Goal: Task Accomplishment & Management: Manage account settings

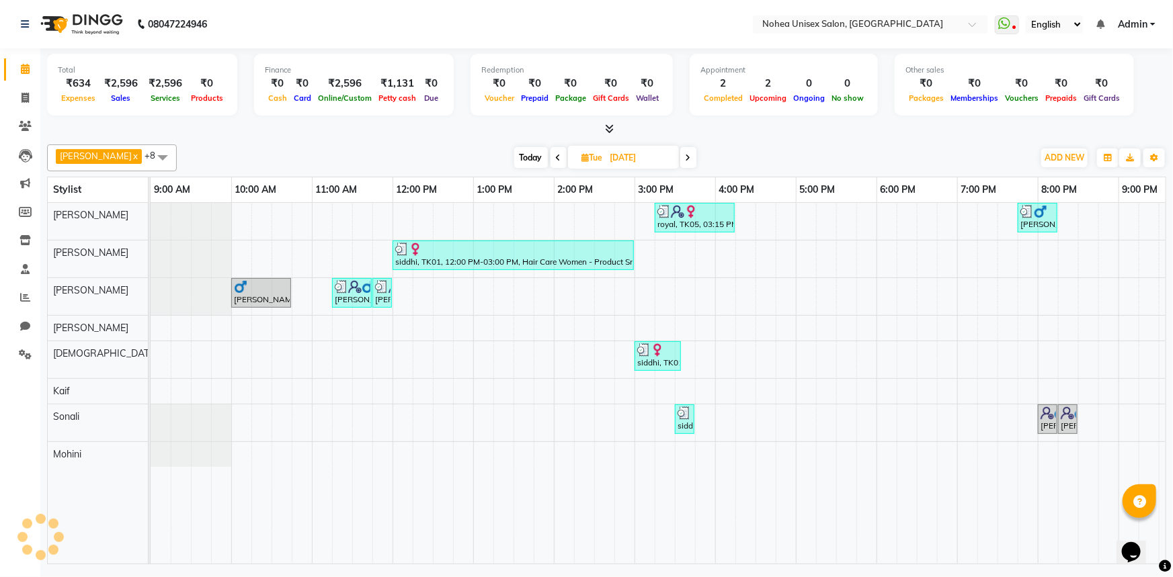
click at [835, 126] on div at bounding box center [606, 129] width 1119 height 14
click at [767, 167] on div "[DATE] [DATE]" at bounding box center [604, 158] width 843 height 20
click at [441, 134] on div at bounding box center [606, 129] width 1119 height 14
click at [516, 159] on span "Today" at bounding box center [531, 157] width 34 height 21
type input "01-09-2025"
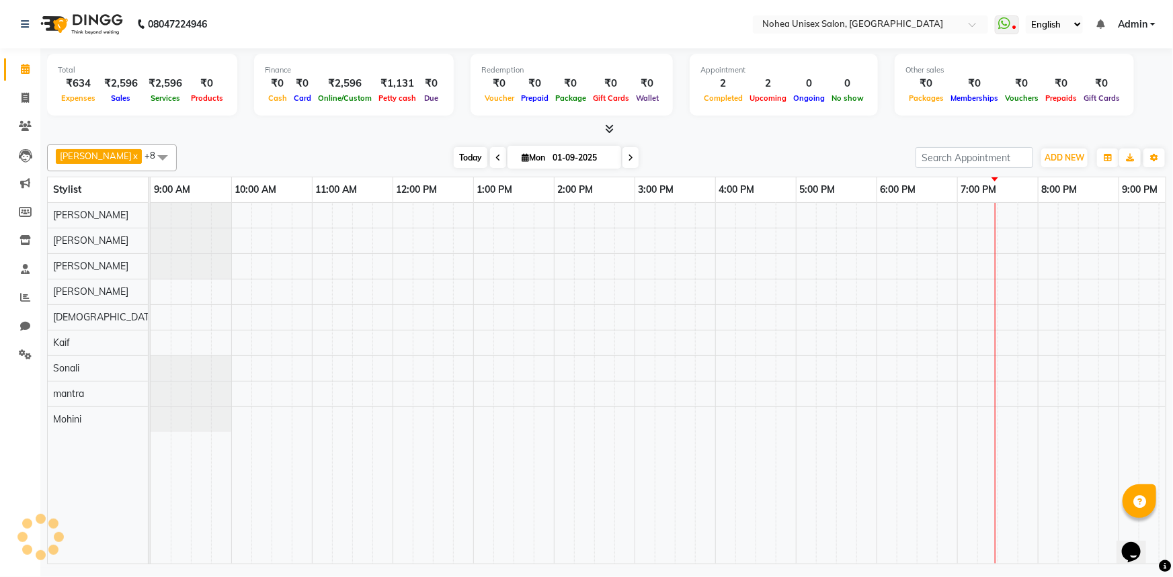
scroll to position [0, 194]
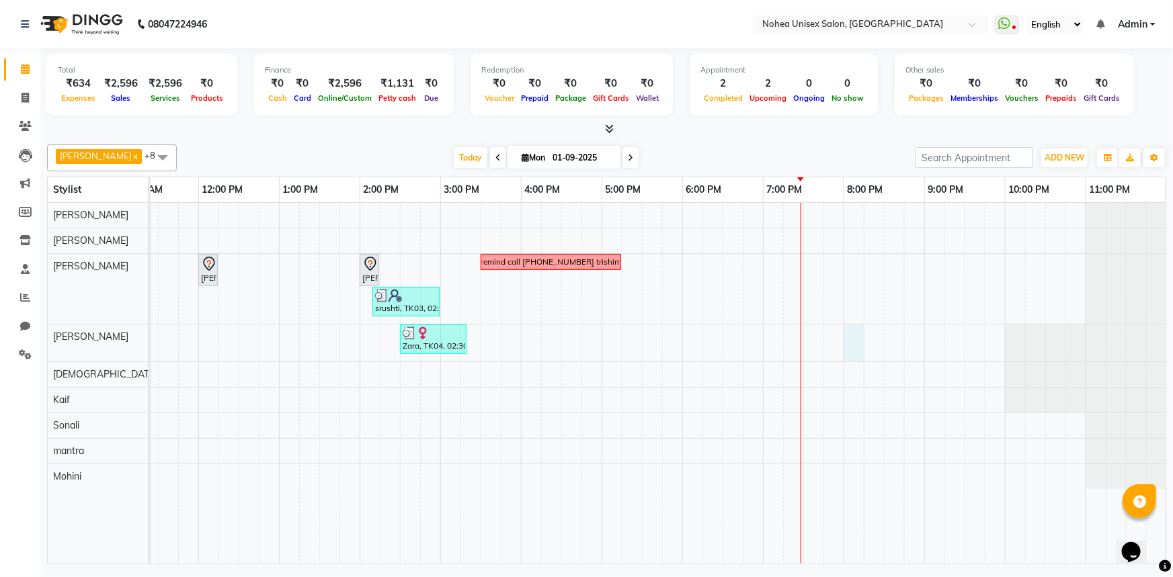
click at [853, 343] on div "[PERSON_NAME], TK01, 12:00 PM-12:15 PM, Hair Care Women - Product Smoothening/B…" at bounding box center [561, 383] width 1210 height 361
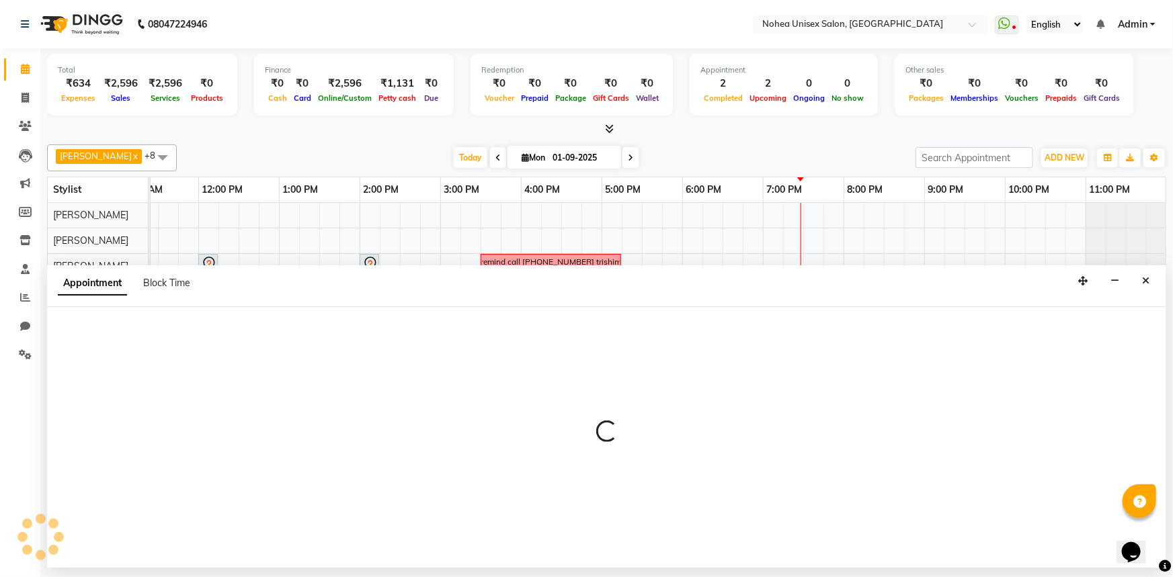
select select "87508"
select select "tentative"
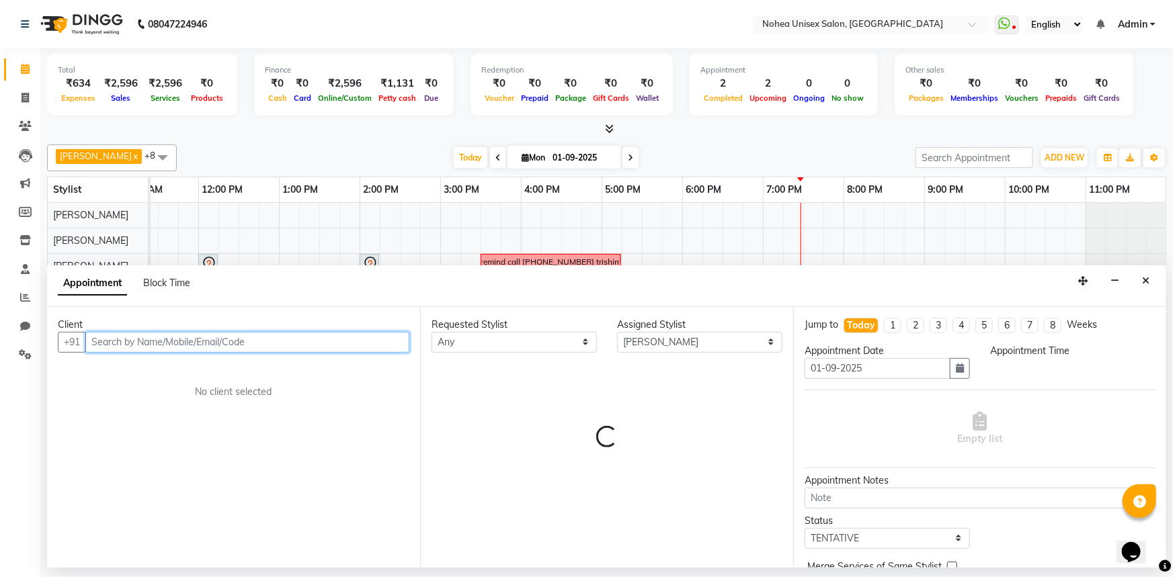
select select "1200"
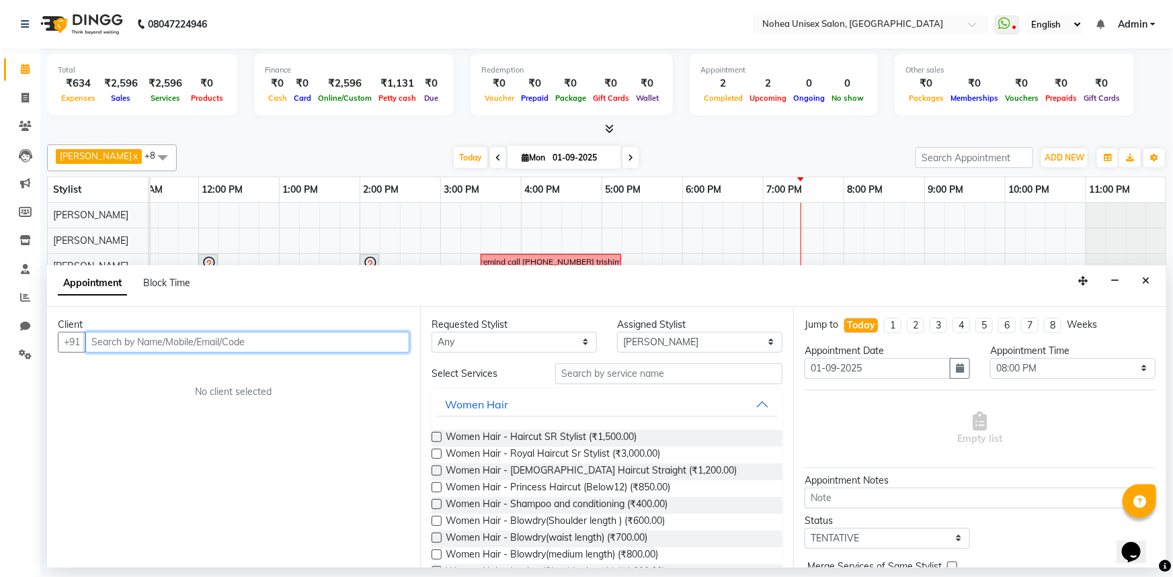
click at [115, 343] on input "text" at bounding box center [247, 342] width 324 height 21
click at [747, 161] on div "[DATE] [DATE]" at bounding box center [545, 158] width 725 height 20
click at [248, 341] on input "text" at bounding box center [247, 342] width 324 height 21
type input "9936580496"
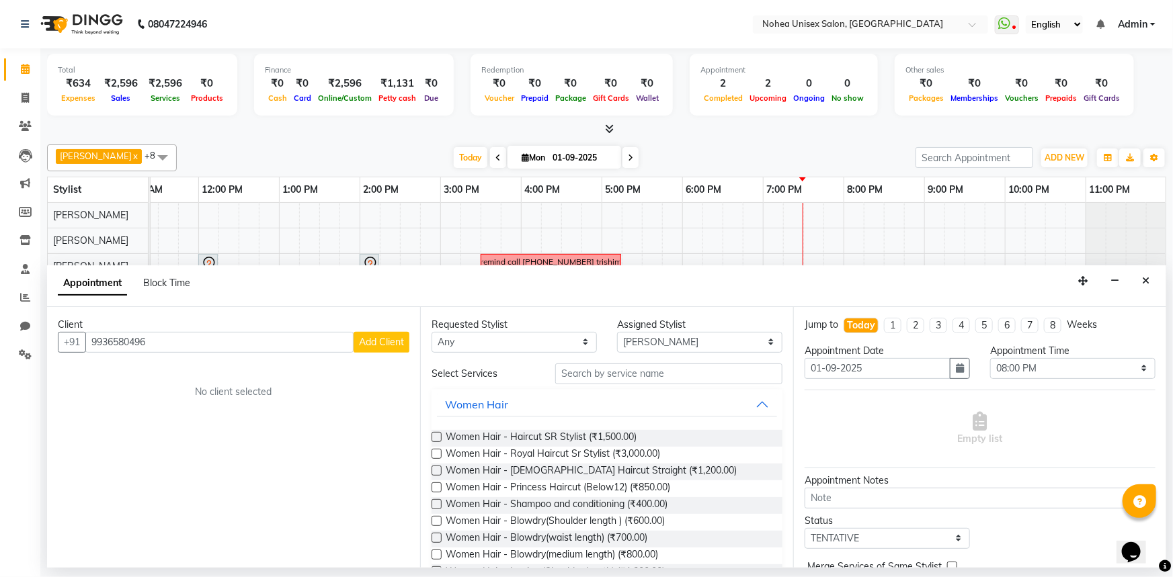
click at [384, 339] on span "Add Client" at bounding box center [381, 342] width 45 height 12
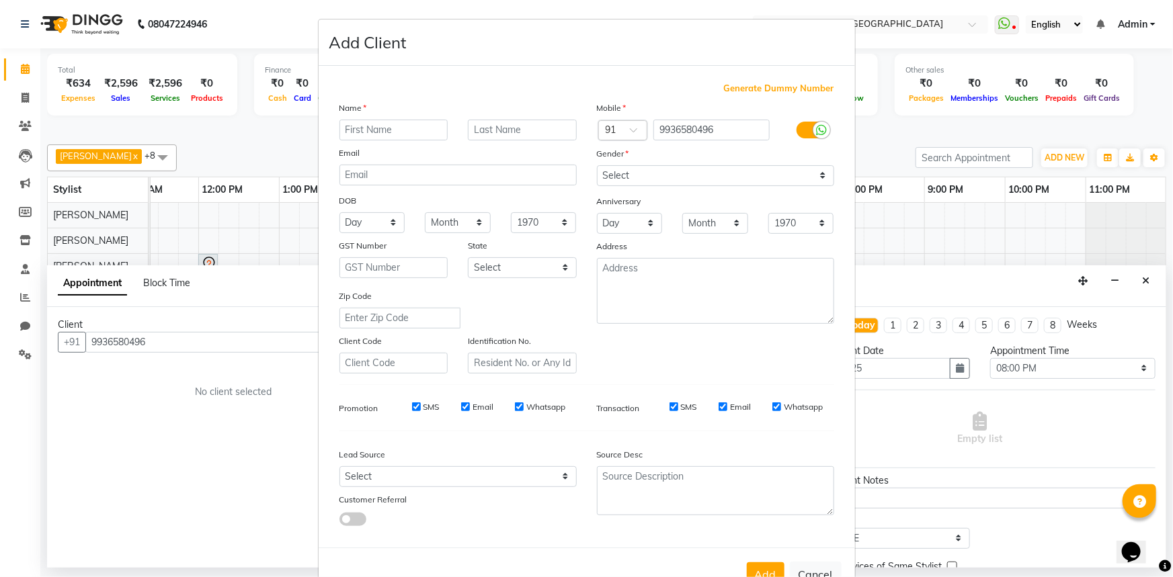
click at [417, 124] on input "text" at bounding box center [393, 130] width 109 height 21
type input "Ankur"
click at [657, 171] on select "Select [DEMOGRAPHIC_DATA] [DEMOGRAPHIC_DATA] Other Prefer Not To Say" at bounding box center [715, 175] width 237 height 21
select select "[DEMOGRAPHIC_DATA]"
click at [597, 165] on select "Select [DEMOGRAPHIC_DATA] [DEMOGRAPHIC_DATA] Other Prefer Not To Say" at bounding box center [715, 175] width 237 height 21
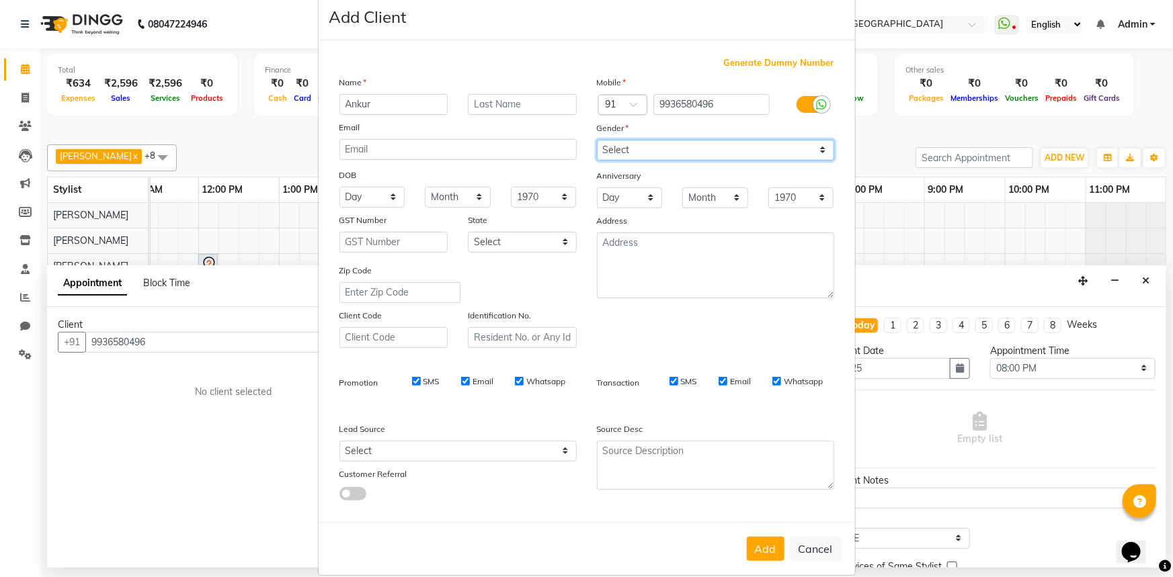
scroll to position [47, 0]
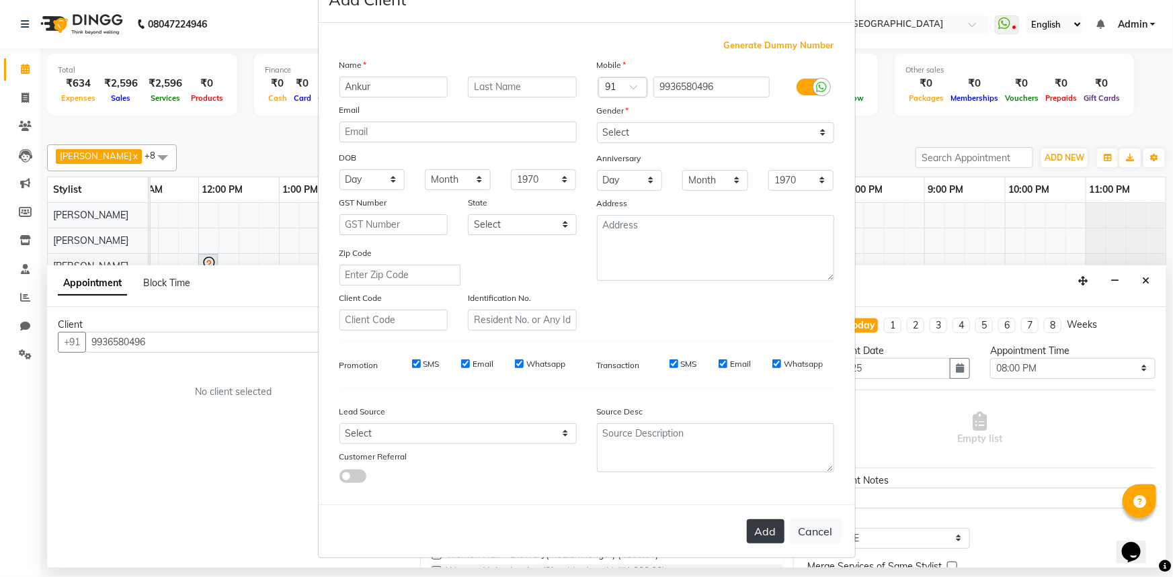
click at [762, 530] on button "Add" at bounding box center [766, 531] width 38 height 24
select select
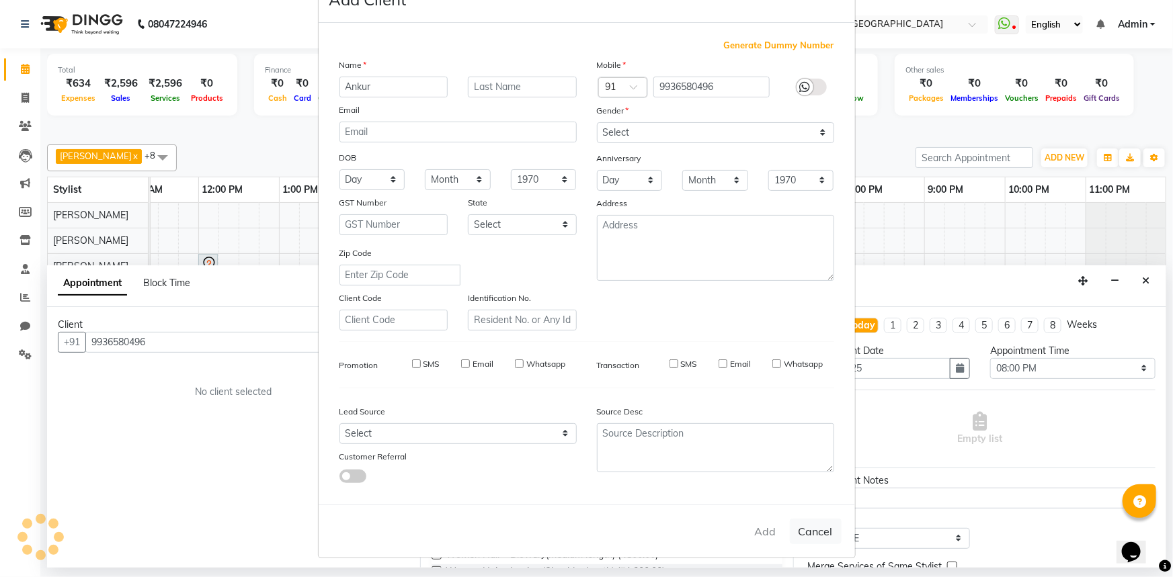
select select
checkbox input "false"
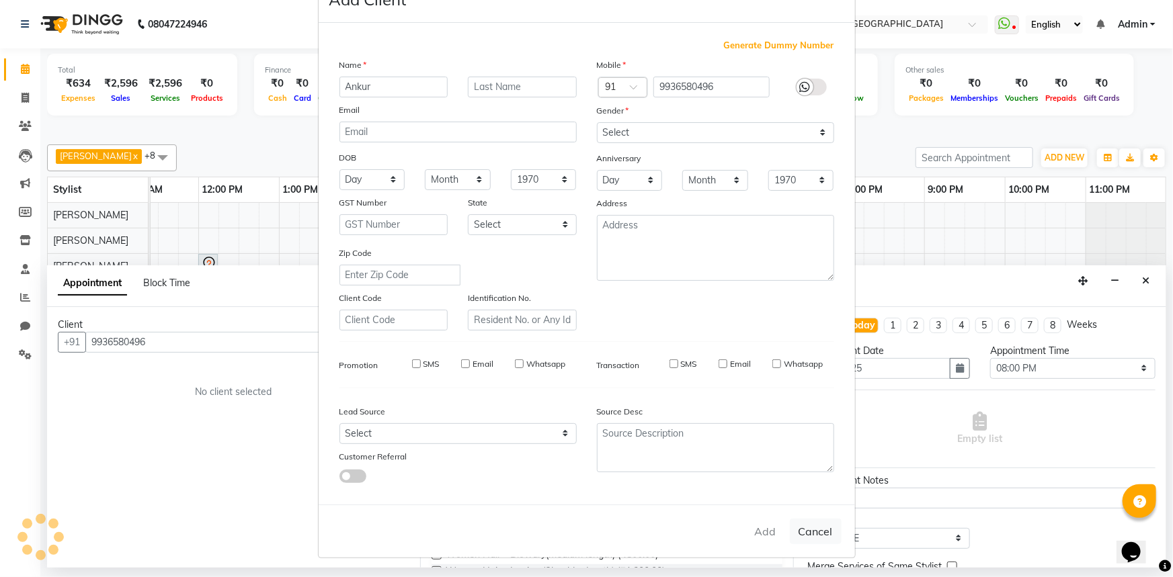
checkbox input "false"
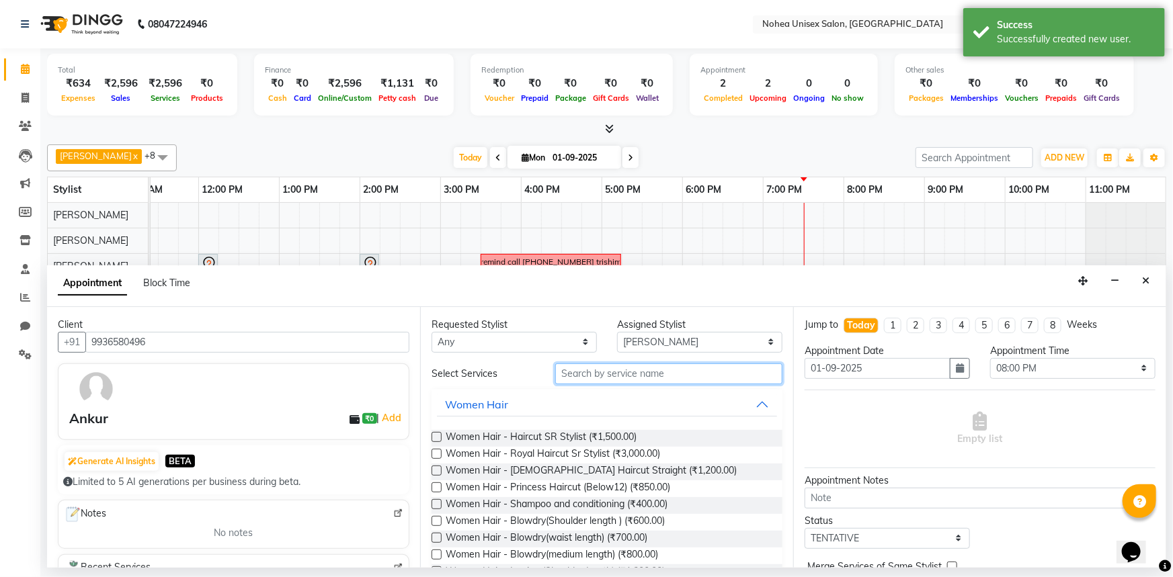
click at [608, 373] on input "text" at bounding box center [668, 374] width 227 height 21
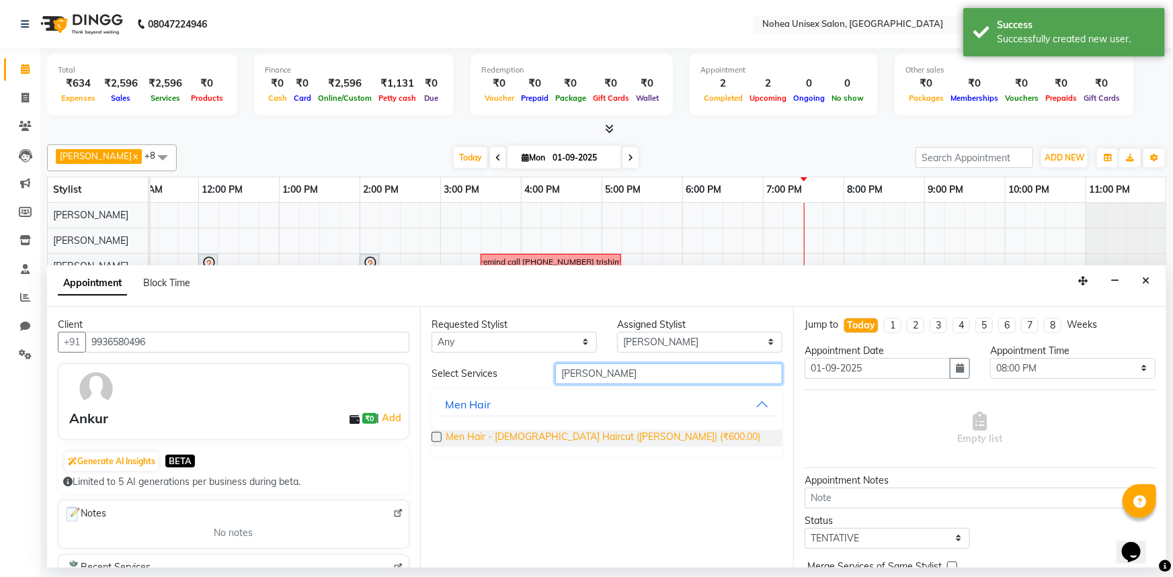
type input "[PERSON_NAME]"
click at [601, 433] on span "Men Hair - [DEMOGRAPHIC_DATA] Haircut ([PERSON_NAME]) (₹600.00)" at bounding box center [603, 438] width 315 height 17
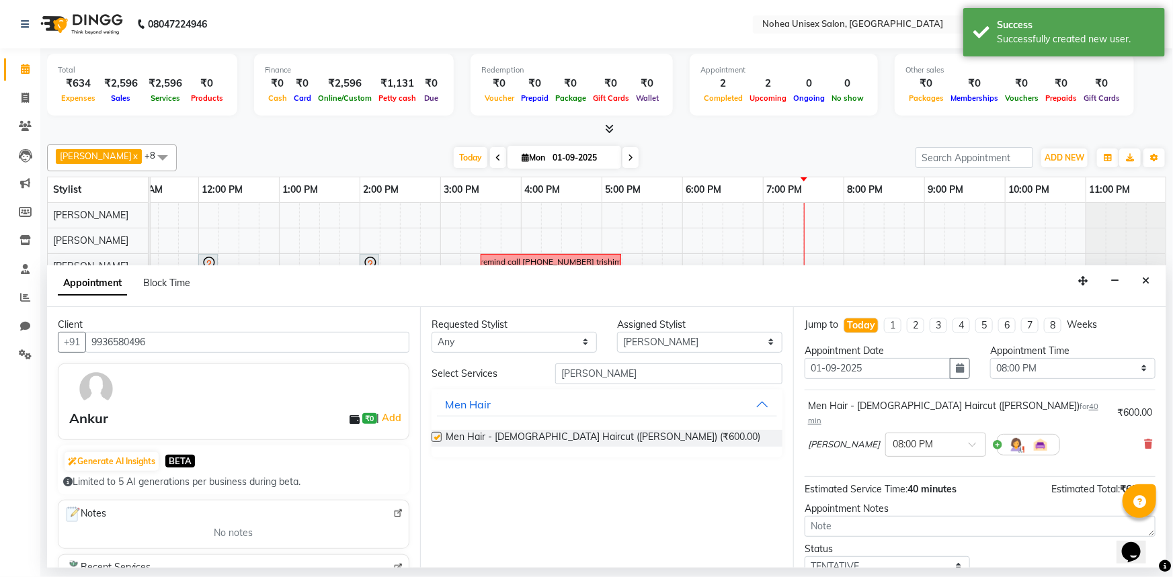
checkbox input "false"
click at [630, 368] on input "[PERSON_NAME]" at bounding box center [668, 374] width 227 height 21
type input "b"
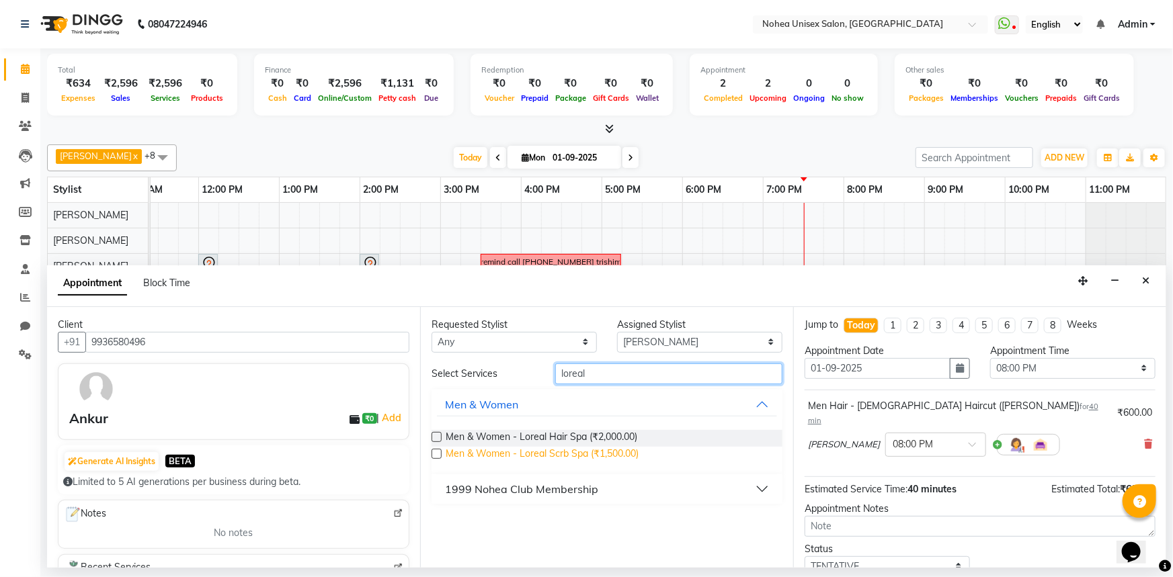
type input "loreal"
click at [608, 452] on span "Men & Women - Loreal Scrb Spa (₹1,500.00)" at bounding box center [542, 455] width 193 height 17
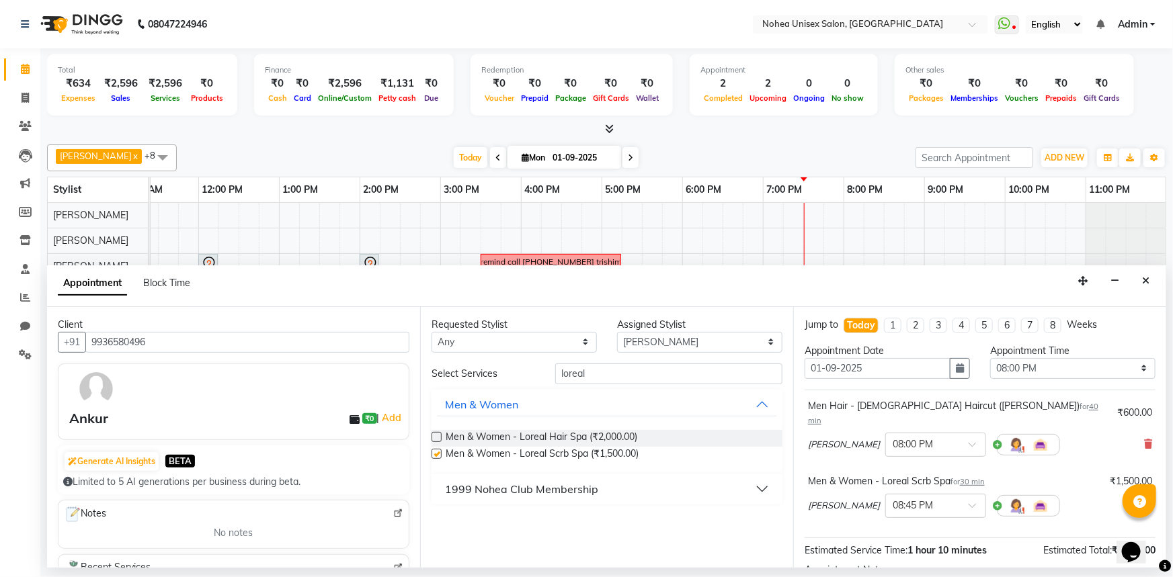
checkbox input "false"
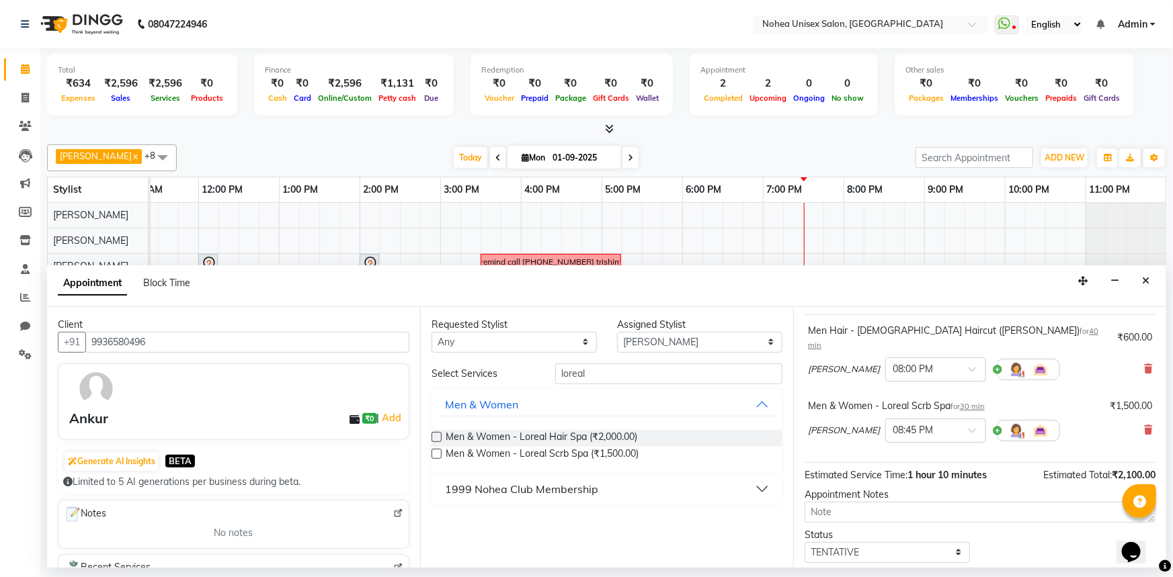
scroll to position [140, 0]
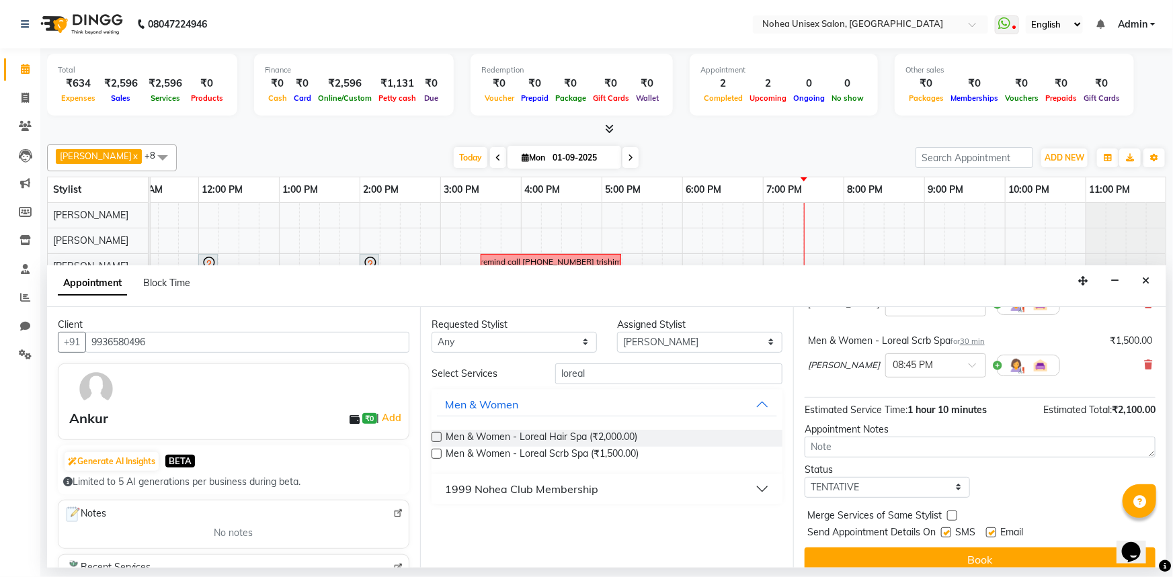
click at [988, 528] on label at bounding box center [991, 533] width 10 height 10
click at [988, 530] on input "checkbox" at bounding box center [990, 534] width 9 height 9
checkbox input "false"
click at [990, 548] on button "Book" at bounding box center [979, 560] width 351 height 24
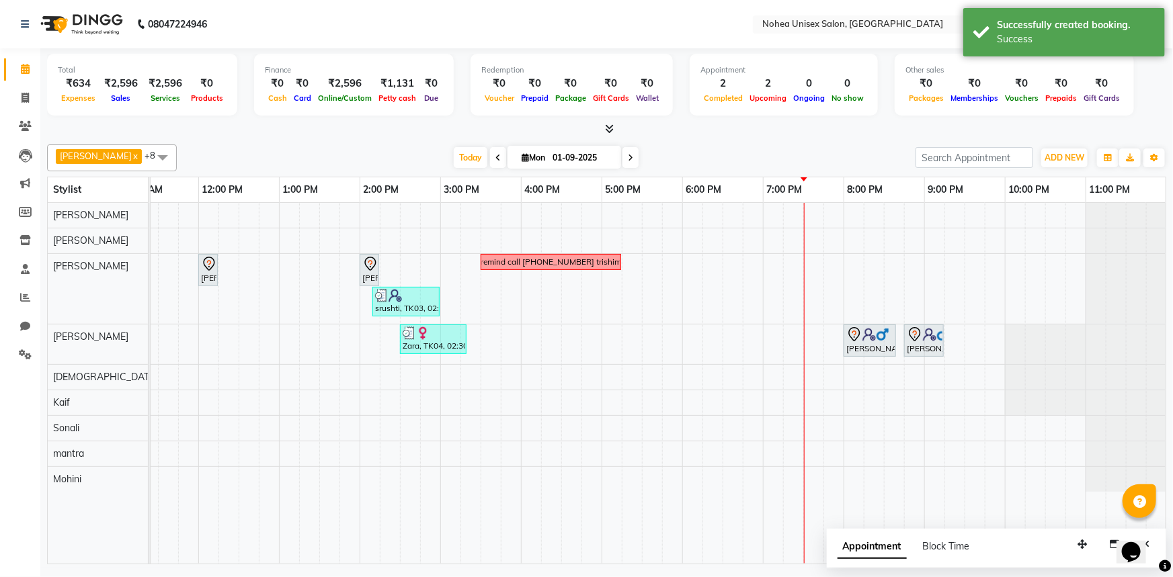
click at [149, 159] on span at bounding box center [162, 157] width 27 height 26
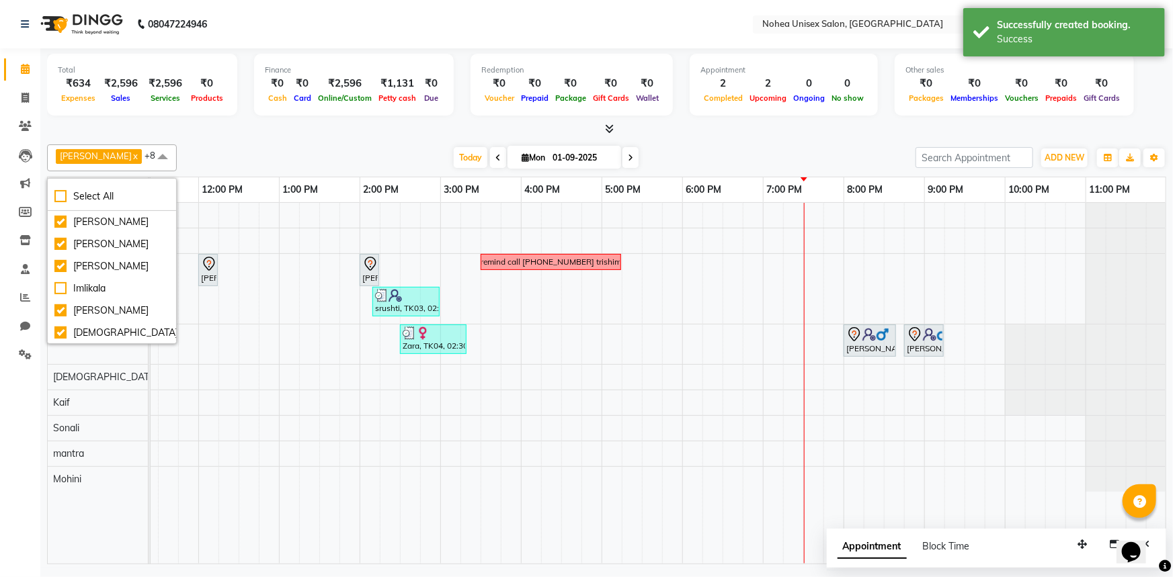
click at [761, 136] on div "Total ₹634 Expenses ₹2,596 Sales ₹2,596 Services ₹0 Products Finance ₹0 Cash ₹0…" at bounding box center [606, 307] width 1132 height 519
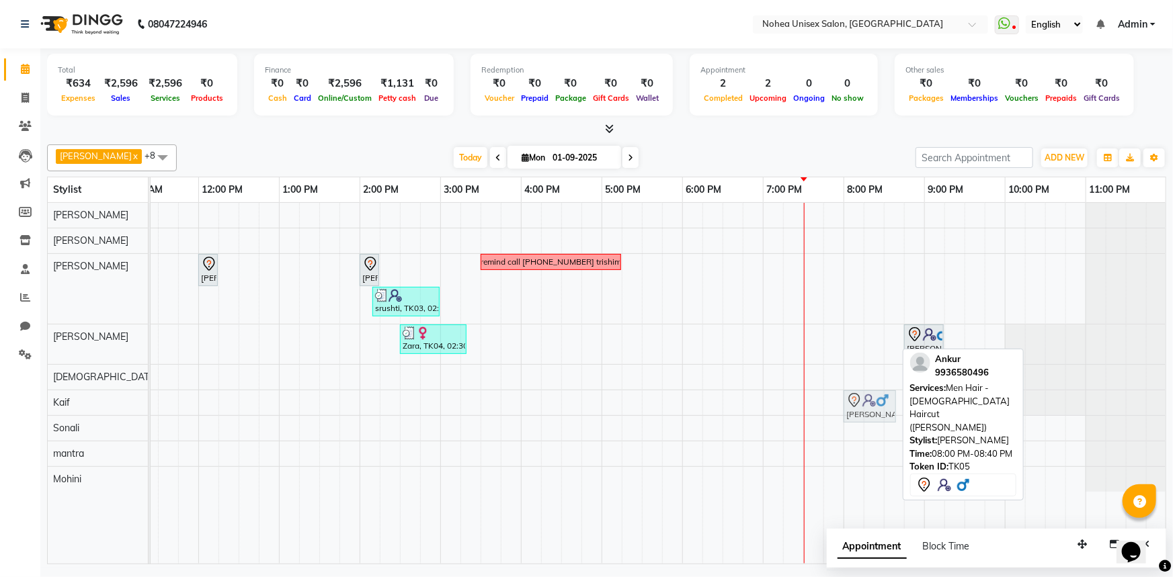
drag, startPoint x: 860, startPoint y: 343, endPoint x: 861, endPoint y: 392, distance: 49.7
click at [861, 392] on tbody "[PERSON_NAME], TK01, 12:00 PM-12:15 PM, Hair Care Women - Product Smoothening/B…" at bounding box center [561, 347] width 1210 height 289
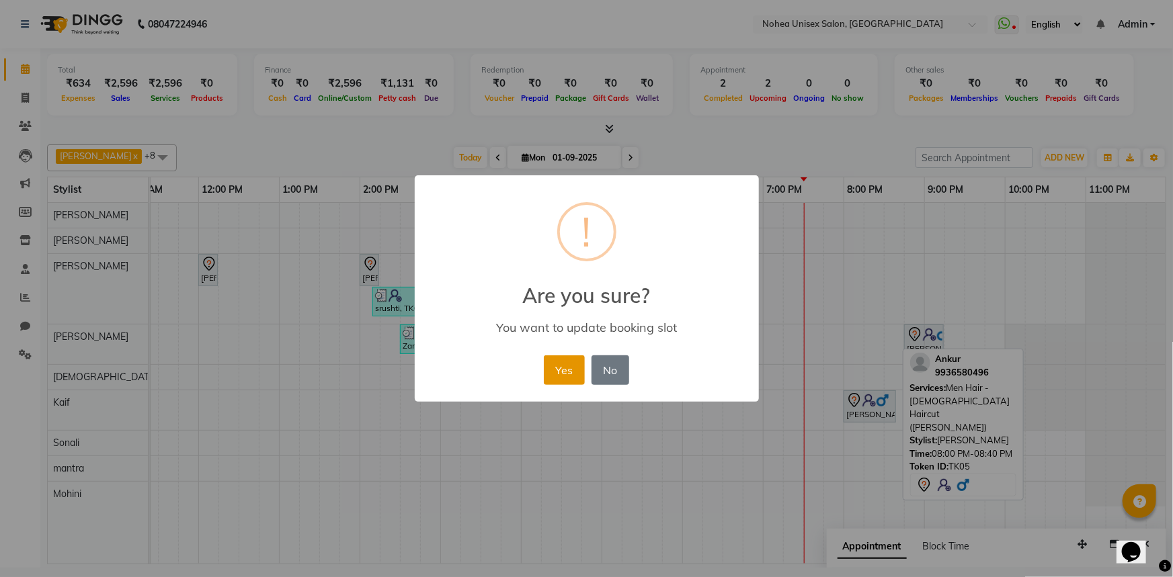
click at [556, 366] on button "Yes" at bounding box center [564, 371] width 41 height 30
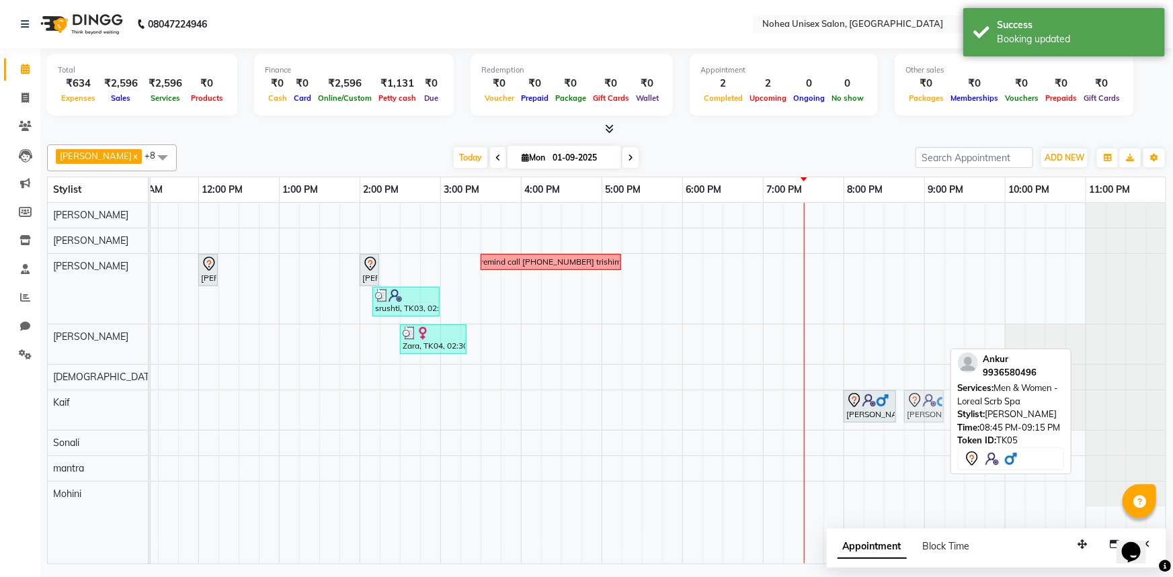
drag, startPoint x: 917, startPoint y: 342, endPoint x: 915, endPoint y: 397, distance: 55.2
click at [915, 397] on tbody "[PERSON_NAME], TK01, 12:00 PM-12:15 PM, Hair Care Women - Product Smoothening/B…" at bounding box center [561, 355] width 1210 height 304
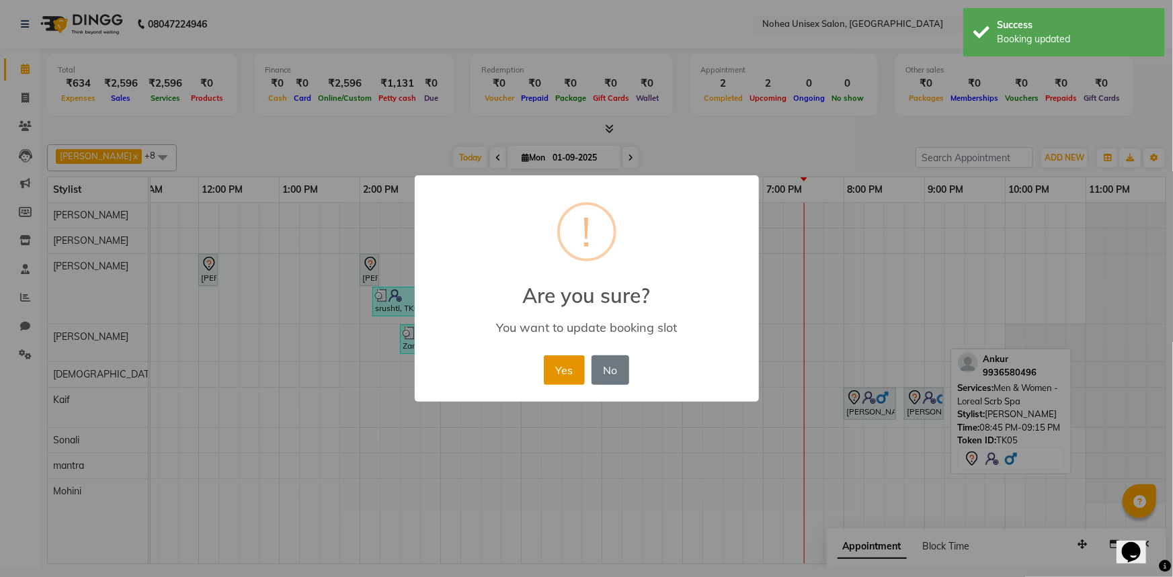
click at [563, 370] on button "Yes" at bounding box center [564, 371] width 41 height 30
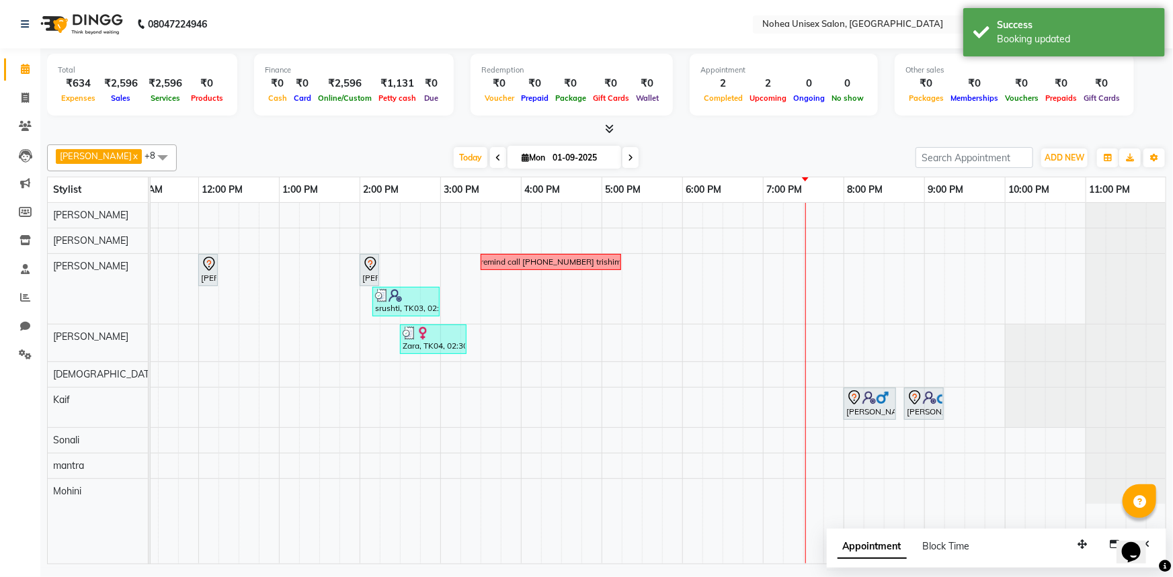
click at [835, 149] on div "[DATE] [DATE]" at bounding box center [545, 158] width 725 height 20
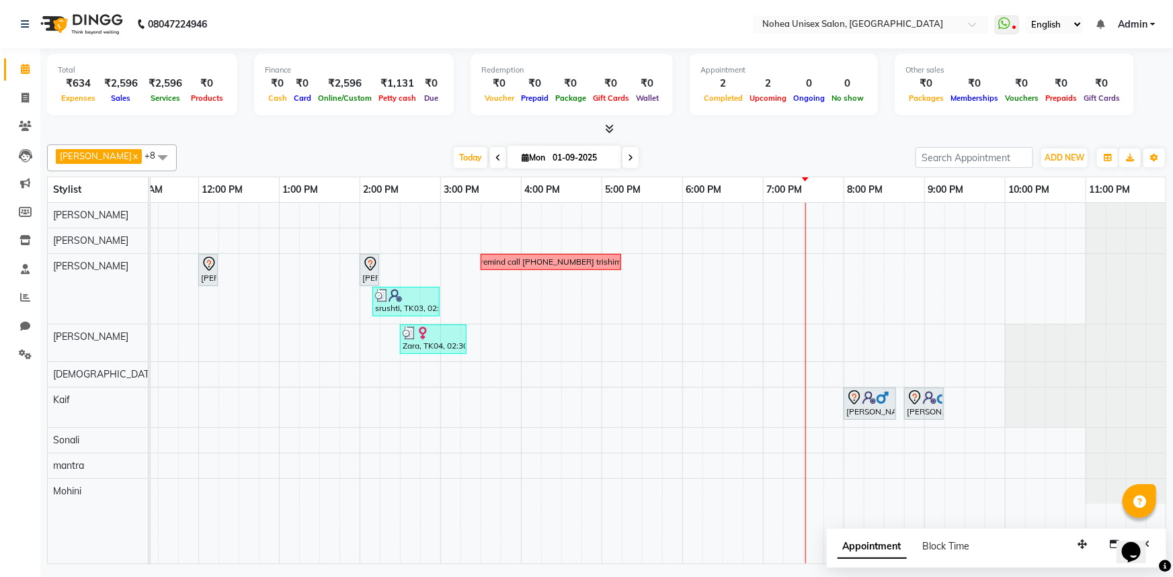
click at [797, 151] on div "[DATE] [DATE]" at bounding box center [545, 158] width 725 height 20
click at [787, 158] on div "[DATE] [DATE]" at bounding box center [545, 158] width 725 height 20
click at [727, 157] on div "[DATE] [DATE]" at bounding box center [545, 158] width 725 height 20
click at [722, 147] on div "[PERSON_NAME] x [PERSON_NAME] x mantra x [PERSON_NAME] x Kaif x [PERSON_NAME] x…" at bounding box center [606, 157] width 1119 height 27
drag, startPoint x: 1085, startPoint y: 542, endPoint x: 743, endPoint y: 534, distance: 342.8
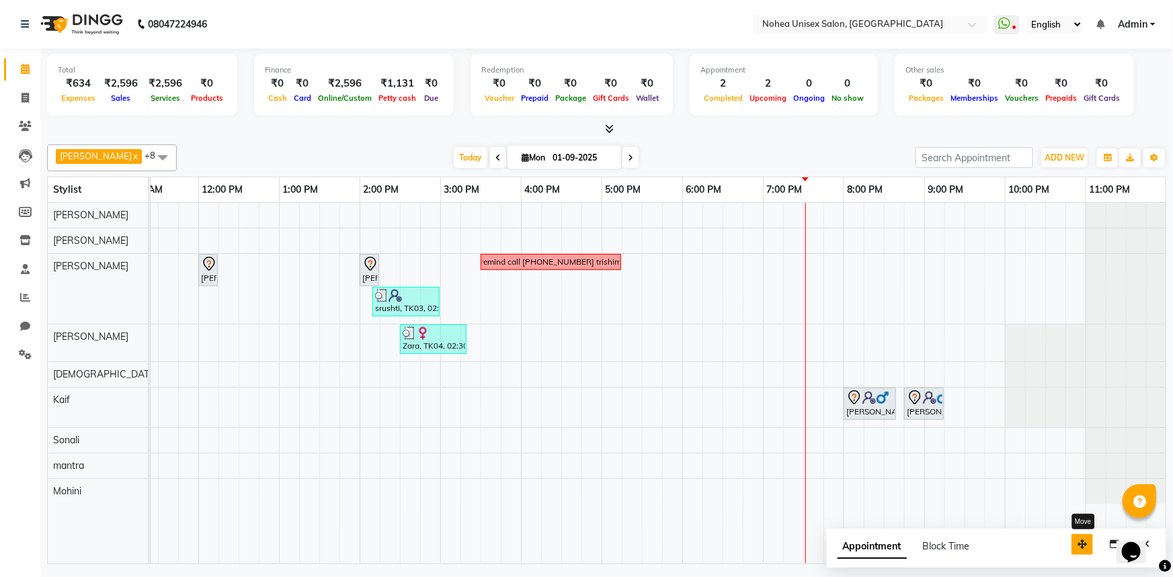
click at [1077, 540] on icon "button" at bounding box center [1081, 544] width 9 height 9
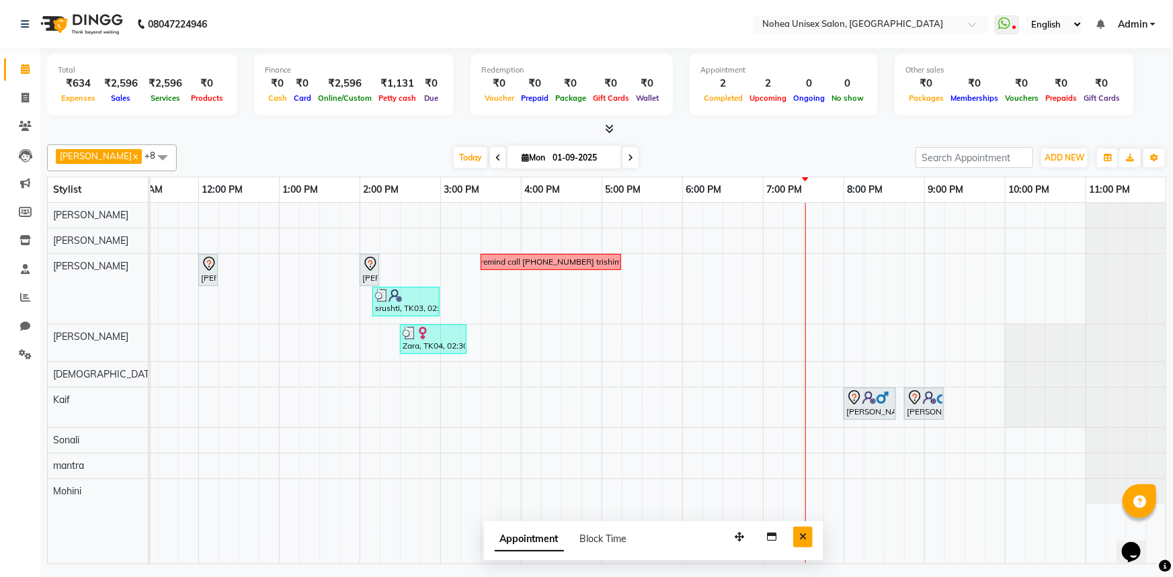
click at [806, 534] on icon "Close" at bounding box center [802, 536] width 7 height 9
click at [827, 150] on div "[DATE] [DATE]" at bounding box center [545, 158] width 725 height 20
click at [671, 151] on div "[DATE] [DATE]" at bounding box center [545, 158] width 725 height 20
click at [701, 164] on div "[DATE] [DATE]" at bounding box center [545, 158] width 725 height 20
click at [392, 133] on div at bounding box center [606, 129] width 1119 height 14
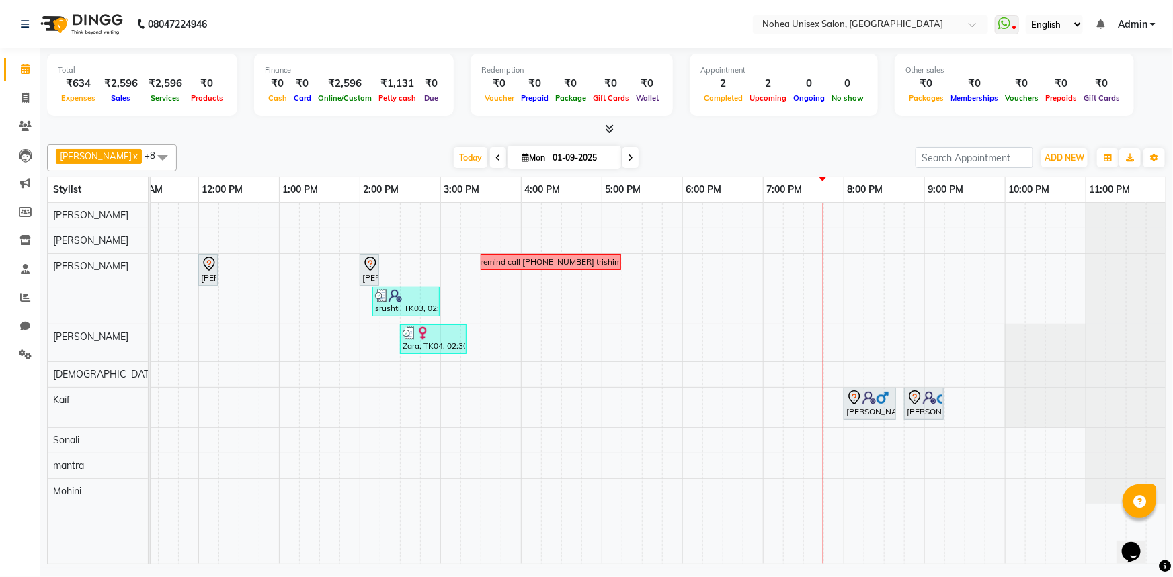
click at [374, 154] on div "[DATE] [DATE]" at bounding box center [545, 158] width 725 height 20
click at [693, 153] on div "[DATE] [DATE]" at bounding box center [545, 158] width 725 height 20
click at [403, 152] on div "[DATE] [DATE]" at bounding box center [545, 158] width 725 height 20
click at [851, 344] on div "[PERSON_NAME], TK01, 12:00 PM-12:15 PM, Hair Care Women - Product Smoothening/B…" at bounding box center [561, 383] width 1210 height 361
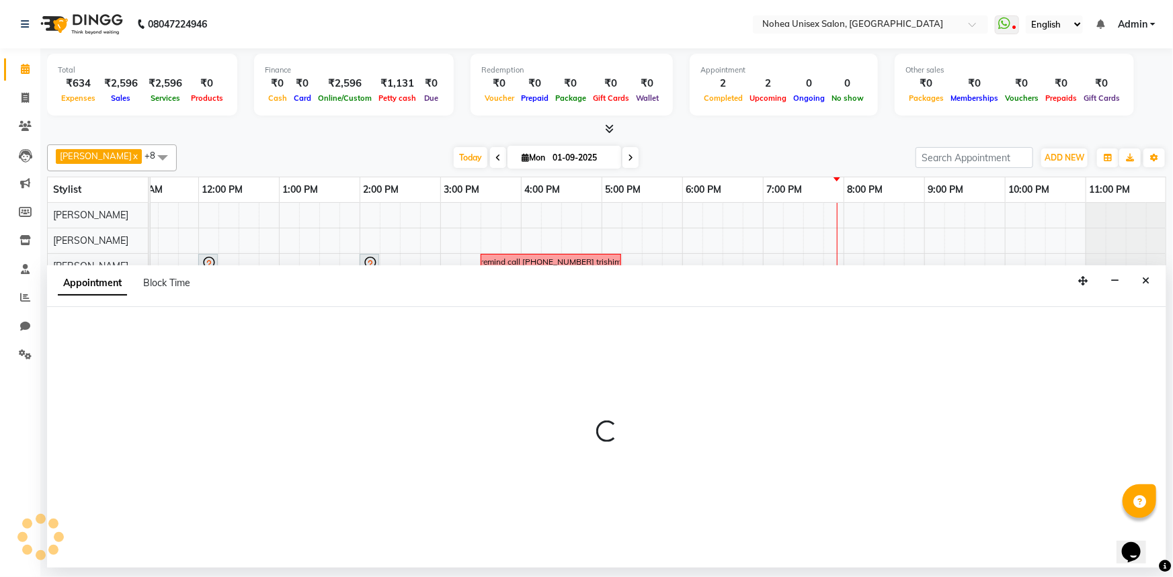
select select "87508"
select select "tentative"
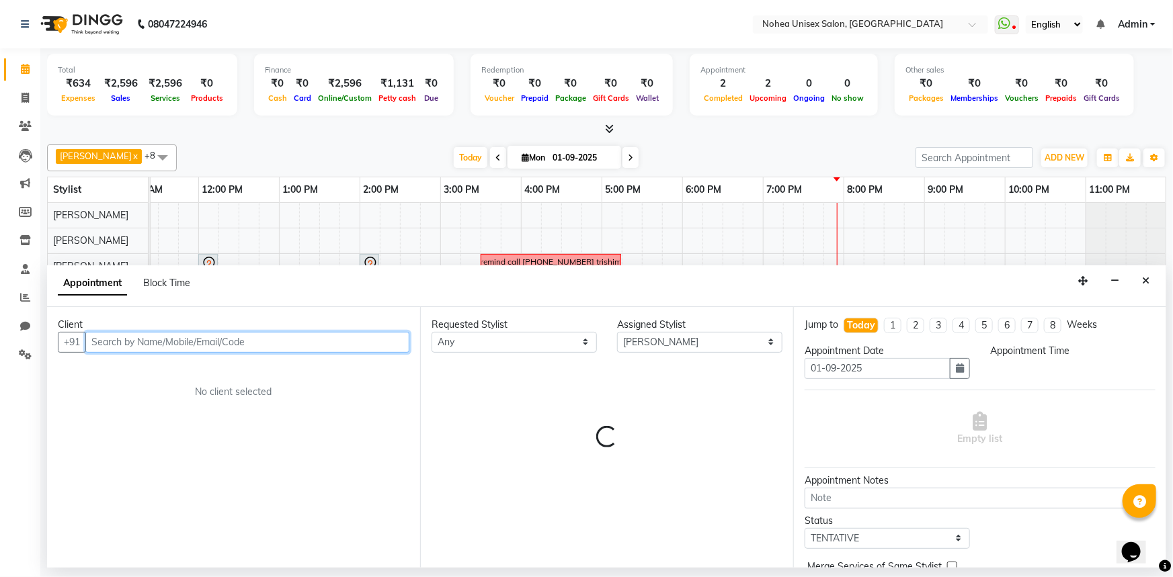
select select "1200"
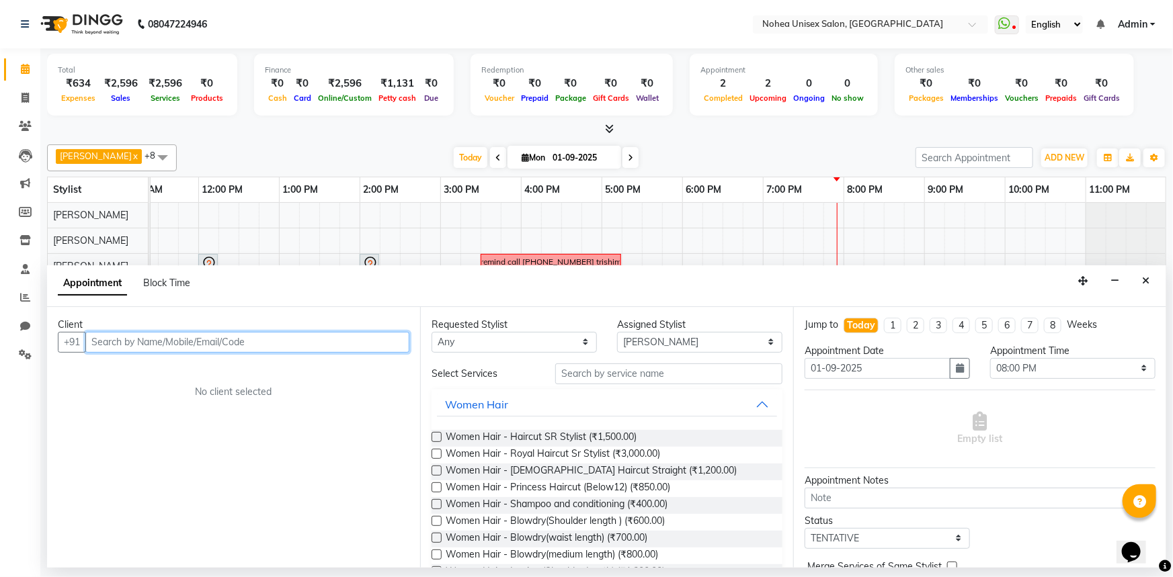
drag, startPoint x: 280, startPoint y: 345, endPoint x: 290, endPoint y: 337, distance: 12.0
click at [288, 339] on input "text" at bounding box center [247, 342] width 324 height 21
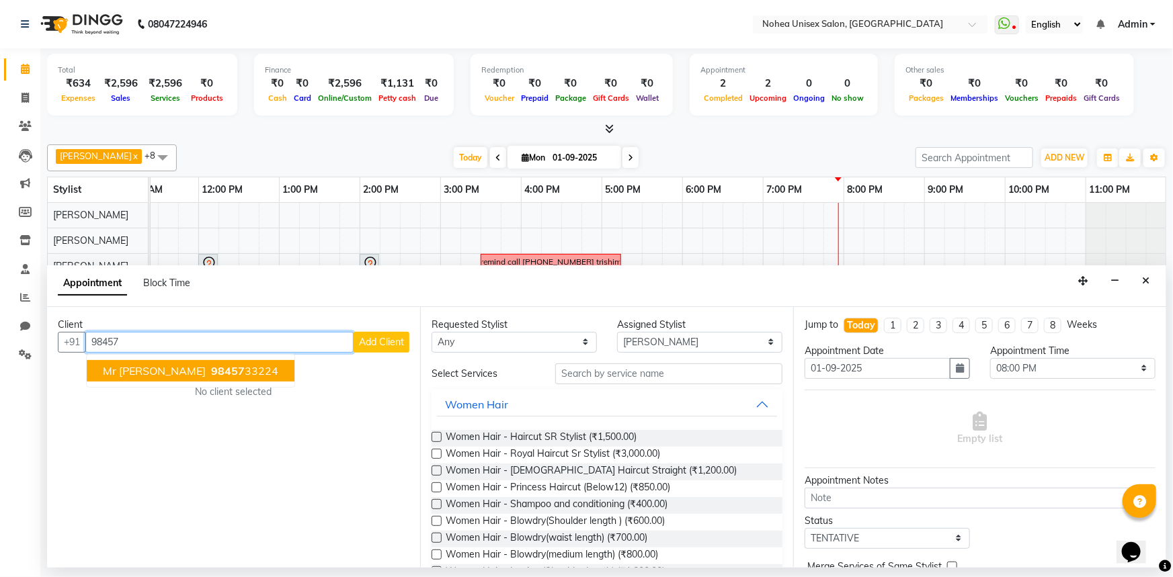
click at [141, 369] on span "Mr [PERSON_NAME]" at bounding box center [154, 370] width 103 height 13
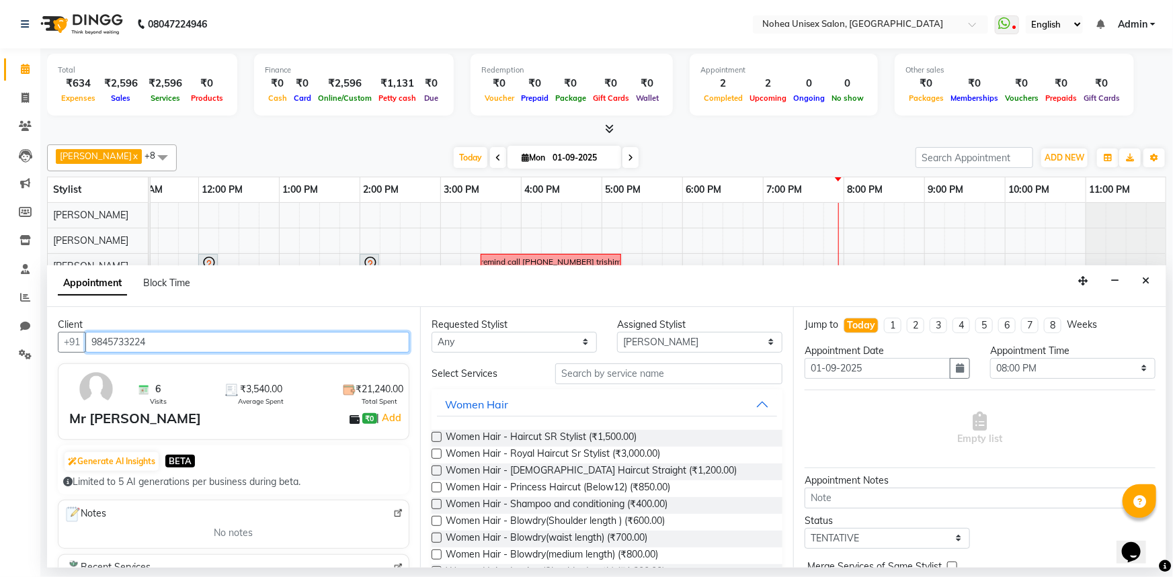
type input "9845733224"
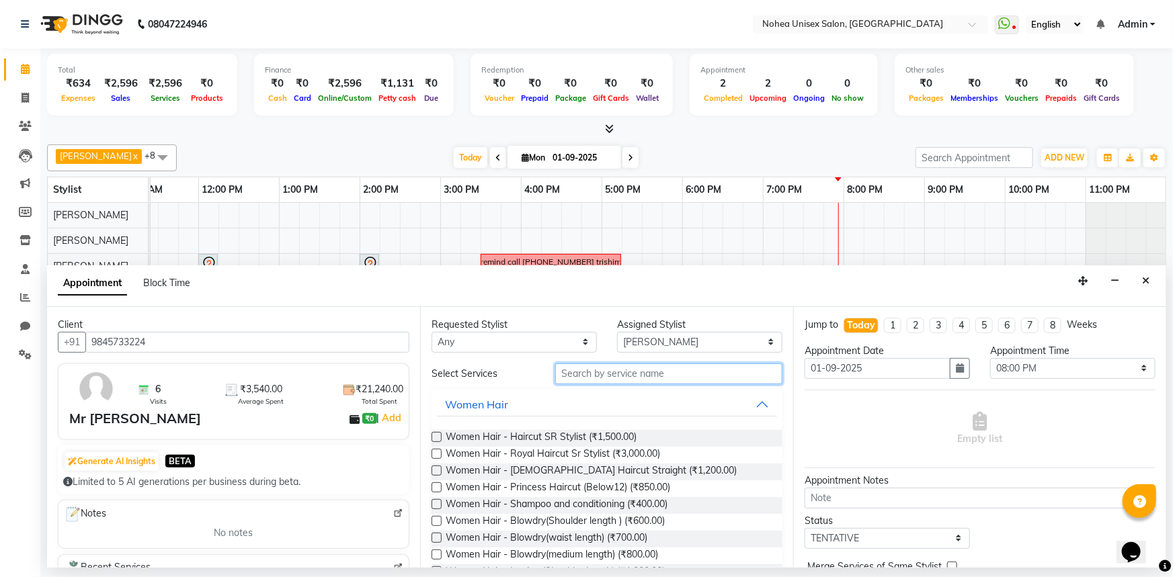
click at [594, 377] on input "text" at bounding box center [668, 374] width 227 height 21
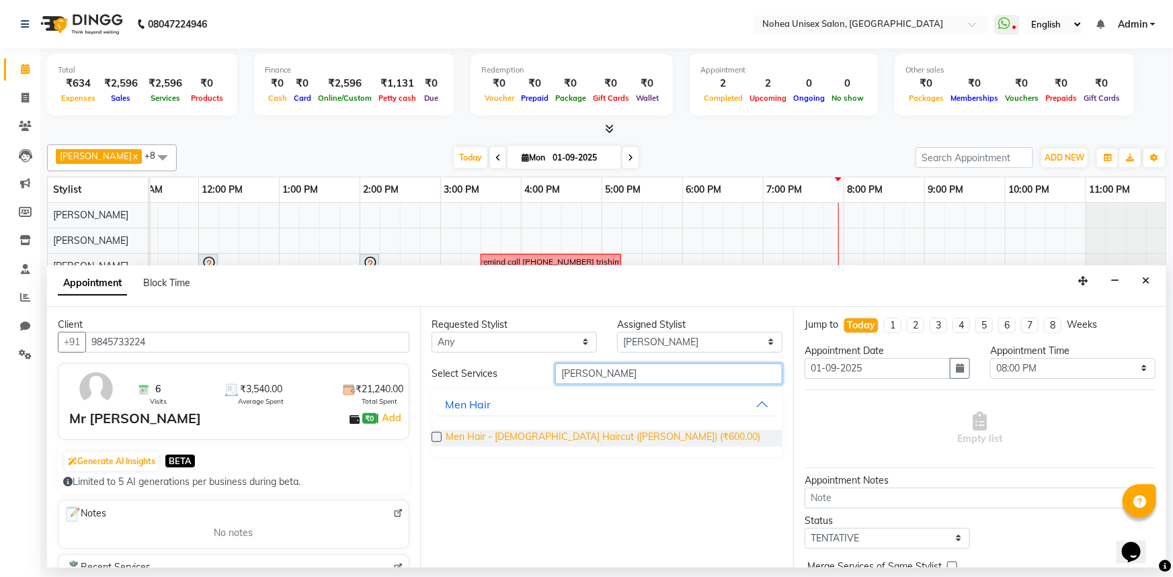
type input "[PERSON_NAME]"
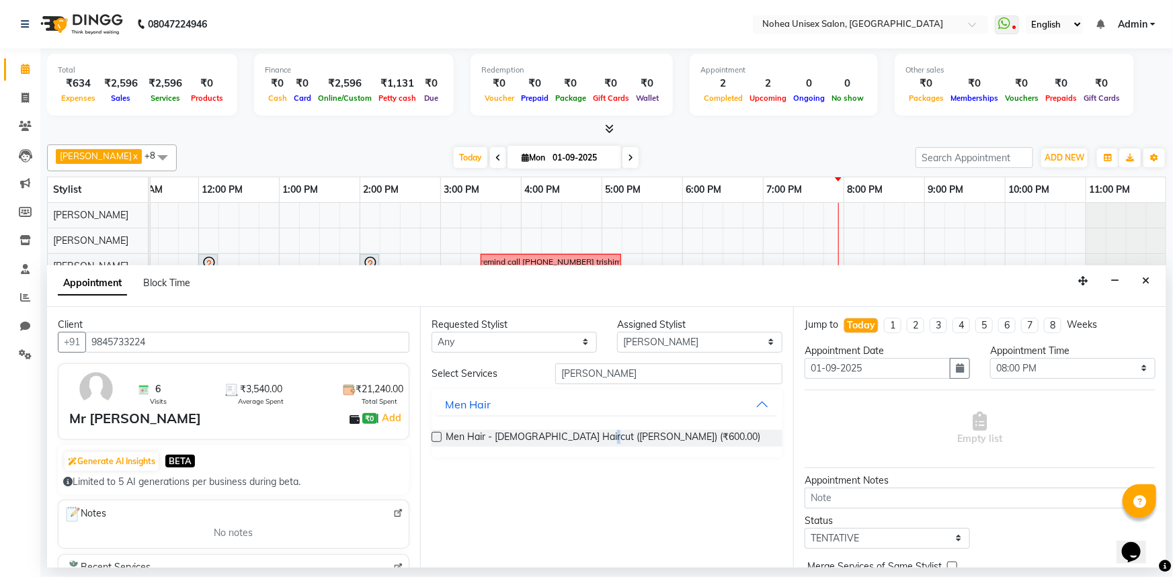
drag, startPoint x: 590, startPoint y: 432, endPoint x: 595, endPoint y: 423, distance: 10.3
click at [591, 432] on span "Men Hair - [DEMOGRAPHIC_DATA] Haircut ([PERSON_NAME]) (₹600.00)" at bounding box center [603, 438] width 315 height 17
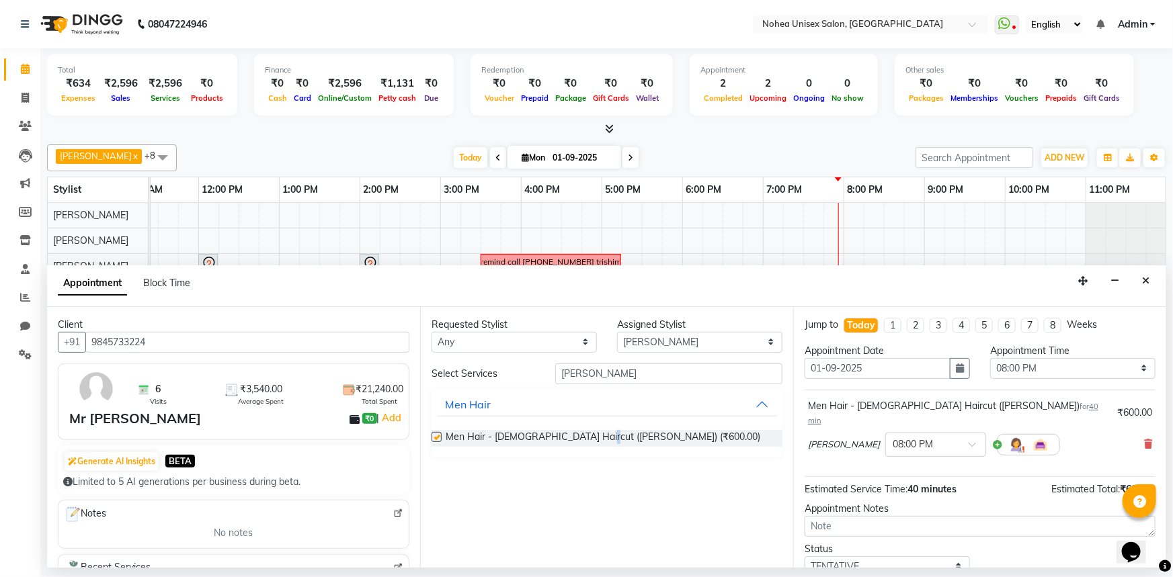
checkbox input "false"
click at [610, 378] on input "[PERSON_NAME]" at bounding box center [668, 374] width 227 height 21
type input "b"
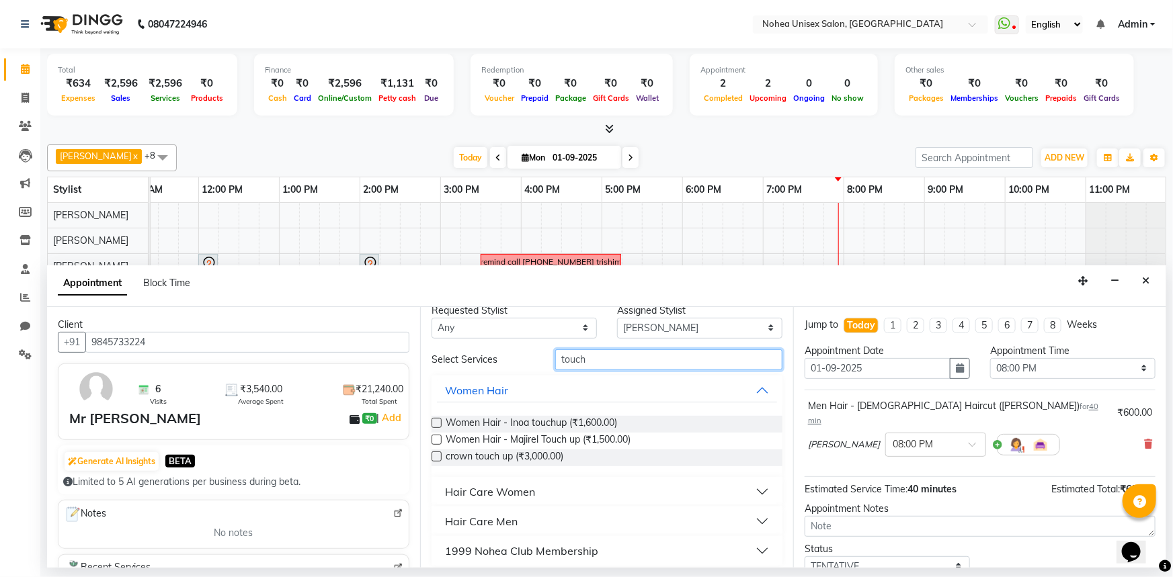
scroll to position [22, 0]
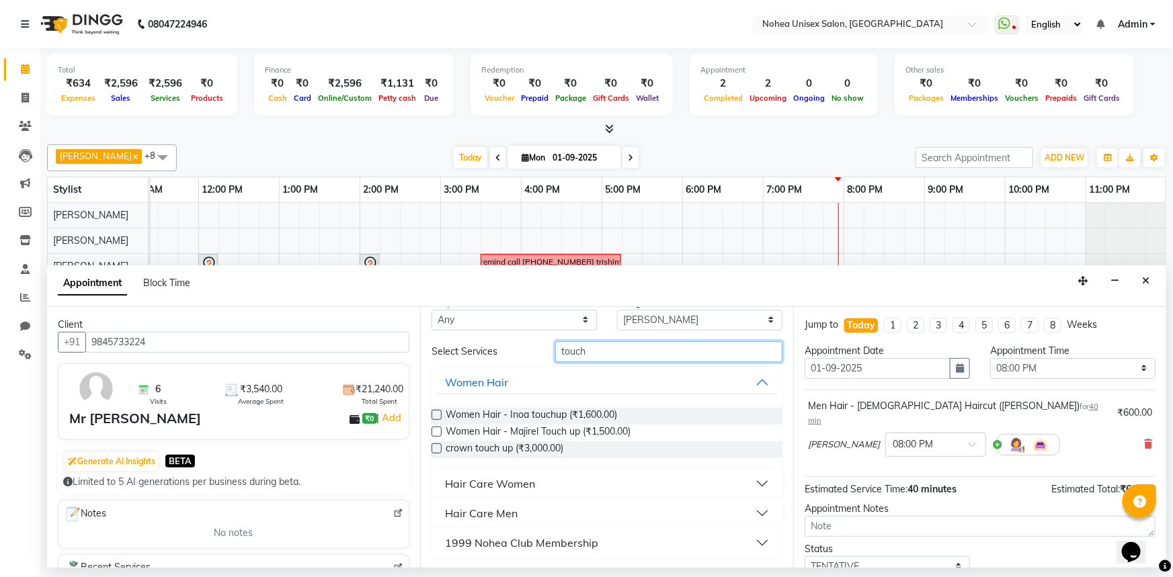
type input "touch"
click at [515, 483] on div "Hair Care Women" at bounding box center [490, 484] width 90 height 16
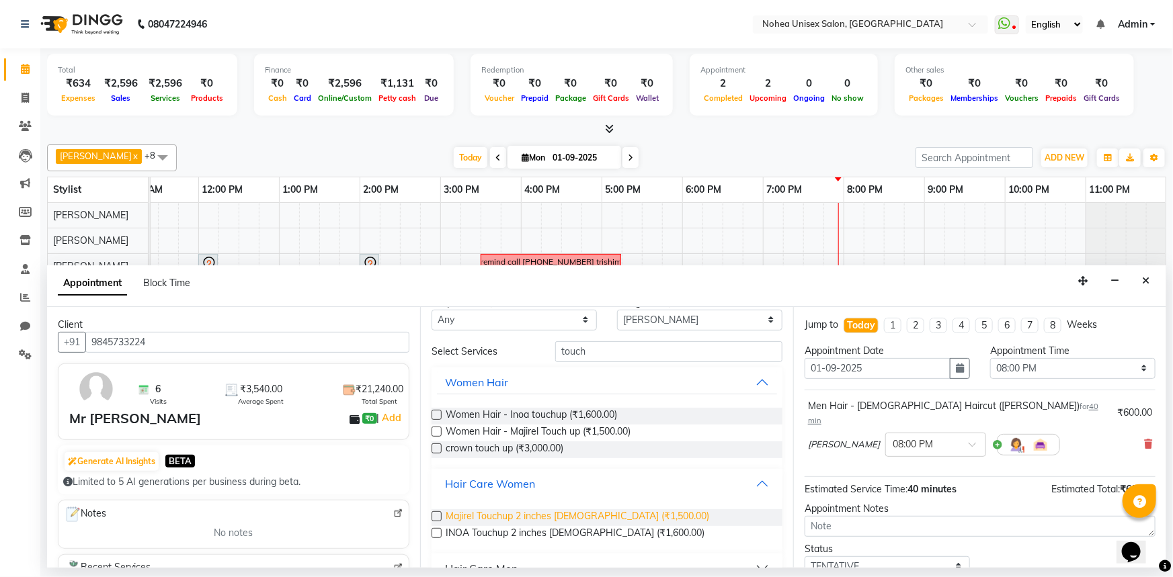
scroll to position [77, 0]
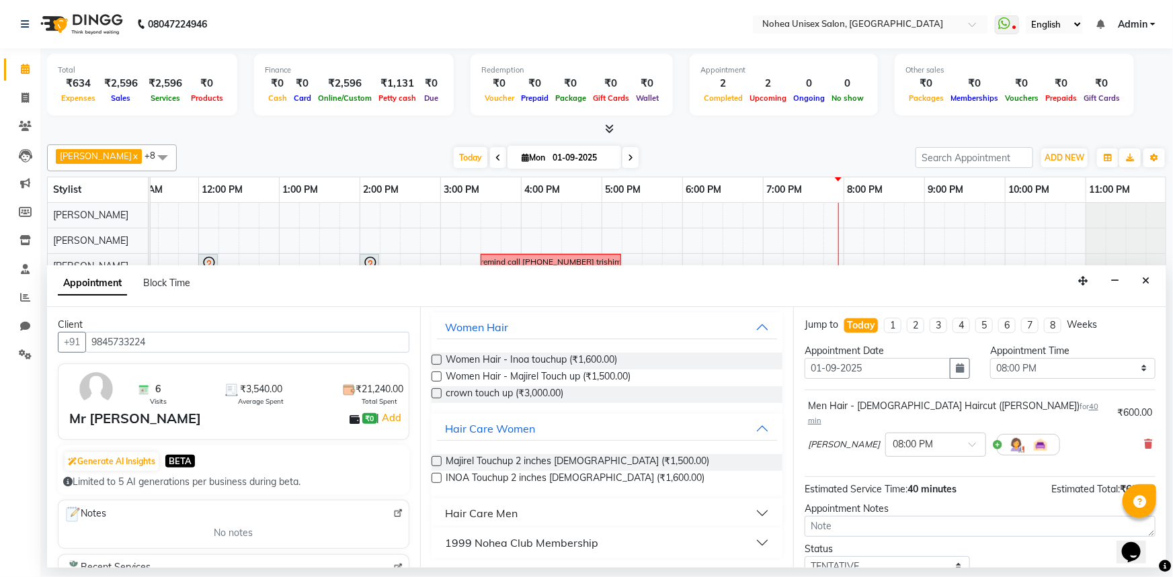
click at [499, 511] on div "Hair Care Men" at bounding box center [481, 513] width 73 height 16
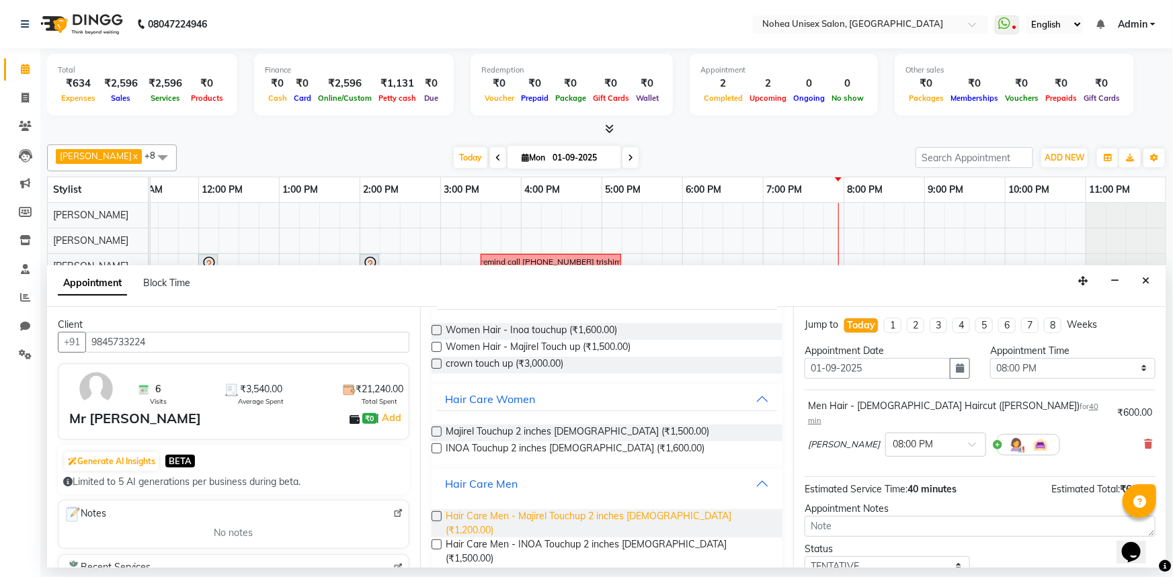
scroll to position [132, 0]
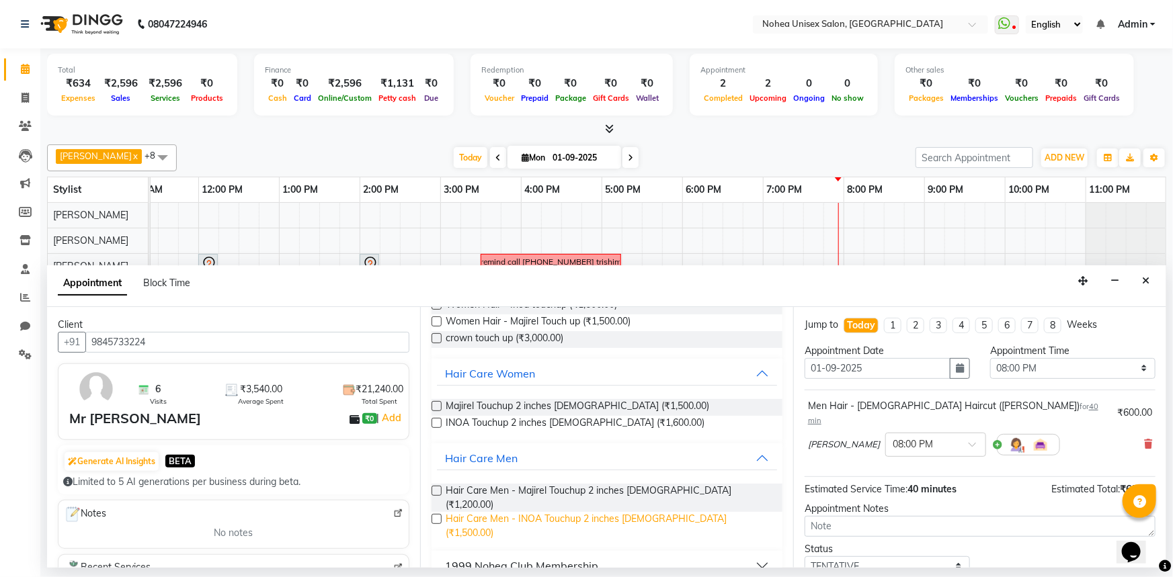
click at [579, 512] on span "Hair Care Men - INOA Touchup 2 inches [DEMOGRAPHIC_DATA] (₹1,500.00)" at bounding box center [609, 526] width 326 height 28
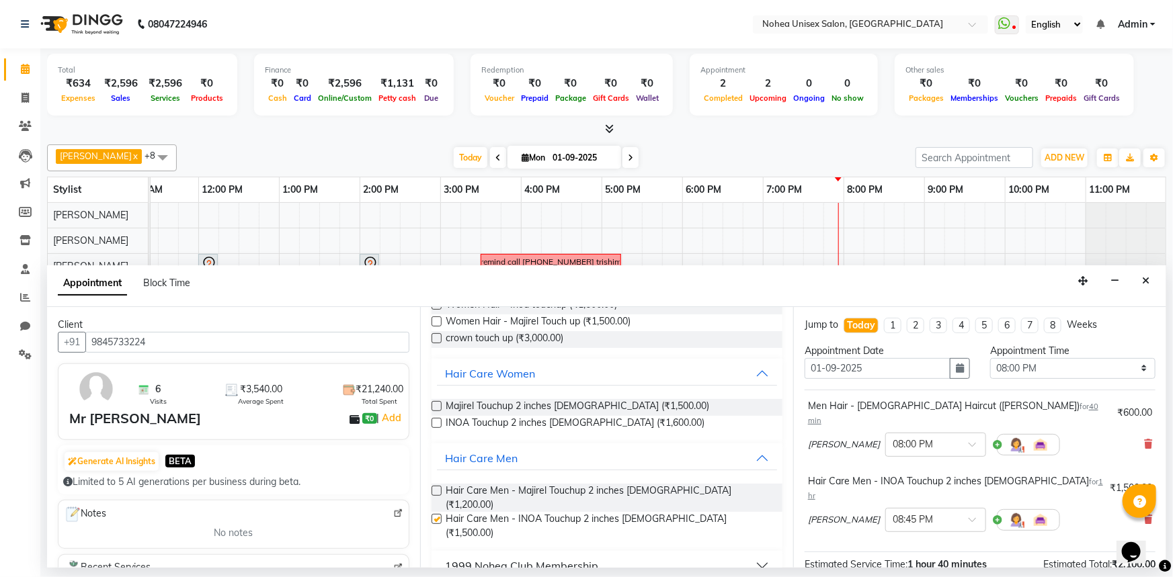
checkbox input "false"
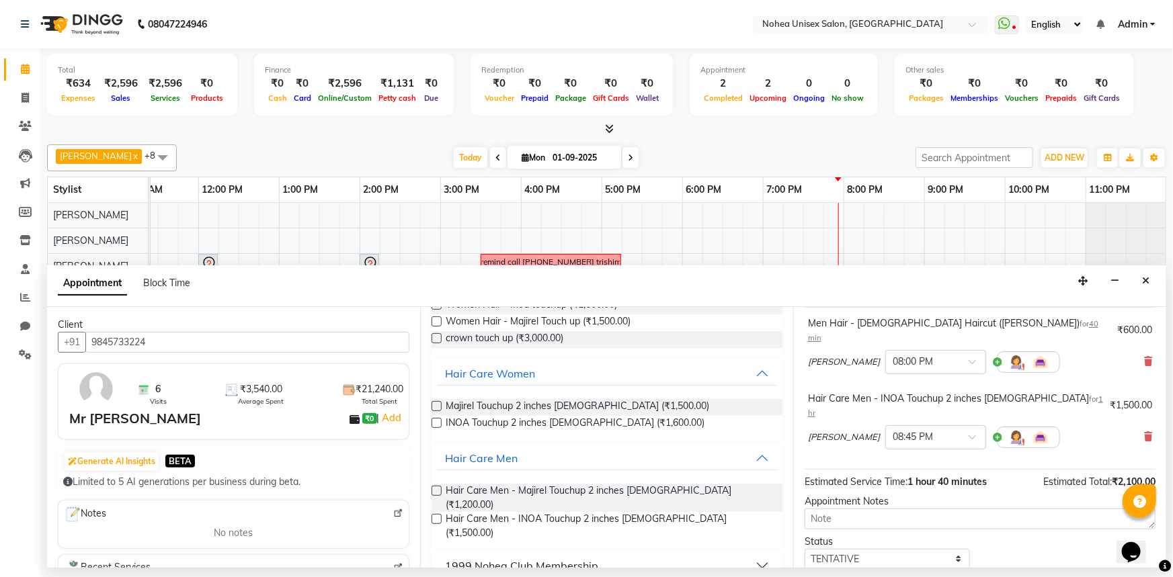
scroll to position [140, 0]
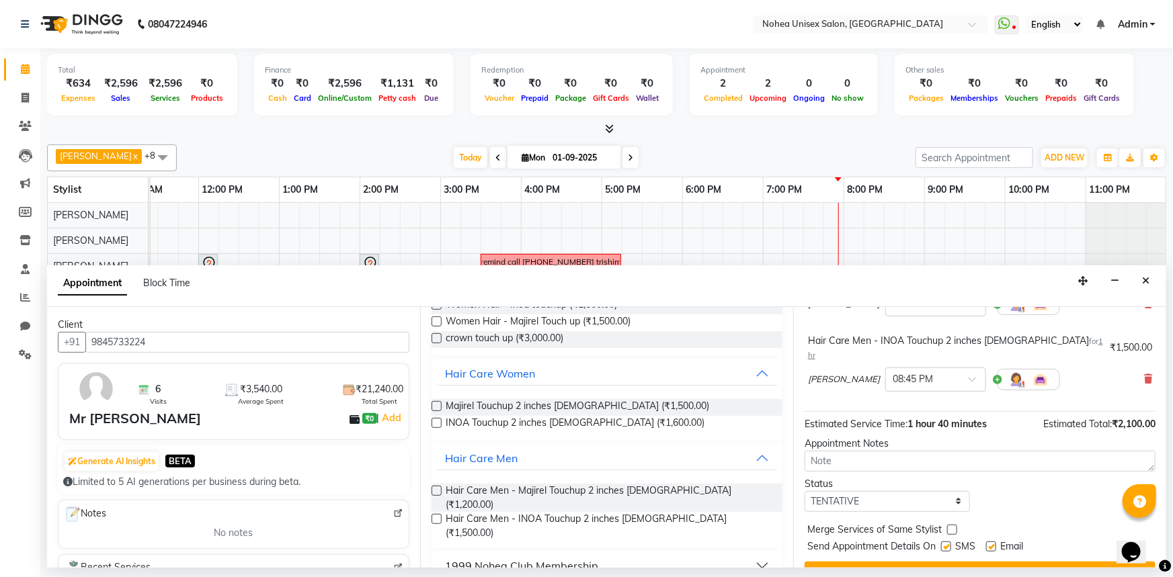
click at [988, 542] on label at bounding box center [991, 547] width 10 height 10
click at [988, 544] on input "checkbox" at bounding box center [990, 548] width 9 height 9
checkbox input "false"
click at [968, 562] on button "Book" at bounding box center [979, 574] width 351 height 24
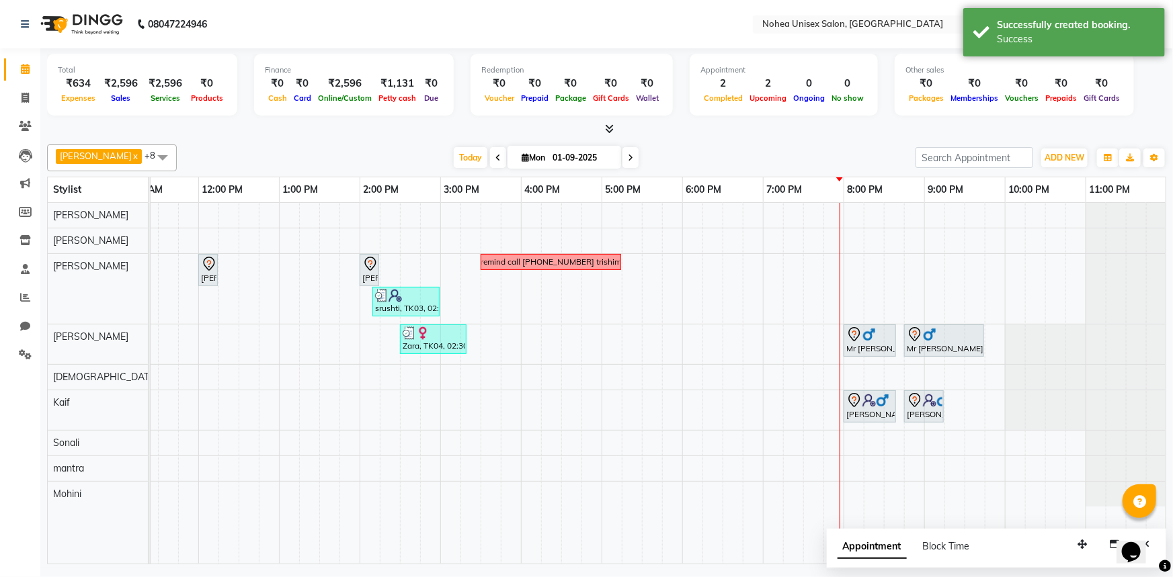
click at [746, 160] on div "[DATE] [DATE]" at bounding box center [545, 158] width 725 height 20
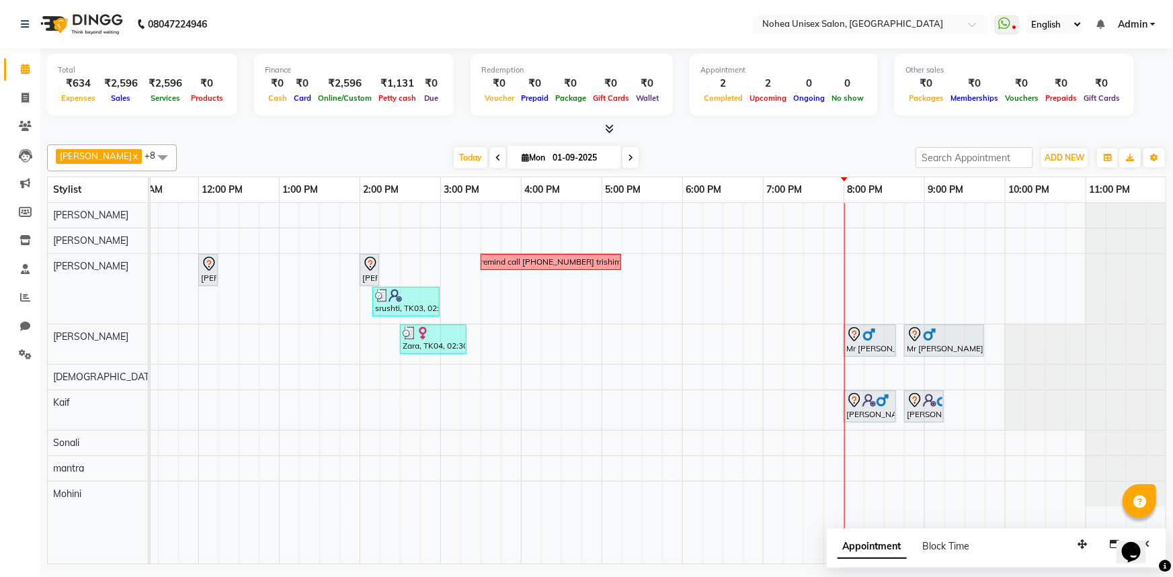
click at [673, 161] on div "[DATE] [DATE]" at bounding box center [545, 158] width 725 height 20
click at [319, 147] on div "[PERSON_NAME] x [PERSON_NAME] x mantra x [PERSON_NAME] x Kaif x [PERSON_NAME] x…" at bounding box center [606, 157] width 1119 height 27
click at [813, 134] on div at bounding box center [606, 129] width 1119 height 14
click at [785, 169] on div "[PERSON_NAME] x [PERSON_NAME] x mantra x [PERSON_NAME] x Kaif x [PERSON_NAME] x…" at bounding box center [606, 157] width 1119 height 27
click at [773, 142] on div "[PERSON_NAME] x [PERSON_NAME] x mantra x [PERSON_NAME] x Kaif x [PERSON_NAME] x…" at bounding box center [606, 351] width 1119 height 425
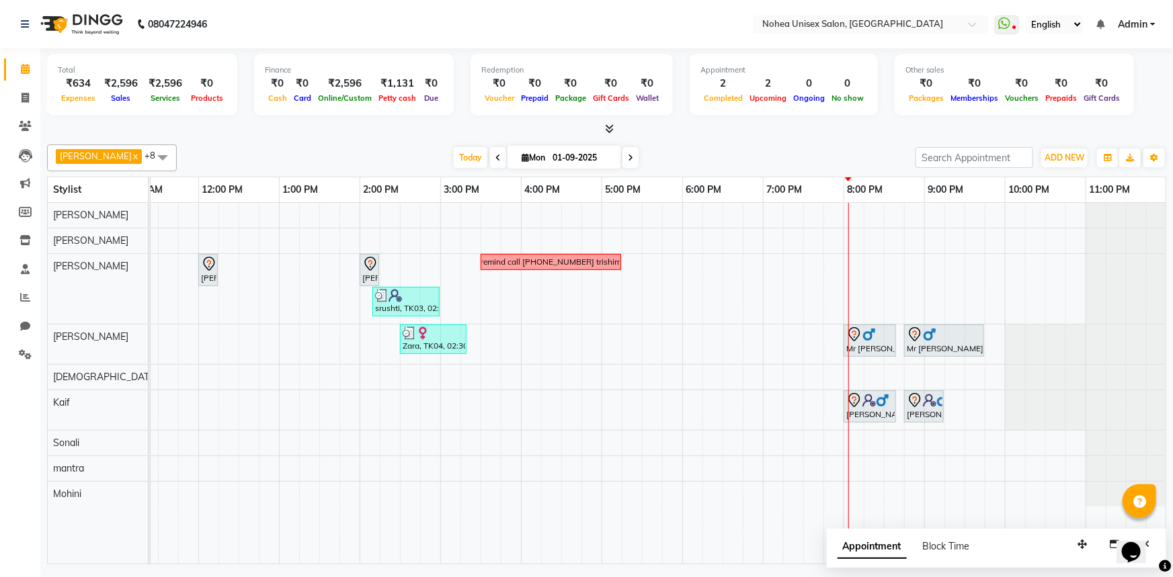
click at [706, 128] on div at bounding box center [606, 129] width 1119 height 14
click at [707, 128] on div at bounding box center [606, 129] width 1119 height 14
click at [1069, 155] on span "ADD NEW" at bounding box center [1064, 158] width 40 height 10
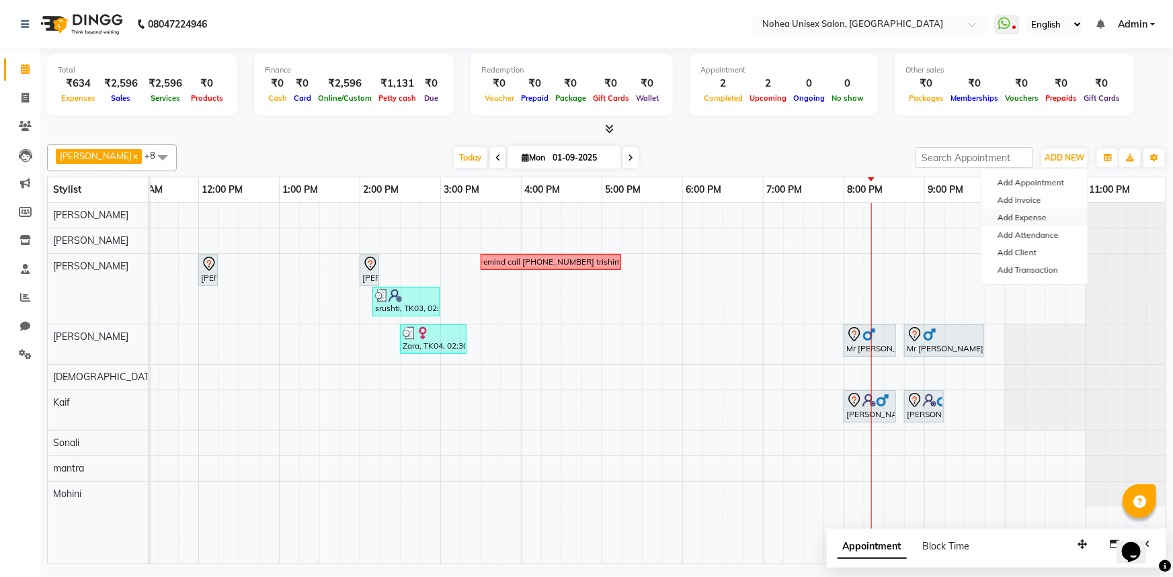
click at [1010, 215] on link "Add Expense" at bounding box center [1034, 217] width 106 height 17
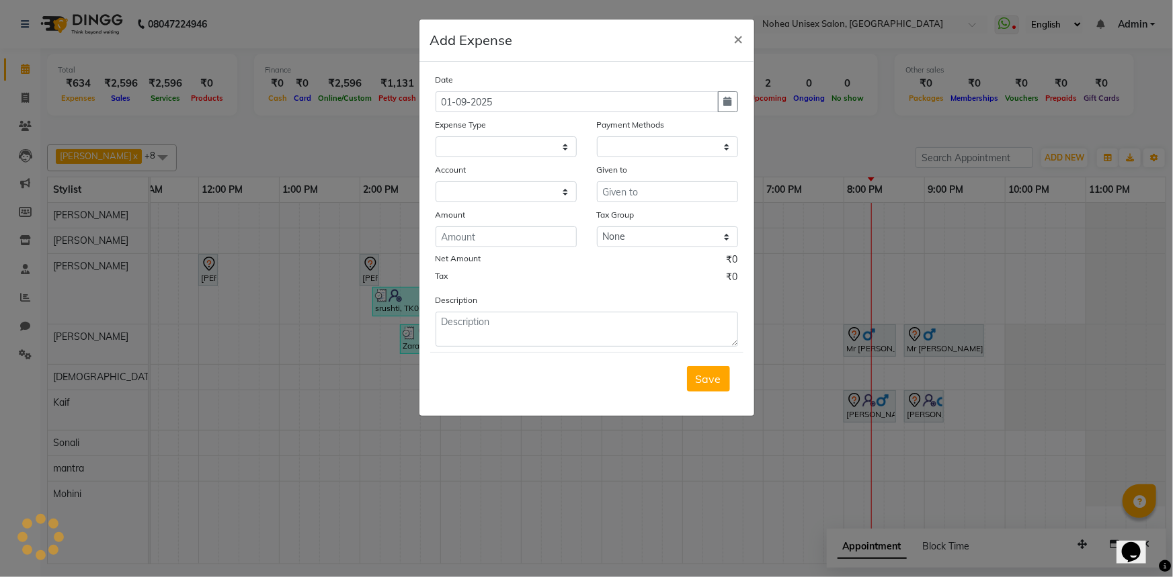
select select
select select "1"
select select "7146"
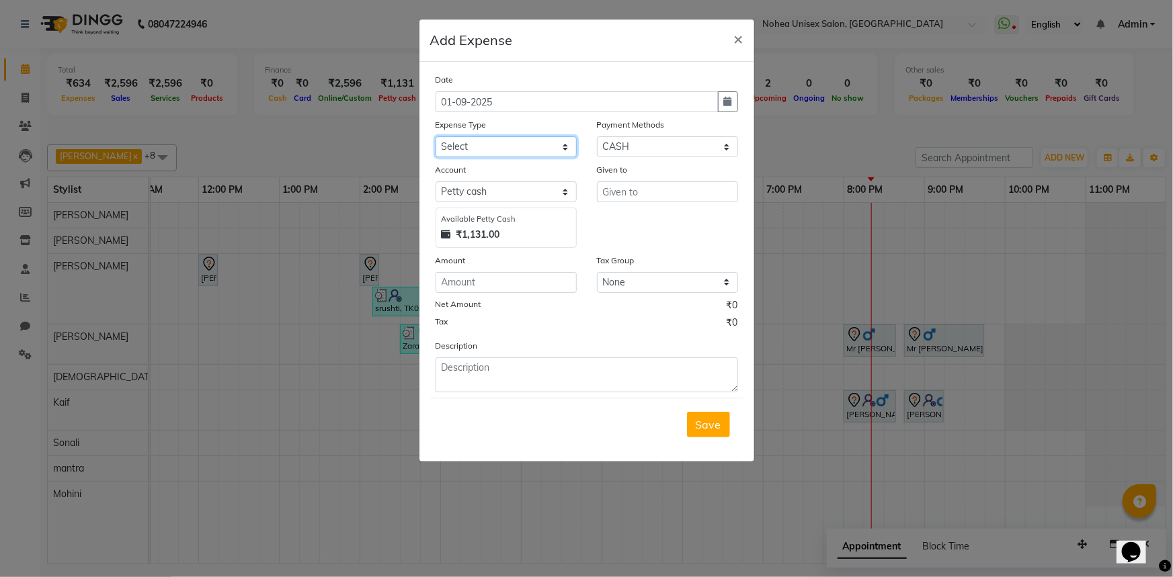
click at [531, 148] on select "Select Advance Payment Advance Salary Bank charges Car maintenance Cash Deposit…" at bounding box center [505, 146] width 141 height 21
click at [742, 39] on span "×" at bounding box center [738, 38] width 9 height 20
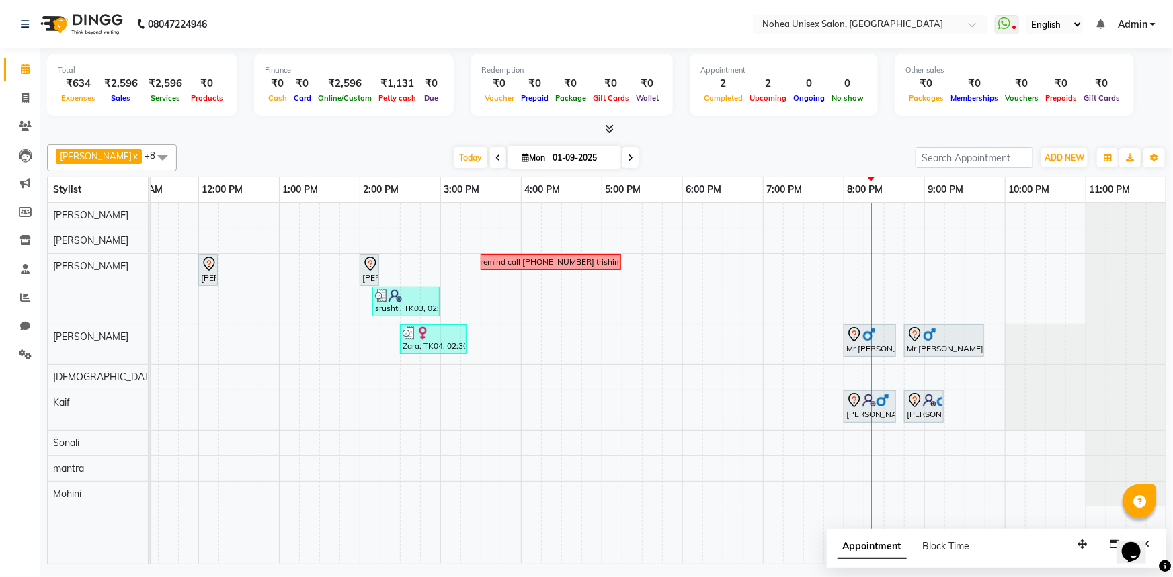
click at [812, 139] on div "[PERSON_NAME] x [PERSON_NAME] x mantra x [PERSON_NAME] x Kaif x [PERSON_NAME] x…" at bounding box center [606, 351] width 1119 height 425
drag, startPoint x: 1066, startPoint y: 155, endPoint x: 1067, endPoint y: 174, distance: 19.5
click at [1066, 155] on span "ADD NEW" at bounding box center [1064, 158] width 40 height 10
click at [1050, 218] on link "Add Expense" at bounding box center [1034, 217] width 106 height 17
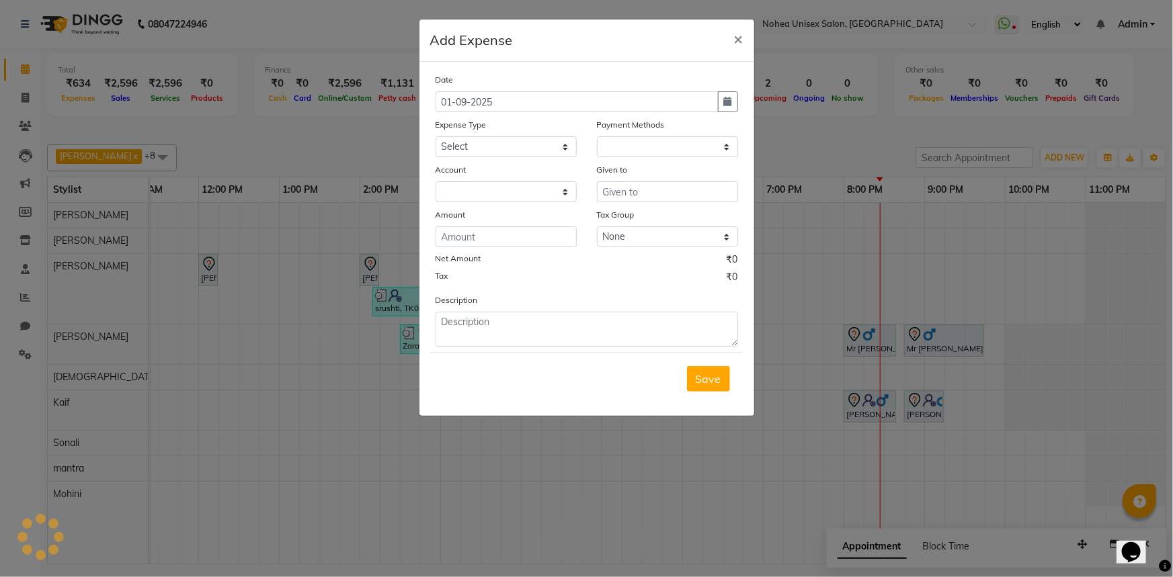
select select "1"
select select "7146"
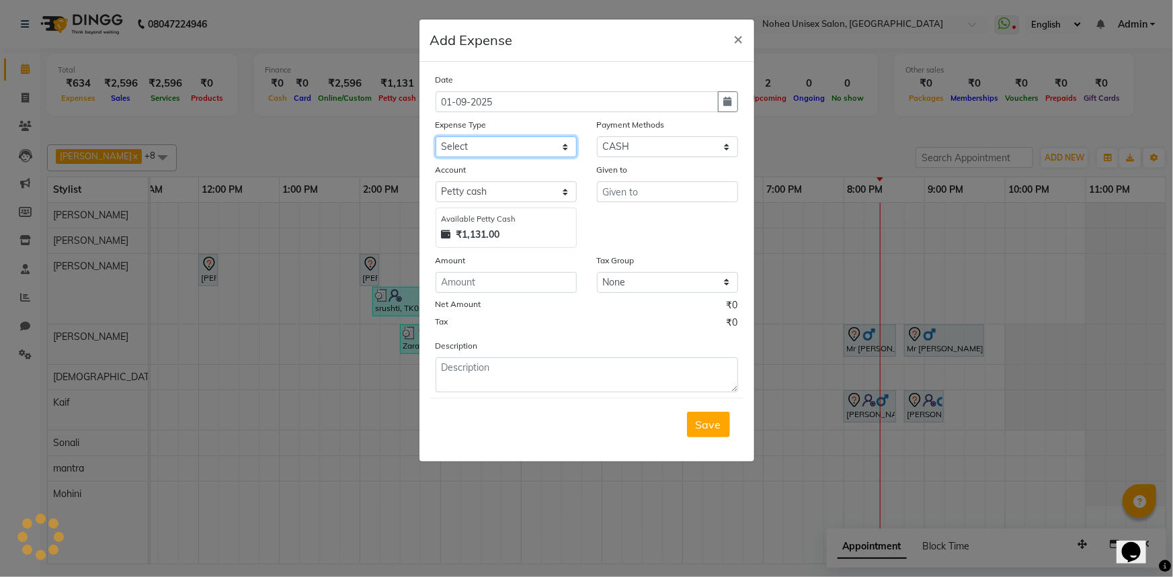
click at [560, 142] on select "Select Advance Payment Advance Salary Bank charges Car maintenance Cash Deposit…" at bounding box center [505, 146] width 141 height 21
click at [435, 137] on select "Select Advance Payment Advance Salary Bank charges Car maintenance Cash Deposit…" at bounding box center [505, 146] width 141 height 21
click at [557, 137] on select "Select Advance Payment Advance Salary Bank charges Car maintenance Cash Deposit…" at bounding box center [505, 146] width 141 height 21
select select "21340"
click at [435, 137] on select "Select Advance Payment Advance Salary Bank charges Car maintenance Cash Deposit…" at bounding box center [505, 146] width 141 height 21
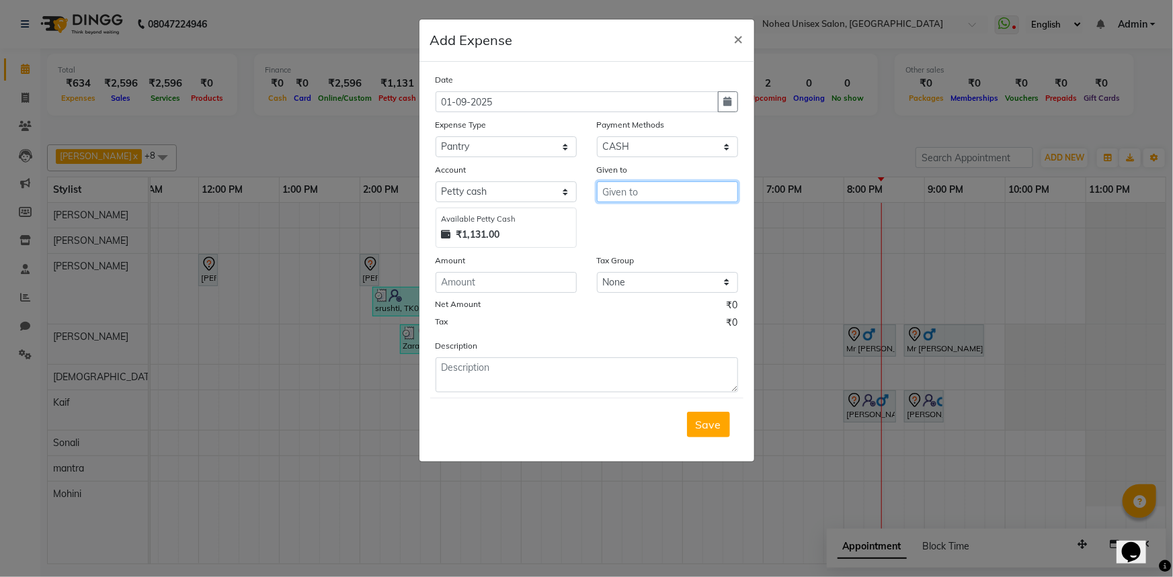
click at [637, 202] on input "text" at bounding box center [667, 191] width 141 height 21
type input "Krishna Sweets"
click at [538, 282] on input "number" at bounding box center [505, 282] width 141 height 21
type input "200"
click at [524, 378] on textarea at bounding box center [586, 375] width 302 height 35
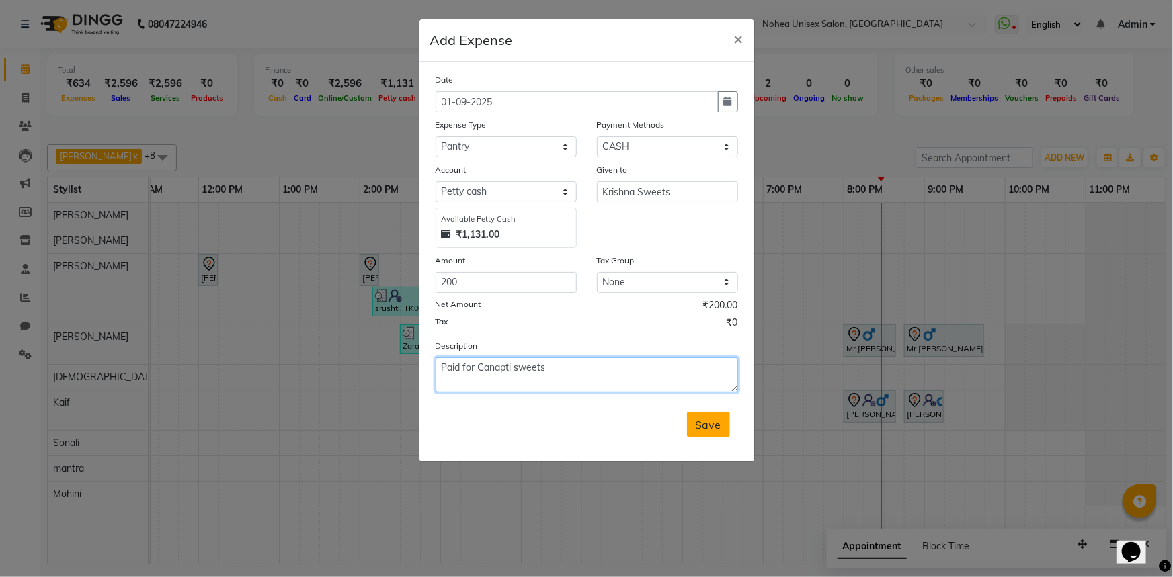
type textarea "Paid for Ganapti sweets"
click at [720, 425] on span "Save" at bounding box center [709, 424] width 26 height 13
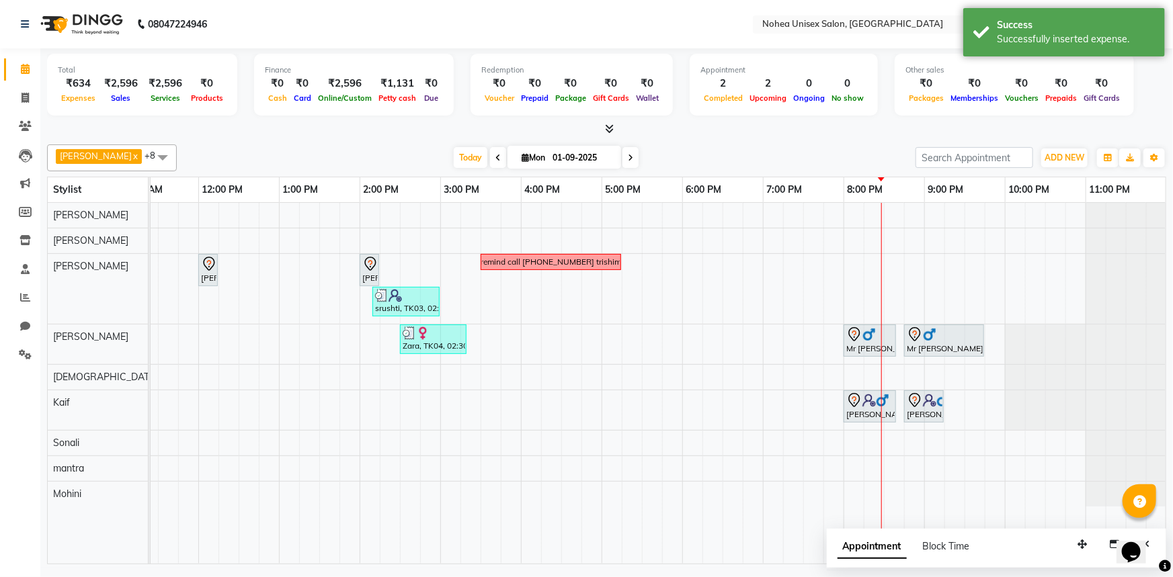
click at [755, 137] on div "Total ₹634 Expenses ₹2,596 Sales ₹2,596 Services ₹0 Products Finance ₹0 Cash ₹0…" at bounding box center [606, 307] width 1132 height 519
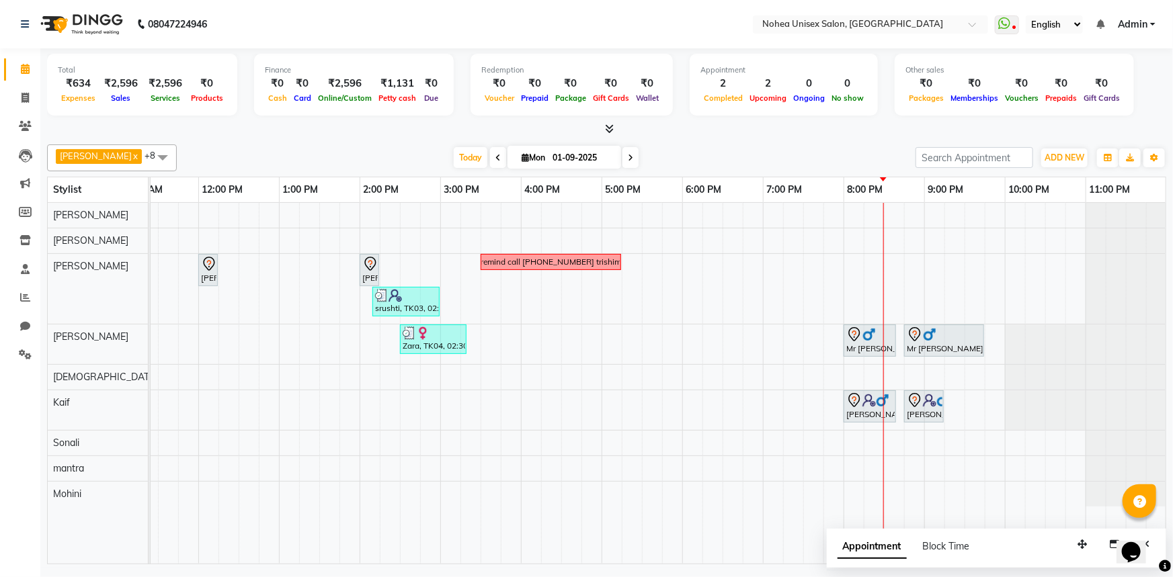
click at [731, 157] on div "[DATE] [DATE]" at bounding box center [545, 158] width 725 height 20
click at [298, 140] on div "[PERSON_NAME] x [PERSON_NAME] x mantra x [PERSON_NAME] x Kaif x [PERSON_NAME] x…" at bounding box center [606, 351] width 1119 height 425
click at [29, 95] on span at bounding box center [25, 98] width 24 height 15
select select "service"
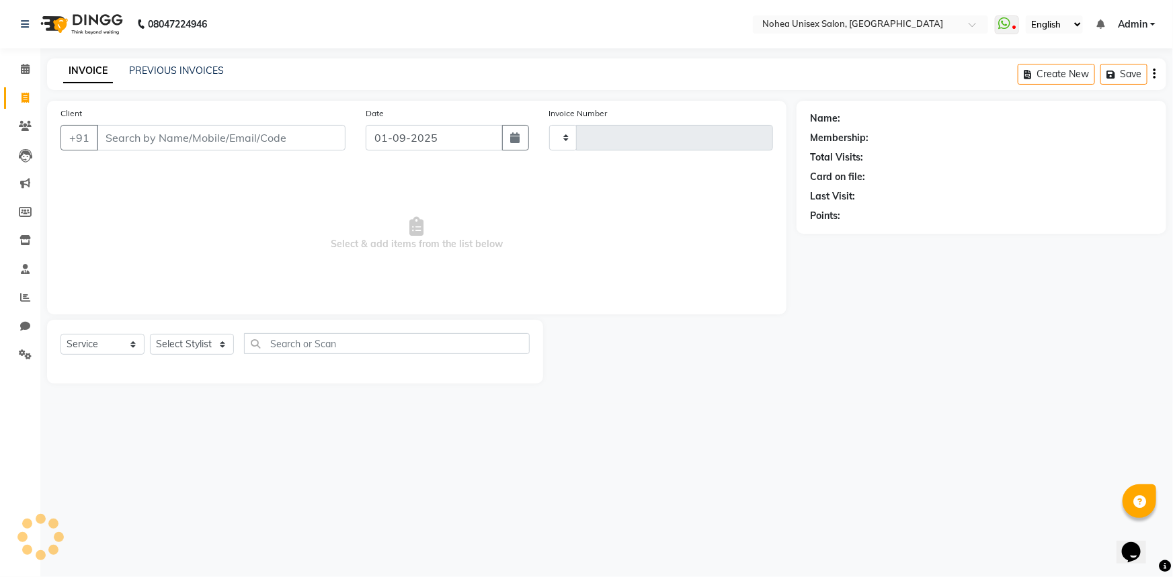
type input "1998"
select select "8009"
click at [292, 136] on input "Client" at bounding box center [221, 138] width 249 height 26
click at [134, 142] on input "Client" at bounding box center [221, 138] width 249 height 26
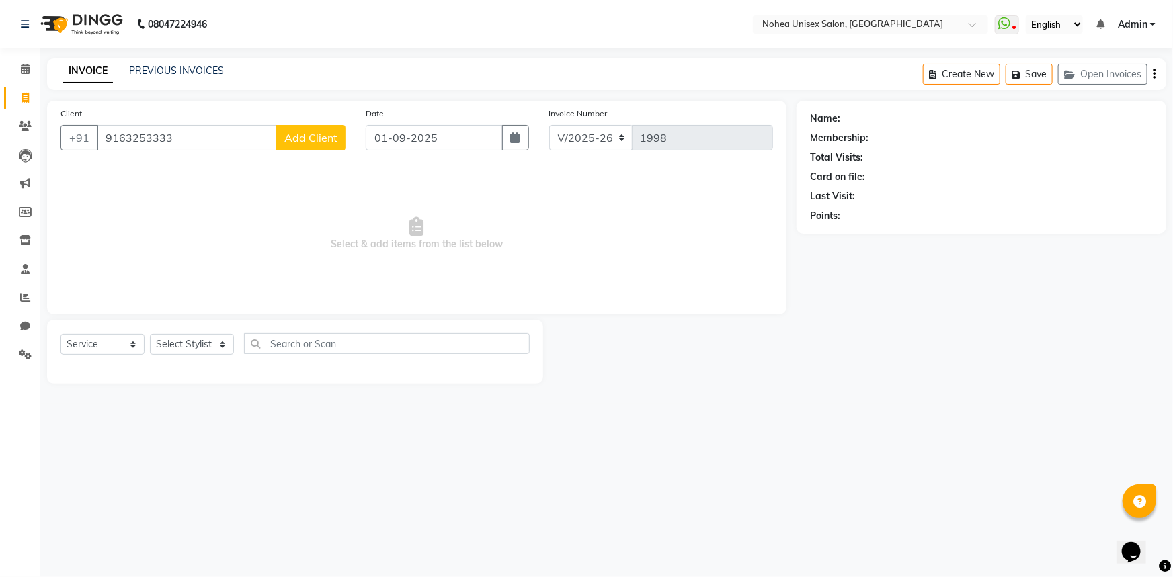
type input "9163253333"
click at [325, 138] on span "Add Client" at bounding box center [310, 137] width 53 height 13
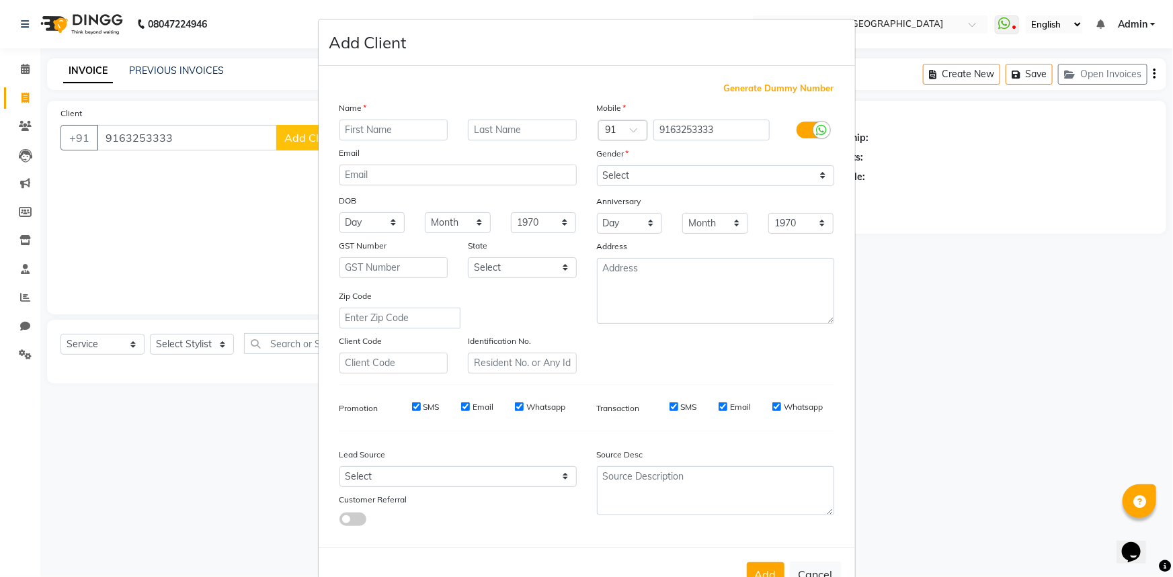
click at [368, 128] on input "text" at bounding box center [393, 130] width 109 height 21
type input "Nirikesh"
click at [671, 165] on select "Select [DEMOGRAPHIC_DATA] [DEMOGRAPHIC_DATA] Other Prefer Not To Say" at bounding box center [715, 175] width 237 height 21
select select "[DEMOGRAPHIC_DATA]"
click at [597, 165] on select "Select [DEMOGRAPHIC_DATA] [DEMOGRAPHIC_DATA] Other Prefer Not To Say" at bounding box center [715, 175] width 237 height 21
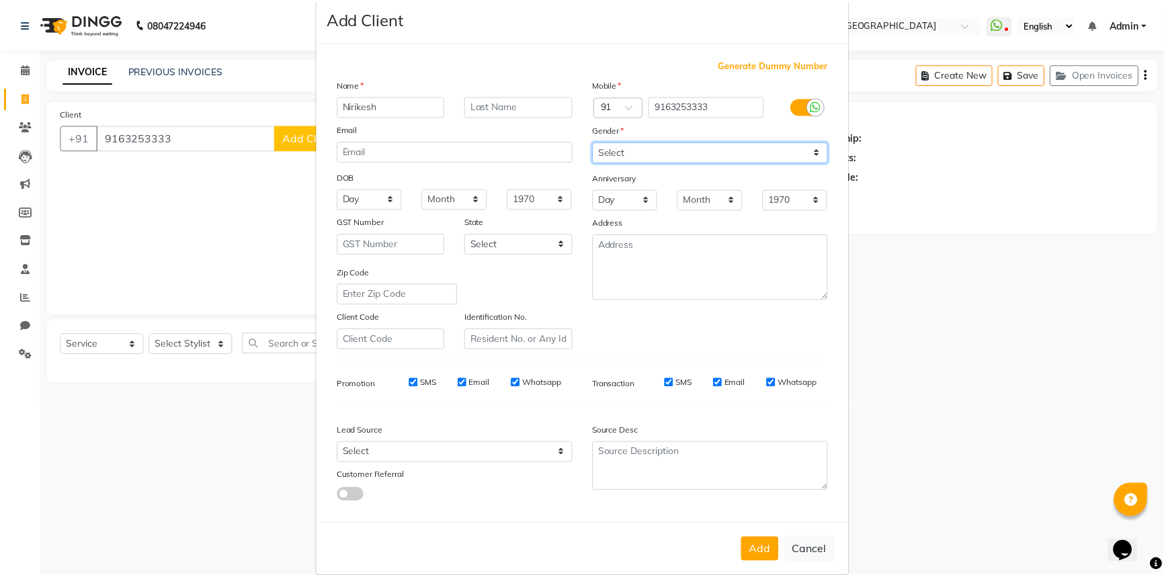
scroll to position [47, 0]
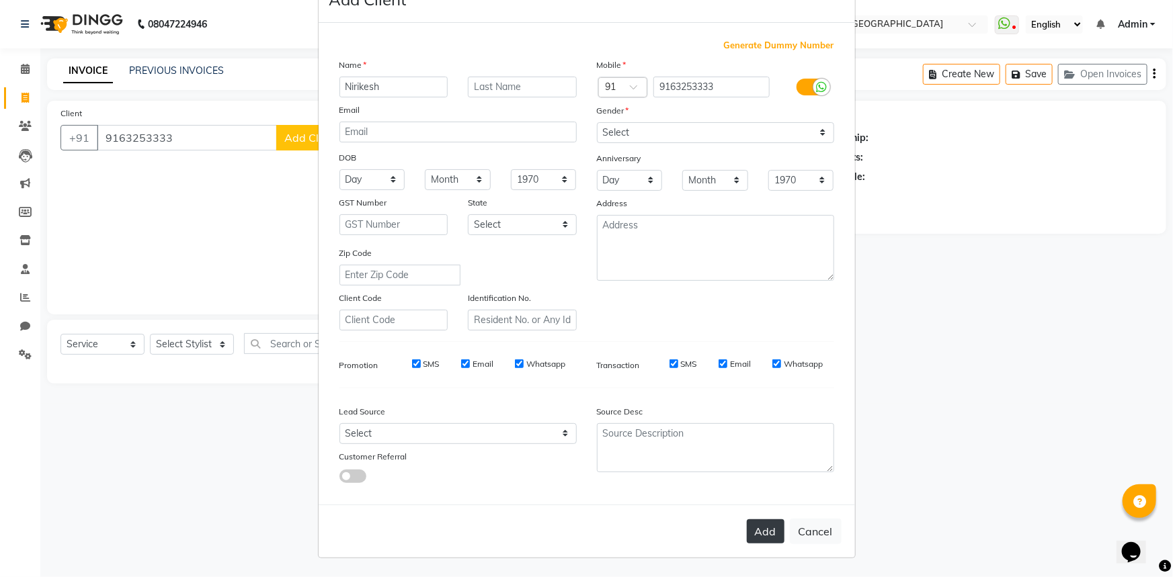
click at [760, 533] on button "Add" at bounding box center [766, 531] width 38 height 24
select select
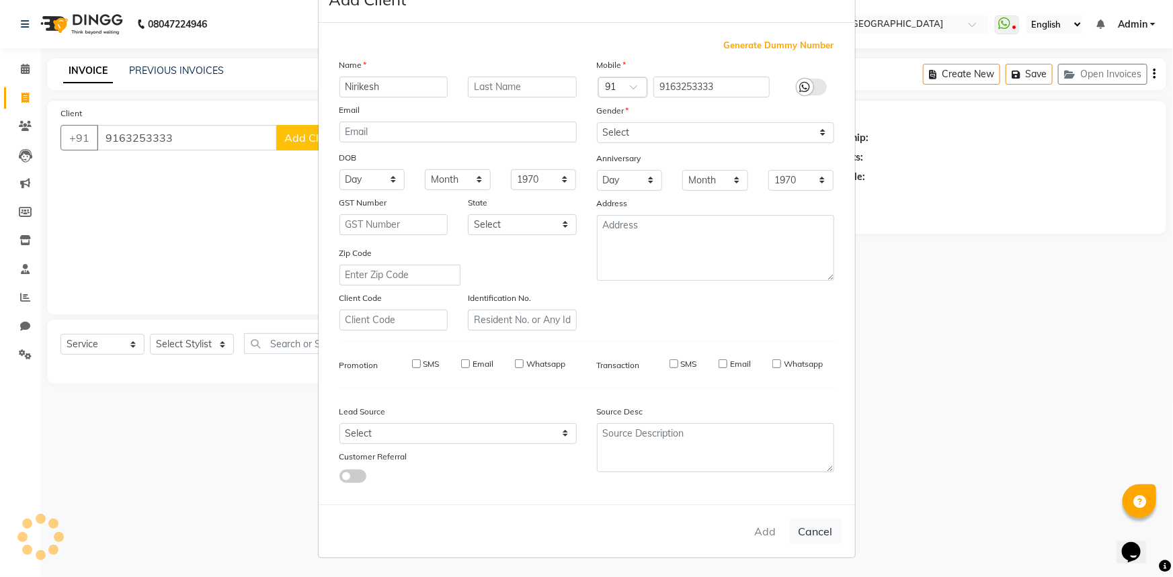
select select
checkbox input "false"
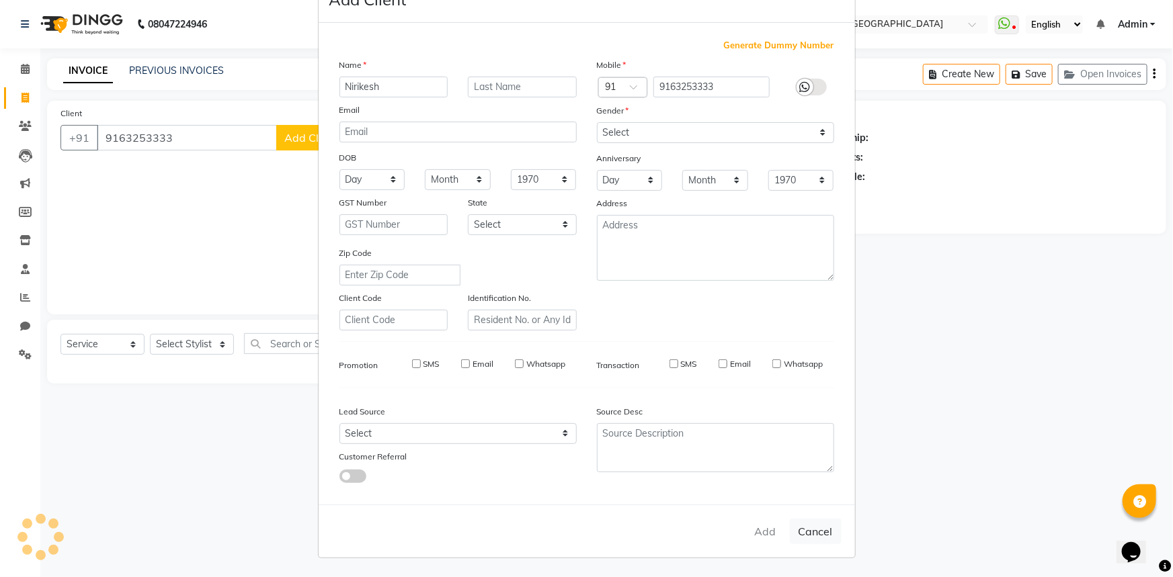
checkbox input "false"
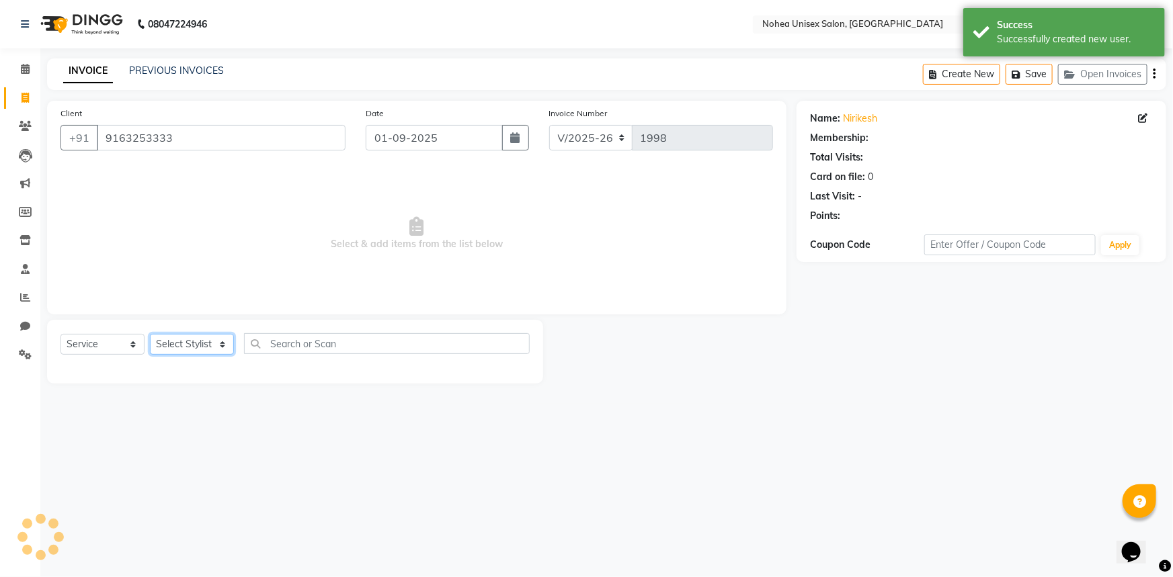
select select "1: Object"
click at [213, 339] on select "Select Stylist [PERSON_NAME] Imlikala [PERSON_NAME] Kaif Manager mantra Mohini …" at bounding box center [192, 344] width 84 height 21
select select "87508"
click at [150, 334] on select "Select Stylist [PERSON_NAME] Imlikala [PERSON_NAME] Kaif Manager mantra Mohini …" at bounding box center [192, 344] width 84 height 21
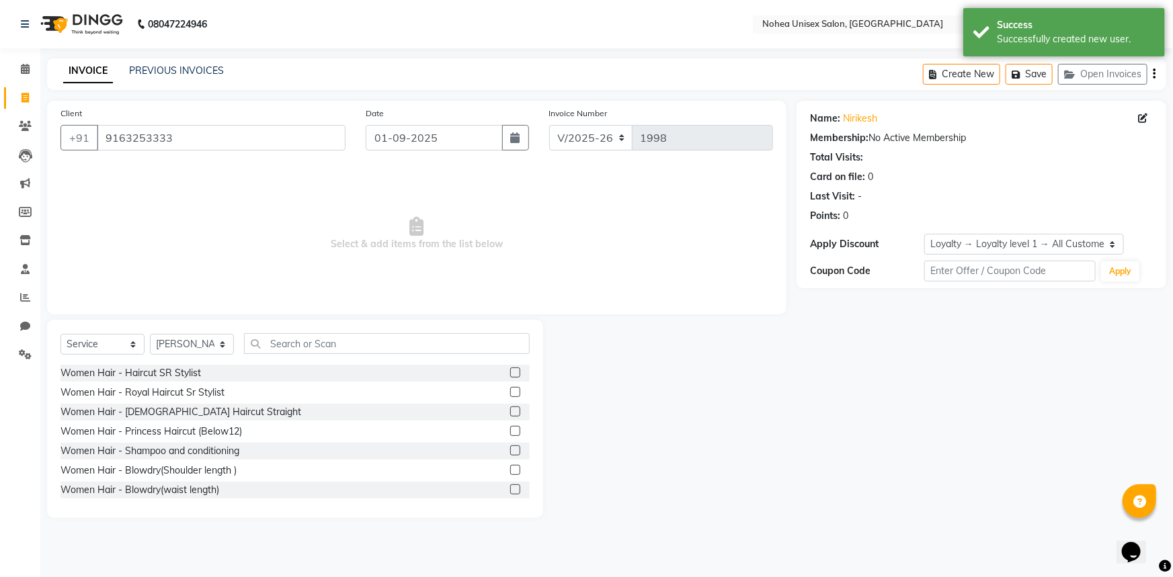
drag, startPoint x: 165, startPoint y: 375, endPoint x: 209, endPoint y: 372, distance: 43.8
click at [167, 375] on div "Women Hair - Haircut SR Stylist" at bounding box center [130, 373] width 140 height 14
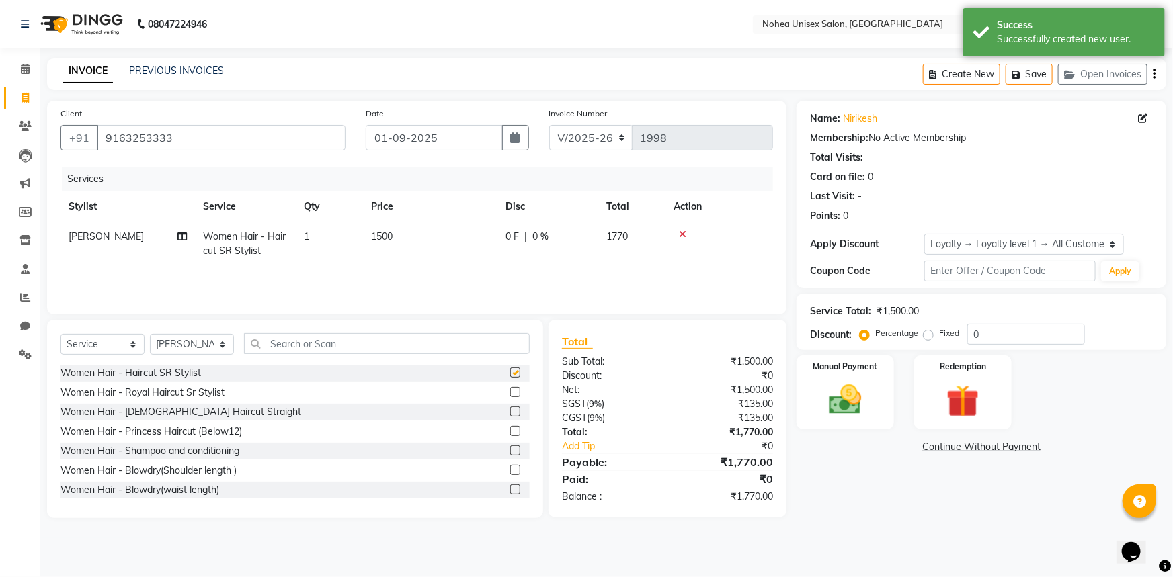
checkbox input "false"
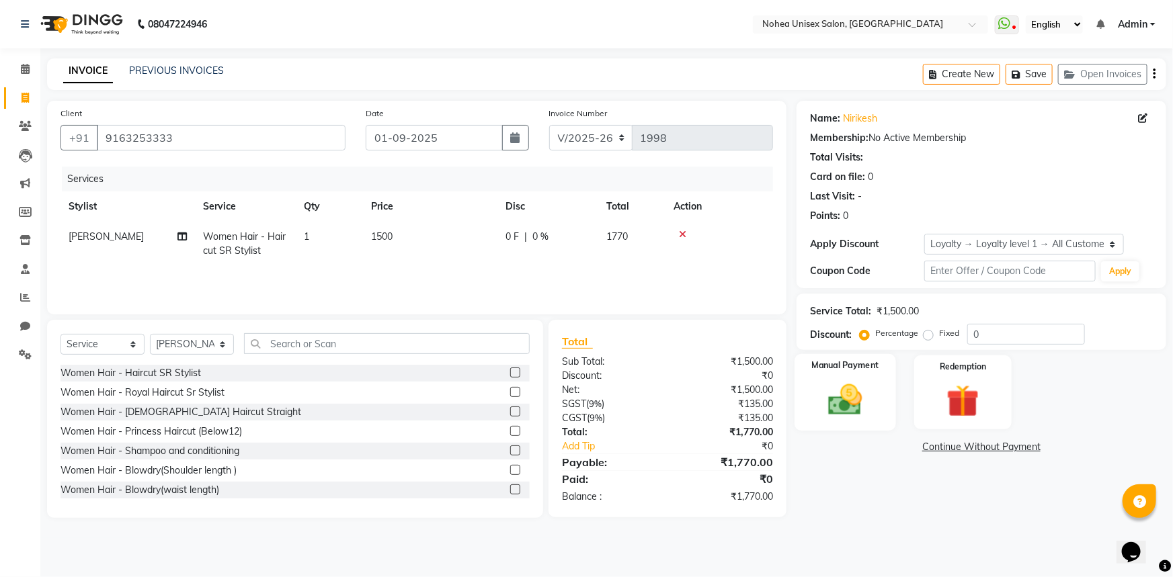
click at [848, 403] on img at bounding box center [845, 399] width 55 height 39
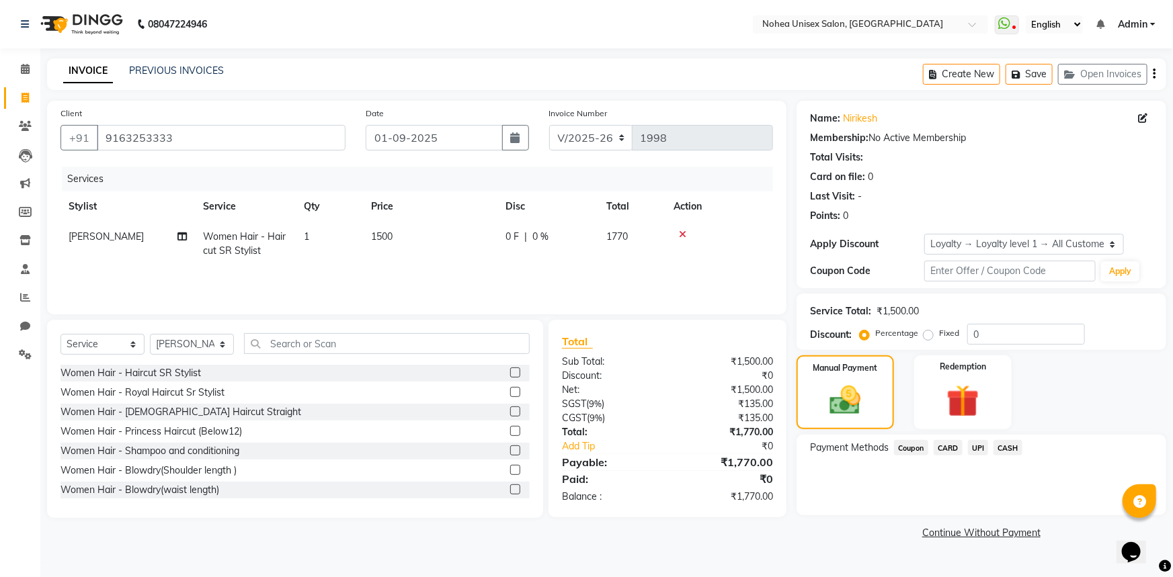
click at [979, 448] on span "UPI" at bounding box center [978, 447] width 21 height 15
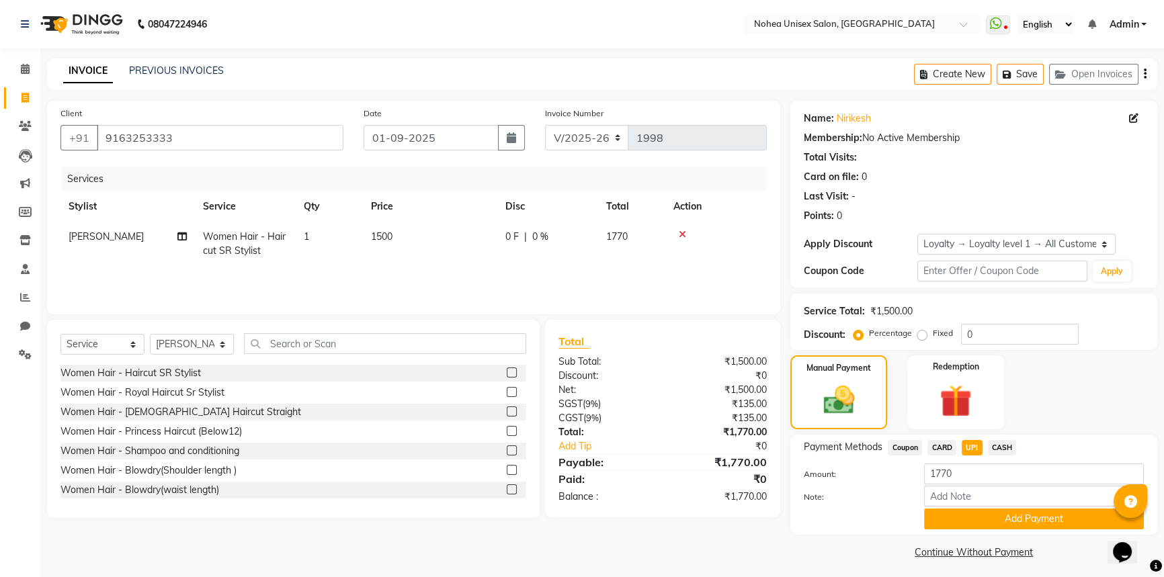
click at [978, 517] on button "Add Payment" at bounding box center [1034, 519] width 220 height 21
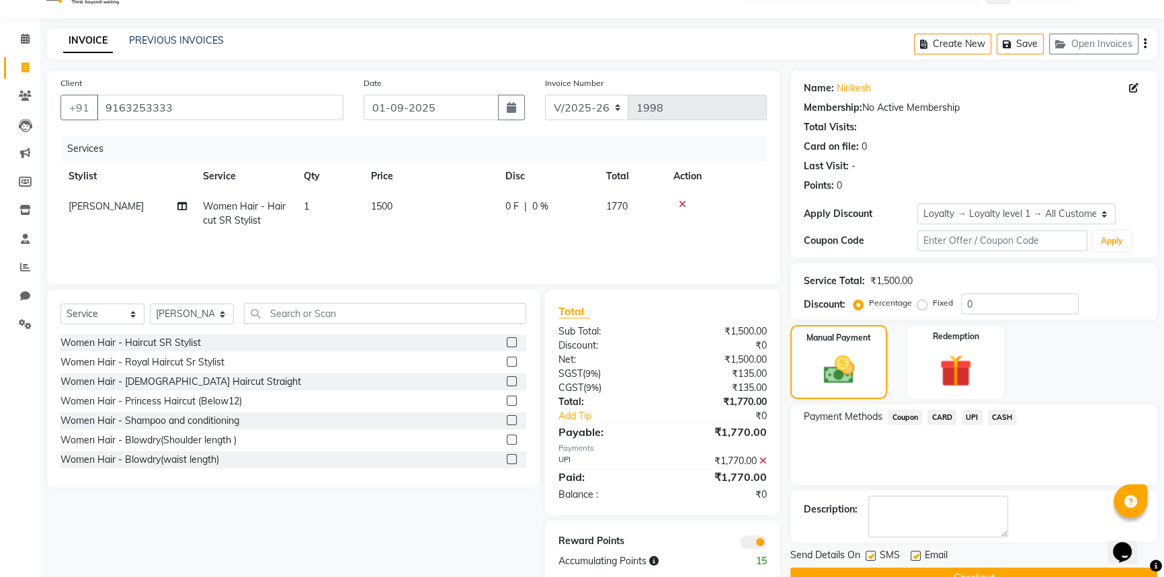
scroll to position [60, 0]
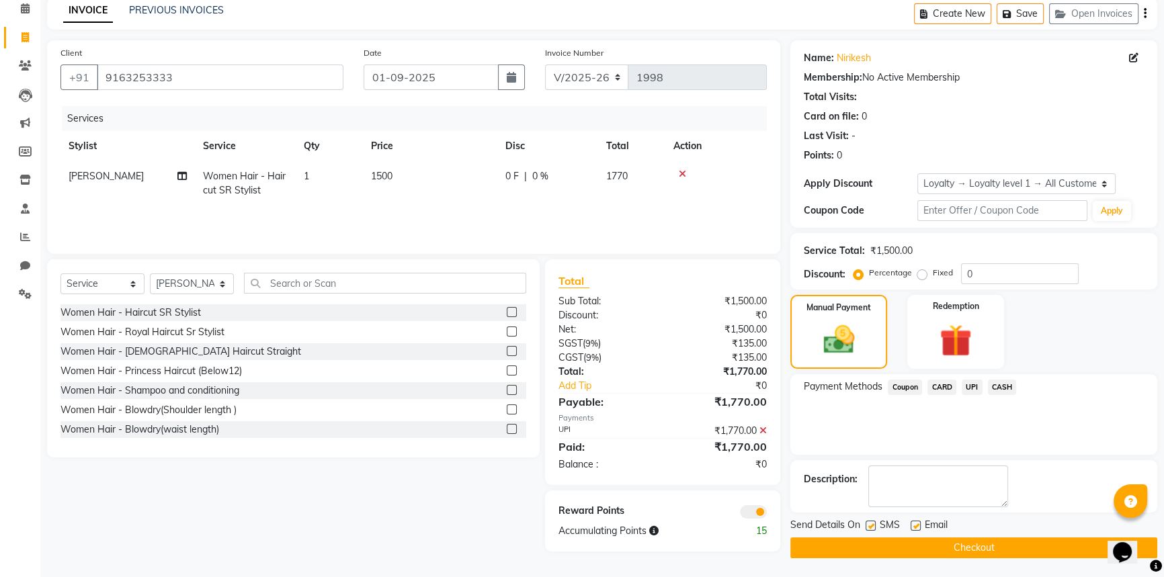
click at [915, 524] on label at bounding box center [916, 526] width 10 height 10
click at [915, 524] on input "checkbox" at bounding box center [915, 526] width 9 height 9
checkbox input "false"
click at [919, 547] on button "Checkout" at bounding box center [973, 548] width 367 height 21
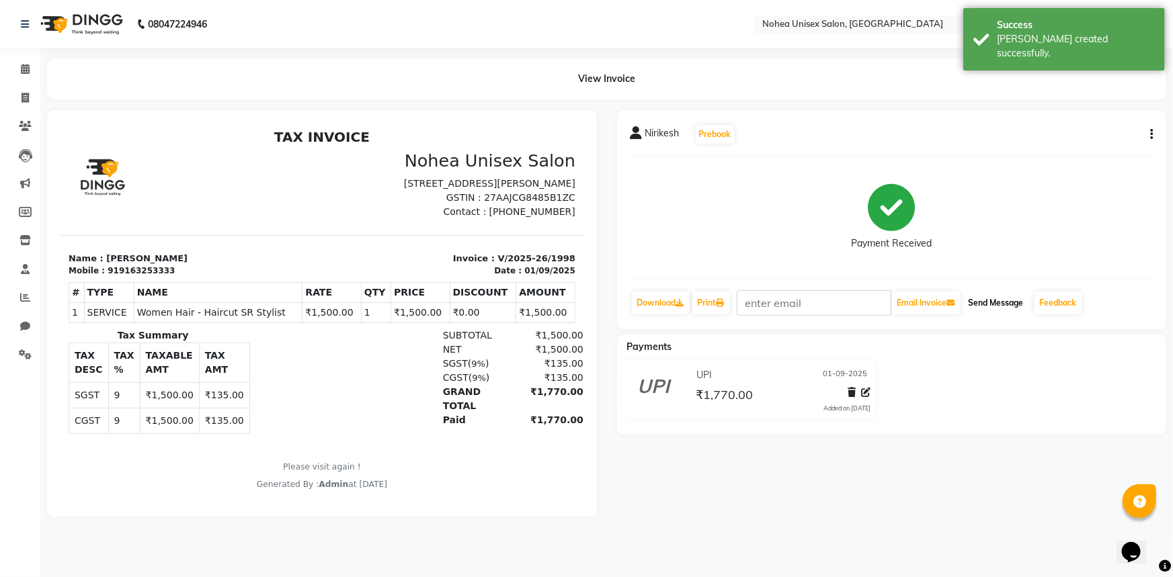
click at [996, 306] on button "Send Message" at bounding box center [996, 303] width 66 height 23
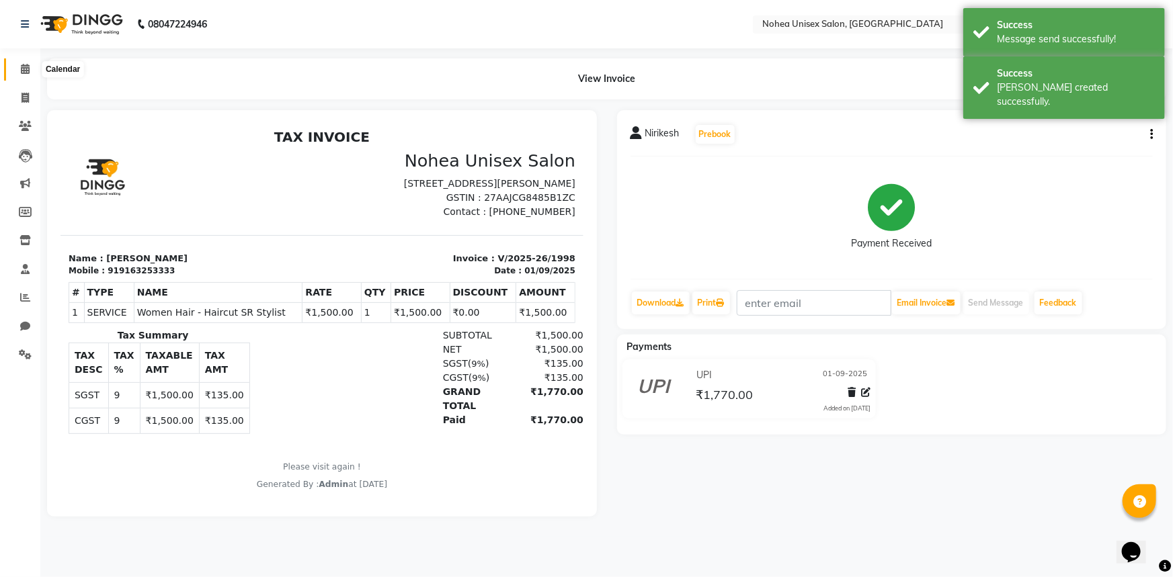
click at [22, 69] on icon at bounding box center [25, 69] width 9 height 10
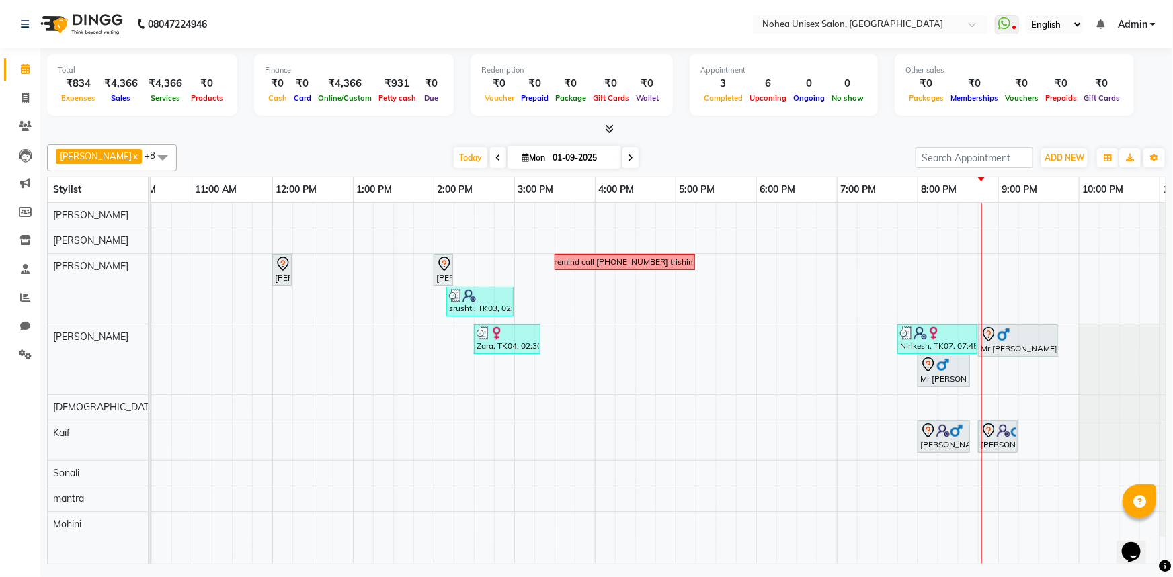
click at [900, 148] on div "[DATE] [DATE]" at bounding box center [545, 158] width 725 height 20
click at [1005, 367] on div "[PERSON_NAME], TK01, 12:00 PM-12:15 PM, Hair Care Women - Product Smoothening/B…" at bounding box center [635, 383] width 1210 height 361
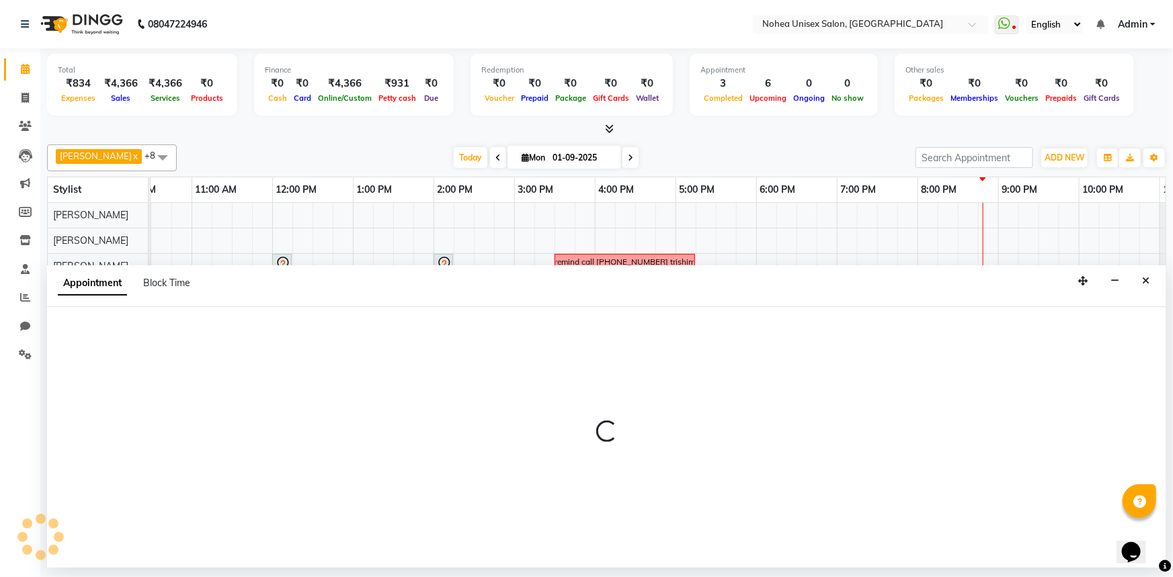
select select "87508"
select select "1260"
select select "tentative"
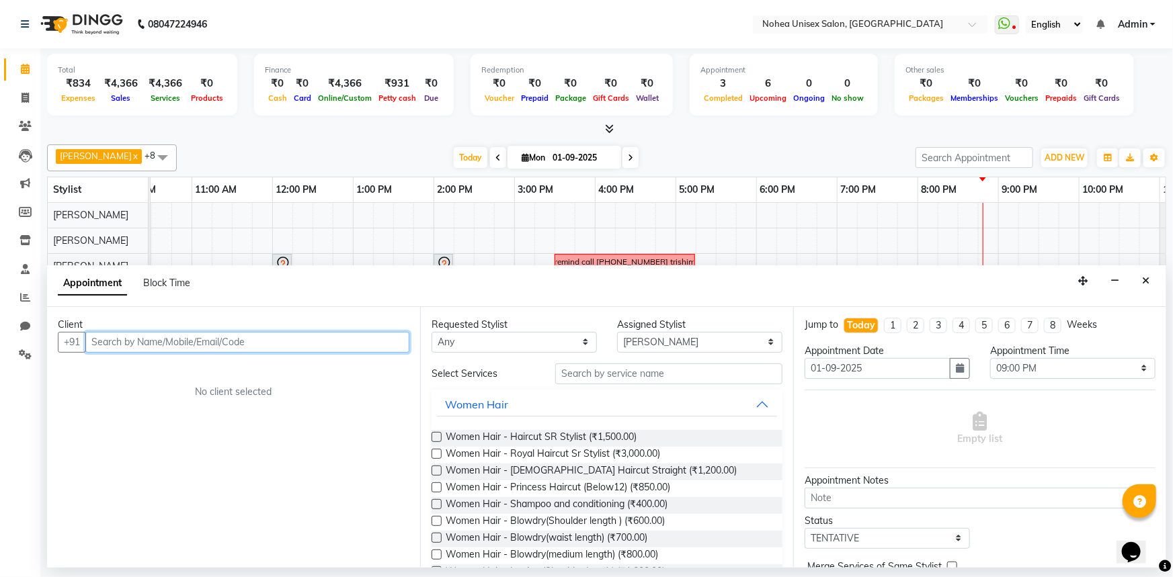
click at [376, 343] on input "text" at bounding box center [247, 342] width 324 height 21
click at [329, 347] on input "text" at bounding box center [247, 342] width 324 height 21
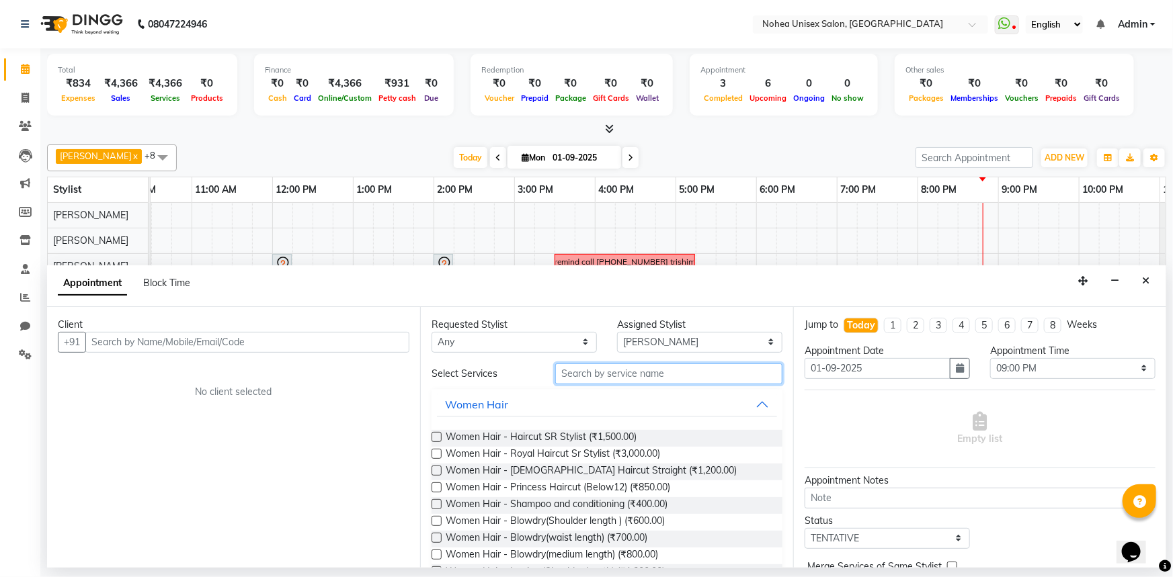
click at [604, 382] on input "text" at bounding box center [668, 374] width 227 height 21
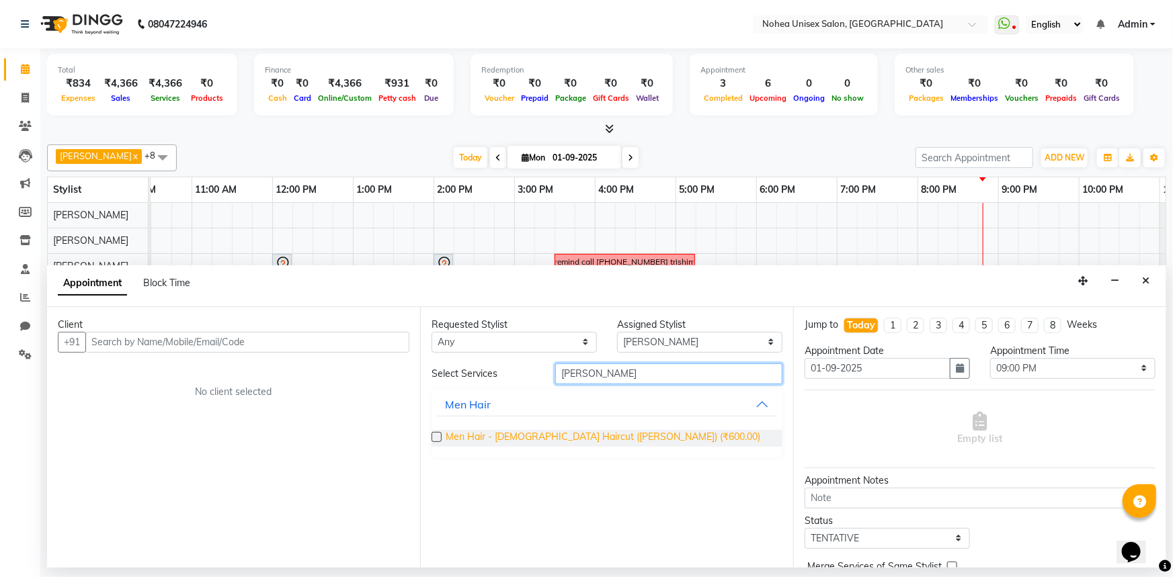
type input "[PERSON_NAME]"
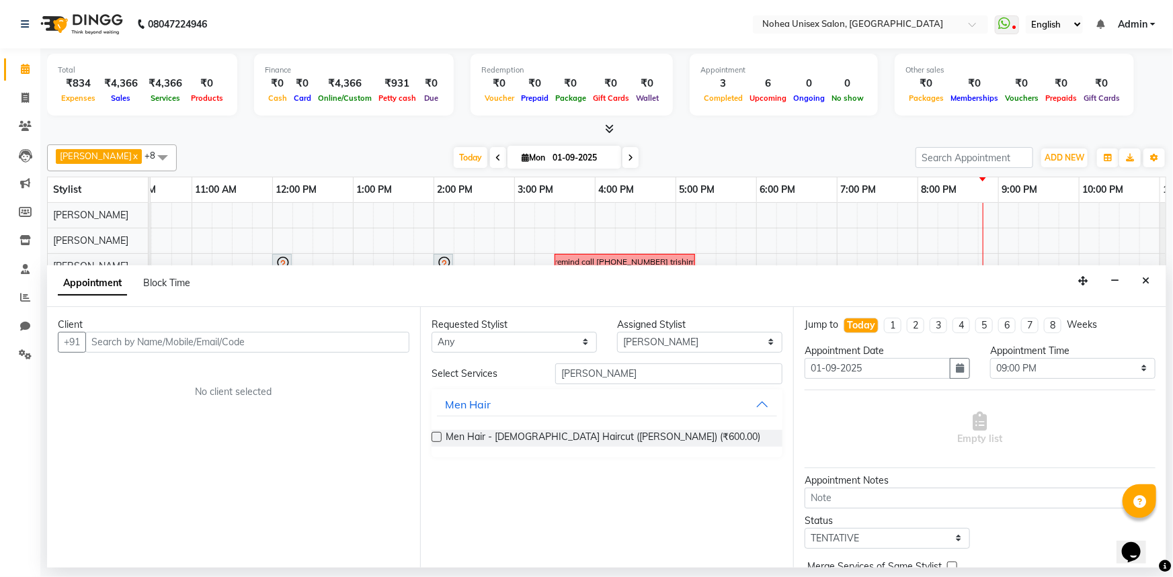
drag, startPoint x: 584, startPoint y: 434, endPoint x: 604, endPoint y: 400, distance: 39.8
click at [585, 437] on span "Men Hair - [DEMOGRAPHIC_DATA] Haircut ([PERSON_NAME]) (₹600.00)" at bounding box center [603, 438] width 315 height 17
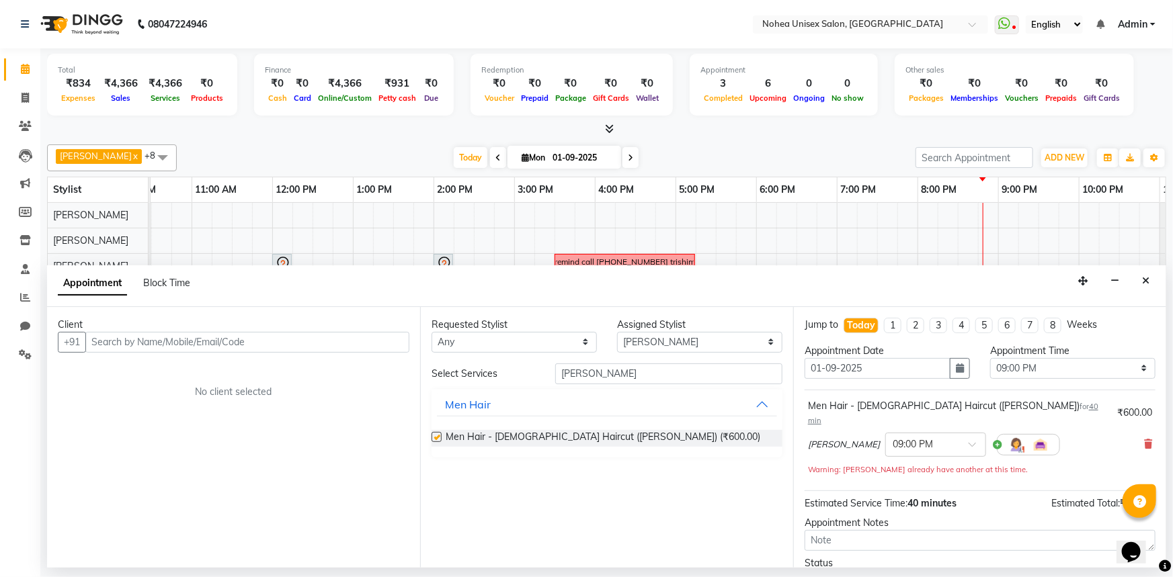
checkbox input "false"
click at [615, 372] on input "[PERSON_NAME]" at bounding box center [668, 374] width 227 height 21
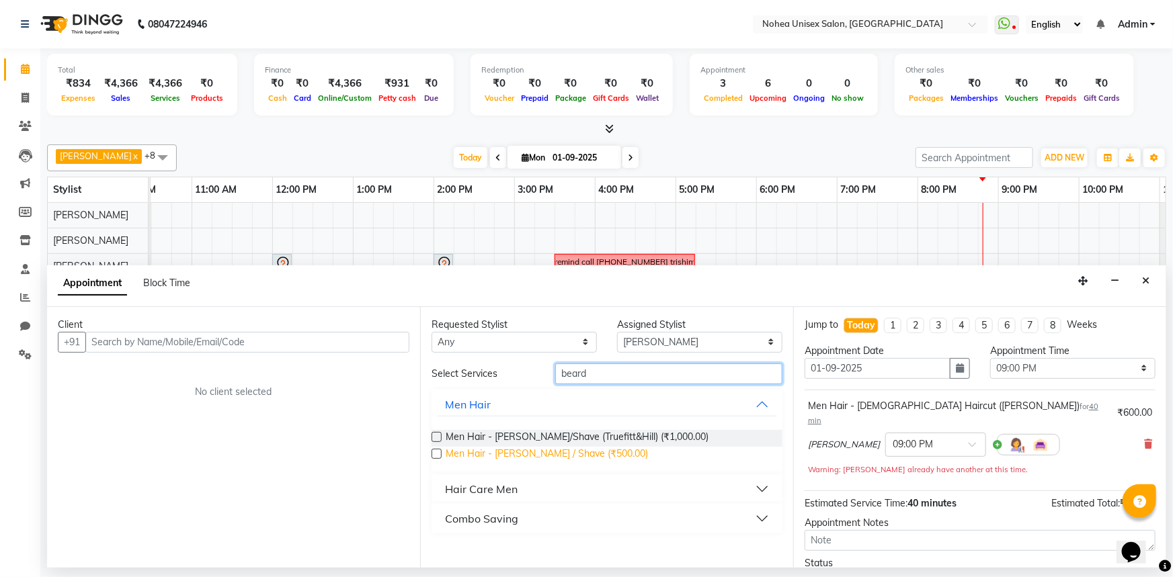
type input "beard"
click at [571, 455] on span "Men Hair - [PERSON_NAME] / Shave (₹500.00)" at bounding box center [547, 455] width 202 height 17
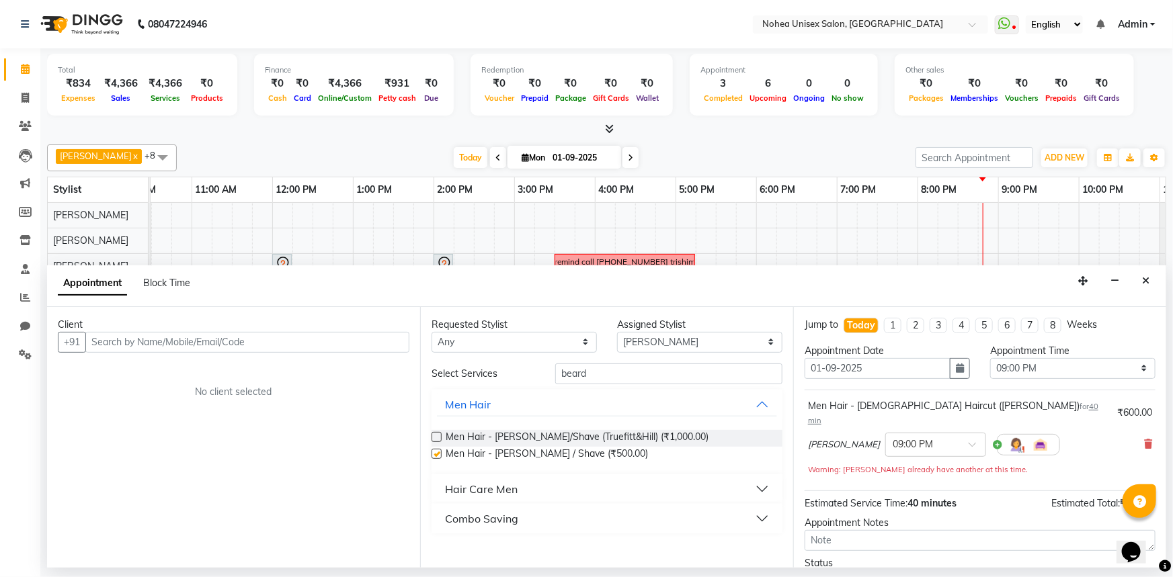
checkbox input "false"
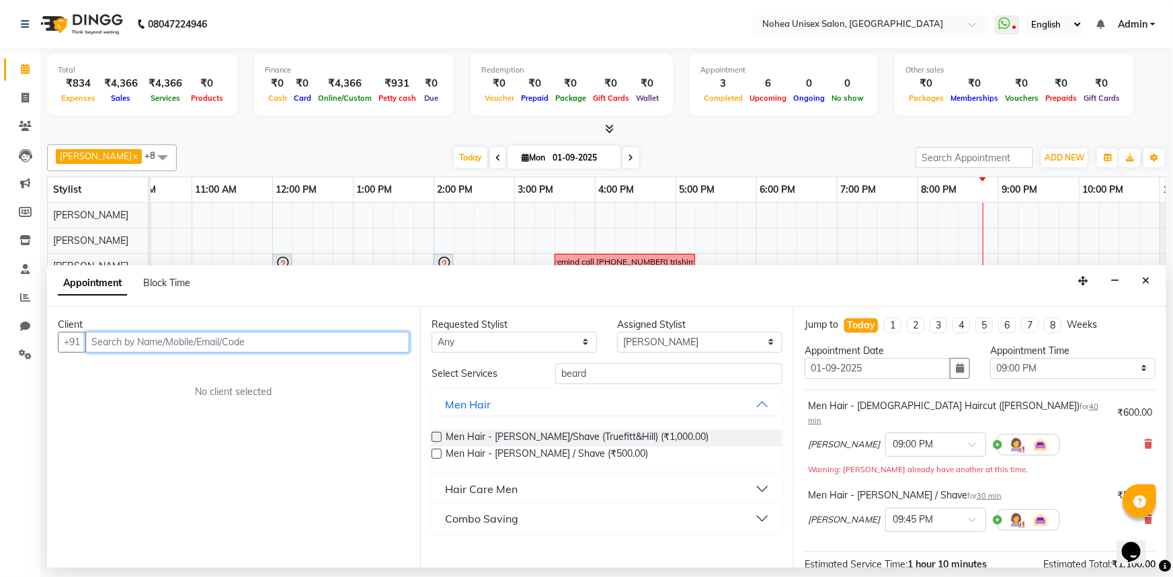
click at [342, 341] on input "text" at bounding box center [247, 342] width 324 height 21
type input "8962647035"
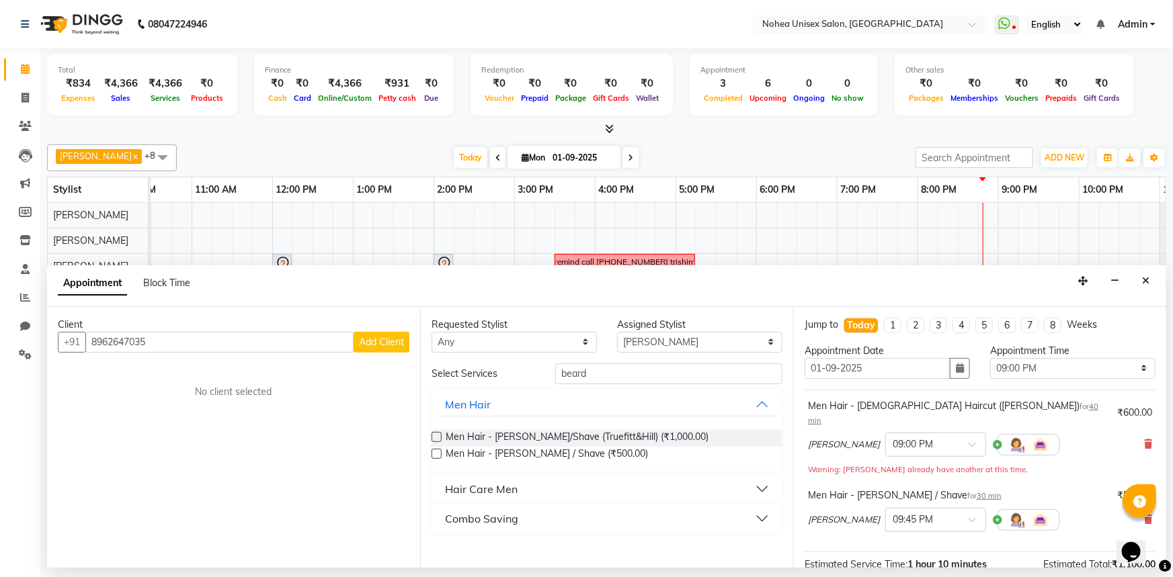
click at [394, 342] on span "Add Client" at bounding box center [381, 342] width 45 height 12
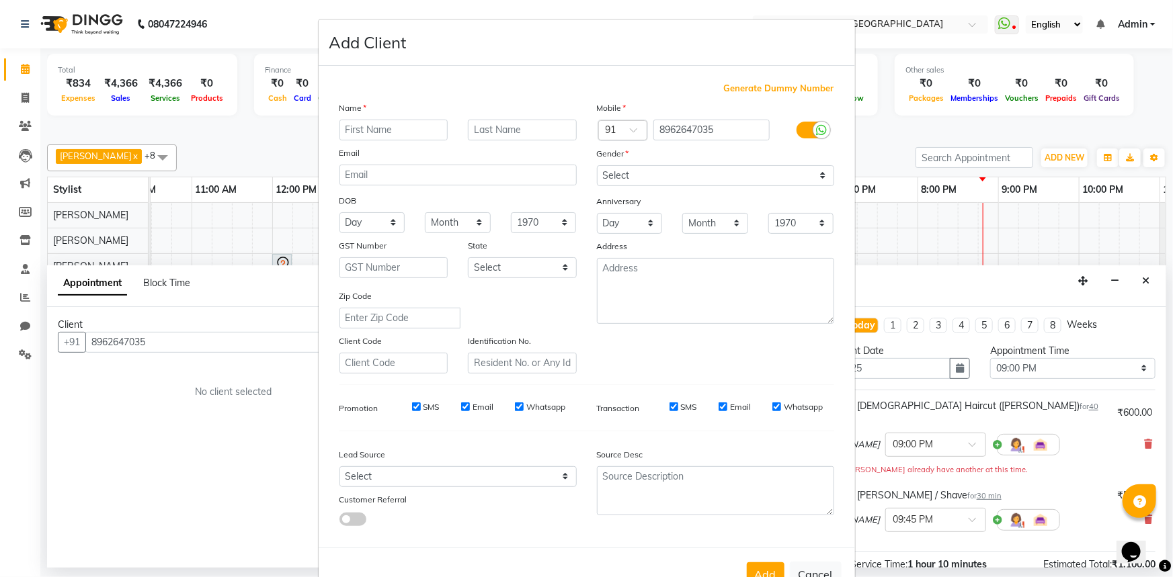
click at [401, 133] on input "text" at bounding box center [393, 130] width 109 height 21
type input "[PERSON_NAME]"
click at [608, 176] on select "Select [DEMOGRAPHIC_DATA] [DEMOGRAPHIC_DATA] Other Prefer Not To Say" at bounding box center [715, 175] width 237 height 21
click at [597, 165] on select "Select [DEMOGRAPHIC_DATA] [DEMOGRAPHIC_DATA] Other Prefer Not To Say" at bounding box center [715, 175] width 237 height 21
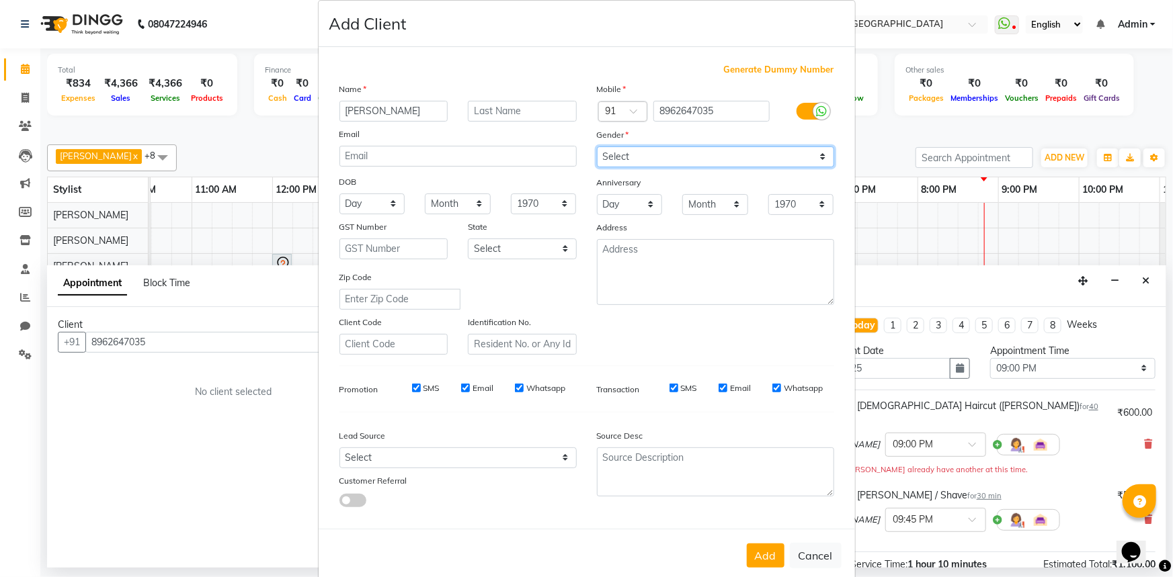
scroll to position [47, 0]
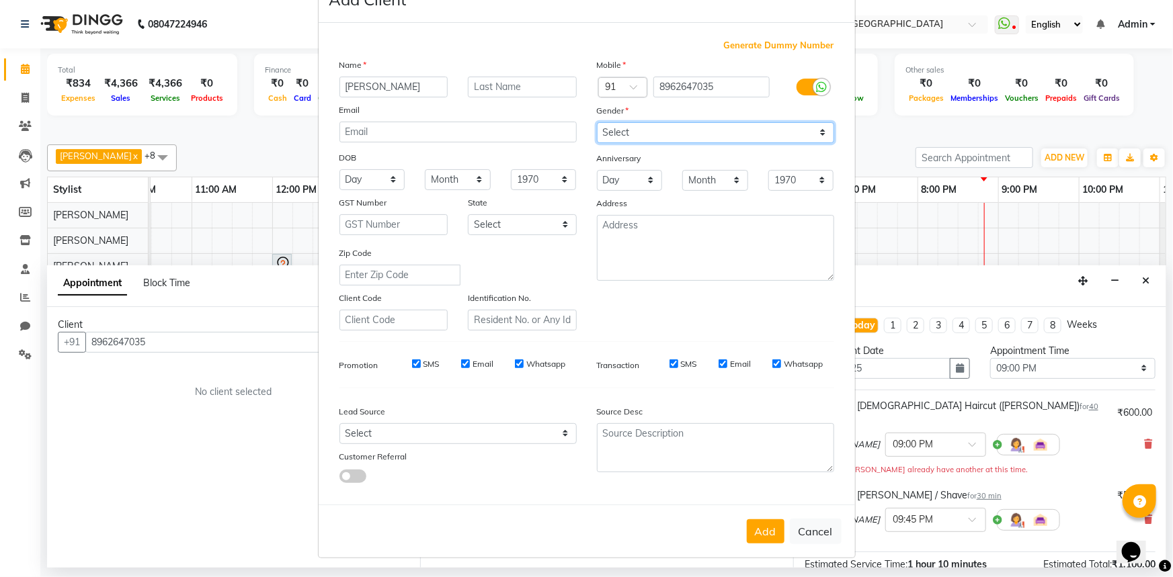
click at [687, 128] on select "Select [DEMOGRAPHIC_DATA] [DEMOGRAPHIC_DATA] Other Prefer Not To Say" at bounding box center [715, 132] width 237 height 21
select select "[DEMOGRAPHIC_DATA]"
click at [597, 122] on select "Select [DEMOGRAPHIC_DATA] [DEMOGRAPHIC_DATA] Other Prefer Not To Say" at bounding box center [715, 132] width 237 height 21
click at [759, 533] on button "Add" at bounding box center [766, 531] width 38 height 24
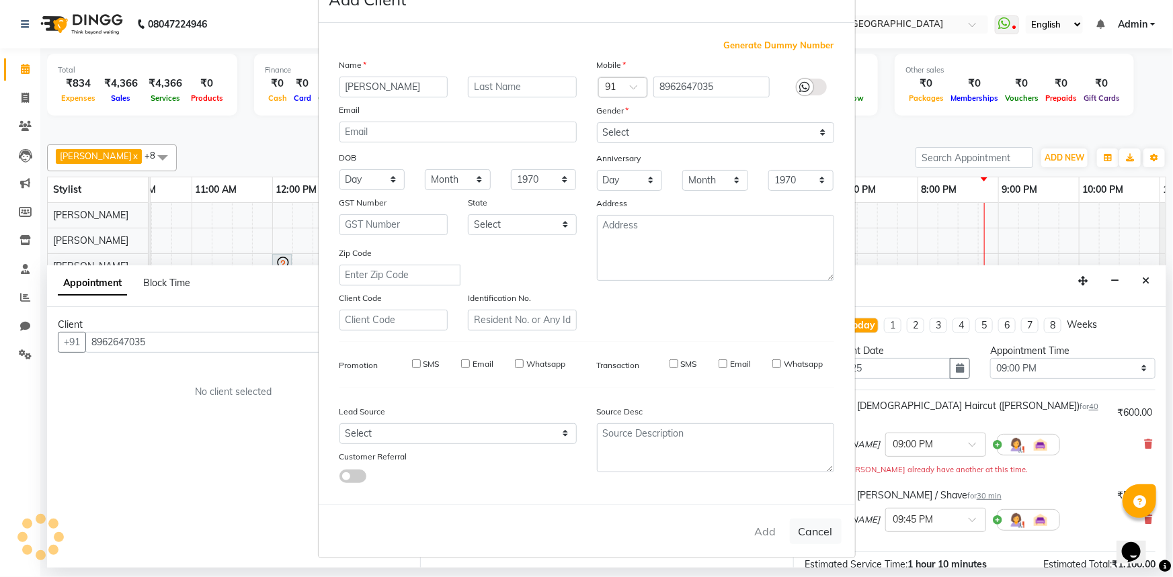
select select
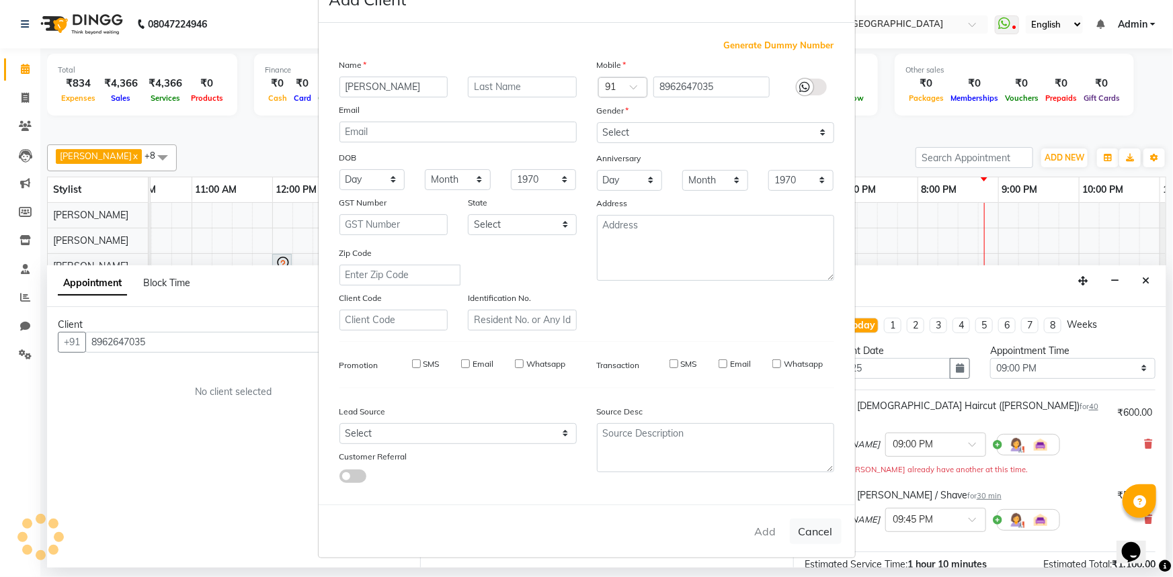
select select
checkbox input "false"
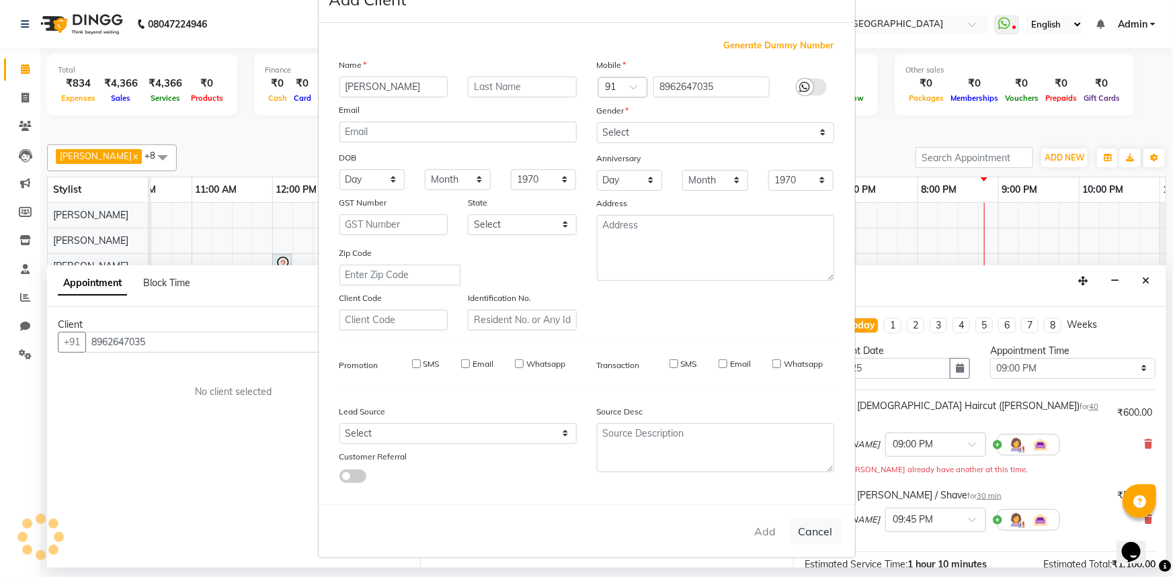
checkbox input "false"
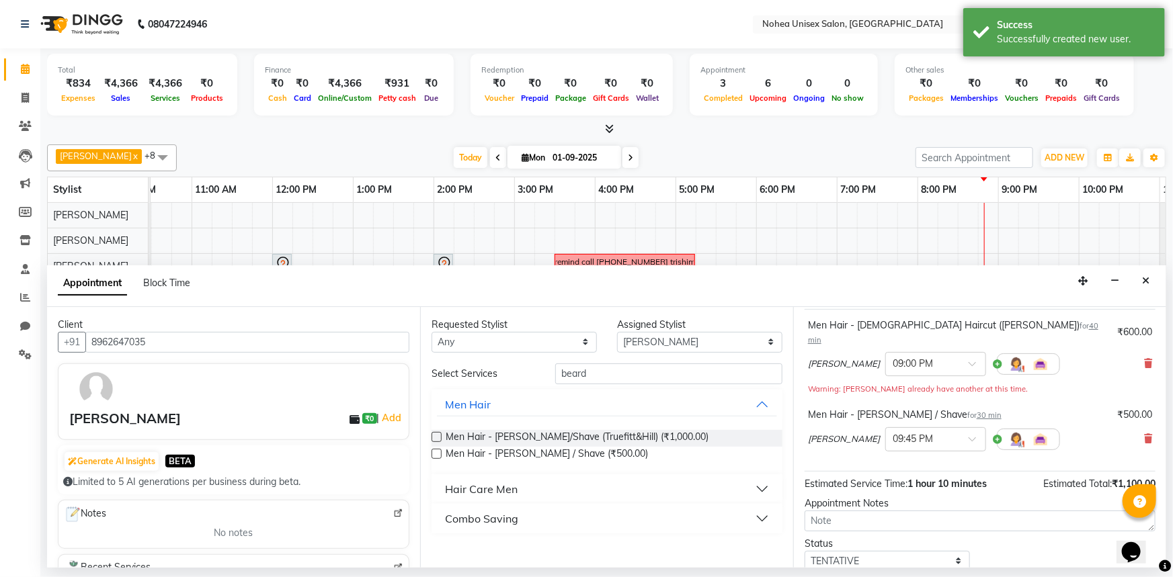
scroll to position [155, 0]
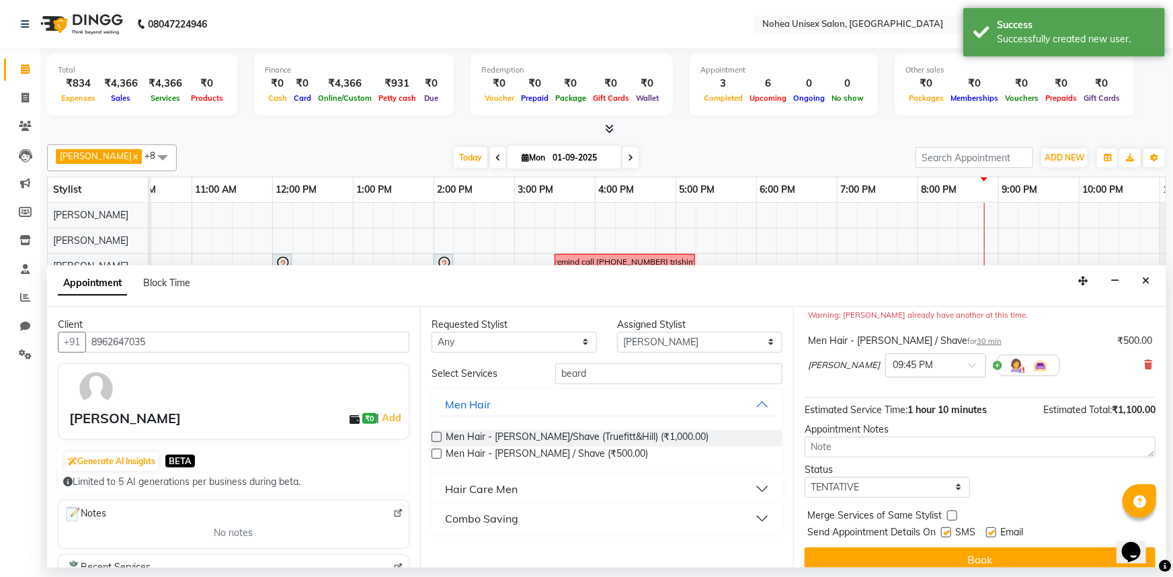
click at [995, 528] on label at bounding box center [991, 533] width 10 height 10
click at [995, 530] on input "checkbox" at bounding box center [990, 534] width 9 height 9
checkbox input "false"
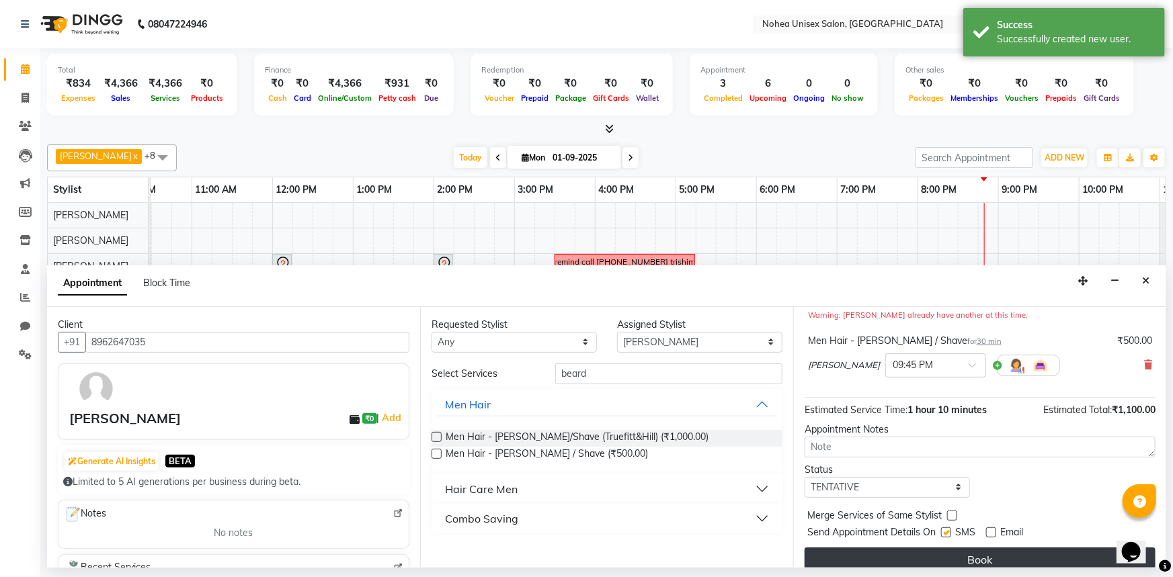
click at [983, 548] on button "Book" at bounding box center [979, 560] width 351 height 24
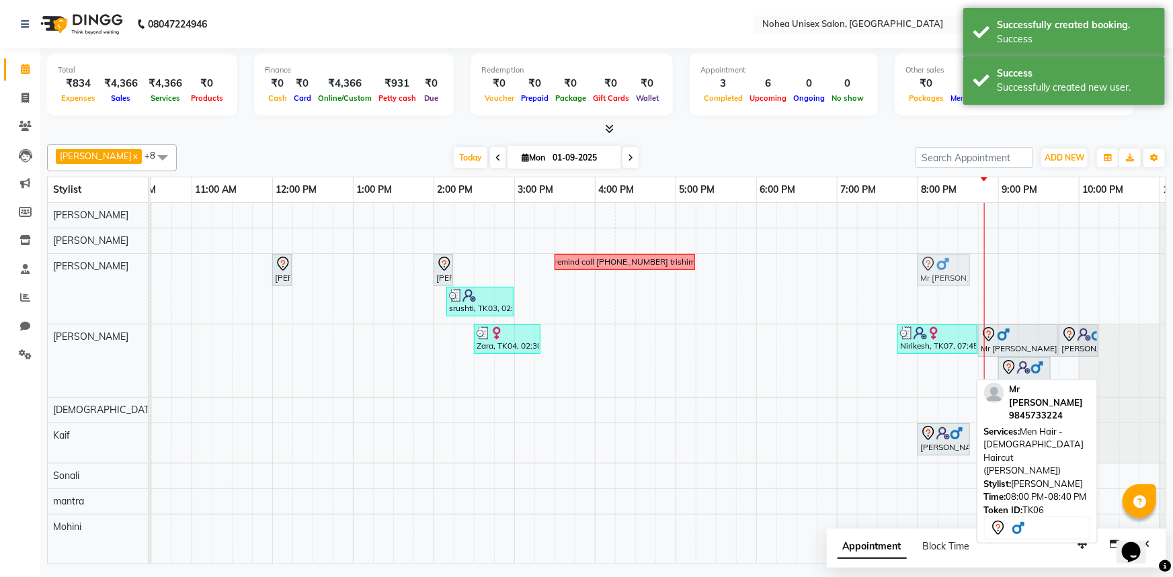
drag, startPoint x: 951, startPoint y: 374, endPoint x: 947, endPoint y: 296, distance: 78.1
click at [947, 296] on div "[PERSON_NAME], TK01, 12:00 PM-12:15 PM, Hair Care Women - Product Smoothening/B…" at bounding box center [635, 383] width 1210 height 361
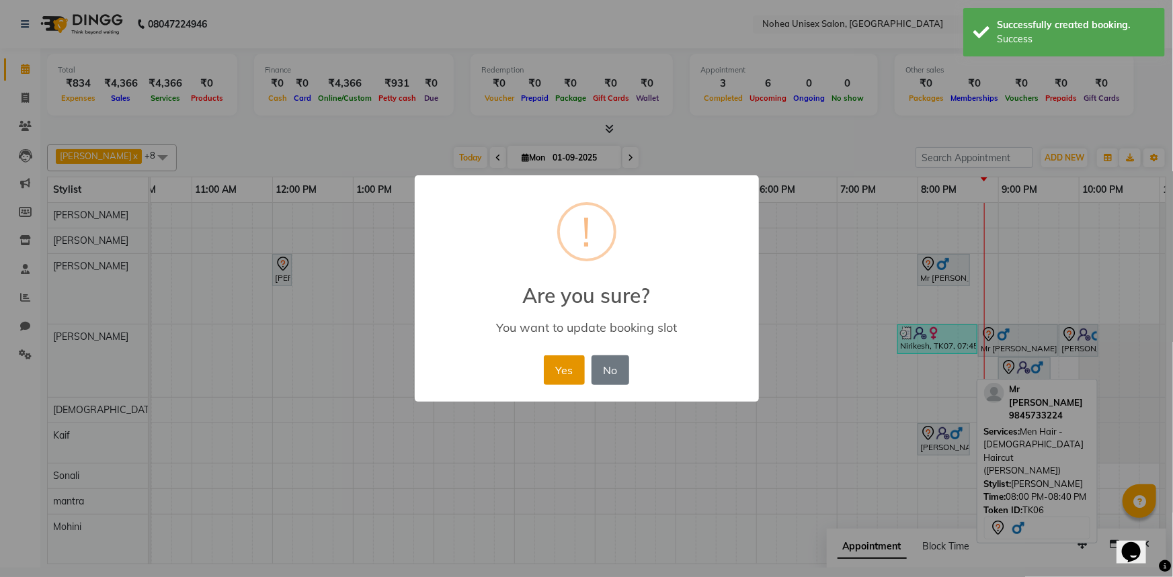
click at [571, 364] on button "Yes" at bounding box center [564, 371] width 41 height 30
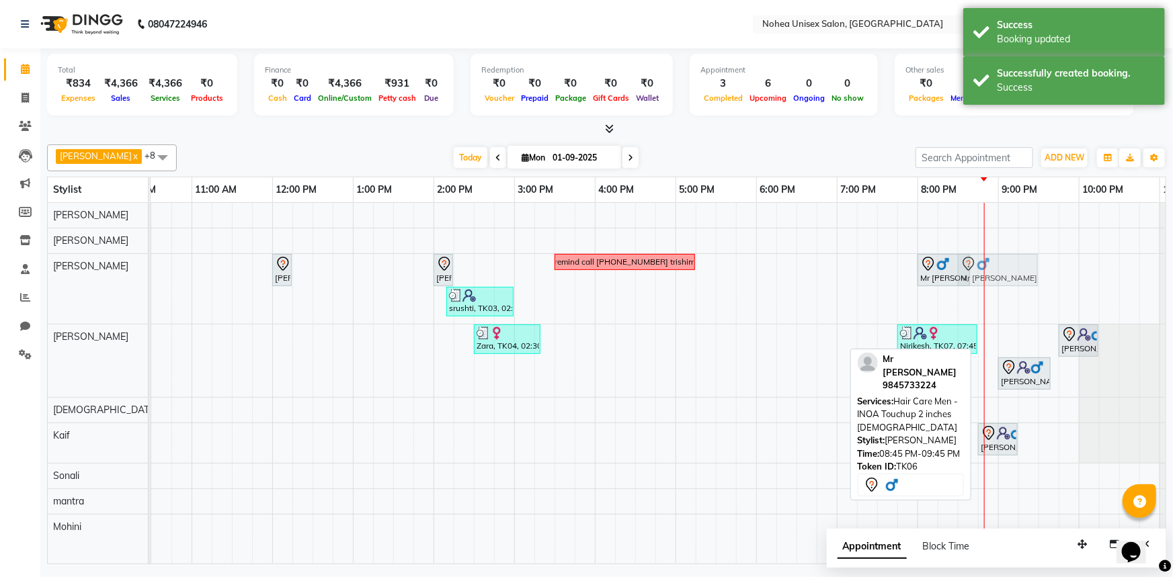
drag, startPoint x: 995, startPoint y: 332, endPoint x: 976, endPoint y: 278, distance: 57.0
click at [976, 278] on tbody "[PERSON_NAME], TK01, 12:00 PM-12:15 PM, Hair Care Women - Product Smoothening/B…" at bounding box center [635, 371] width 1210 height 337
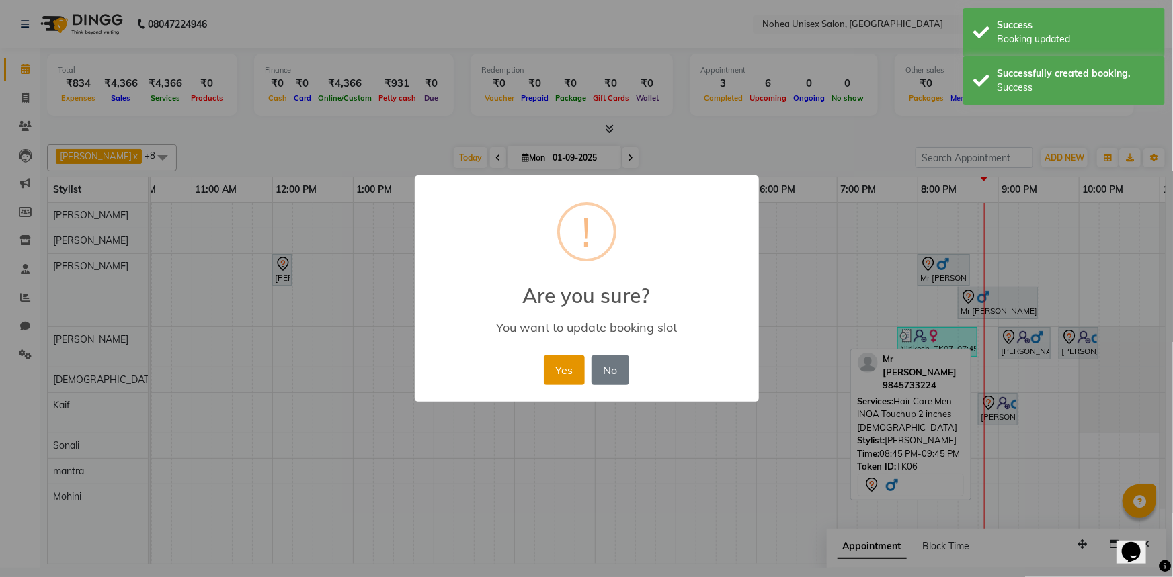
click at [567, 370] on button "Yes" at bounding box center [564, 371] width 41 height 30
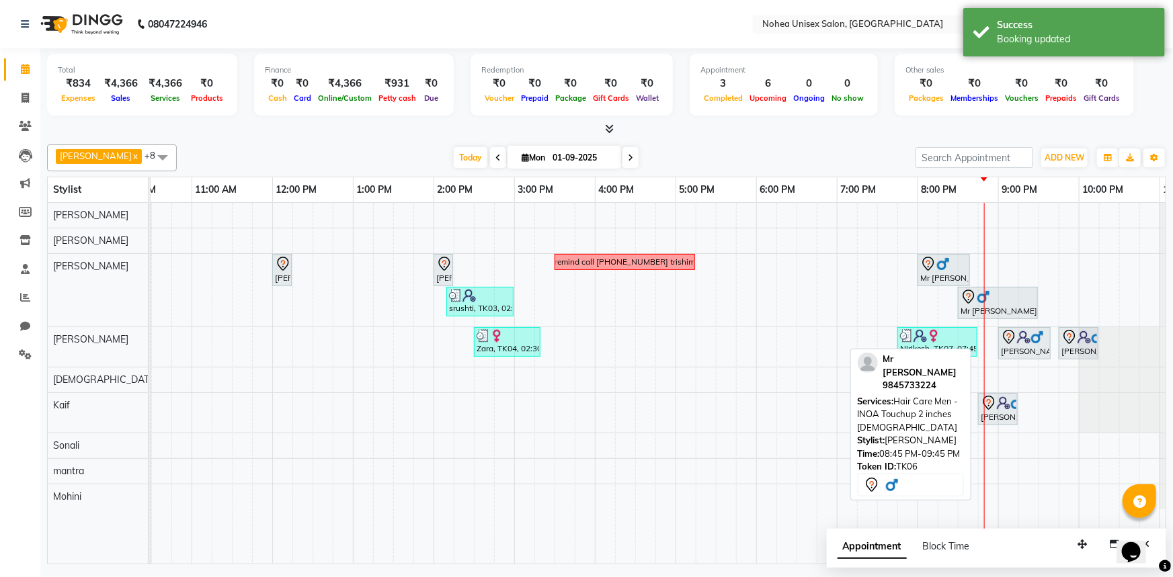
click at [760, 142] on div "[PERSON_NAME] x [PERSON_NAME] x mantra x [PERSON_NAME] x Kaif x [PERSON_NAME] x…" at bounding box center [606, 351] width 1119 height 425
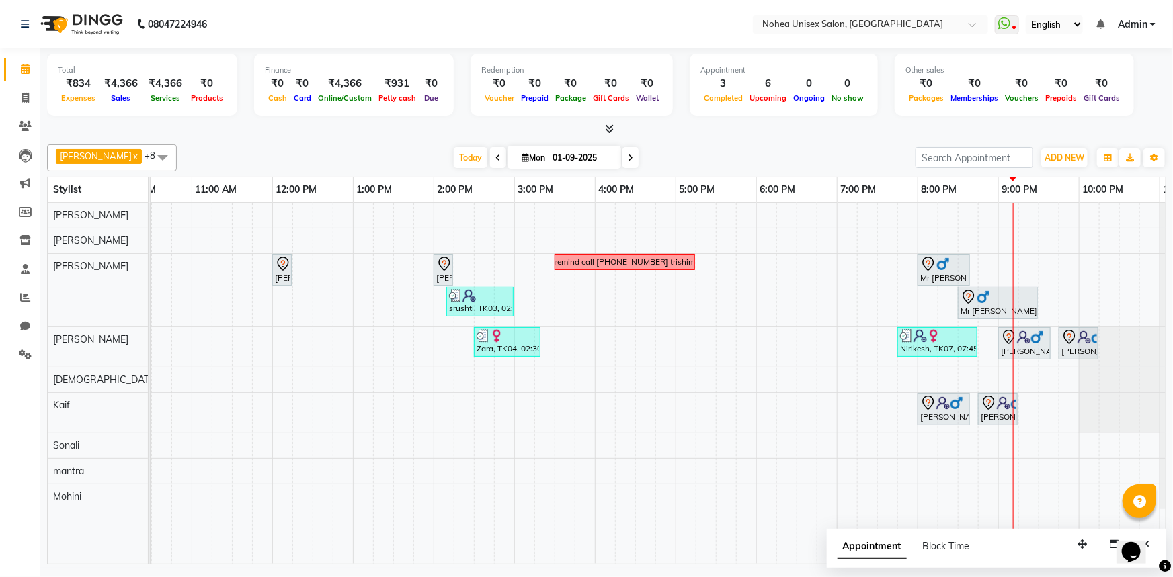
click at [706, 167] on div "[PERSON_NAME] x [PERSON_NAME] x mantra x [PERSON_NAME] x Kaif x [PERSON_NAME] x…" at bounding box center [606, 157] width 1119 height 27
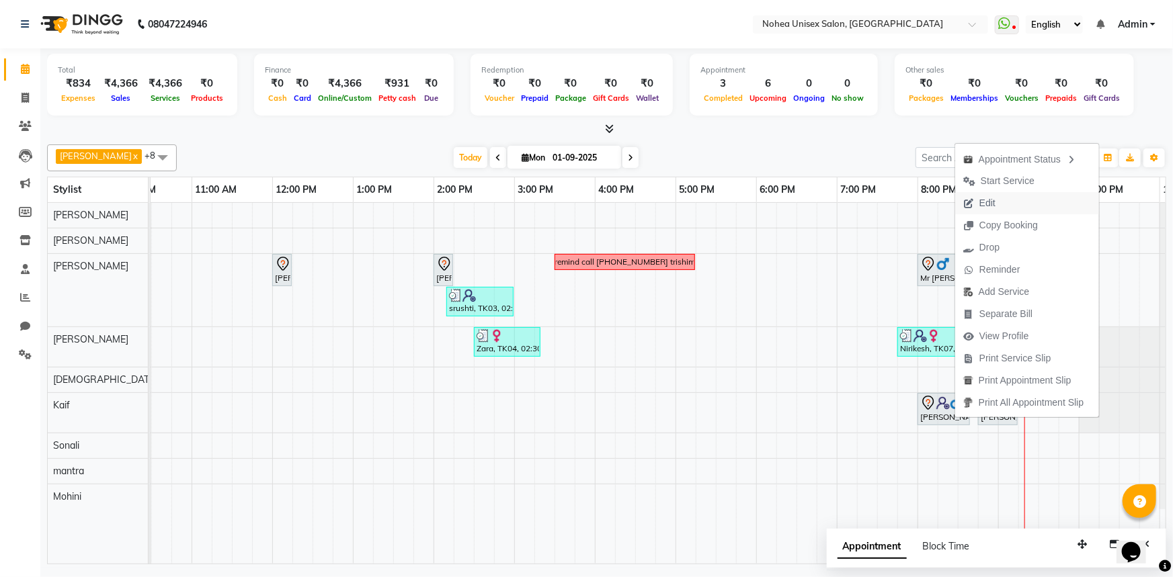
click at [993, 202] on span "Edit" at bounding box center [987, 203] width 16 height 14
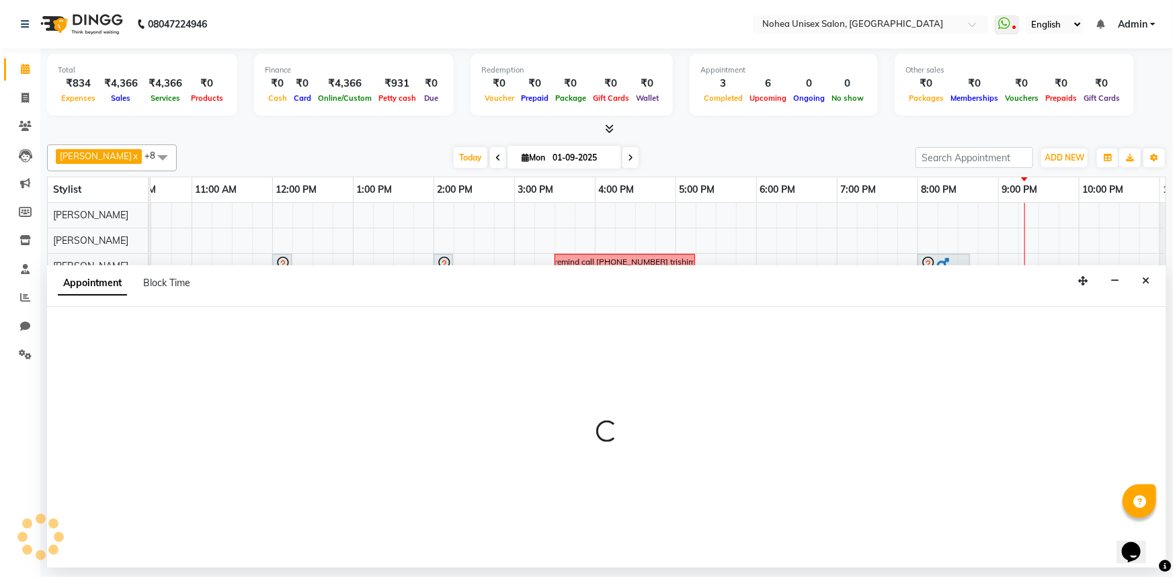
select select "tentative"
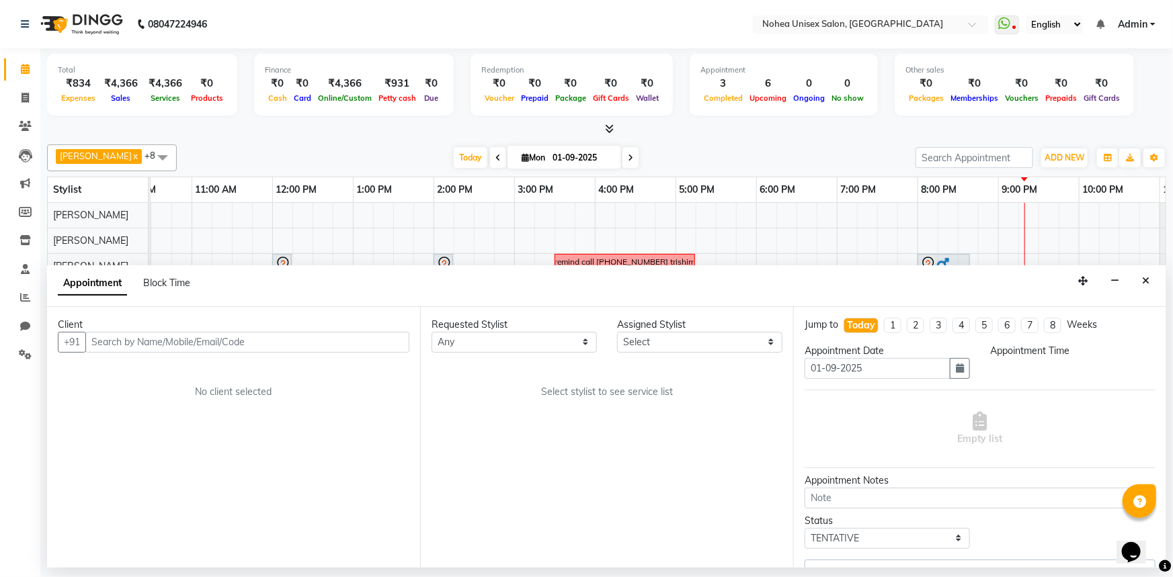
scroll to position [0, 0]
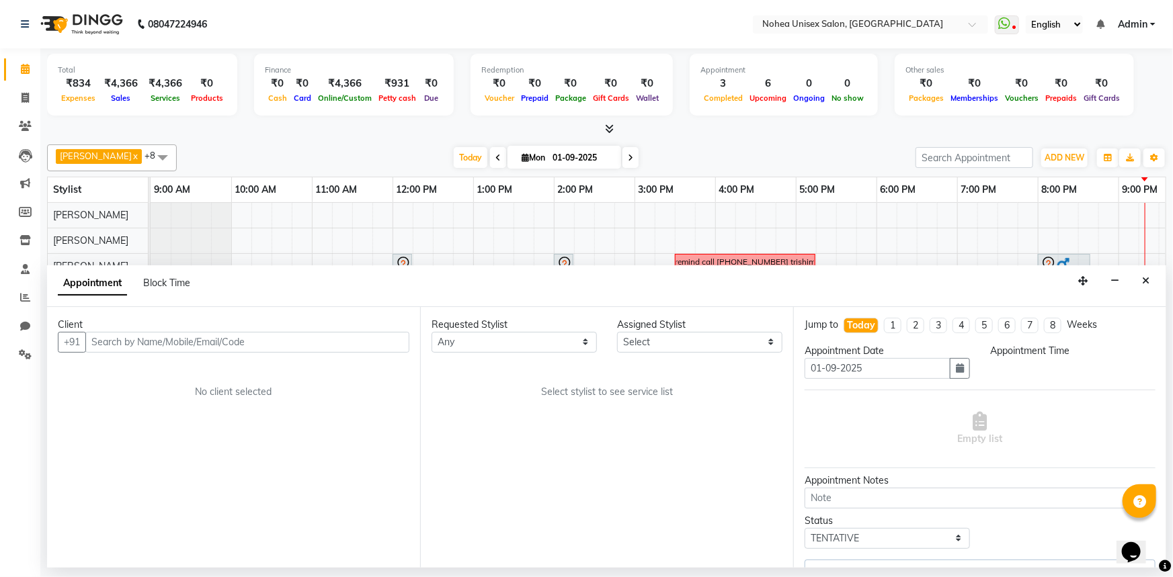
select select "1200"
select select "74507"
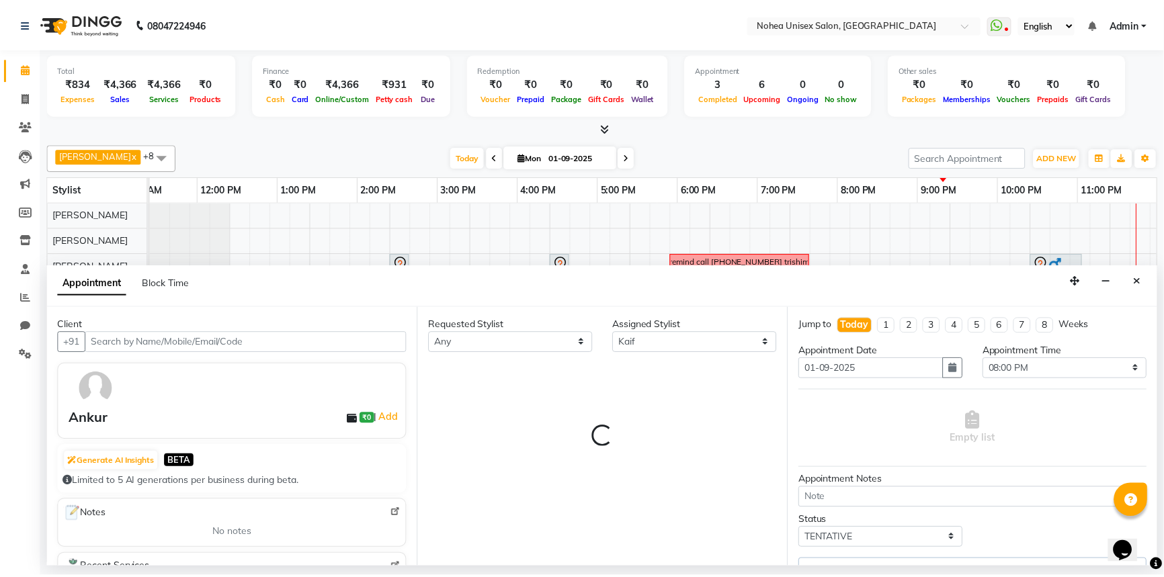
scroll to position [0, 194]
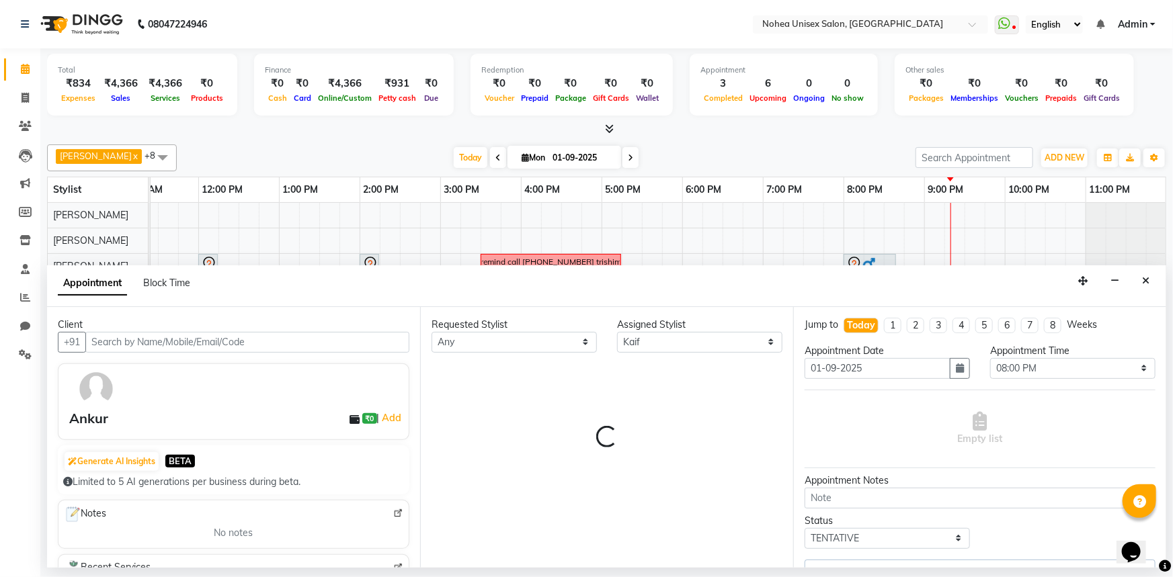
select select "4057"
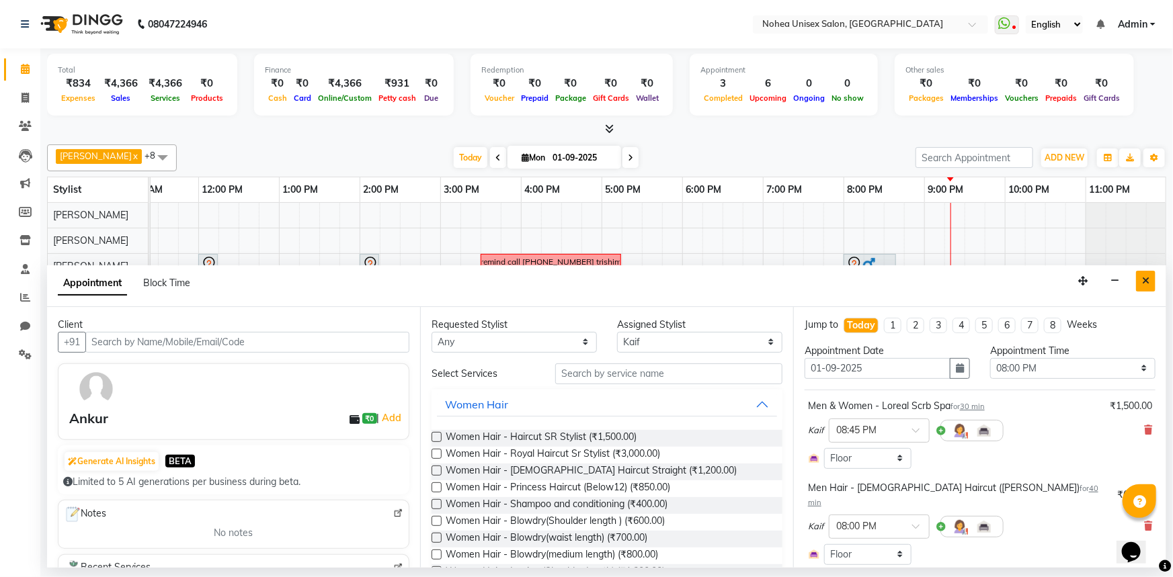
click at [1151, 278] on button "Close" at bounding box center [1145, 281] width 19 height 21
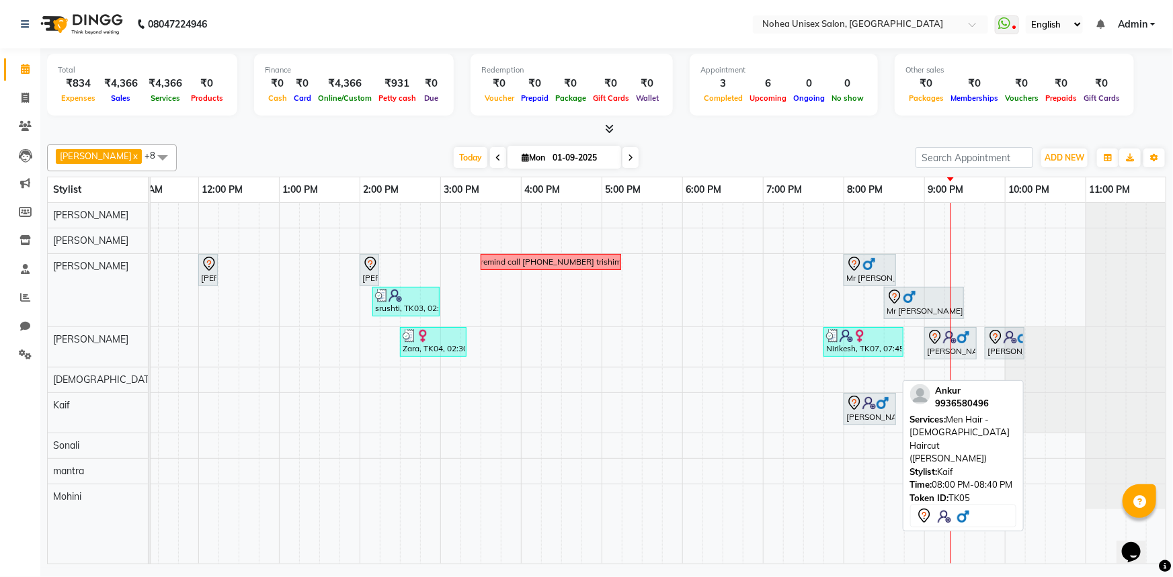
click at [885, 411] on div "[PERSON_NAME], TK05, 08:00 PM-08:40 PM, Men Hair - [DEMOGRAPHIC_DATA] Haircut (…" at bounding box center [870, 409] width 50 height 28
click at [876, 409] on div at bounding box center [869, 403] width 47 height 16
select select "7"
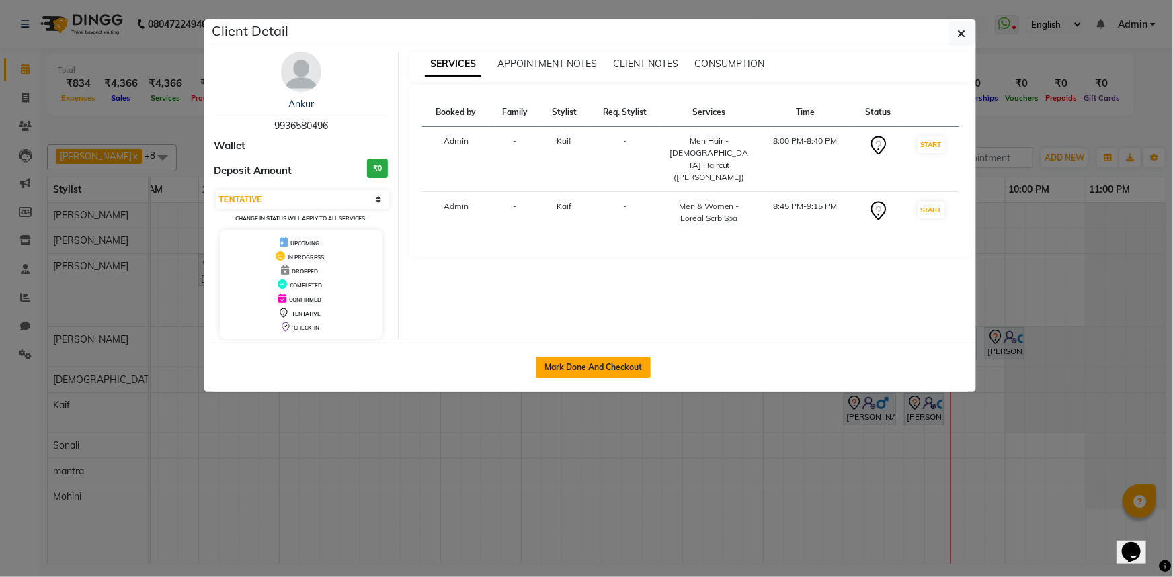
click at [630, 363] on button "Mark Done And Checkout" at bounding box center [593, 368] width 115 height 22
select select "service"
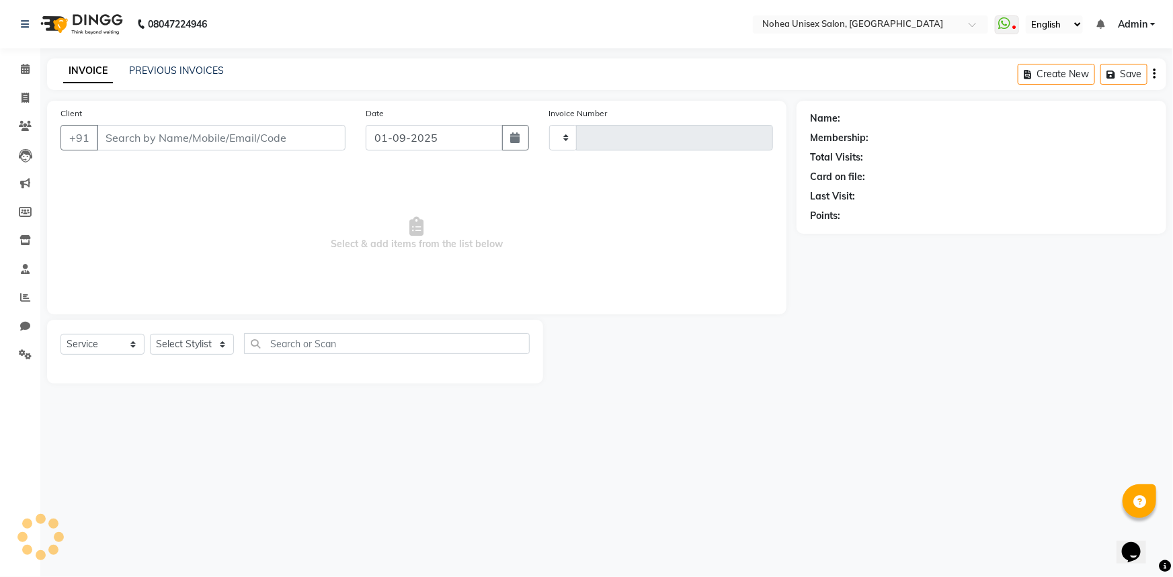
type input "1999"
select select "8009"
type input "9936580496"
select select "74507"
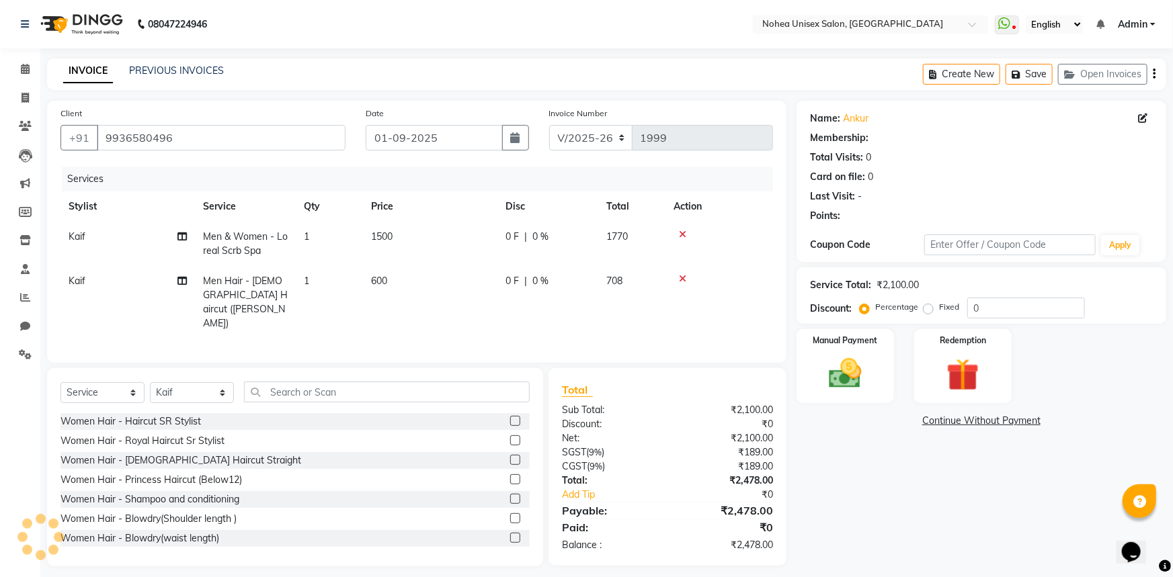
select select "1: Object"
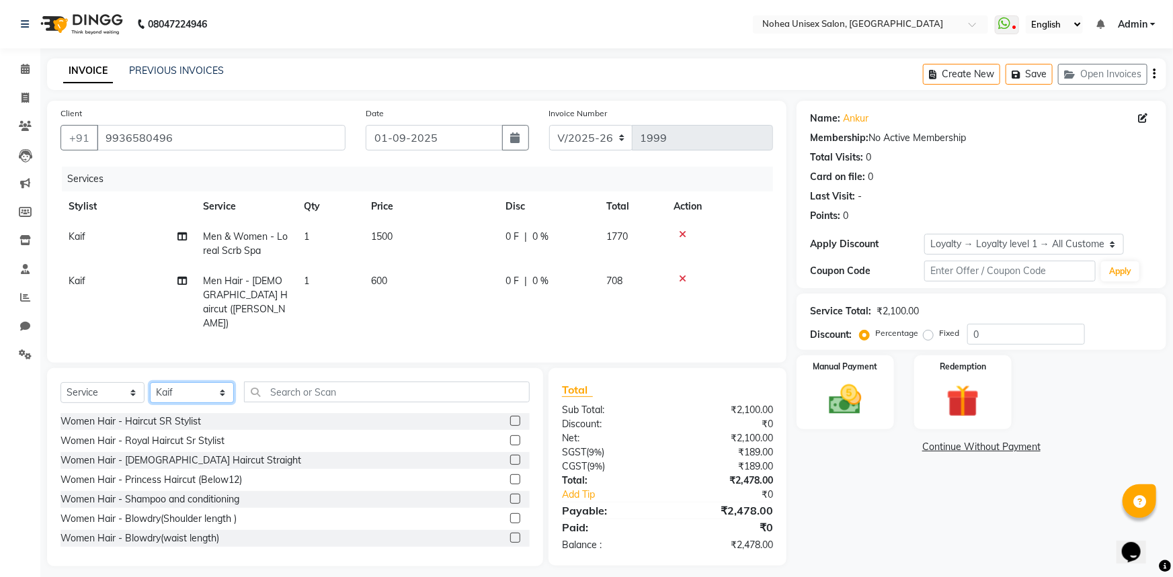
click at [220, 382] on select "Select Stylist [PERSON_NAME] Imlikala [PERSON_NAME] Kaif Manager mantra Mohini …" at bounding box center [192, 392] width 84 height 21
select select "80899"
click at [150, 382] on select "Select Stylist [PERSON_NAME] Imlikala [PERSON_NAME] Kaif Manager mantra Mohini …" at bounding box center [192, 392] width 84 height 21
click at [318, 382] on input "text" at bounding box center [387, 392] width 286 height 21
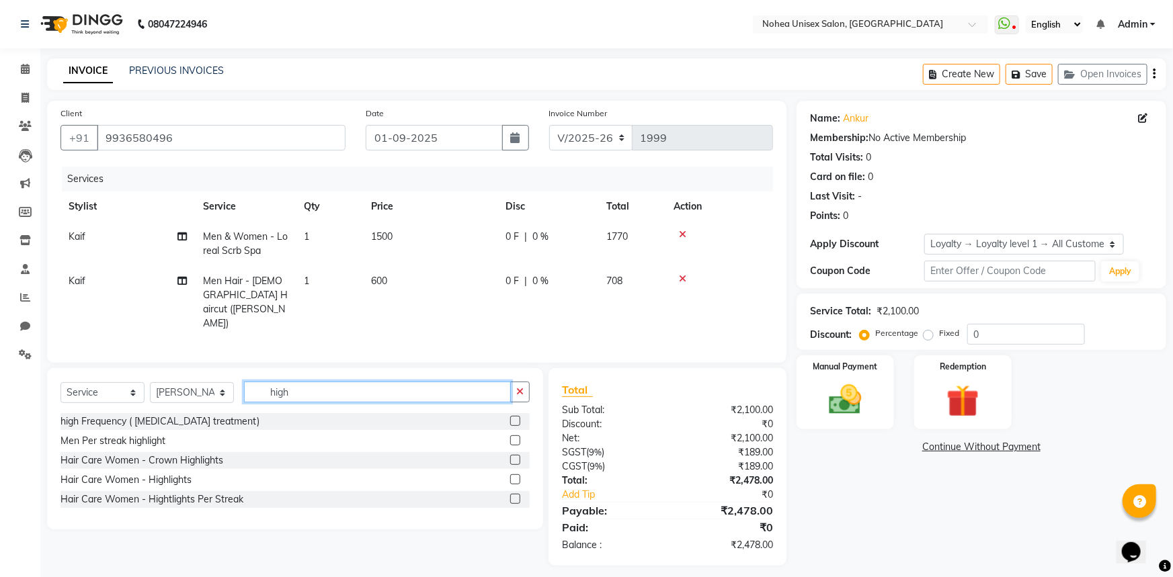
type input "high"
click at [203, 415] on div "high Frequency ( [MEDICAL_DATA] treatment)" at bounding box center [159, 422] width 199 height 14
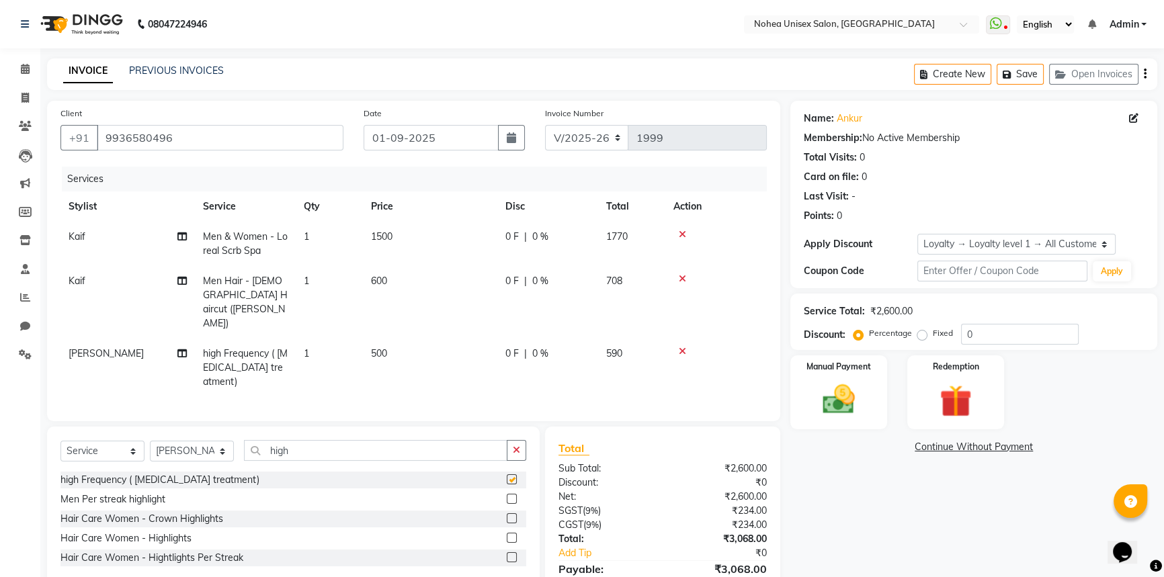
checkbox input "false"
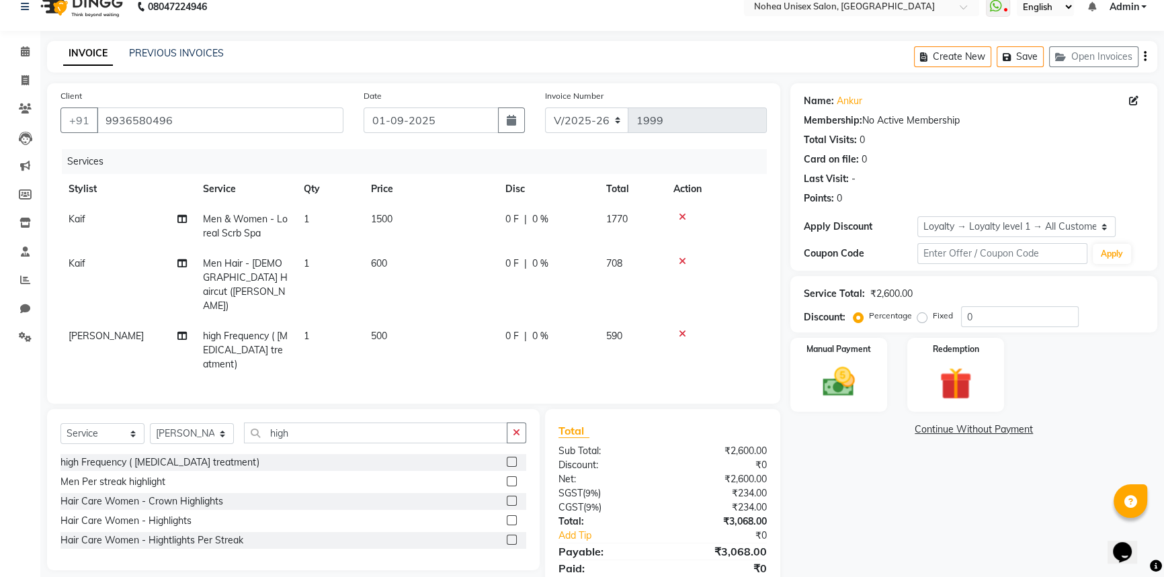
scroll to position [34, 0]
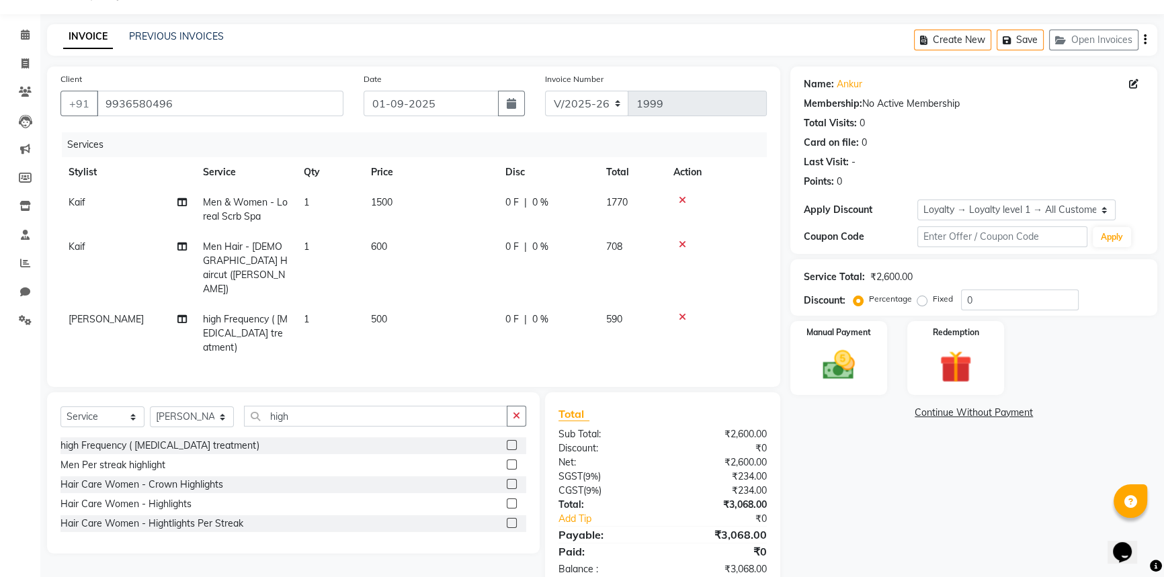
click at [720, 470] on div "₹234.00" at bounding box center [720, 477] width 114 height 14
click at [844, 362] on img at bounding box center [839, 365] width 54 height 38
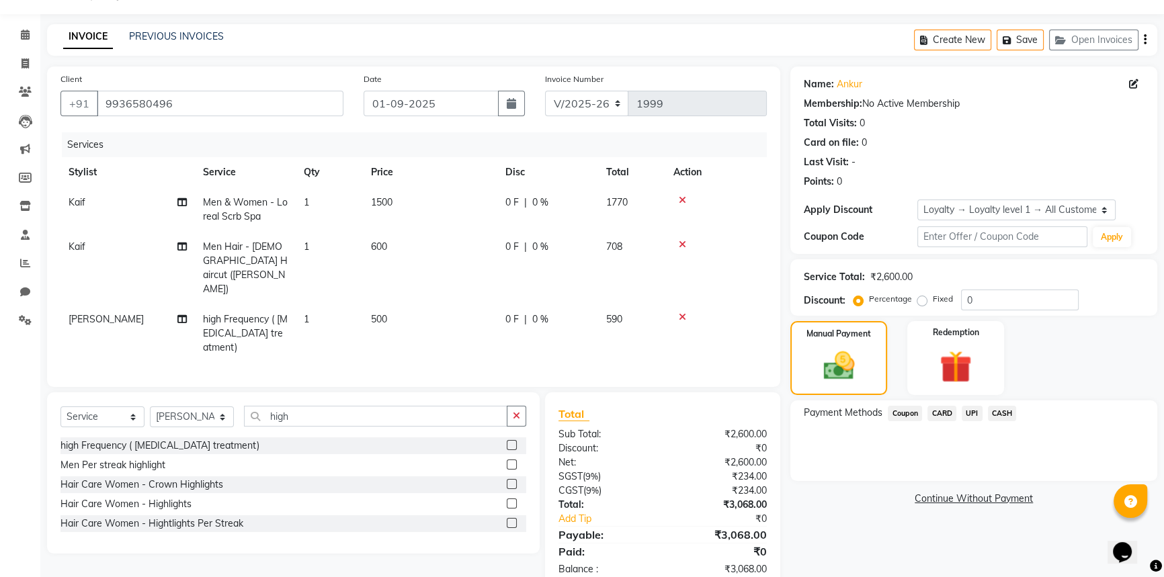
click at [976, 411] on span "UPI" at bounding box center [972, 413] width 21 height 15
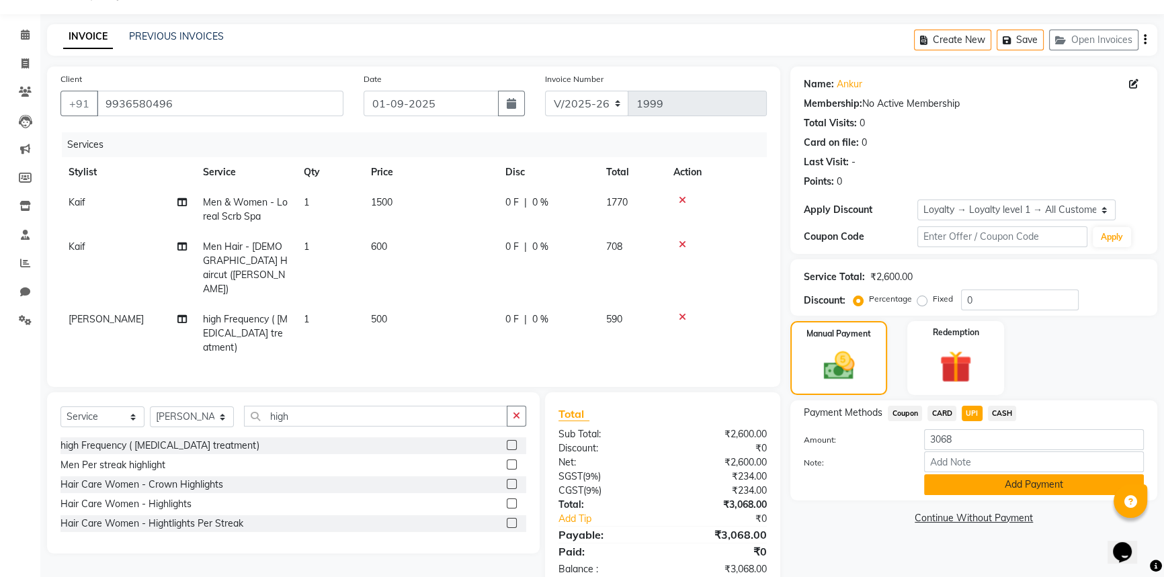
click at [985, 486] on button "Add Payment" at bounding box center [1034, 484] width 220 height 21
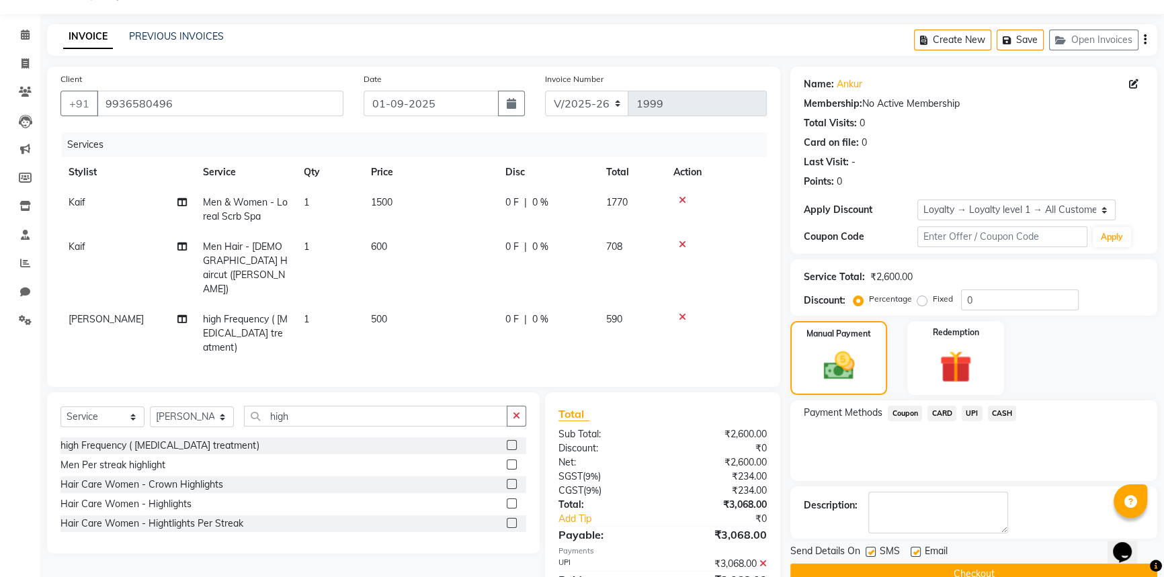
scroll to position [129, 0]
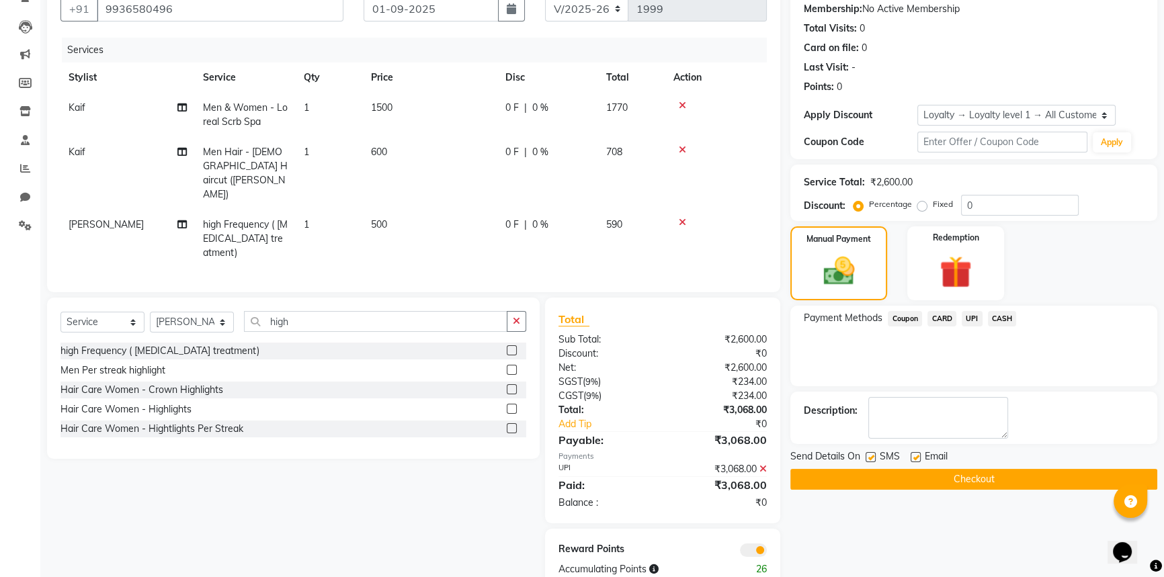
click at [917, 454] on label at bounding box center [916, 457] width 10 height 10
click at [917, 454] on input "checkbox" at bounding box center [915, 458] width 9 height 9
checkbox input "false"
click at [909, 477] on button "Checkout" at bounding box center [973, 479] width 367 height 21
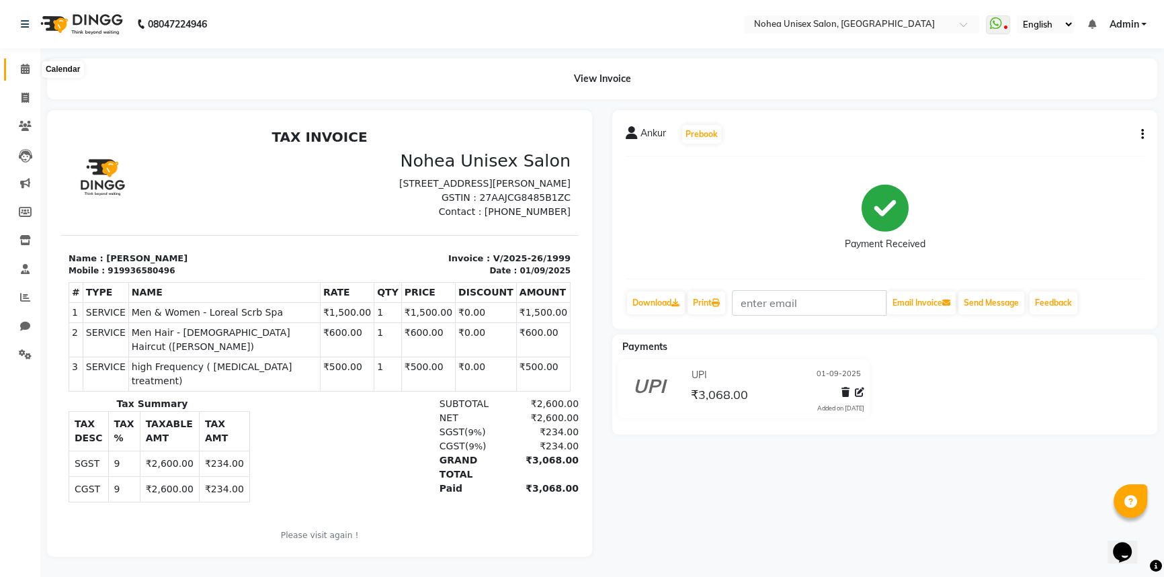
click at [26, 68] on icon at bounding box center [25, 69] width 9 height 10
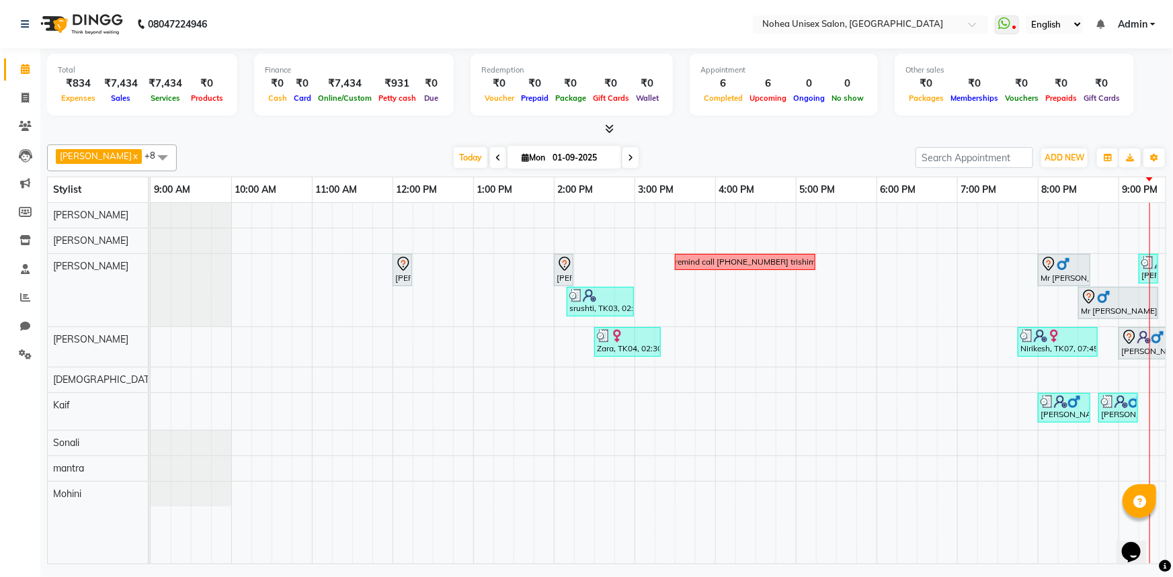
click at [337, 130] on div at bounding box center [606, 129] width 1119 height 14
click at [788, 144] on div "[PERSON_NAME] x [PERSON_NAME] x mantra x [PERSON_NAME] x Kaif x [PERSON_NAME] x…" at bounding box center [606, 157] width 1119 height 27
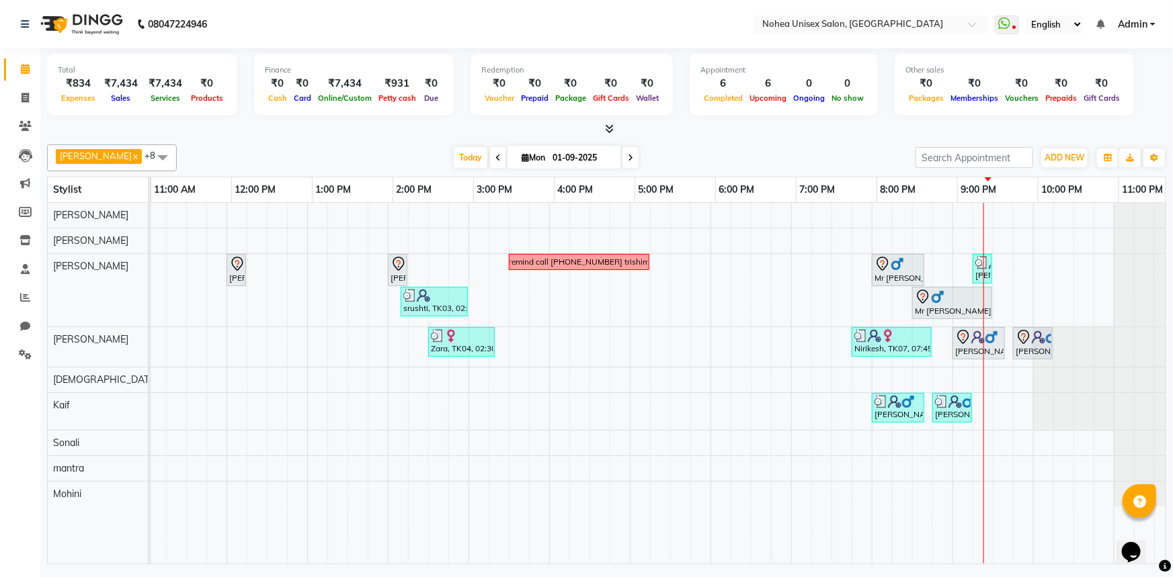
scroll to position [0, 166]
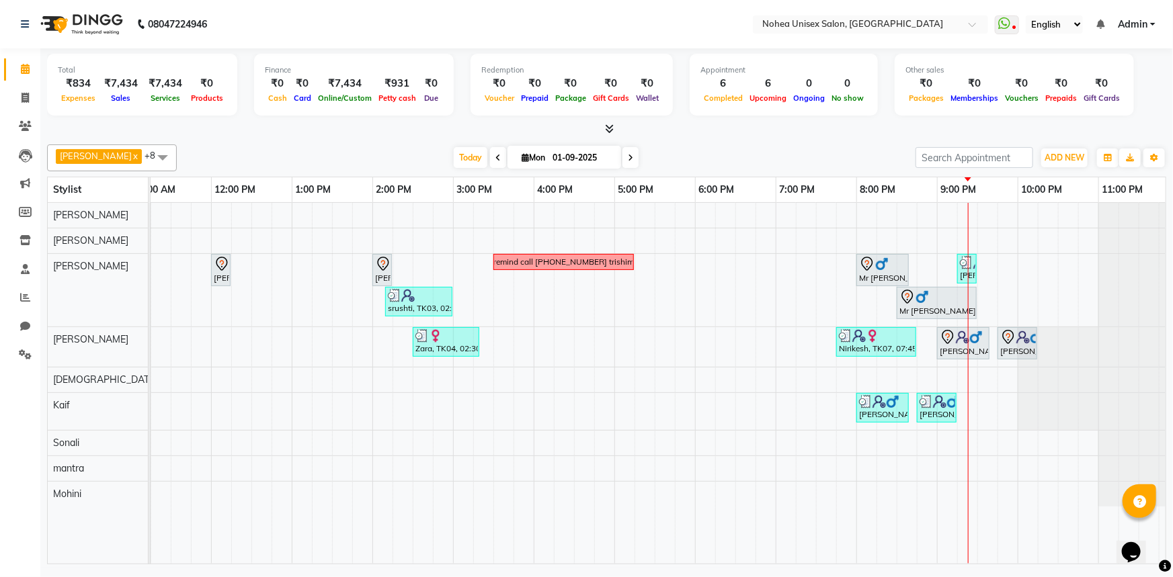
click at [714, 149] on div "[DATE] [DATE]" at bounding box center [545, 158] width 725 height 20
drag, startPoint x: 25, startPoint y: 124, endPoint x: 30, endPoint y: 128, distance: 7.1
click at [25, 124] on icon at bounding box center [25, 126] width 13 height 10
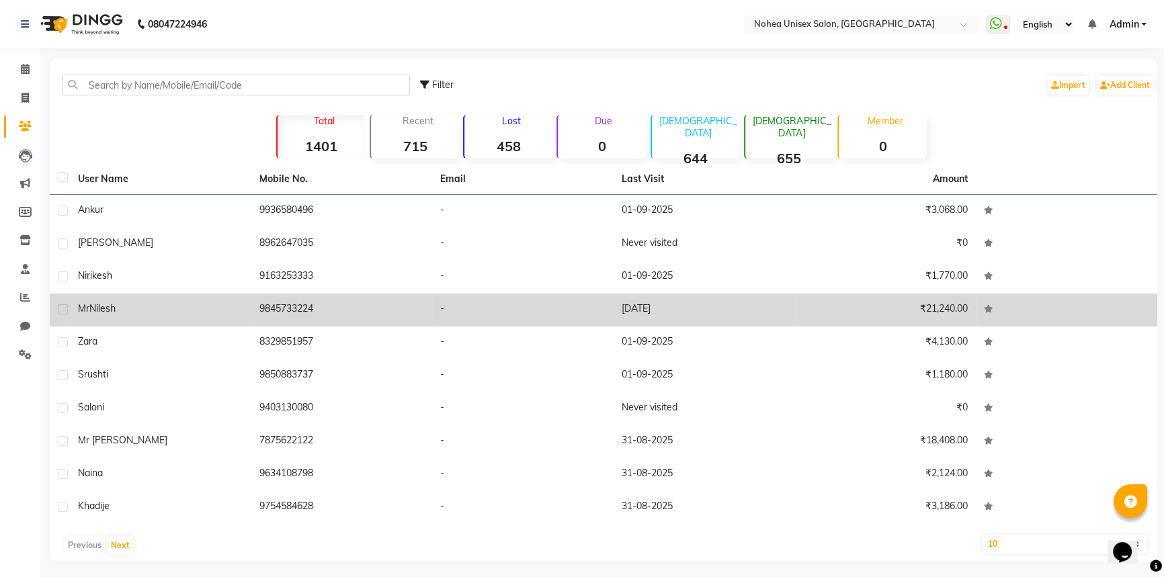
click at [276, 302] on td "9845733224" at bounding box center [341, 310] width 181 height 33
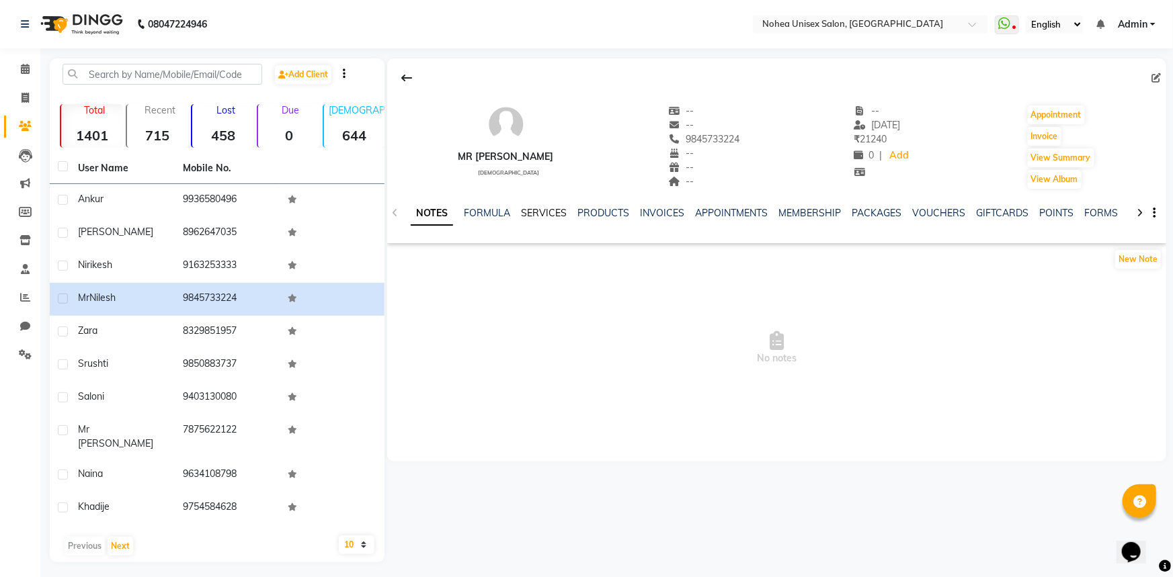
click at [534, 216] on link "SERVICES" at bounding box center [544, 213] width 46 height 12
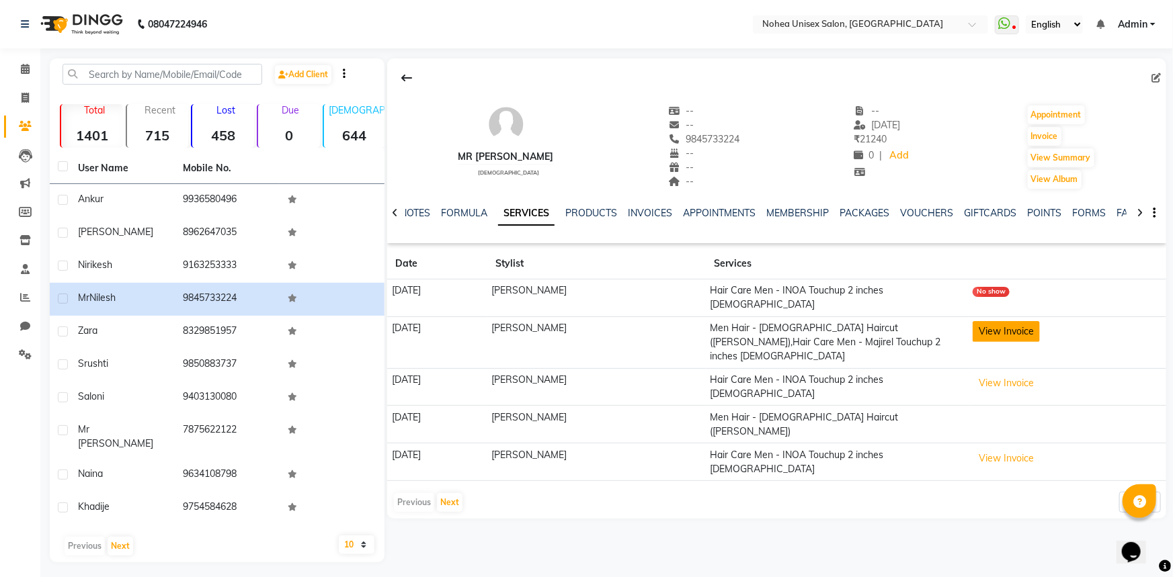
click at [1000, 321] on button "View Invoice" at bounding box center [1005, 331] width 67 height 21
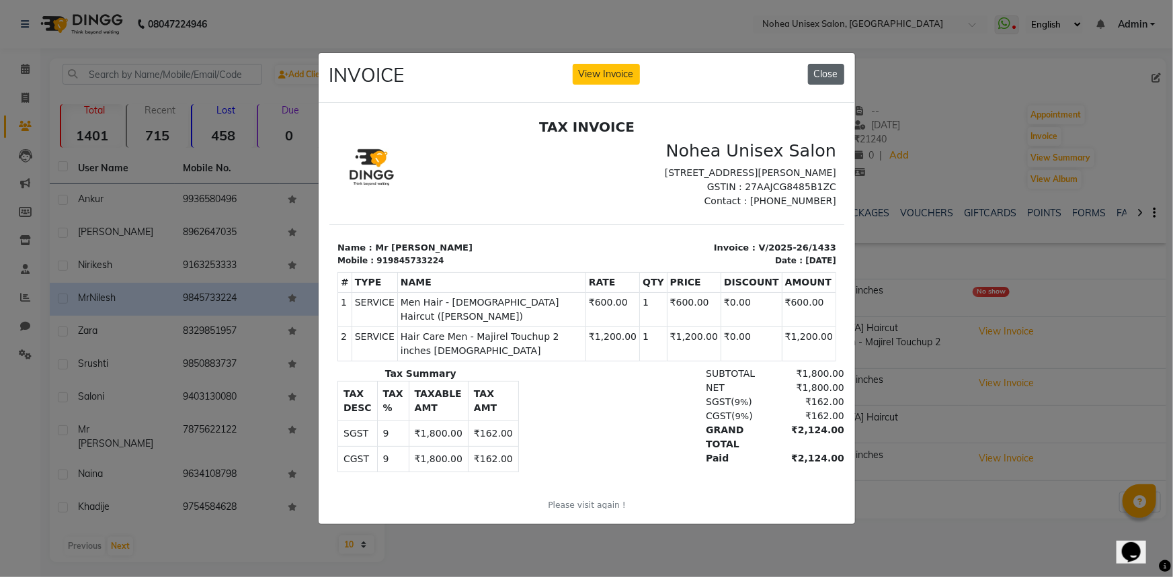
click at [819, 68] on button "Close" at bounding box center [826, 74] width 36 height 21
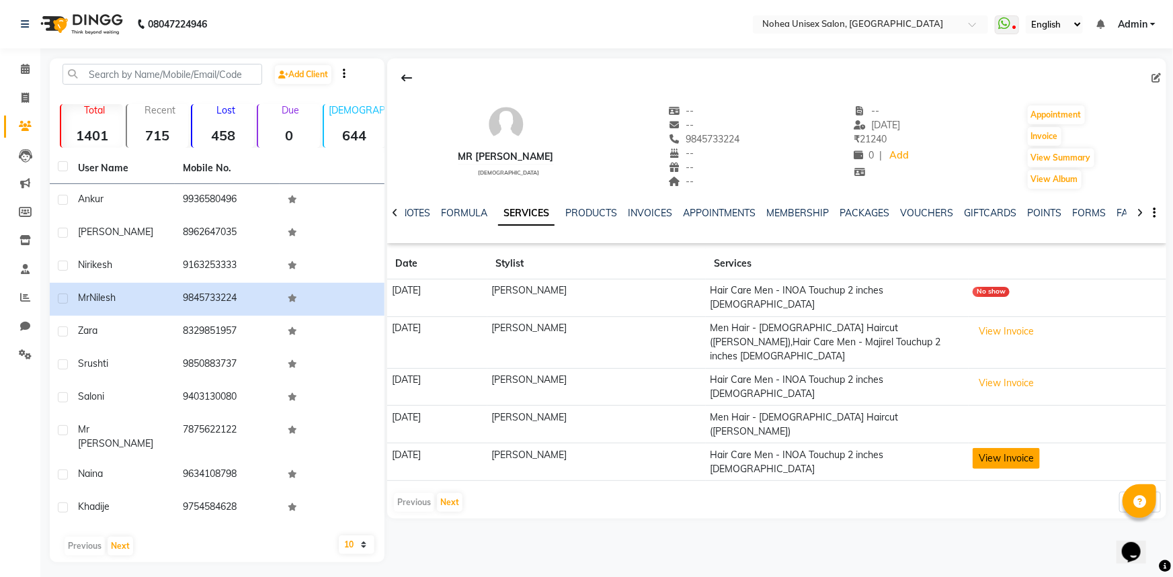
click at [992, 448] on button "View Invoice" at bounding box center [1005, 458] width 67 height 21
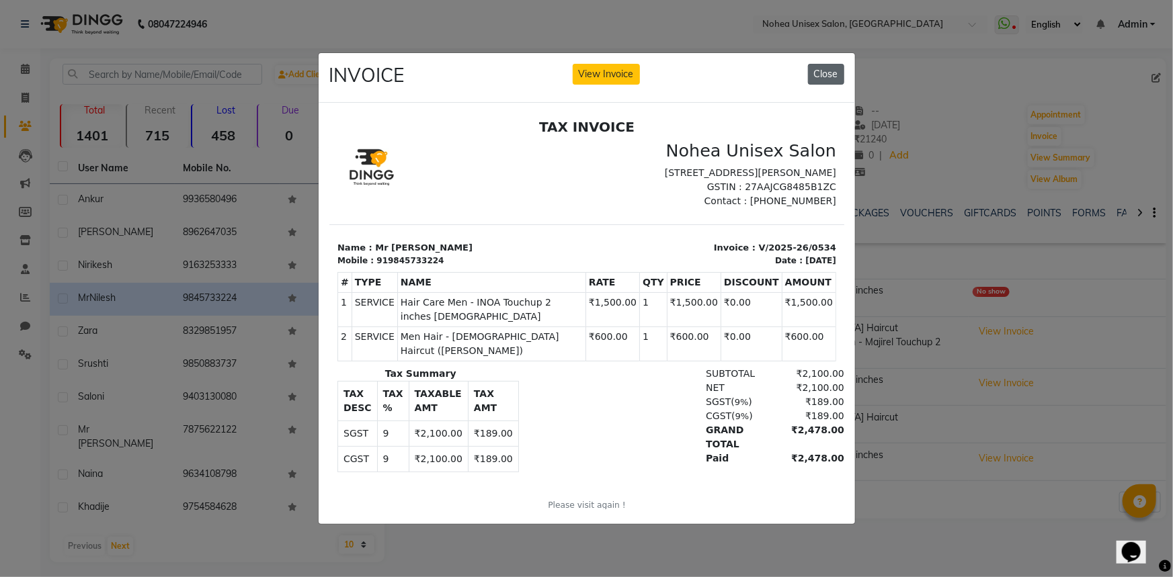
click at [821, 76] on button "Close" at bounding box center [826, 74] width 36 height 21
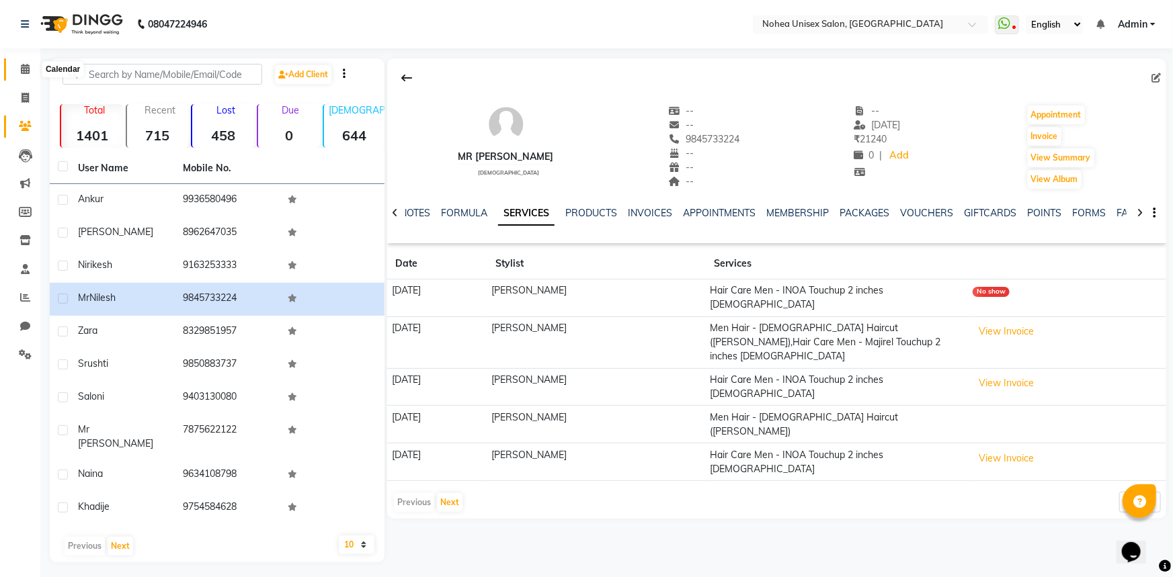
click at [22, 73] on icon at bounding box center [25, 69] width 9 height 10
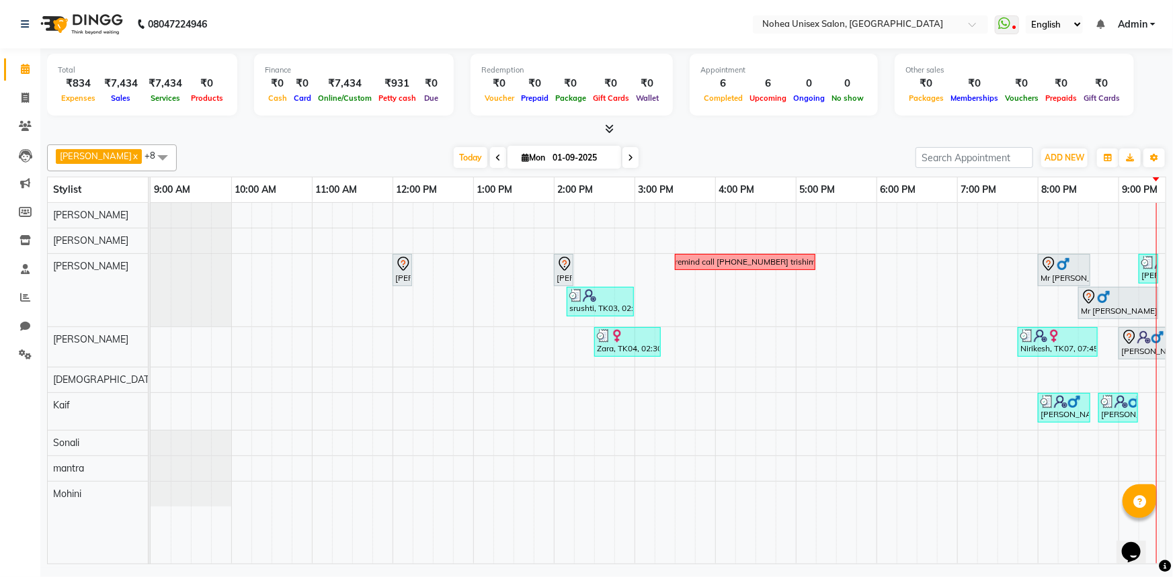
click at [548, 152] on input "01-09-2025" at bounding box center [581, 158] width 67 height 20
select select "9"
select select "2025"
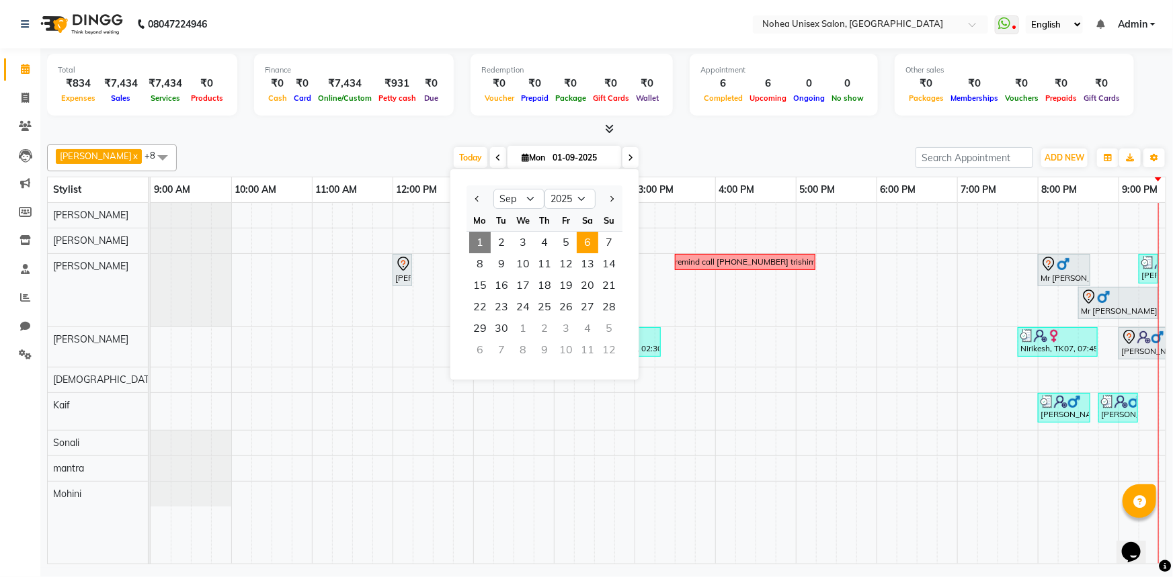
click at [591, 239] on span "6" at bounding box center [588, 243] width 22 height 22
type input "[DATE]"
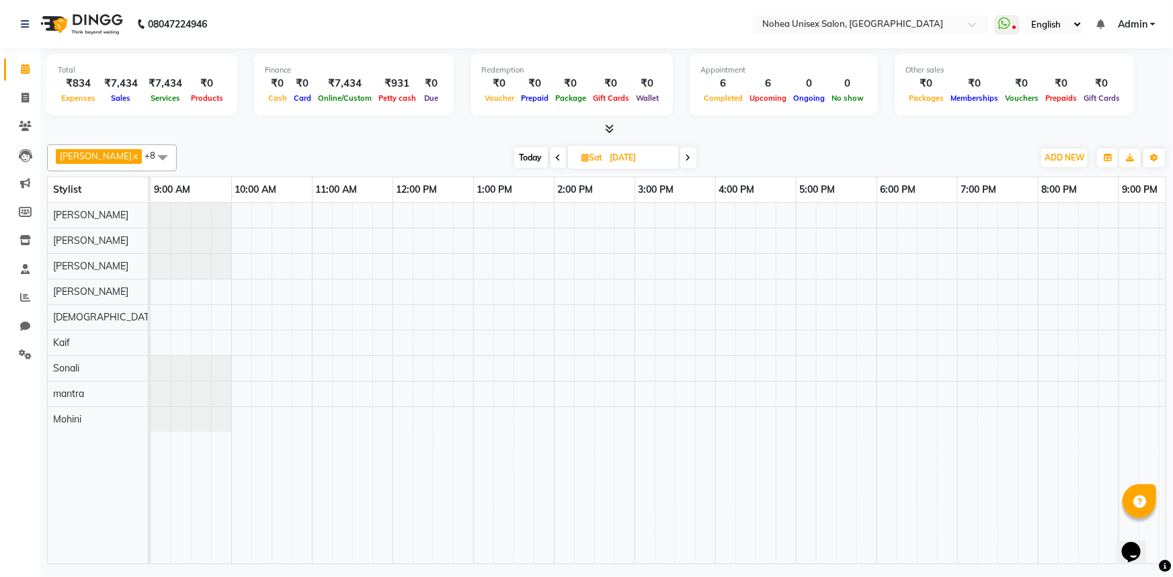
click at [284, 266] on div at bounding box center [756, 383] width 1210 height 361
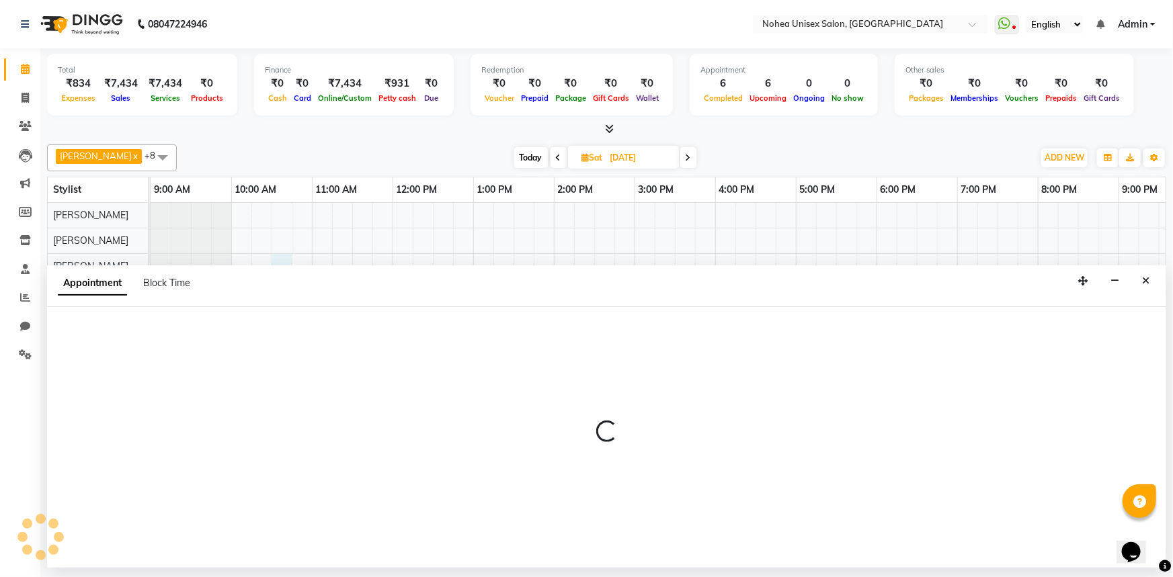
select select "80899"
select select "630"
select select "tentative"
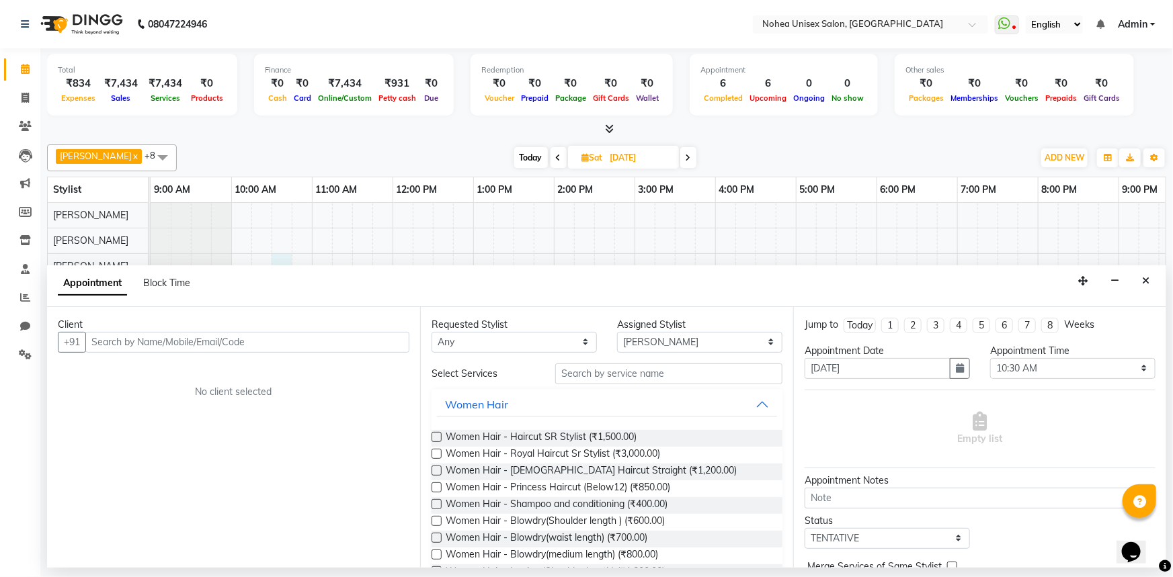
drag, startPoint x: 154, startPoint y: 349, endPoint x: 161, endPoint y: 341, distance: 10.5
click at [161, 341] on input "text" at bounding box center [247, 342] width 324 height 21
type input "8329049052"
click at [360, 343] on span "Add Client" at bounding box center [381, 342] width 45 height 12
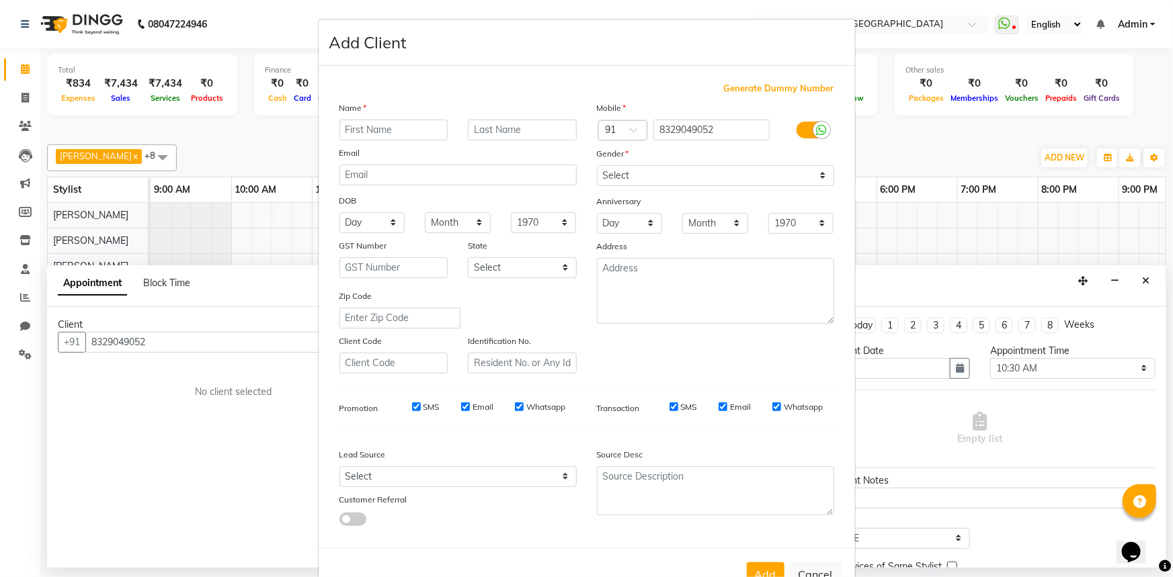
click at [357, 131] on input "text" at bounding box center [393, 130] width 109 height 21
type input "Mosmi"
drag, startPoint x: 630, startPoint y: 172, endPoint x: 630, endPoint y: 184, distance: 12.1
click at [630, 172] on select "Select [DEMOGRAPHIC_DATA] [DEMOGRAPHIC_DATA] Other Prefer Not To Say" at bounding box center [715, 175] width 237 height 21
select select "[DEMOGRAPHIC_DATA]"
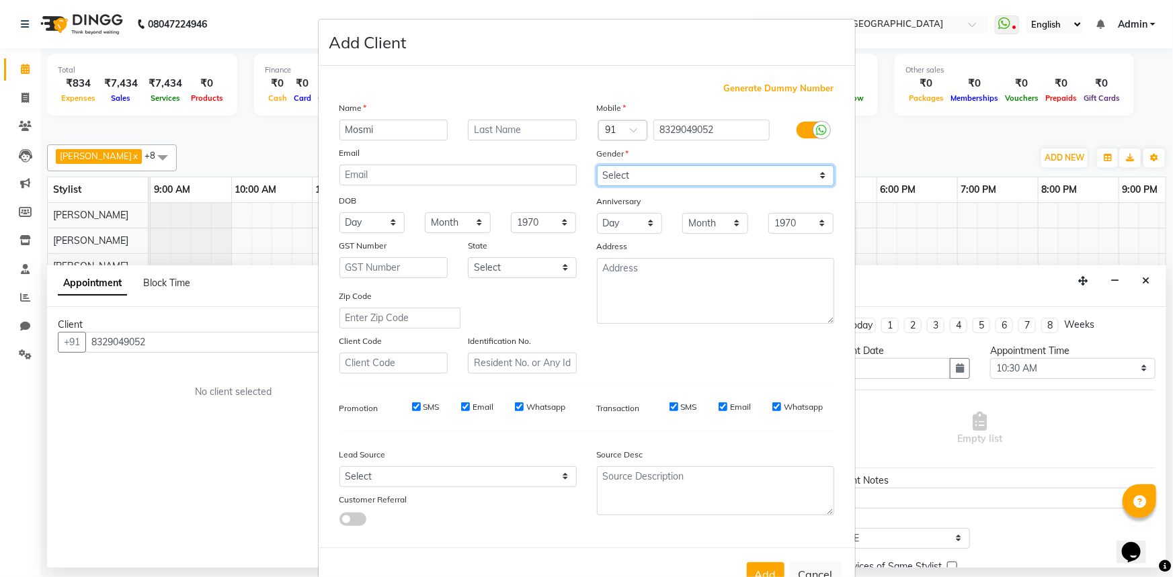
click at [597, 165] on select "Select [DEMOGRAPHIC_DATA] [DEMOGRAPHIC_DATA] Other Prefer Not To Say" at bounding box center [715, 175] width 237 height 21
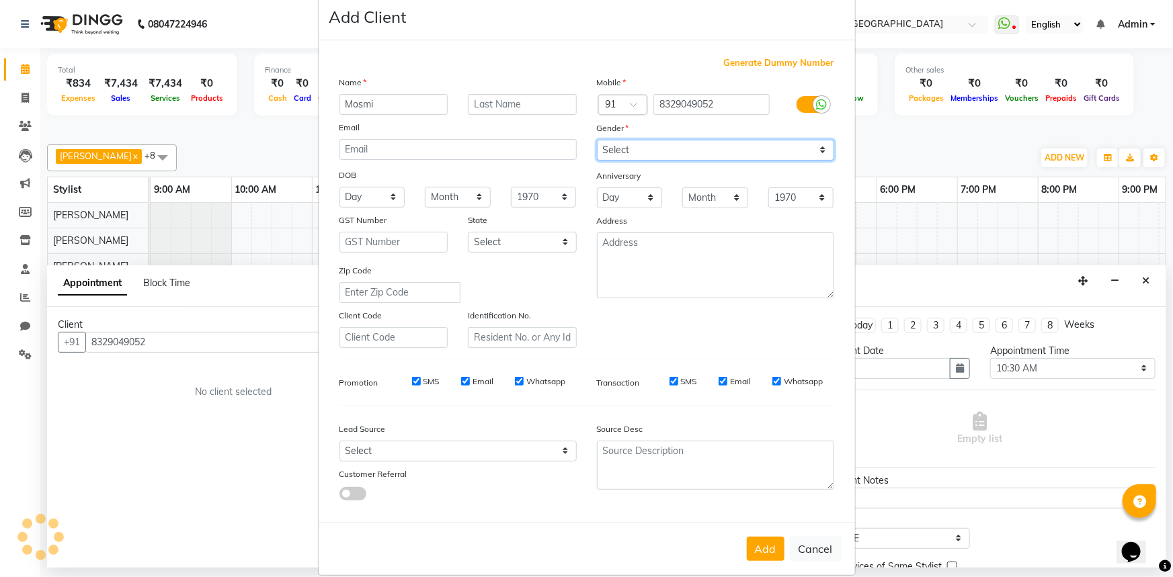
scroll to position [47, 0]
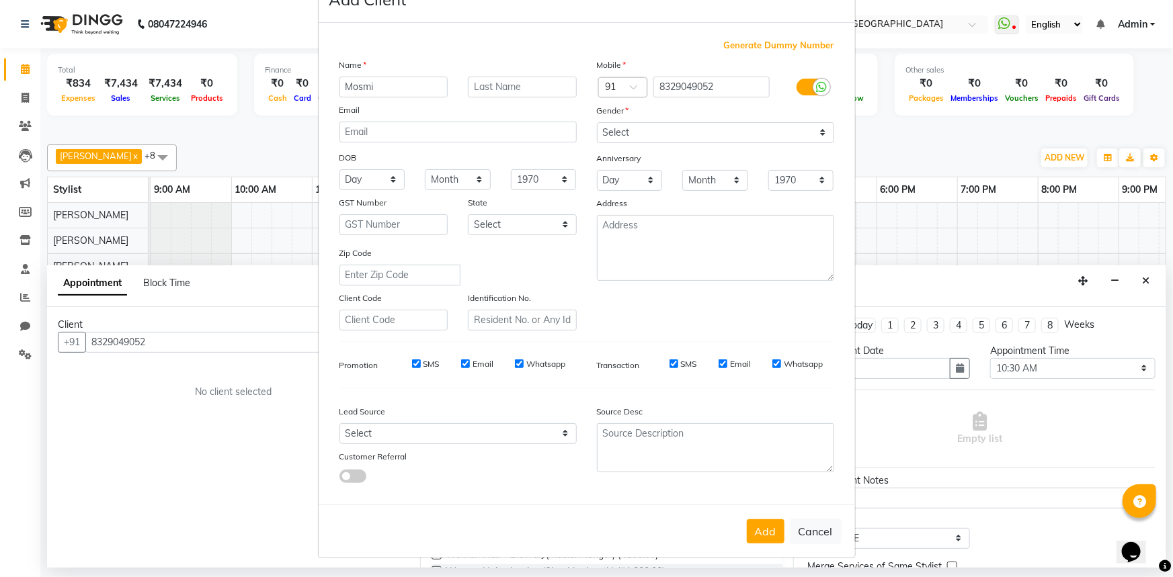
click at [765, 540] on button "Add" at bounding box center [766, 531] width 38 height 24
select select
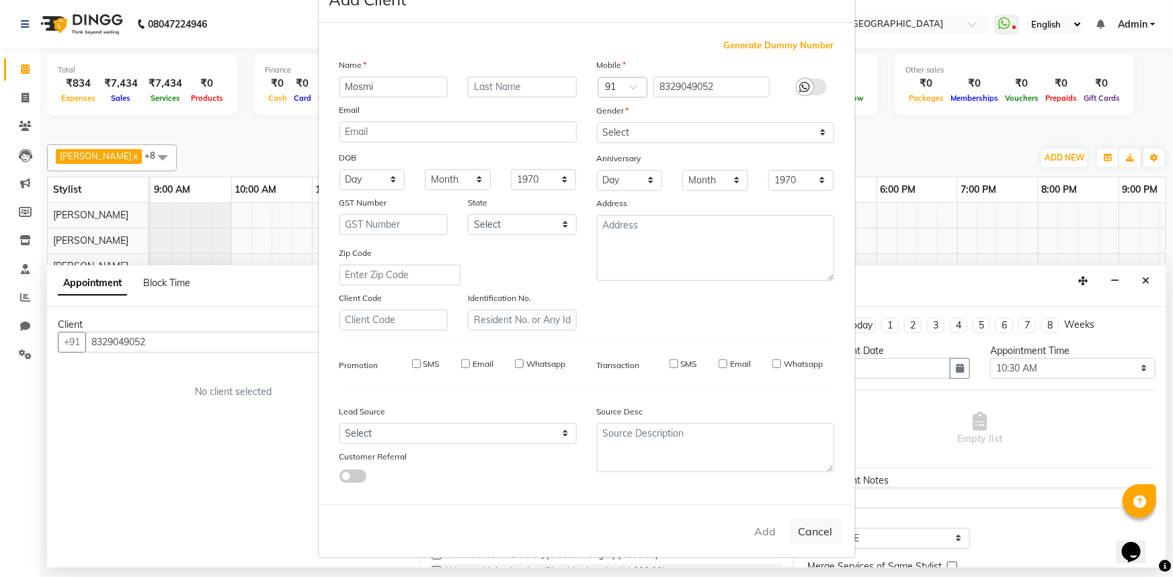
select select
checkbox input "false"
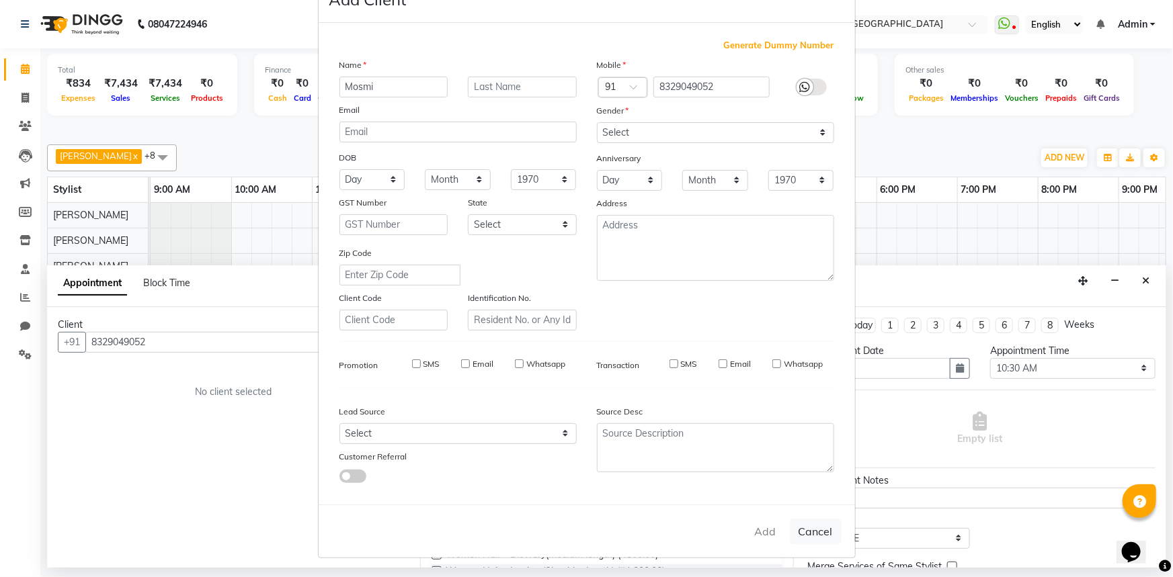
checkbox input "false"
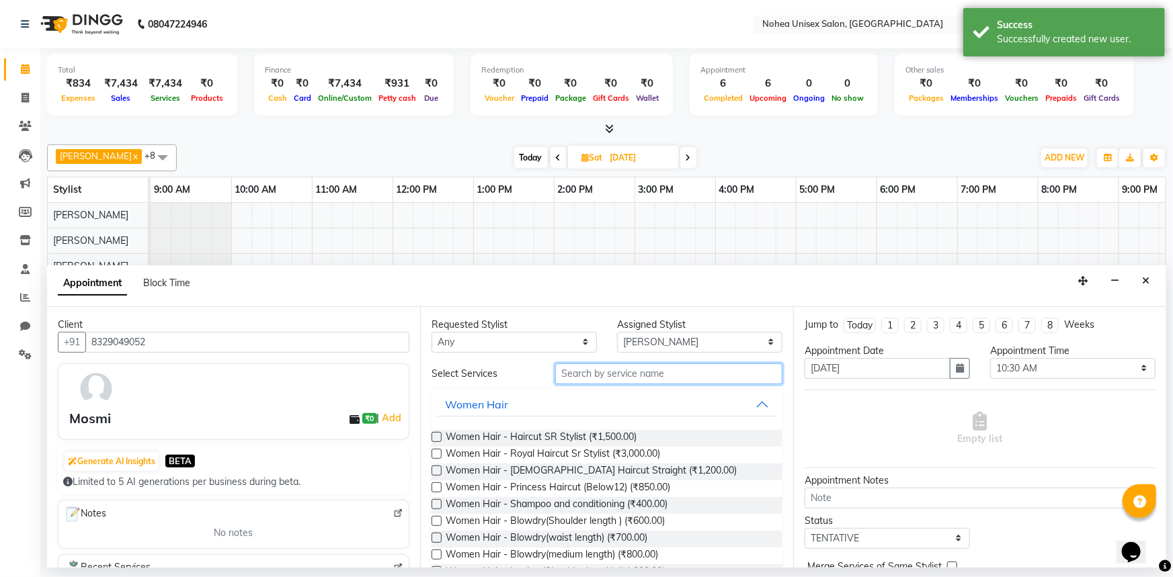
click at [598, 370] on input "text" at bounding box center [668, 374] width 227 height 21
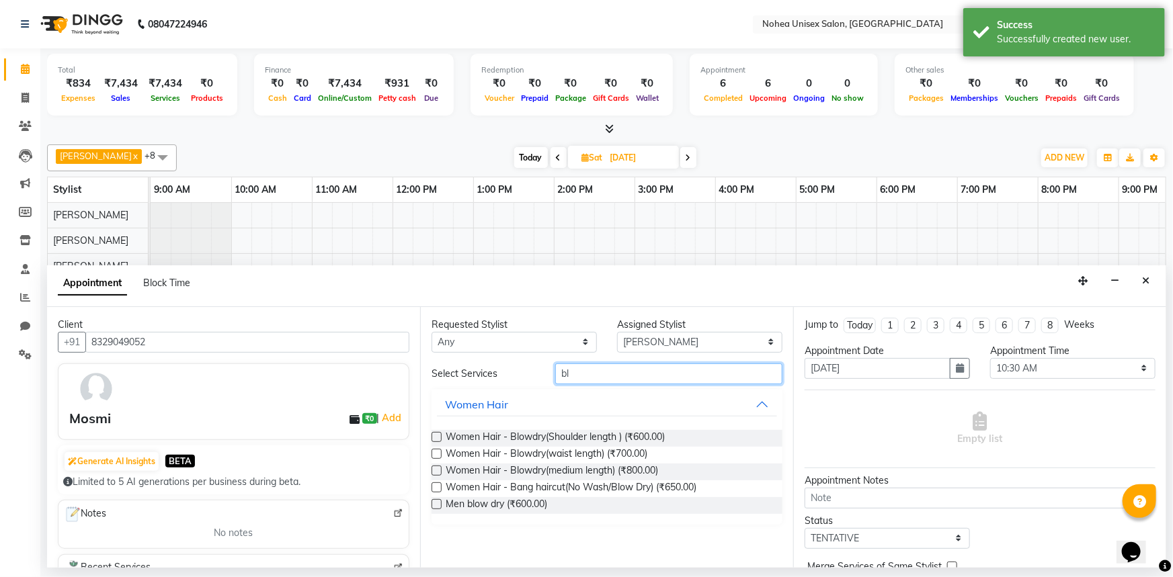
type input "b"
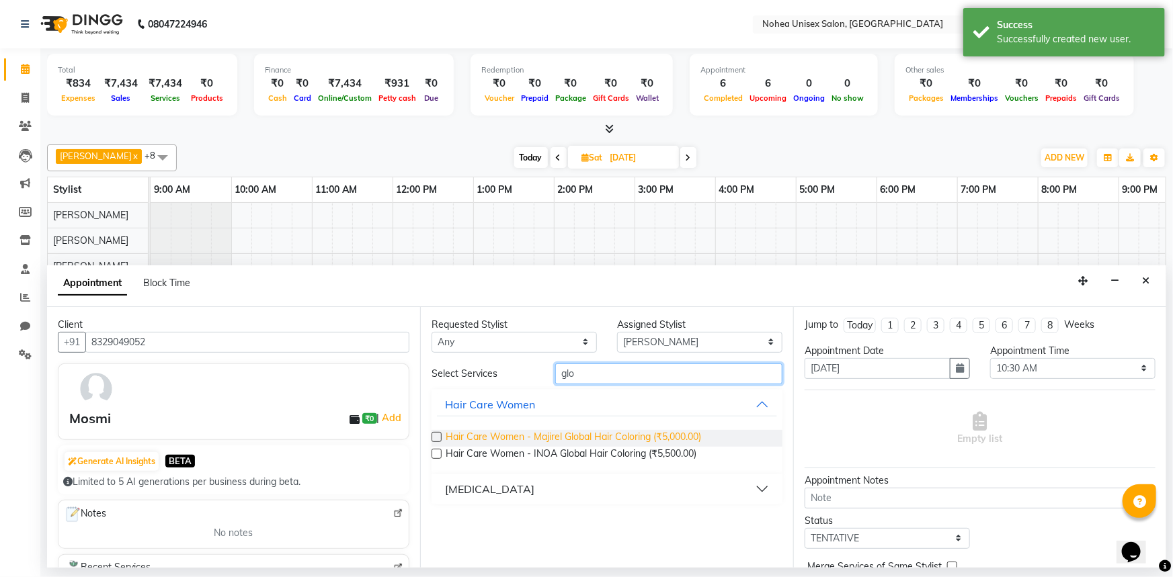
type input "glo"
click at [619, 440] on span "Hair Care Women - Majirel Global Hair Coloring (₹5,000.00)" at bounding box center [573, 438] width 255 height 17
checkbox input "false"
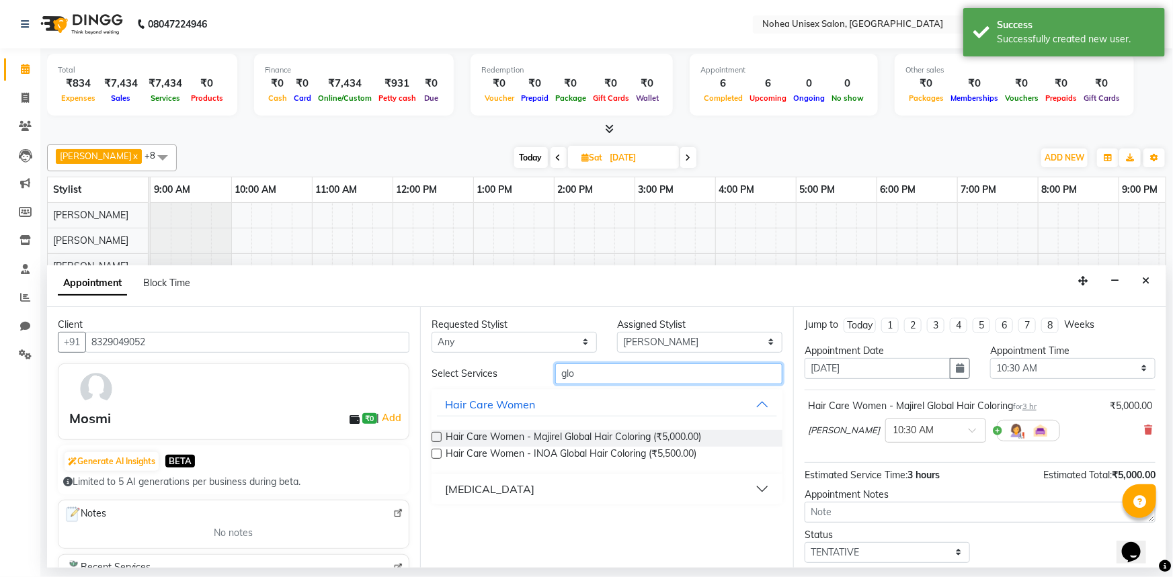
click at [606, 370] on input "glo" at bounding box center [668, 374] width 227 height 21
type input "g"
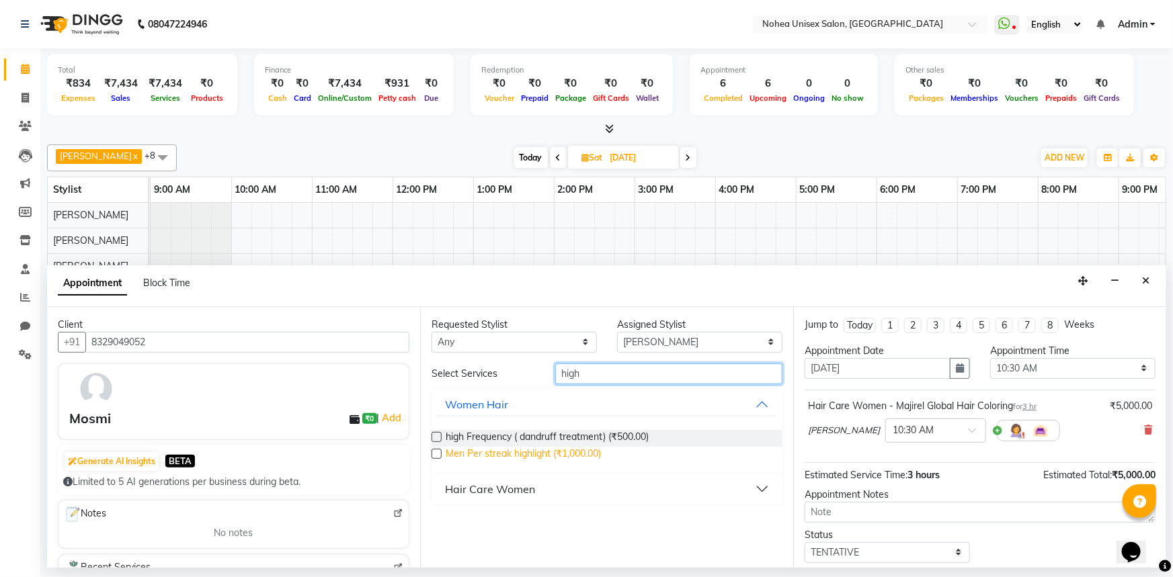
type input "high"
click at [581, 452] on span "Men Per streak highlight (₹1,000.00)" at bounding box center [523, 455] width 155 height 17
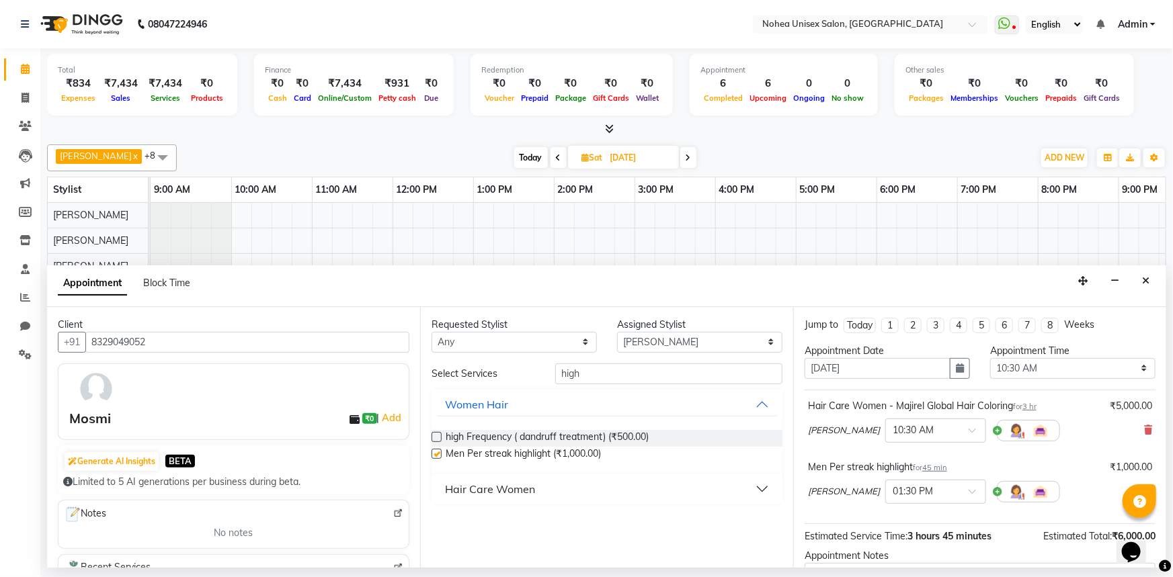
checkbox input "false"
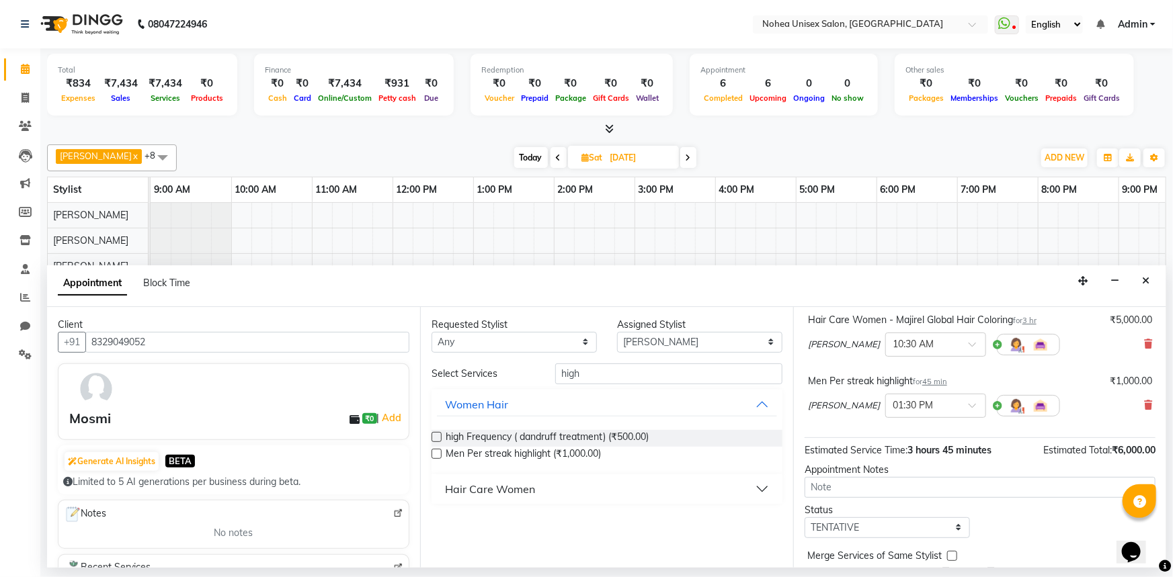
scroll to position [140, 0]
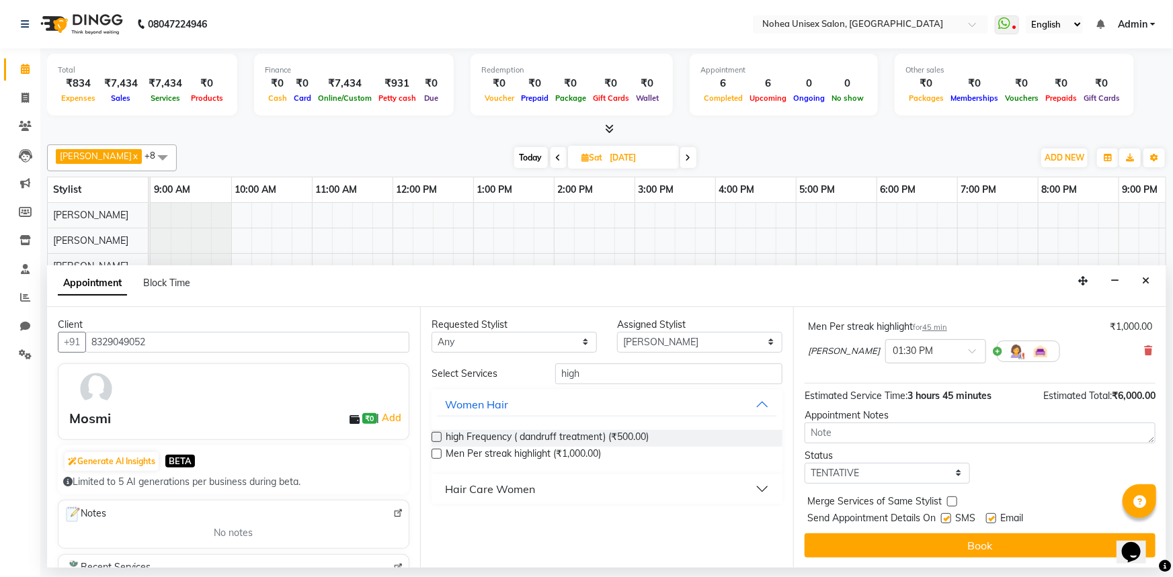
click at [991, 518] on label at bounding box center [991, 518] width 10 height 10
click at [991, 518] on input "checkbox" at bounding box center [990, 519] width 9 height 9
checkbox input "false"
click at [1144, 351] on icon at bounding box center [1148, 350] width 8 height 9
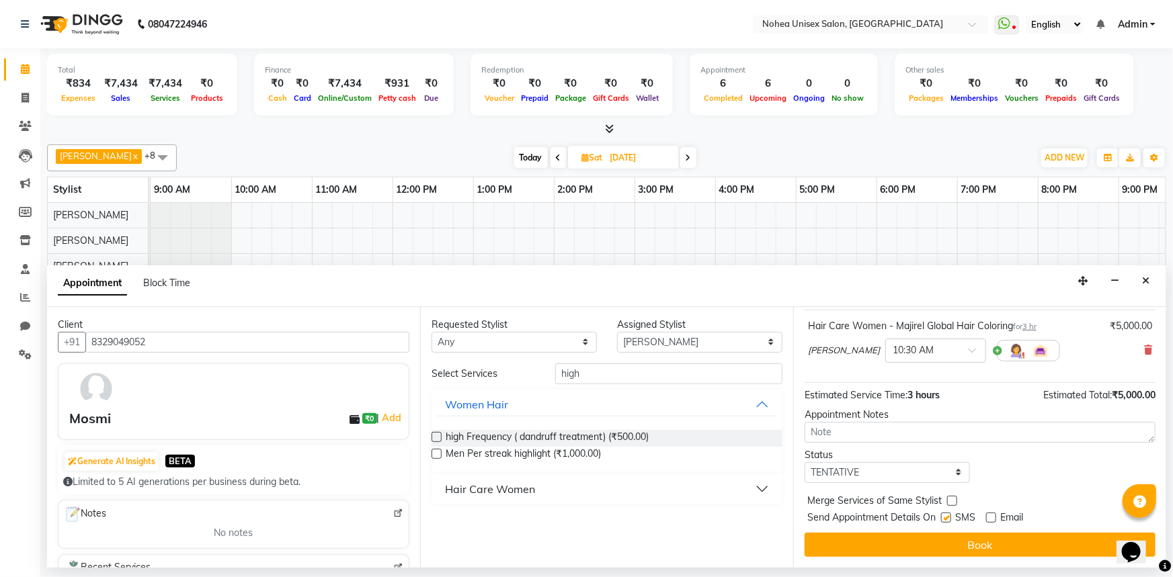
scroll to position [79, 0]
click at [719, 484] on button "Hair Care Women" at bounding box center [607, 489] width 340 height 24
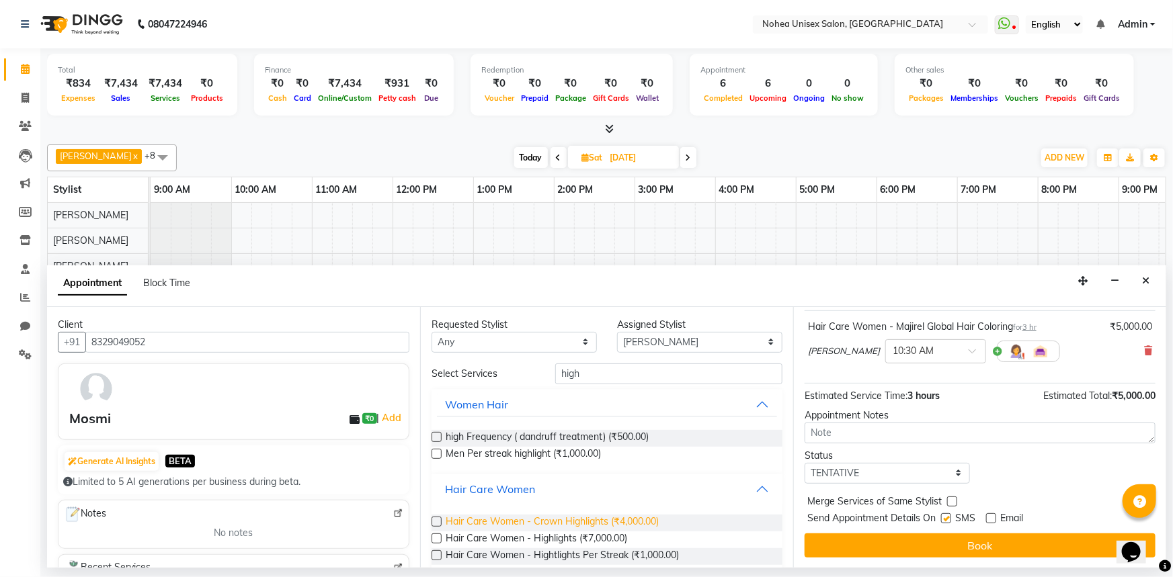
scroll to position [18, 0]
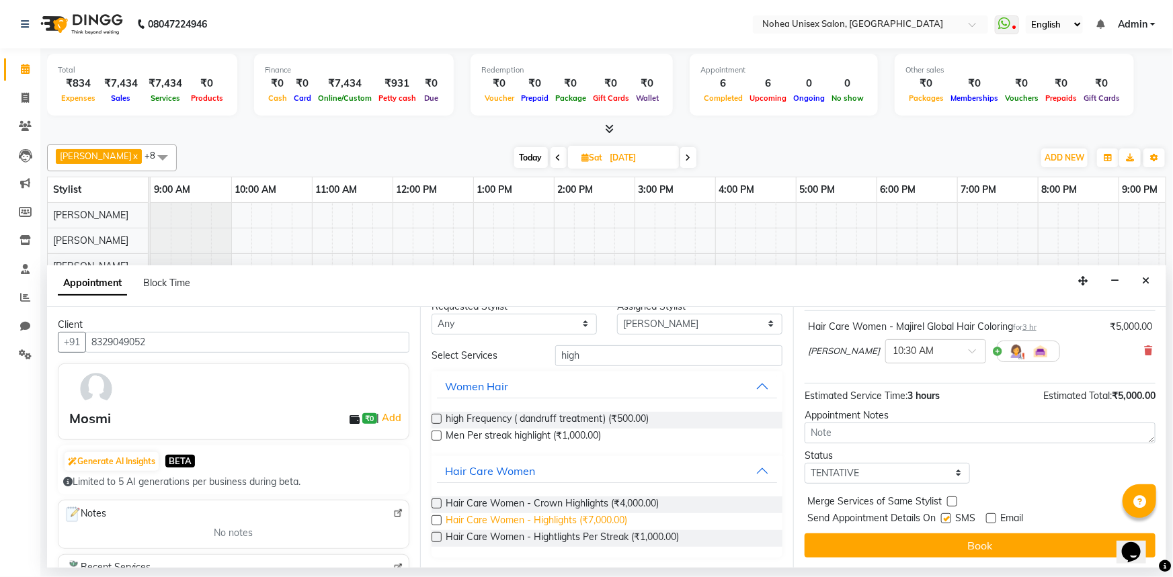
click at [591, 518] on span "Hair Care Women - Highlights (₹7,000.00)" at bounding box center [536, 521] width 181 height 17
checkbox input "false"
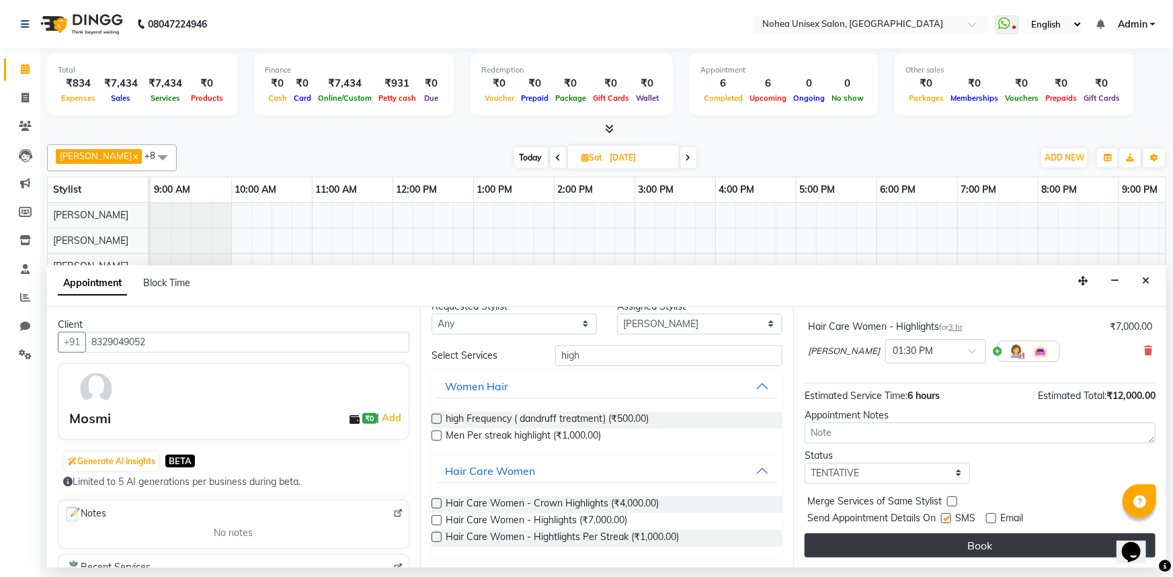
click at [970, 545] on button "Book" at bounding box center [979, 546] width 351 height 24
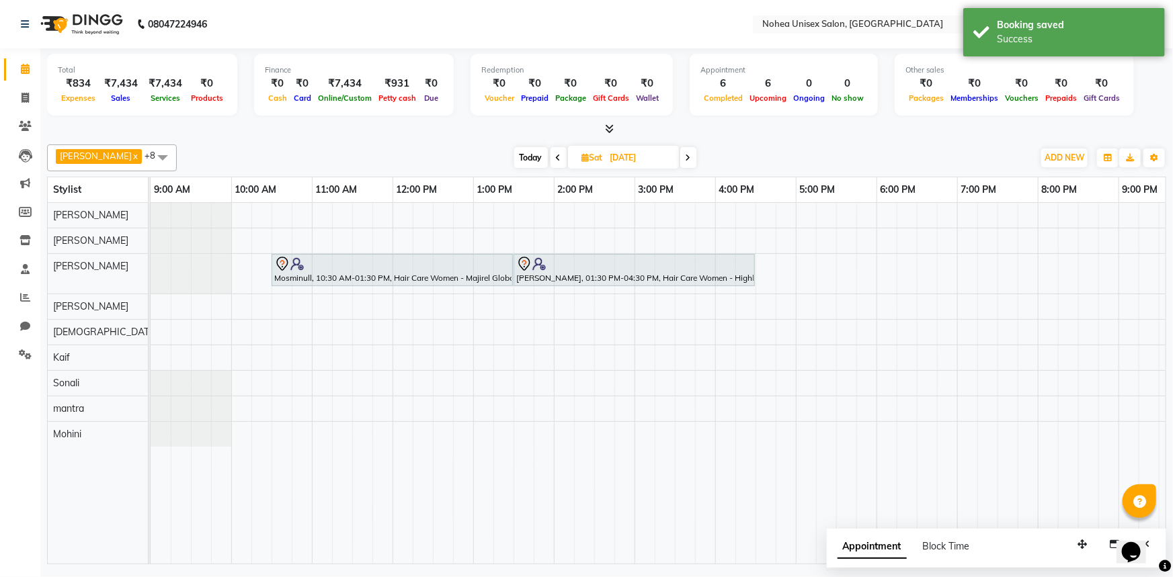
click at [519, 157] on span "Today" at bounding box center [531, 157] width 34 height 21
type input "01-09-2025"
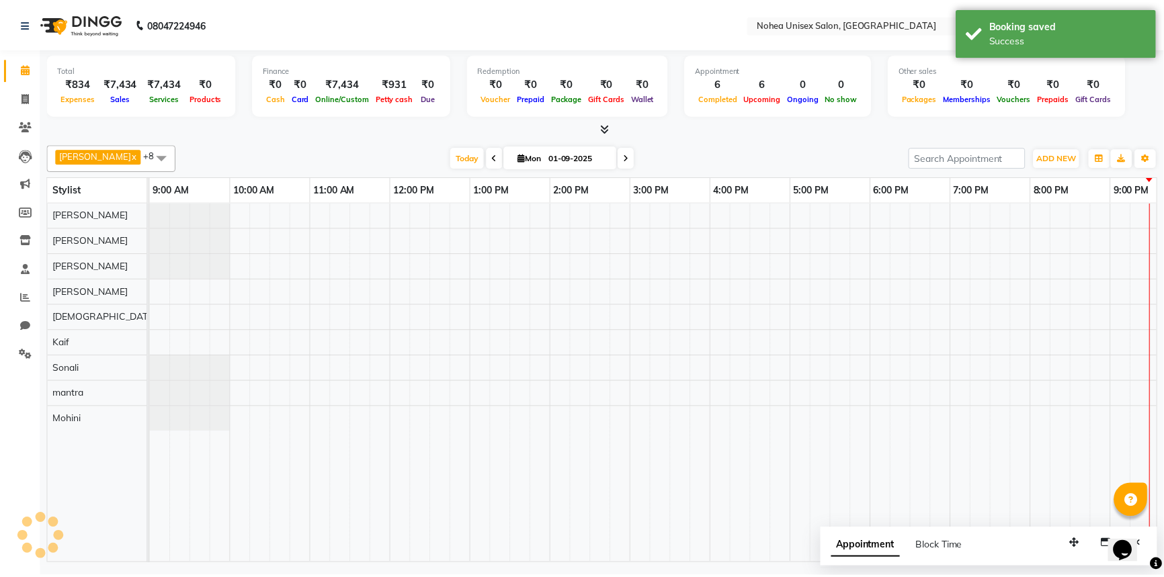
scroll to position [0, 194]
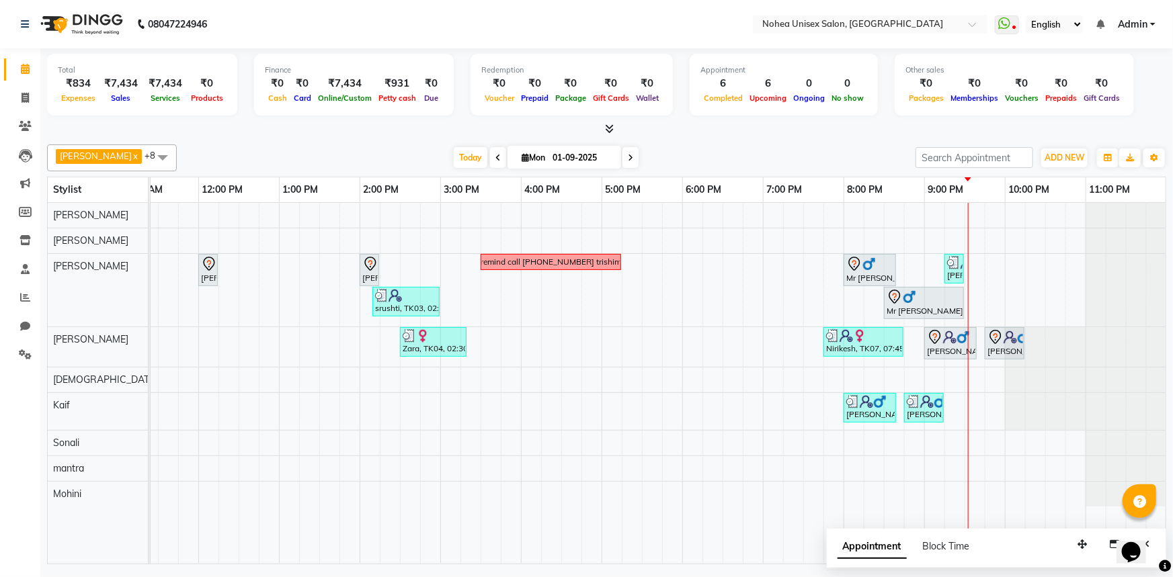
click at [757, 138] on div "Total ₹834 Expenses ₹7,434 Sales ₹7,434 Services ₹0 Products Finance ₹0 Cash ₹0…" at bounding box center [606, 307] width 1132 height 519
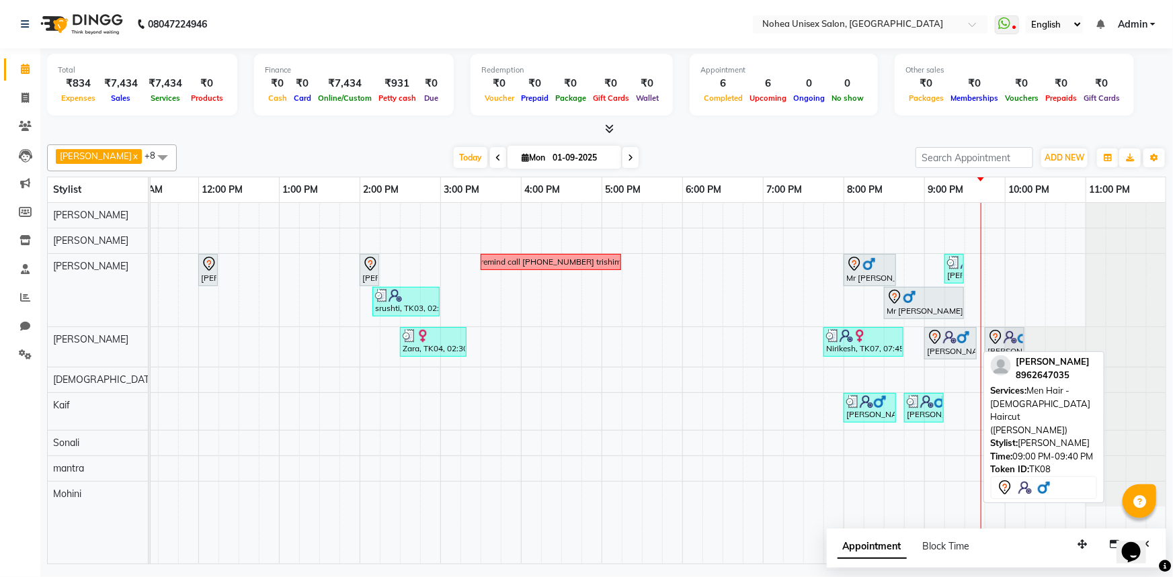
click at [935, 343] on icon at bounding box center [935, 337] width 16 height 16
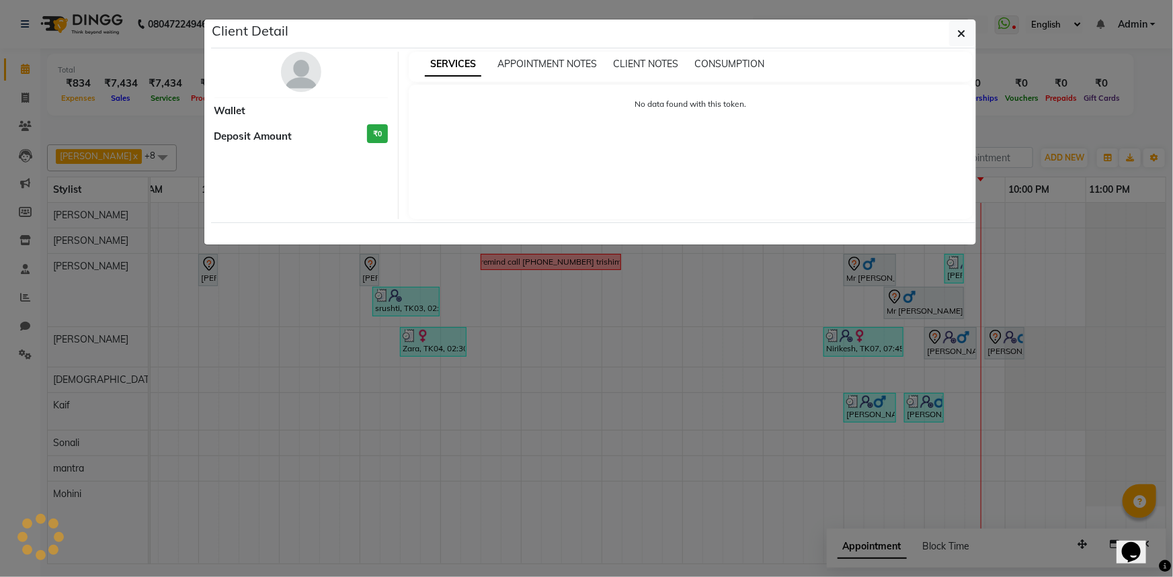
select select "7"
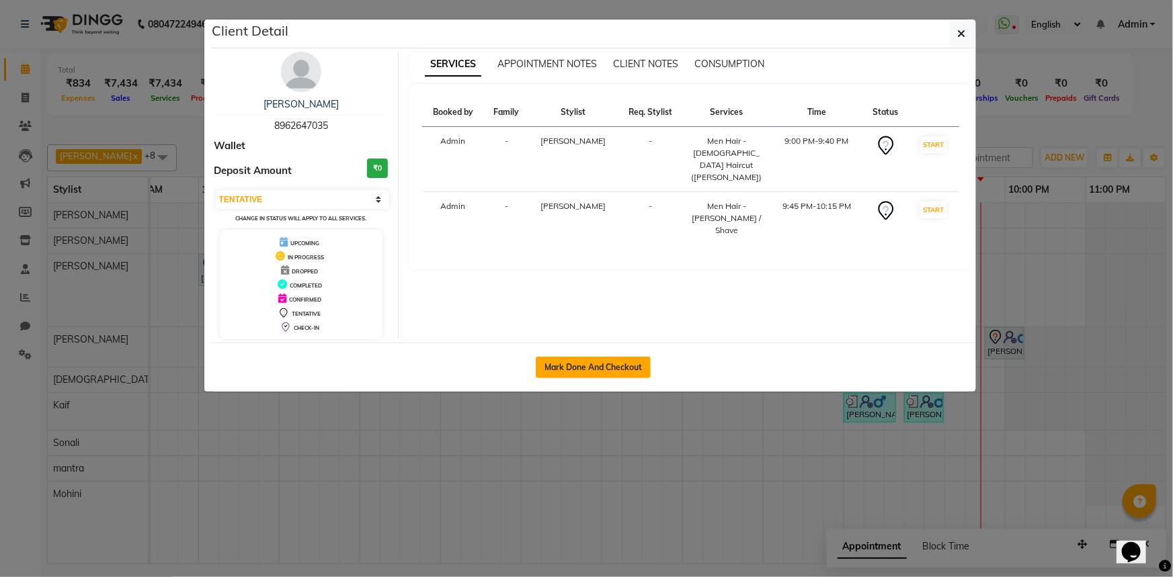
click at [611, 365] on button "Mark Done And Checkout" at bounding box center [593, 368] width 115 height 22
select select "service"
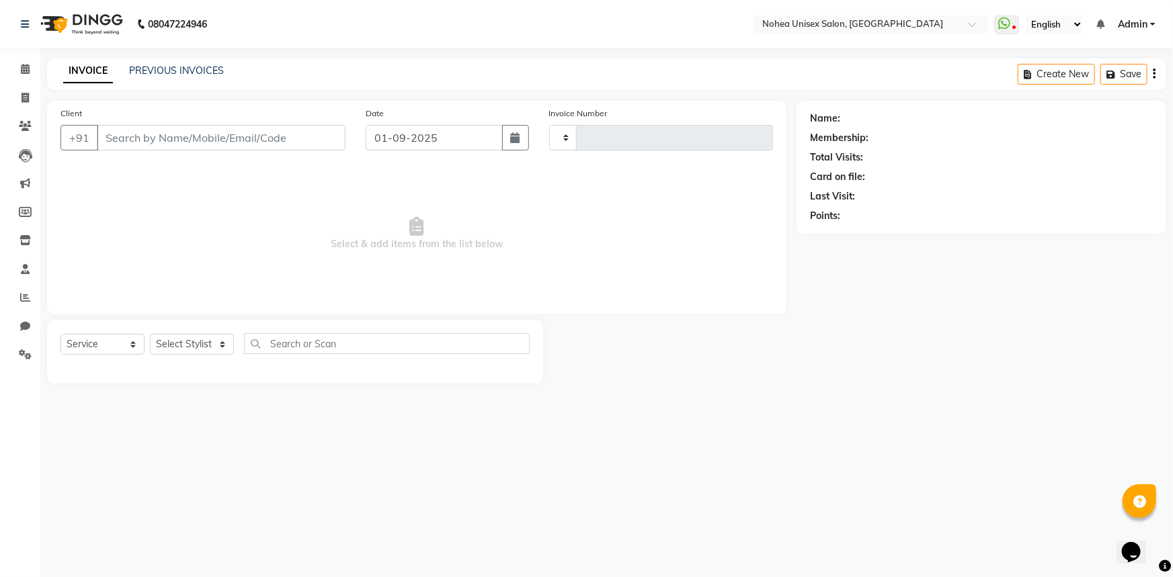
type input "2000"
select select "3"
select select "8009"
type input "8962647035"
select select "87508"
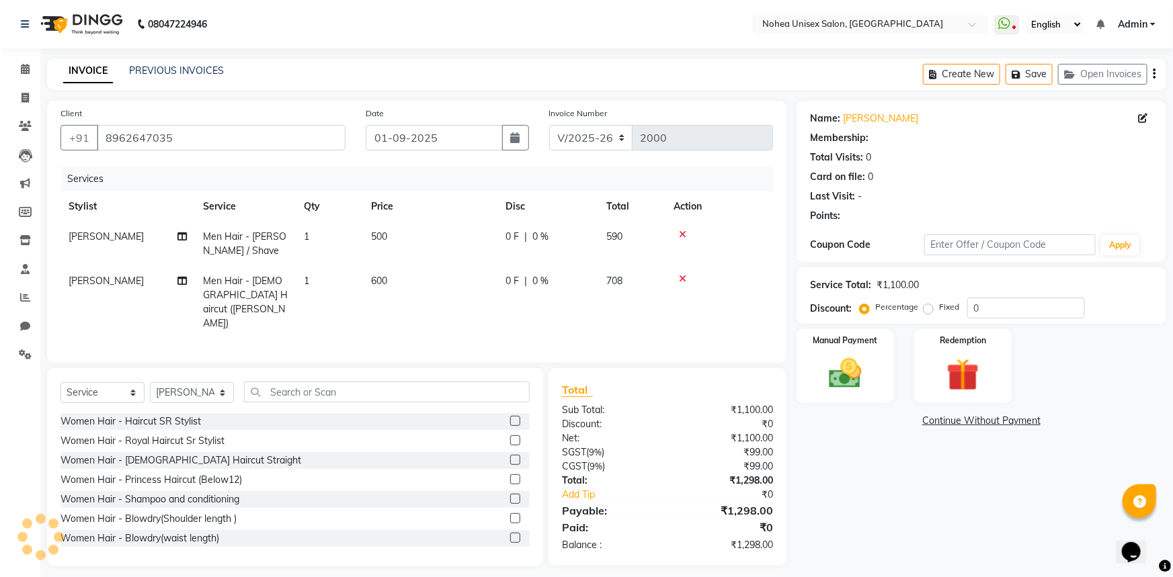
select select "1: Object"
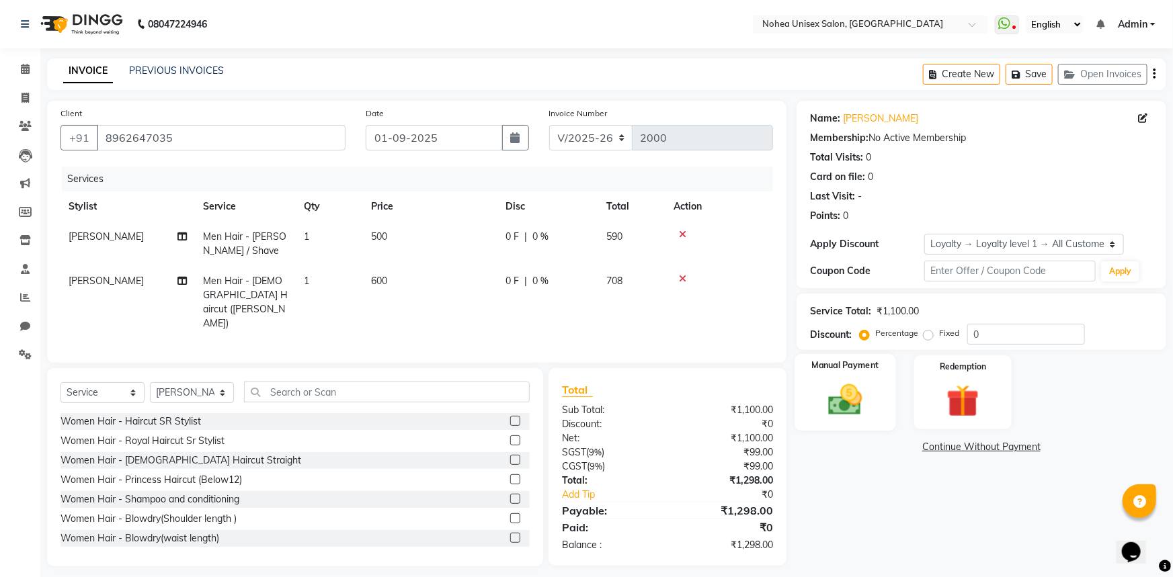
click at [866, 372] on div "Manual Payment" at bounding box center [844, 392] width 101 height 77
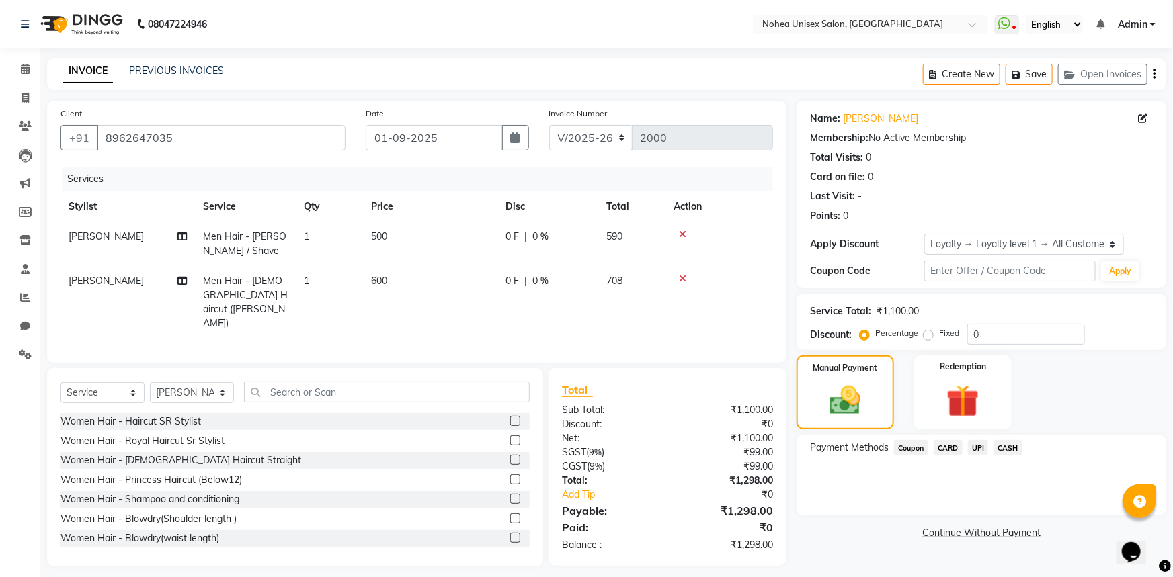
click at [974, 446] on span "UPI" at bounding box center [978, 447] width 21 height 15
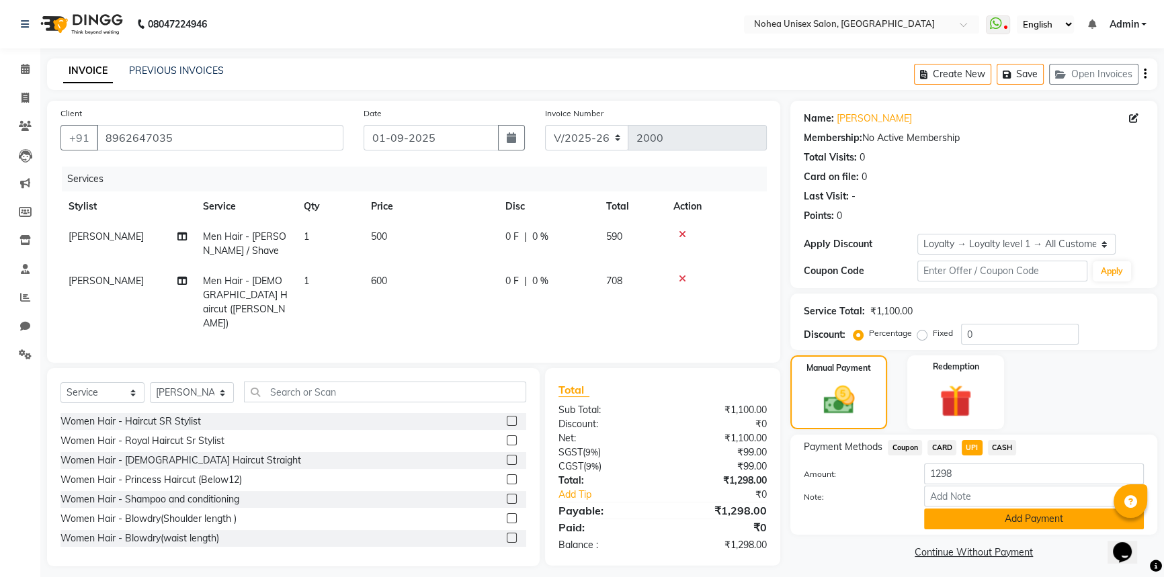
click at [957, 516] on button "Add Payment" at bounding box center [1034, 519] width 220 height 21
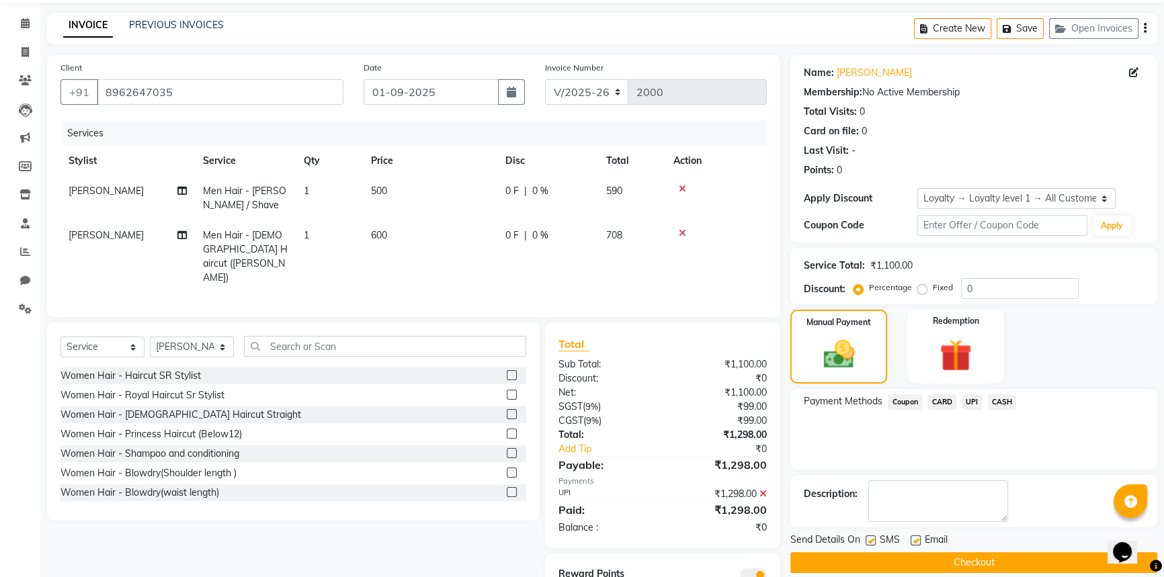
scroll to position [85, 0]
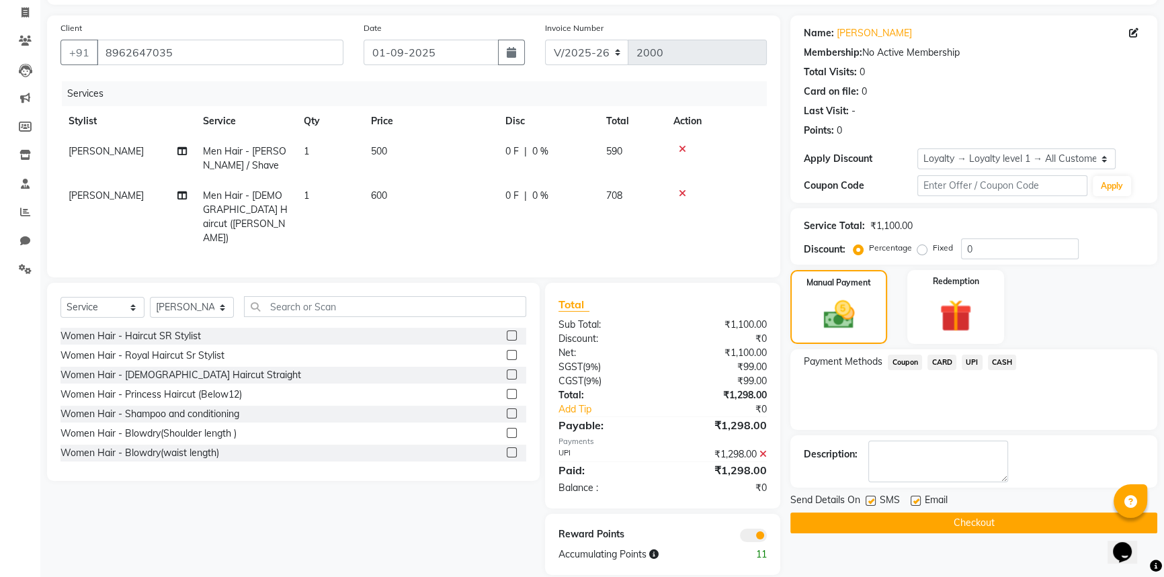
click at [917, 502] on label at bounding box center [916, 501] width 10 height 10
click at [917, 502] on input "checkbox" at bounding box center [915, 501] width 9 height 9
checkbox input "false"
click at [919, 517] on button "Checkout" at bounding box center [973, 523] width 367 height 21
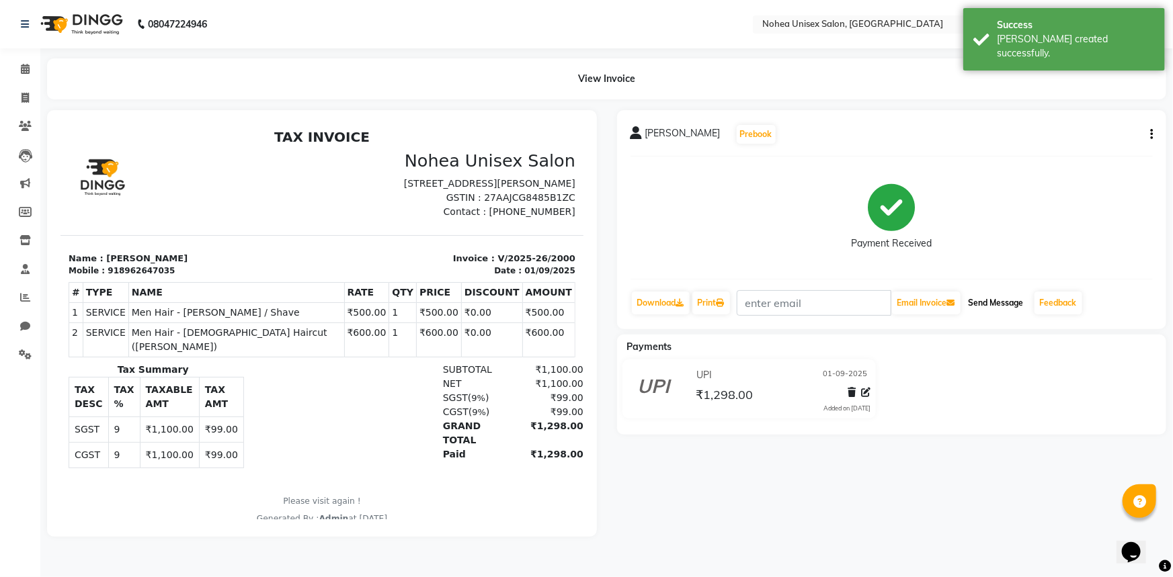
click at [989, 306] on button "Send Message" at bounding box center [996, 303] width 66 height 23
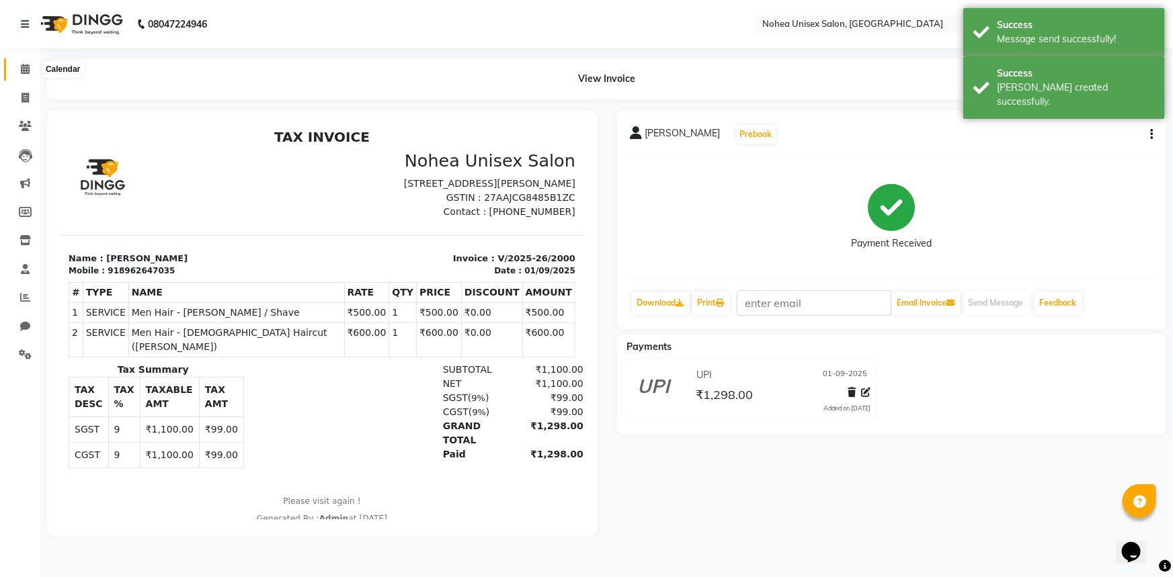
click at [27, 63] on span at bounding box center [25, 69] width 24 height 15
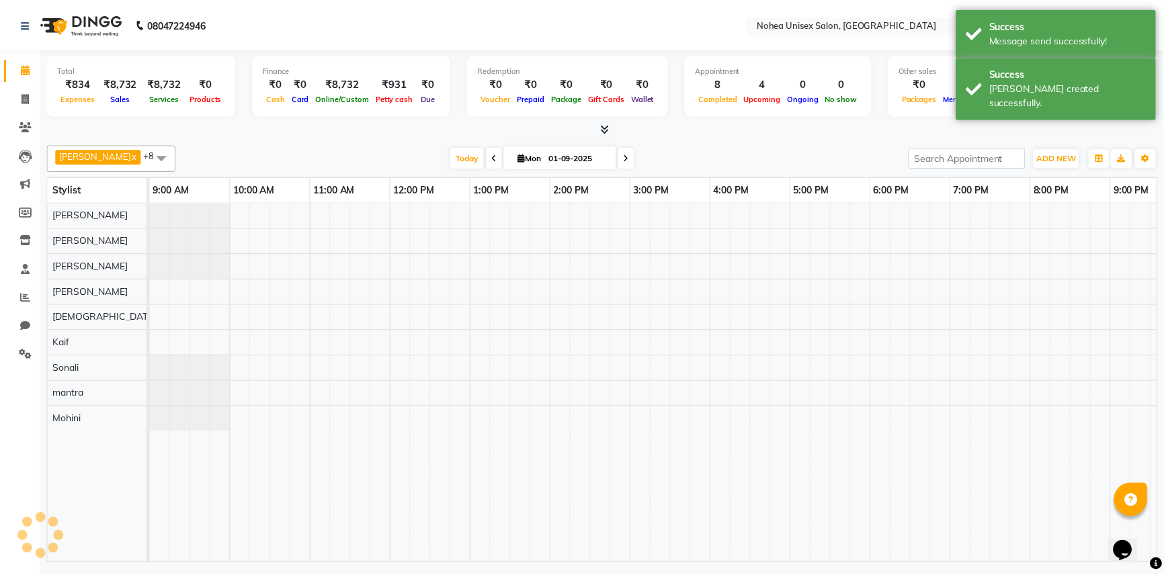
scroll to position [0, 194]
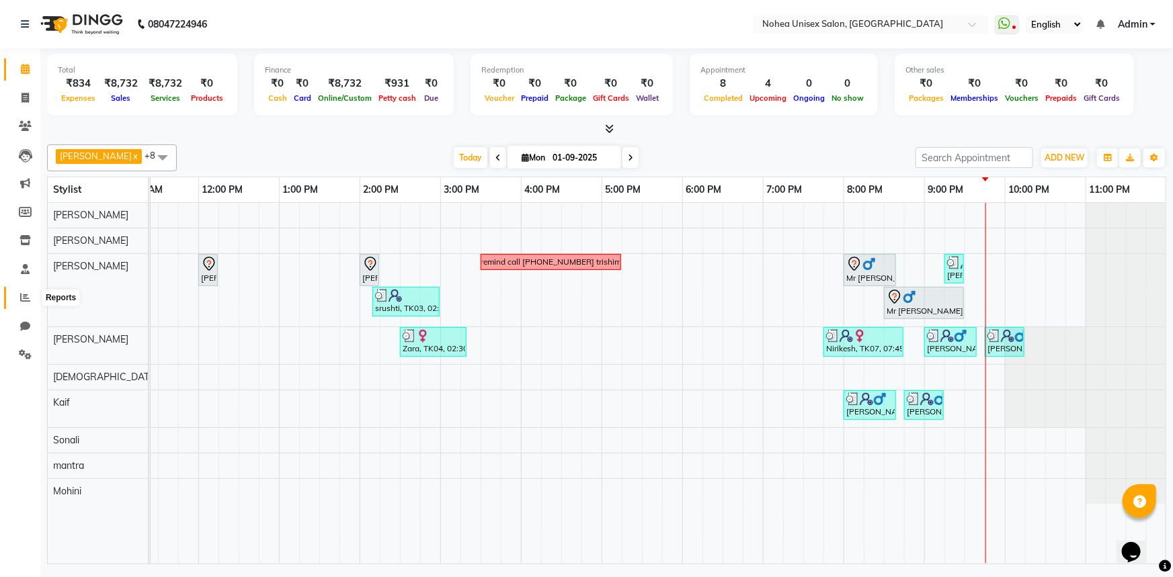
click at [21, 290] on span at bounding box center [25, 297] width 24 height 15
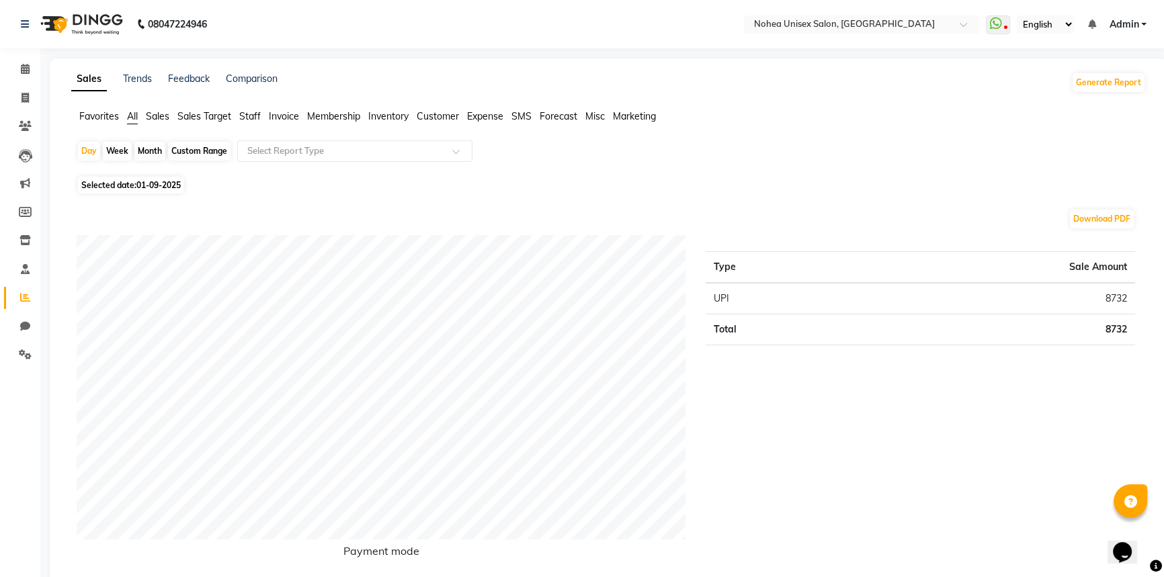
click at [154, 149] on div "Month" at bounding box center [149, 151] width 31 height 19
select select "9"
select select "2025"
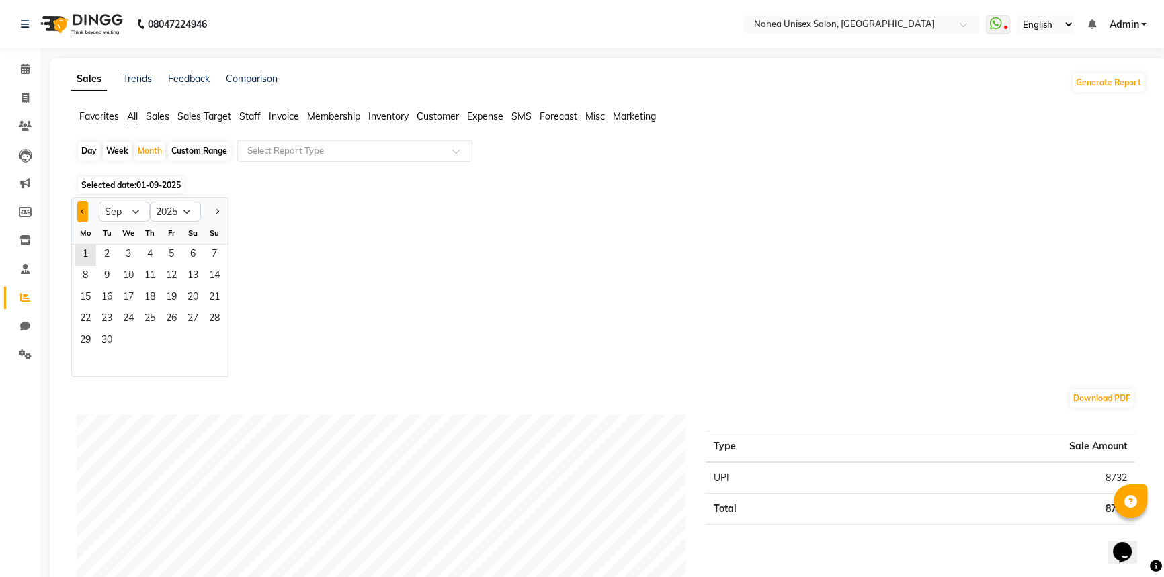
click at [85, 209] on button "Previous month" at bounding box center [82, 212] width 11 height 22
select select "8"
click at [167, 247] on span "1" at bounding box center [172, 256] width 22 height 22
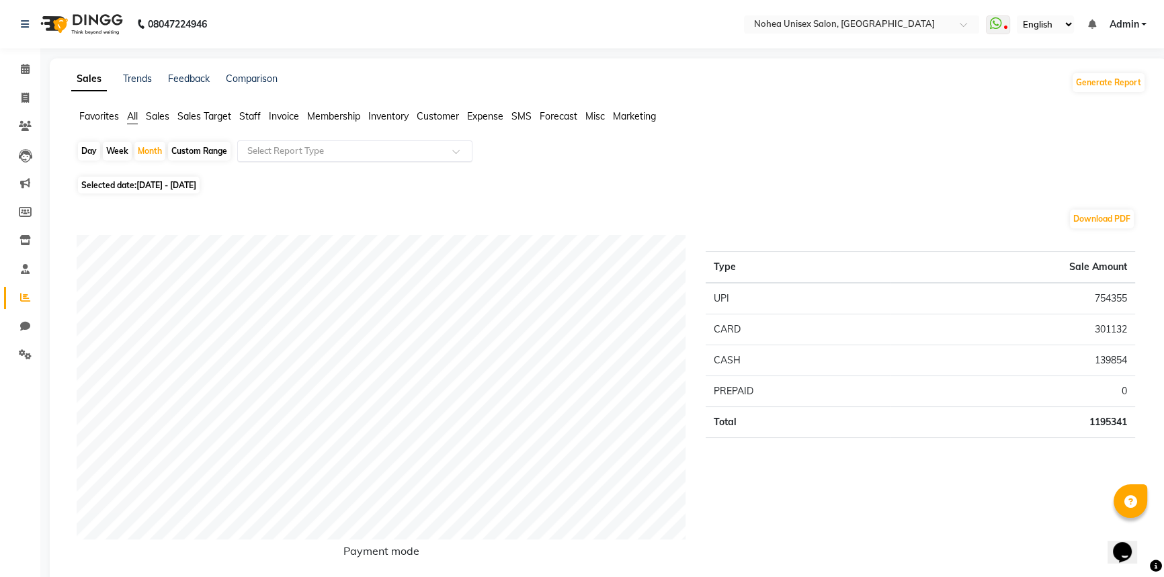
click at [335, 156] on input "text" at bounding box center [342, 150] width 194 height 13
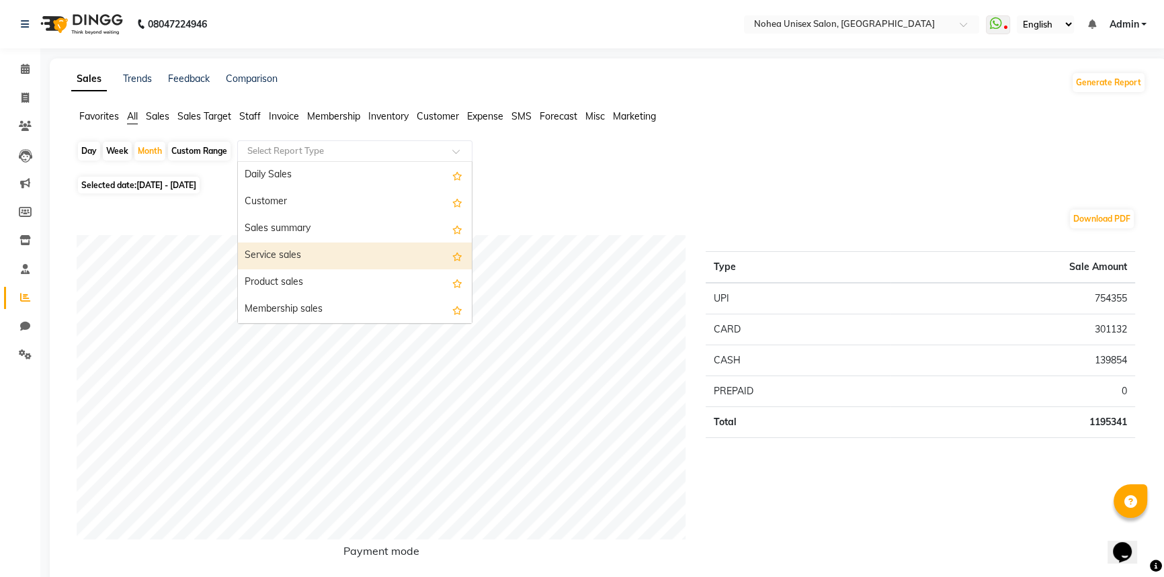
click at [331, 257] on div "Service sales" at bounding box center [355, 256] width 234 height 27
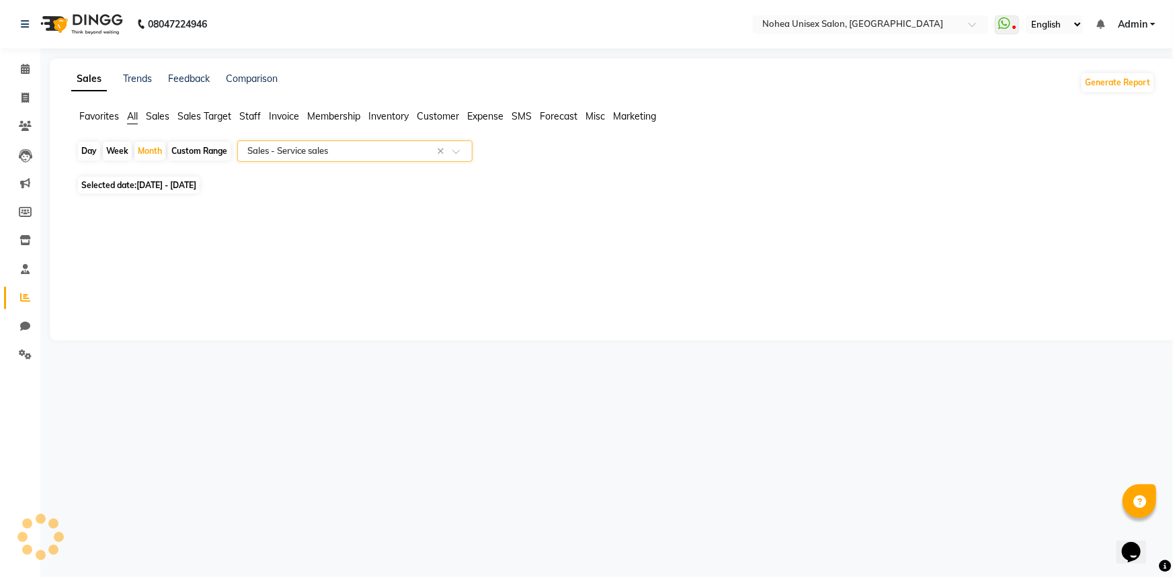
select select "full_report"
select select "csv"
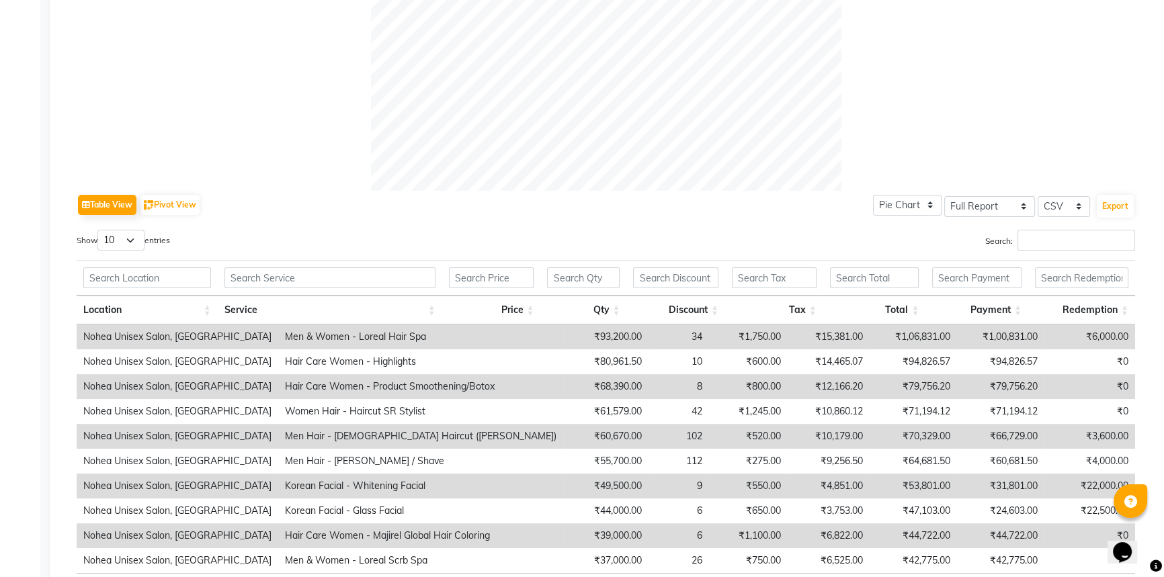
scroll to position [610, 0]
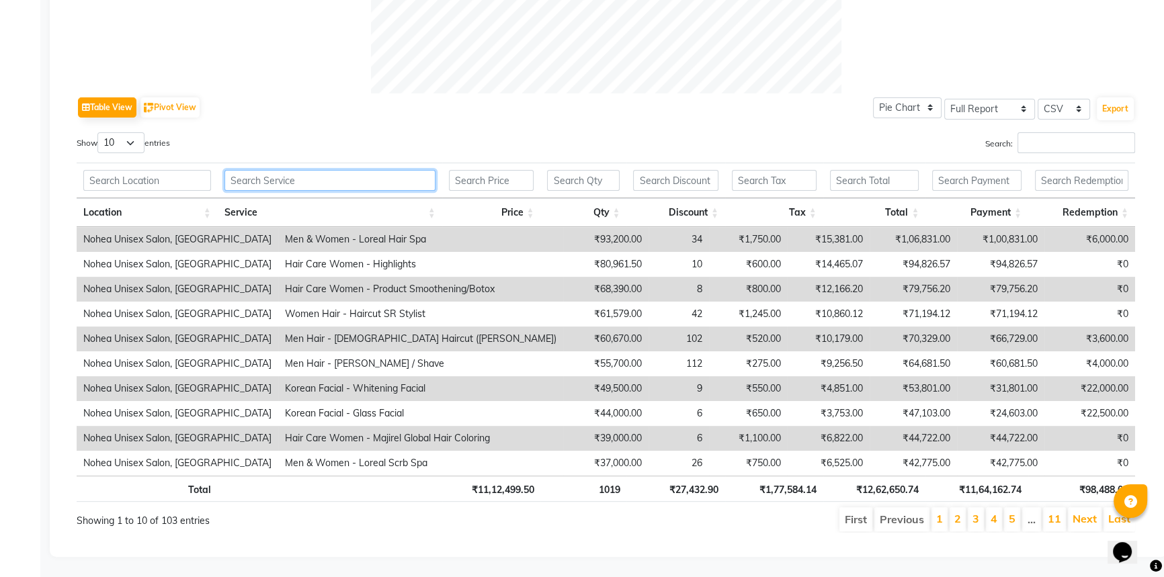
click at [335, 173] on input "text" at bounding box center [329, 180] width 211 height 21
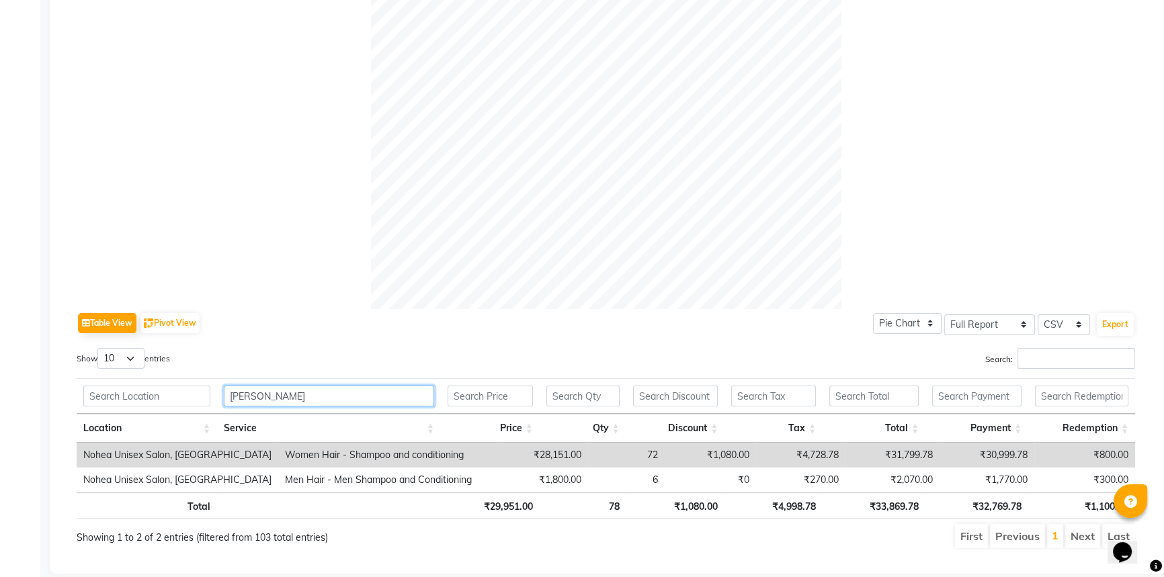
scroll to position [411, 0]
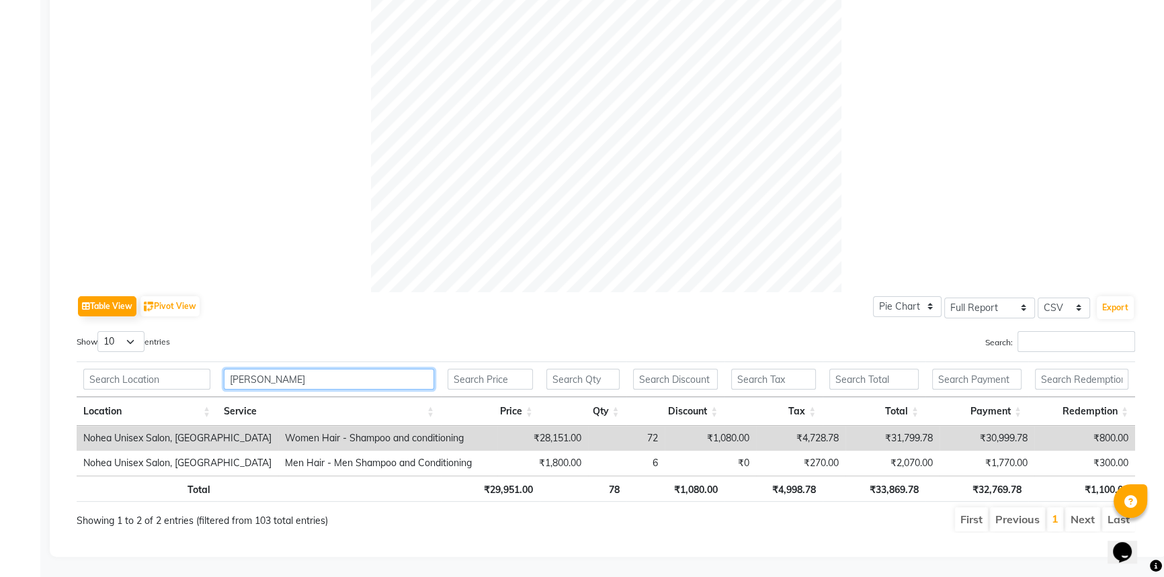
click at [357, 369] on input "[PERSON_NAME]" at bounding box center [329, 379] width 210 height 21
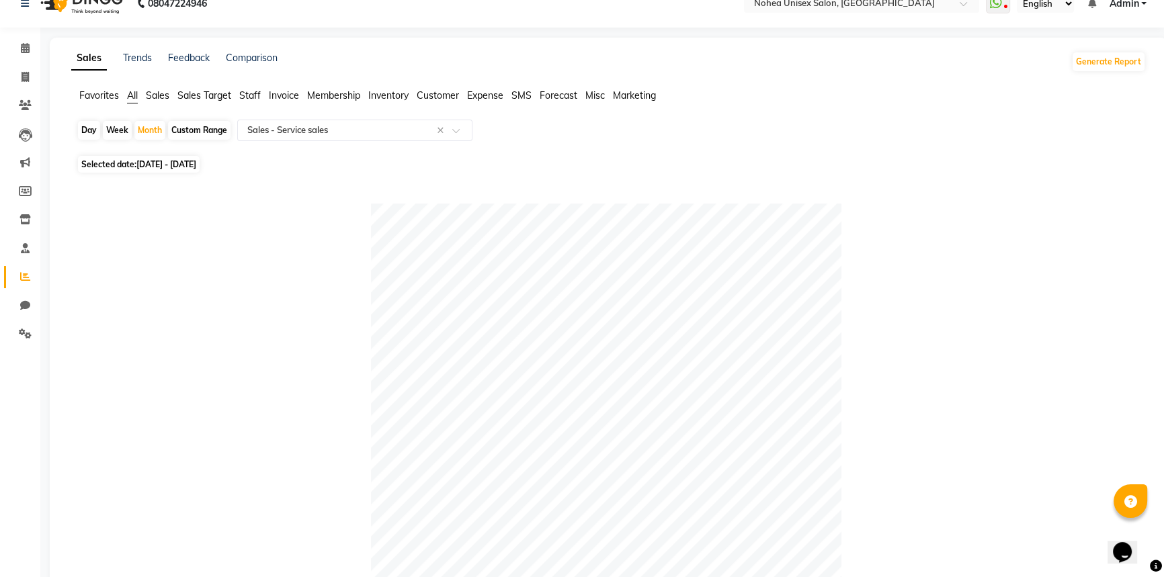
scroll to position [0, 0]
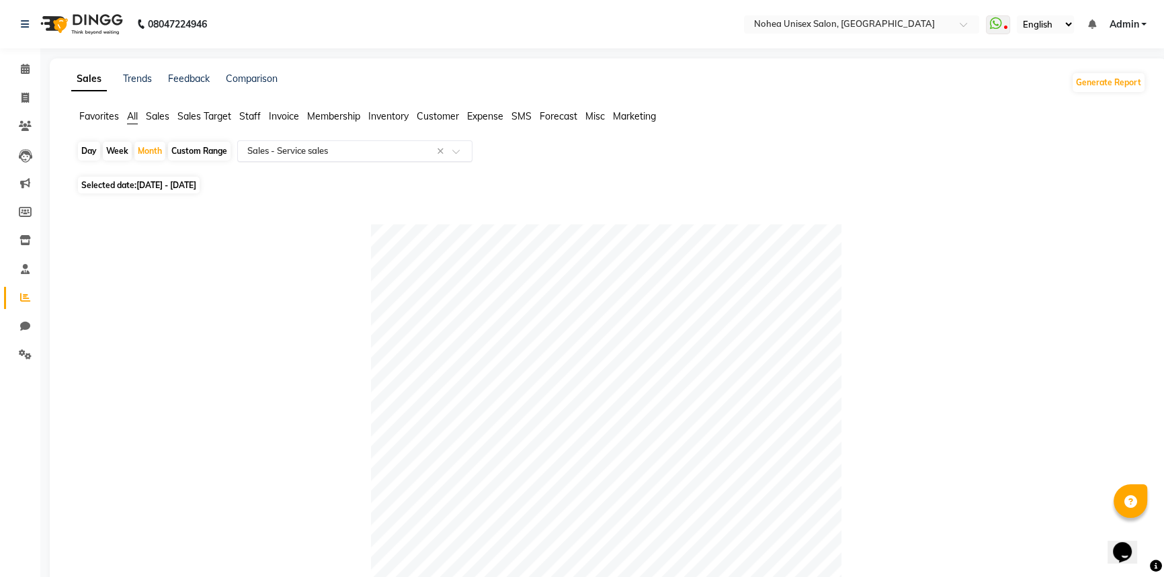
type input "sha"
click at [376, 147] on input "text" at bounding box center [342, 150] width 194 height 13
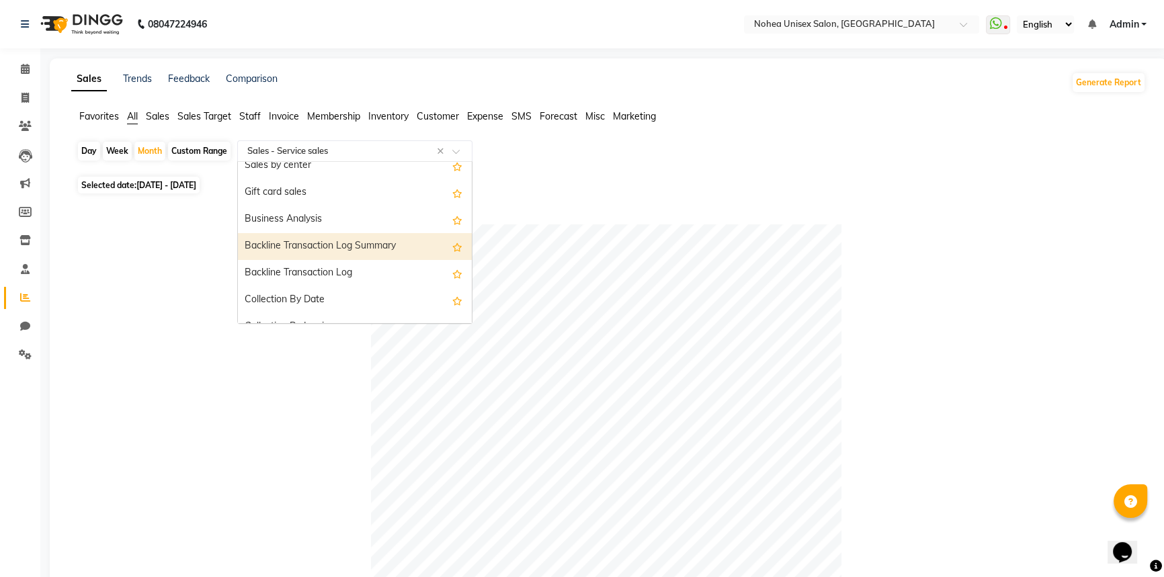
scroll to position [550, 0]
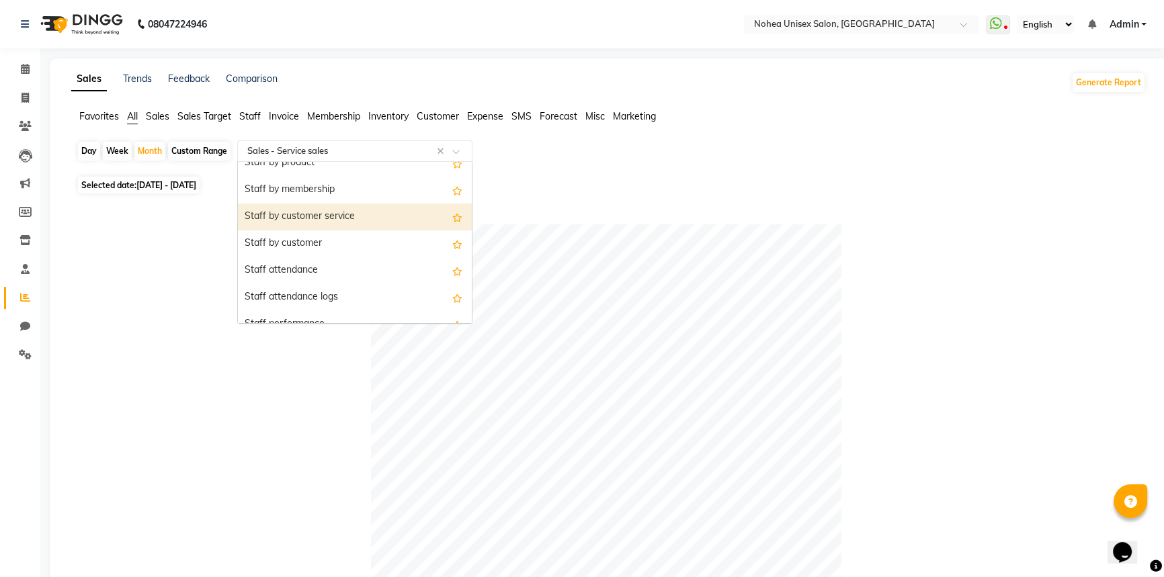
click at [341, 214] on div "Staff by customer service" at bounding box center [355, 217] width 234 height 27
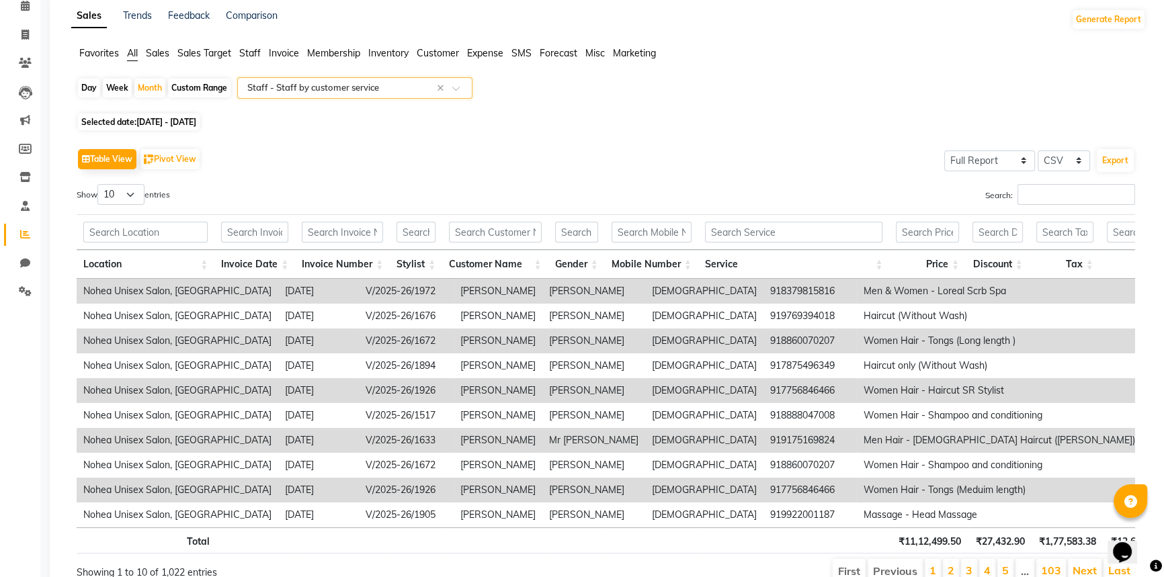
scroll to position [132, 0]
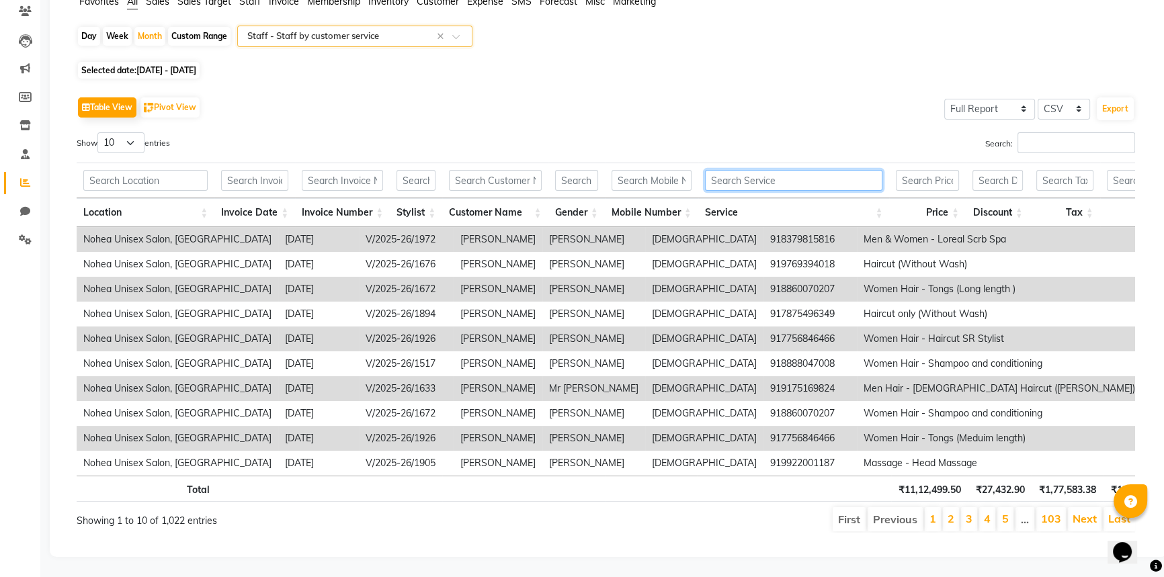
click at [766, 170] on input "text" at bounding box center [794, 180] width 178 height 21
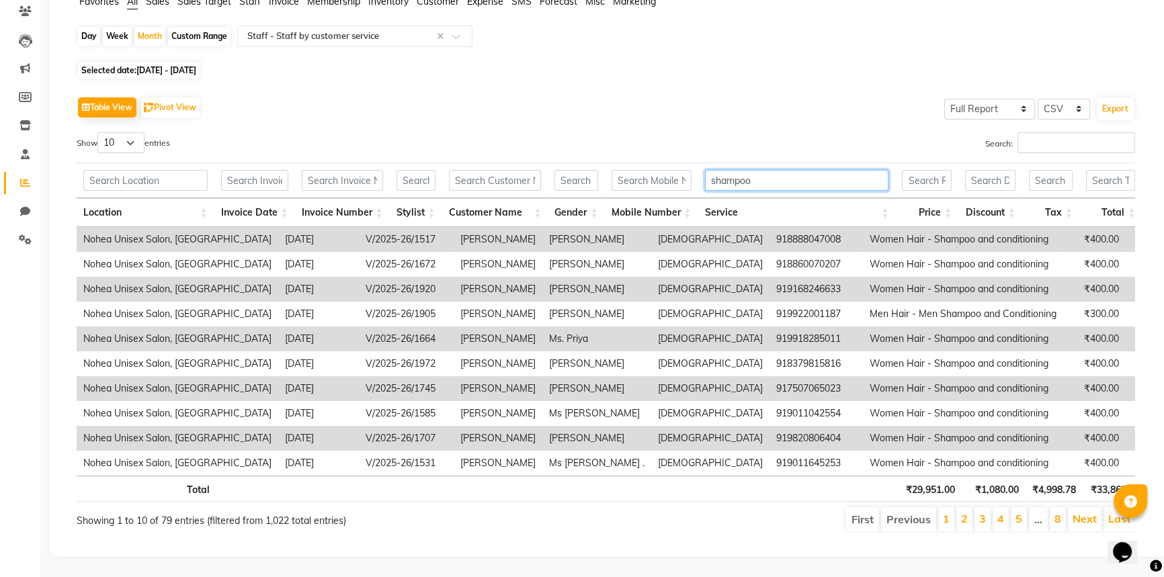
click at [840, 170] on input "shampoo" at bounding box center [797, 180] width 184 height 21
type input "shampoo"
click at [1073, 132] on input "Search:" at bounding box center [1076, 142] width 118 height 21
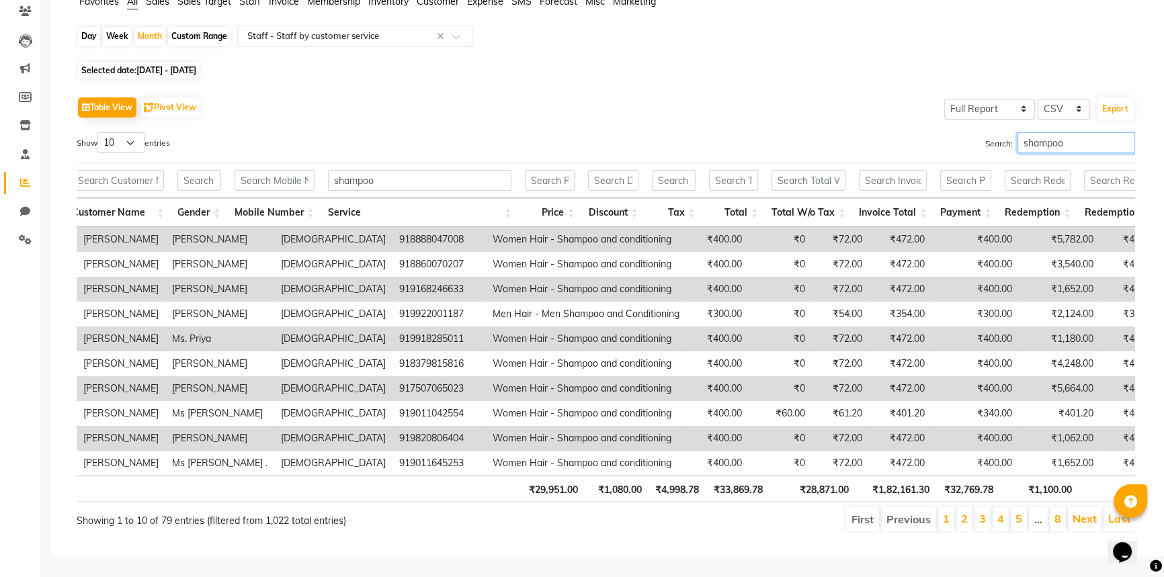
scroll to position [0, 427]
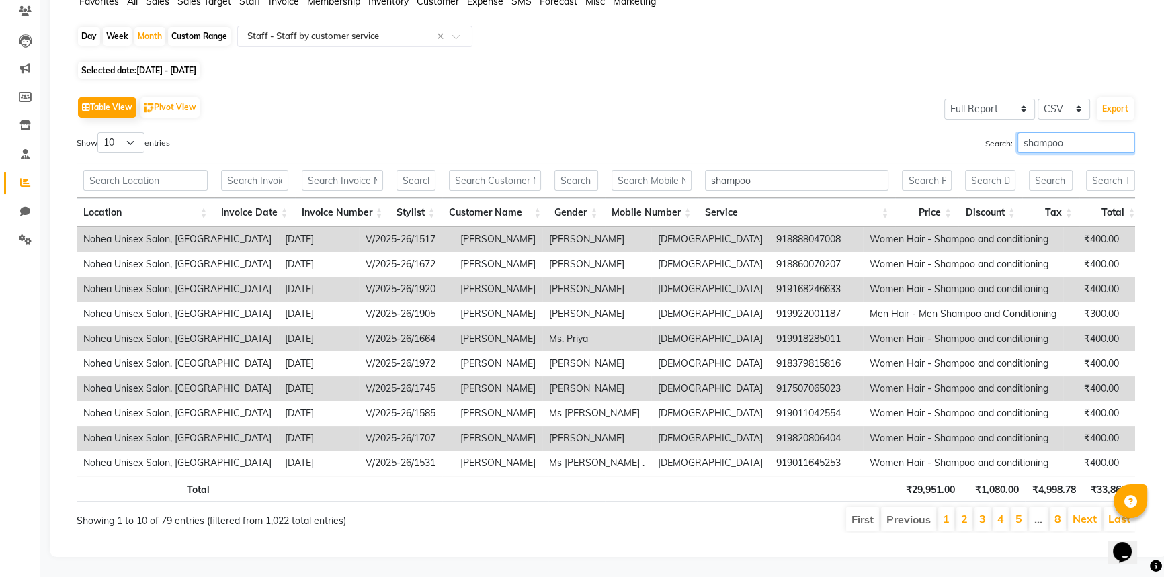
type input "shampoo"
click at [134, 132] on select "10 25 50 100" at bounding box center [120, 142] width 47 height 21
select select "100"
click at [99, 132] on select "10 25 50 100" at bounding box center [120, 142] width 47 height 21
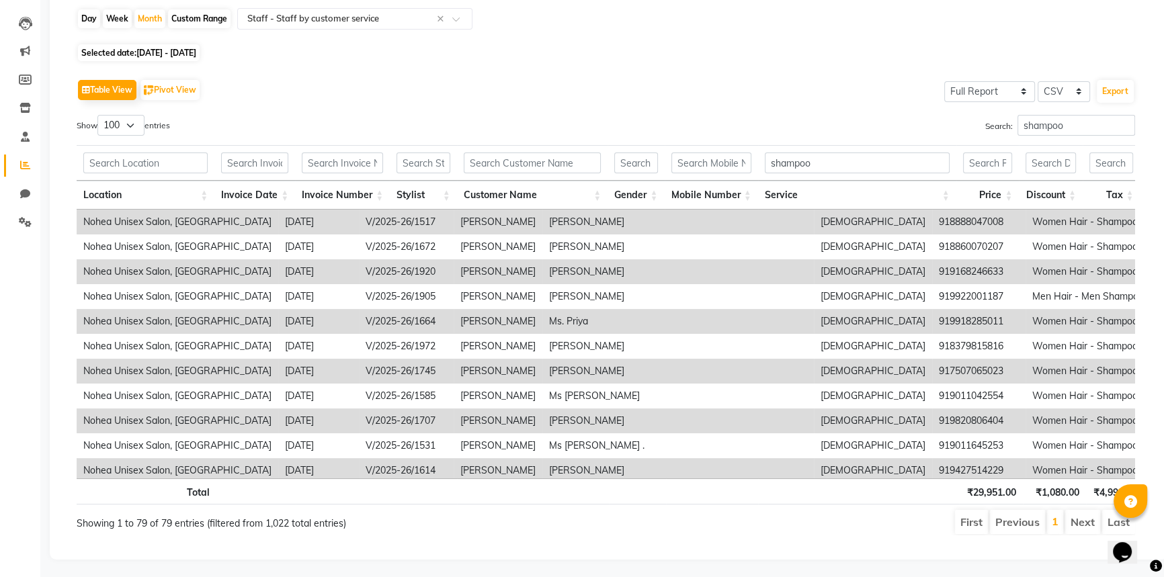
click at [597, 191] on th "Customer Name" at bounding box center [532, 195] width 151 height 29
click at [597, 197] on th "Customer Name" at bounding box center [532, 195] width 151 height 29
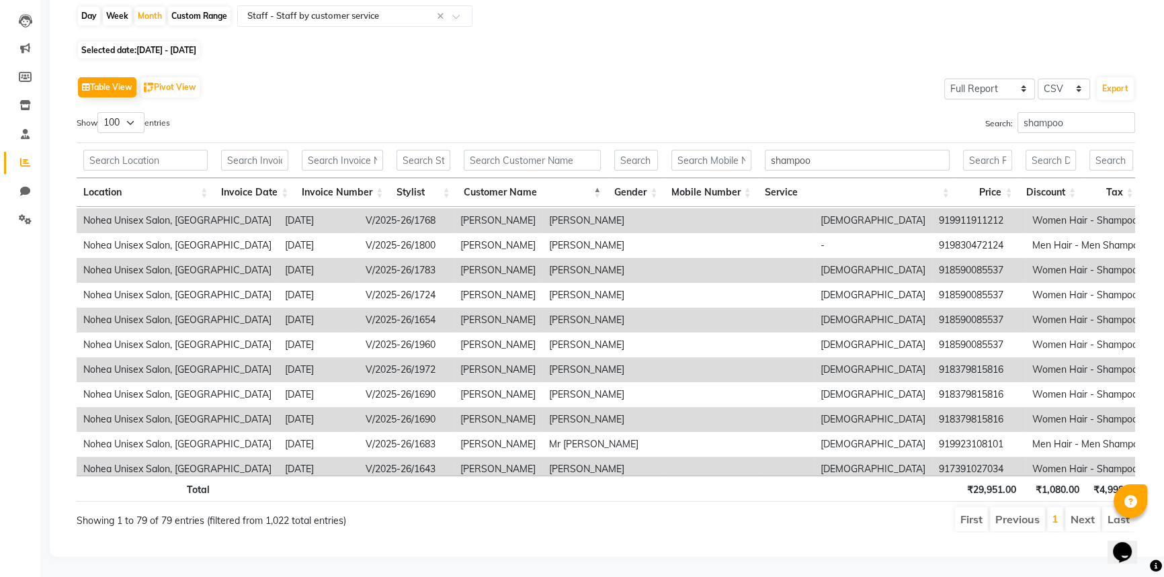
scroll to position [0, 0]
click at [823, 150] on input "shampoo" at bounding box center [857, 160] width 185 height 21
type input "s"
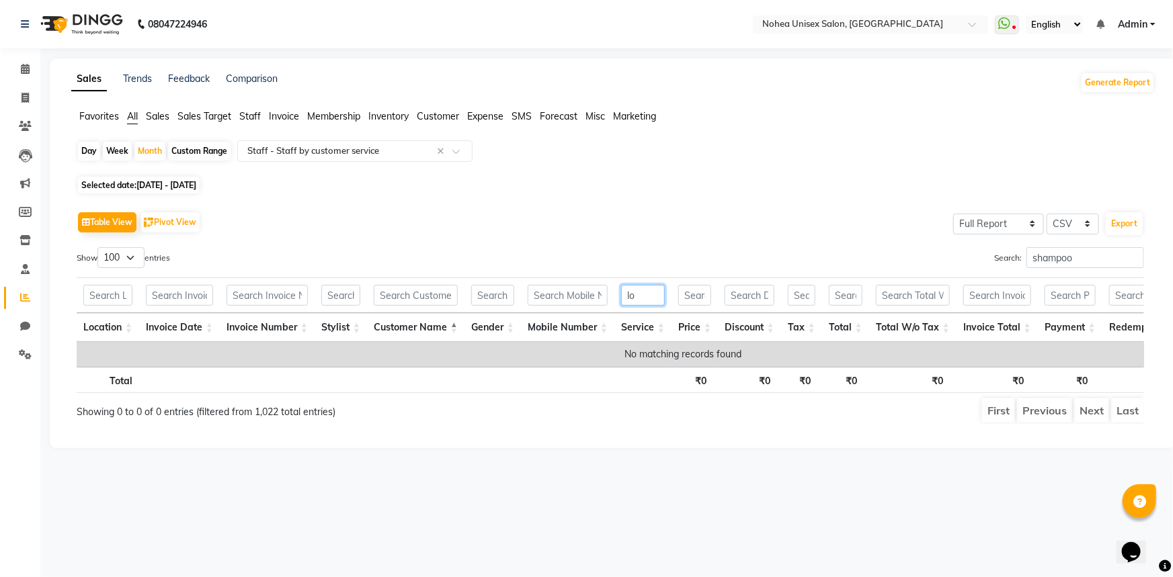
type input "l"
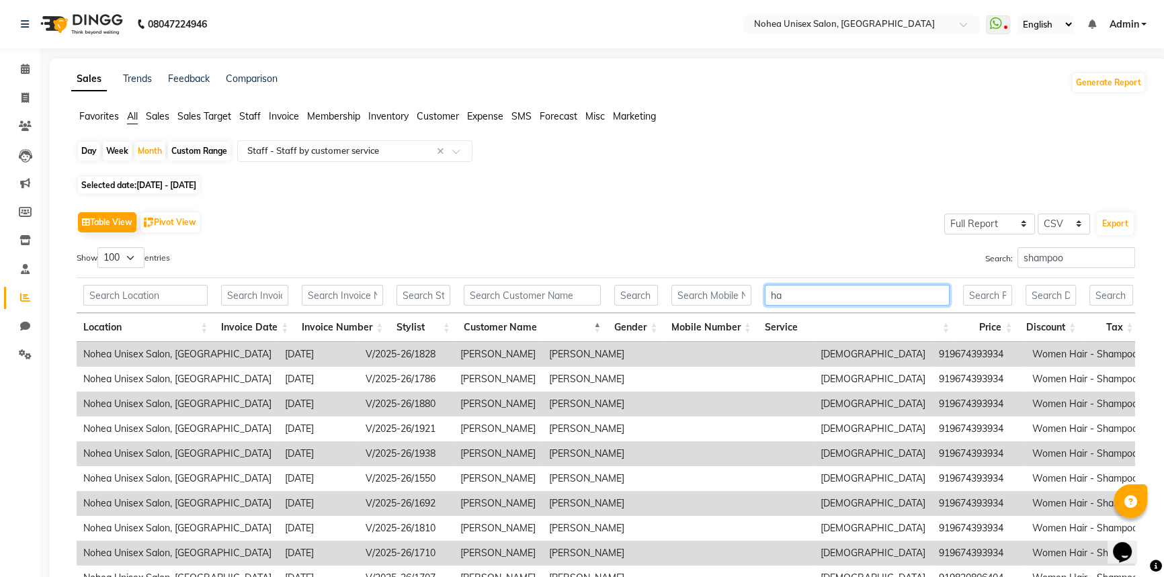
type input "h"
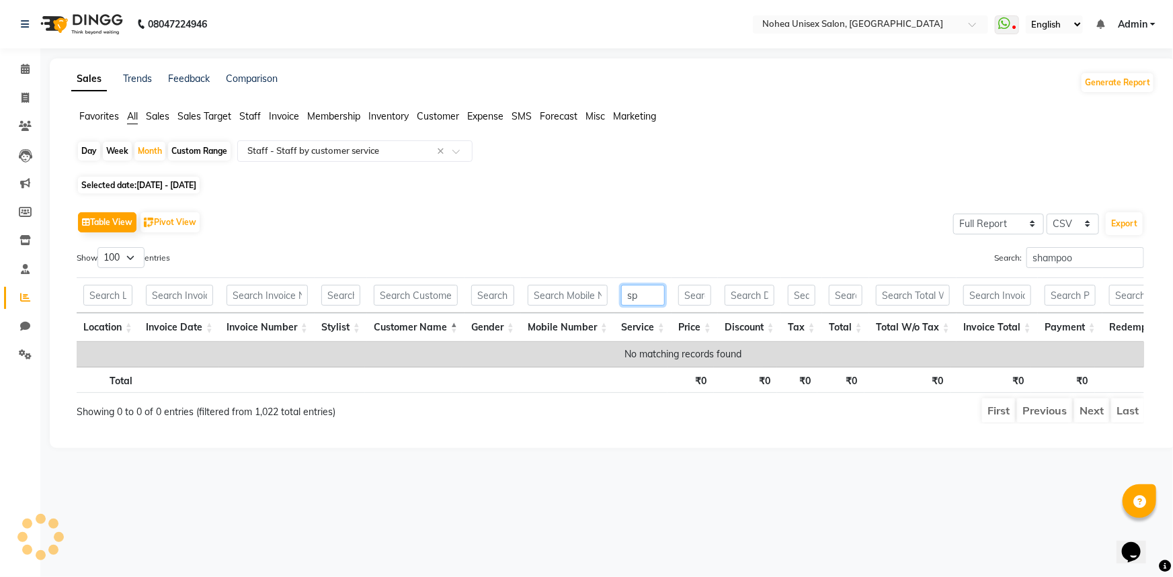
type input "s"
type input "l"
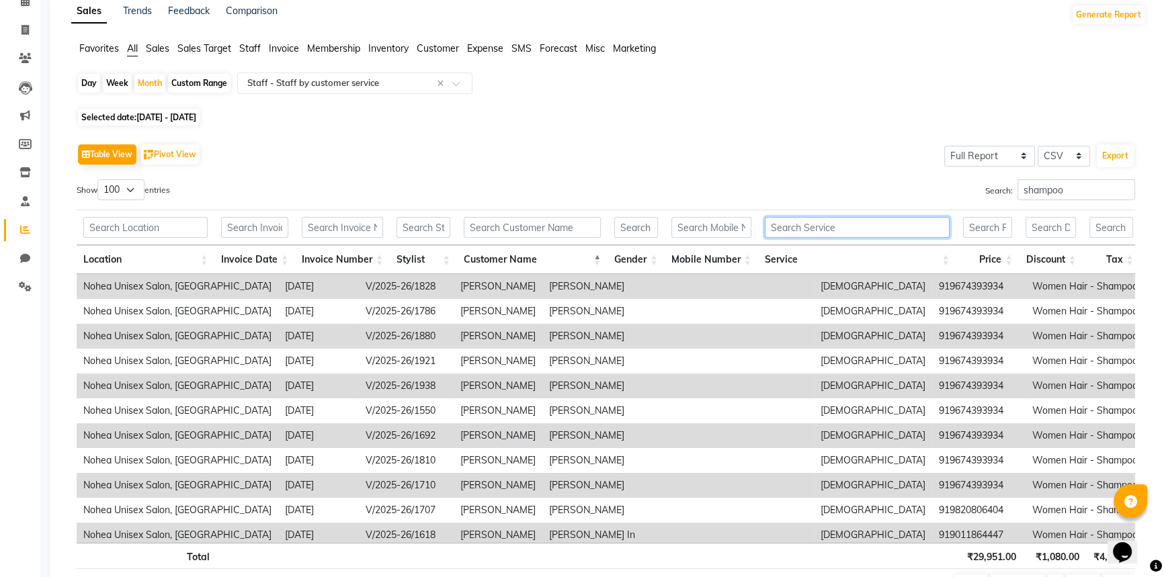
scroll to position [21, 0]
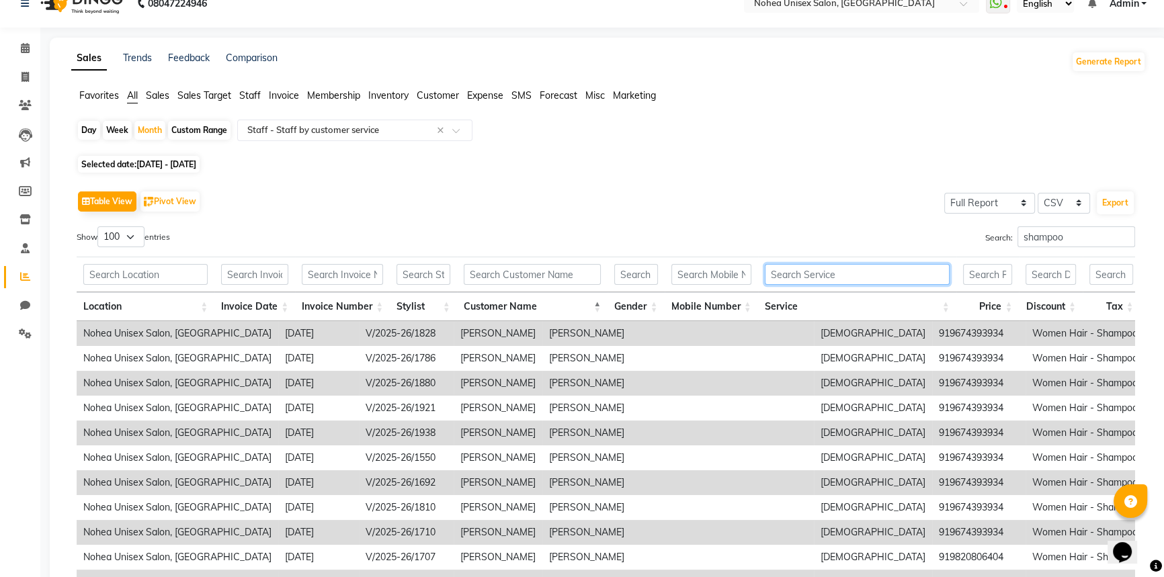
click at [837, 268] on input "text" at bounding box center [857, 274] width 185 height 21
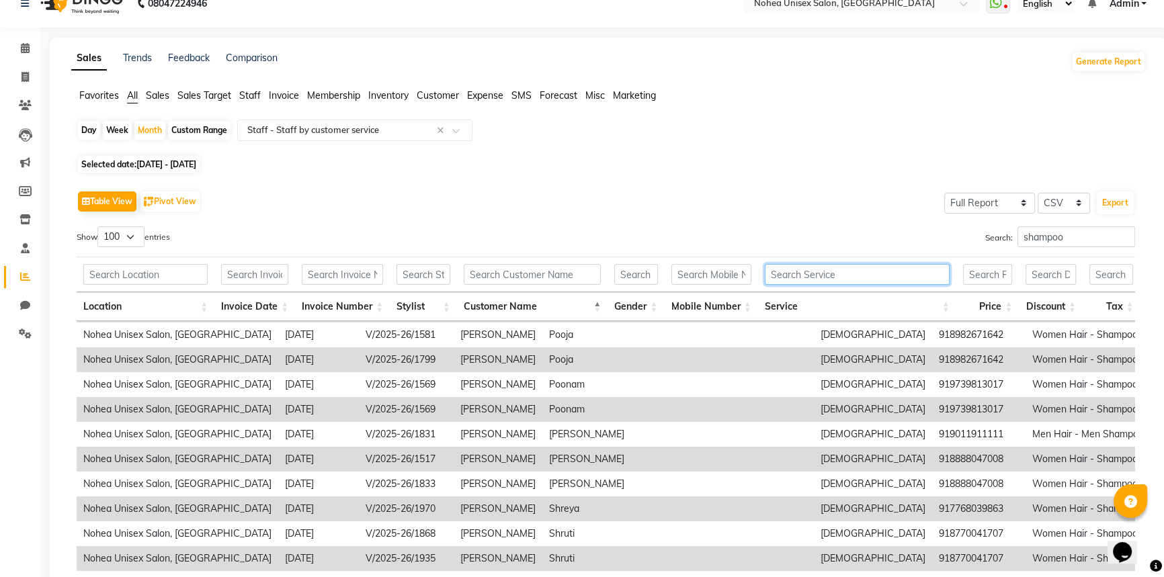
scroll to position [1705, 0]
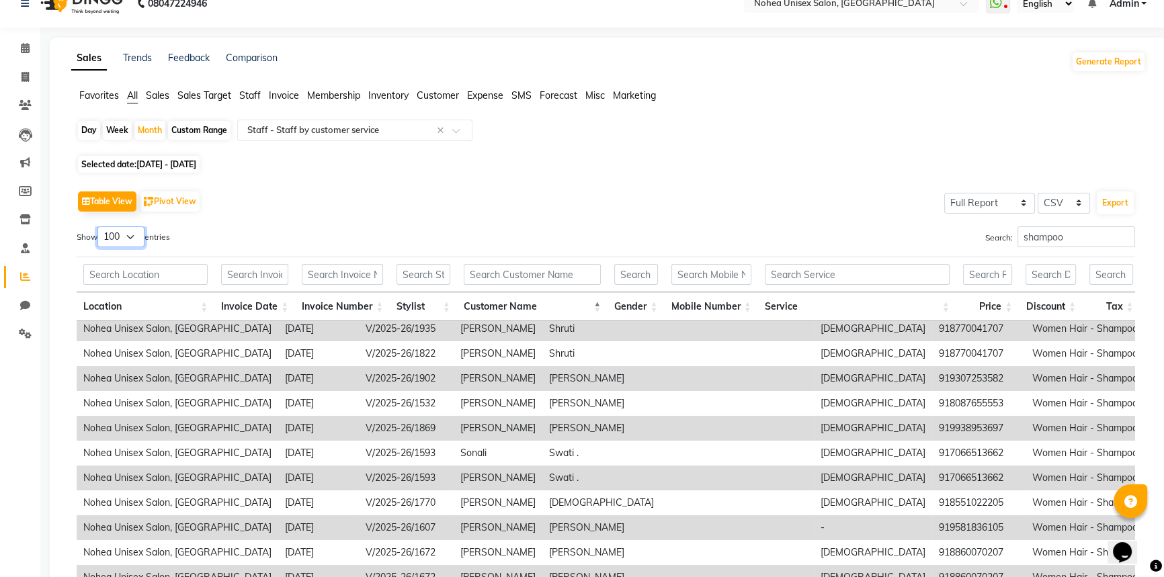
click at [131, 232] on select "10 25 50 100" at bounding box center [120, 236] width 47 height 21
click at [99, 226] on select "10 25 50 100" at bounding box center [120, 236] width 47 height 21
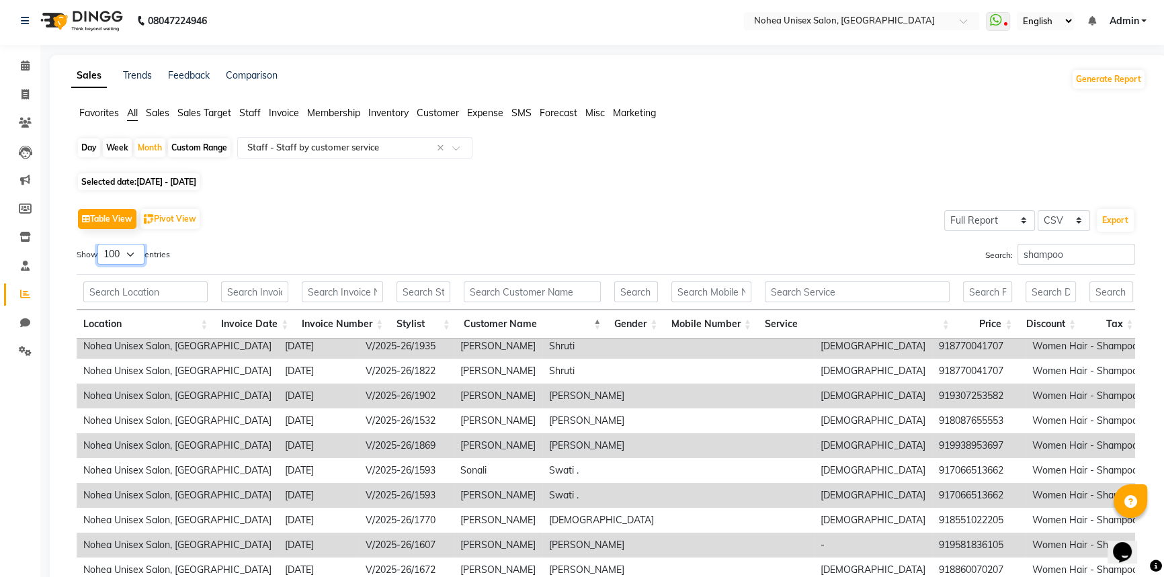
scroll to position [0, 0]
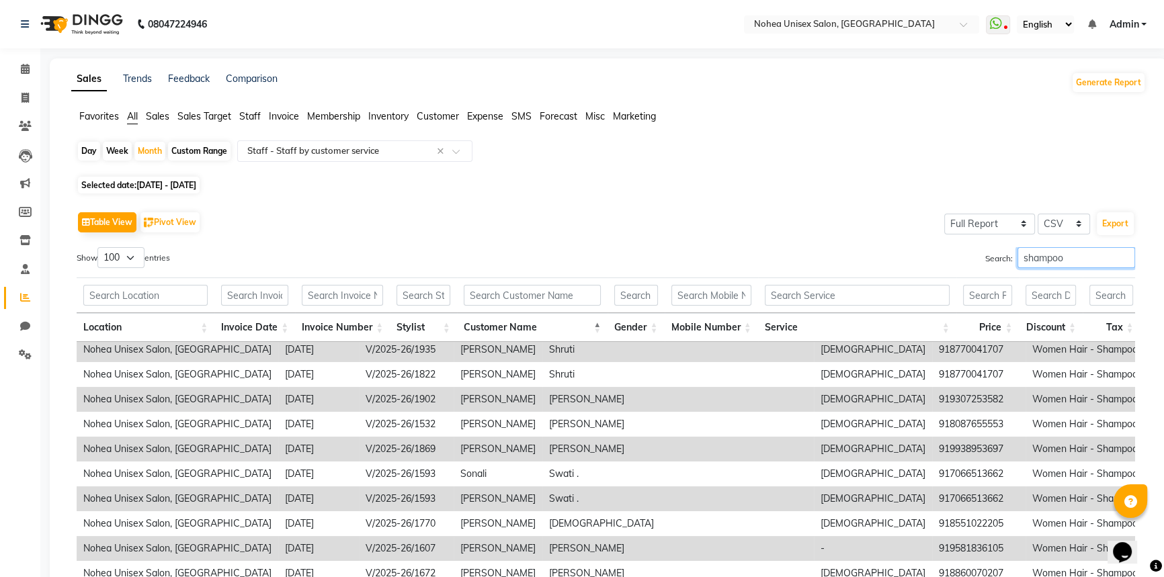
click at [1069, 259] on input "shampoo" at bounding box center [1076, 257] width 118 height 21
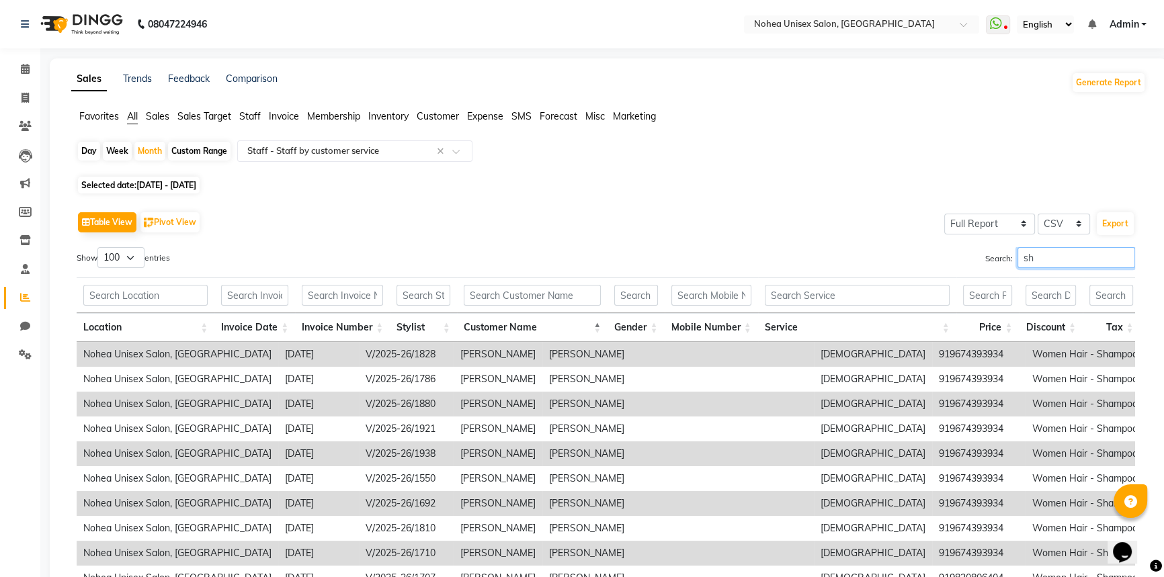
type input "s"
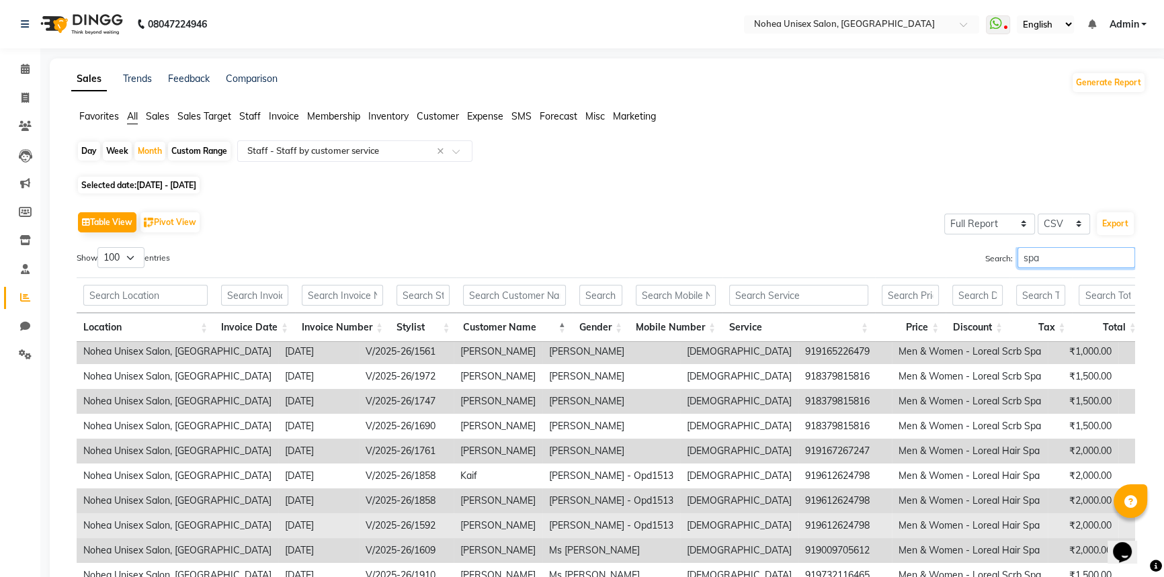
scroll to position [611, 0]
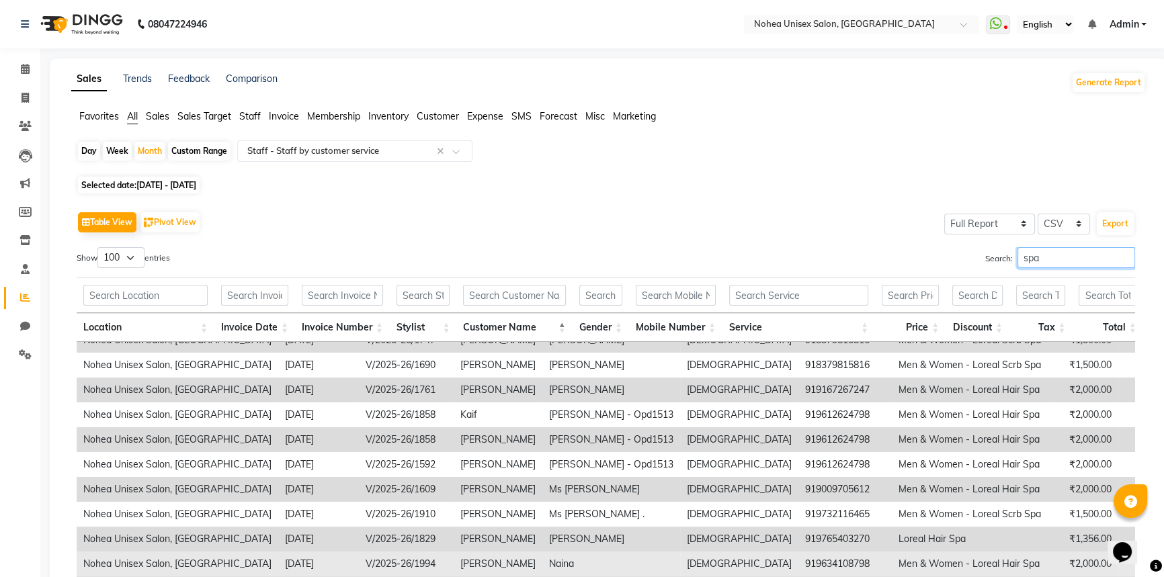
type input "spa"
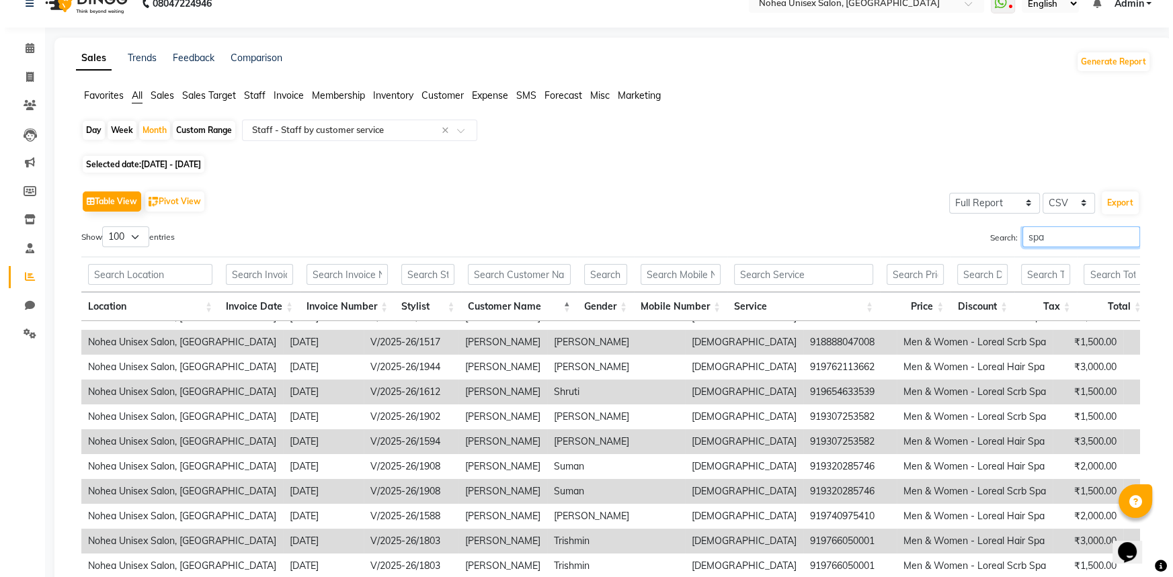
scroll to position [0, 0]
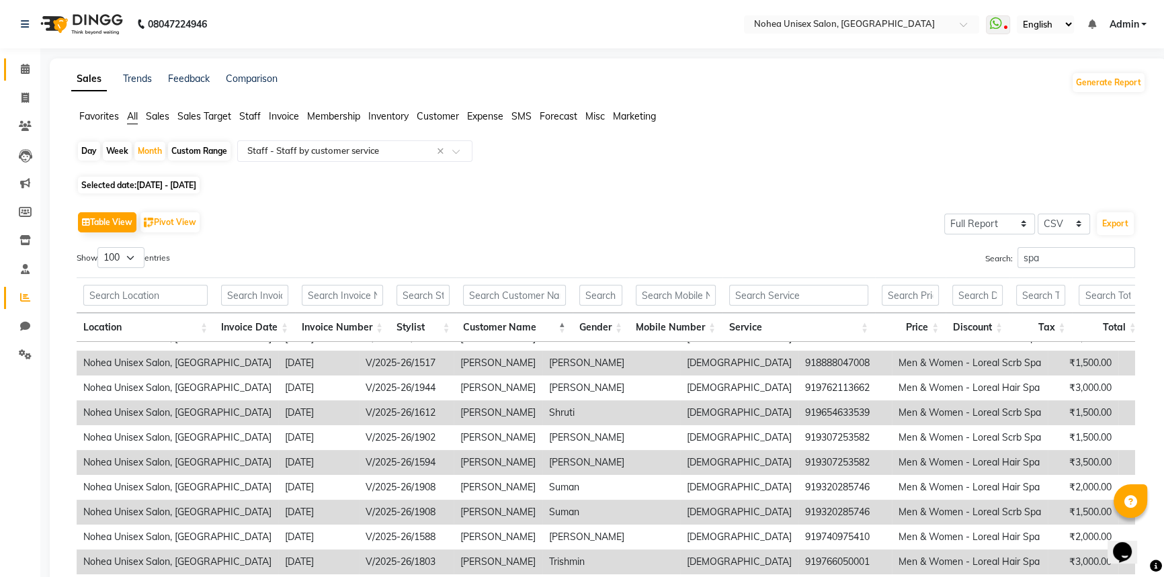
click at [27, 67] on icon at bounding box center [25, 69] width 9 height 10
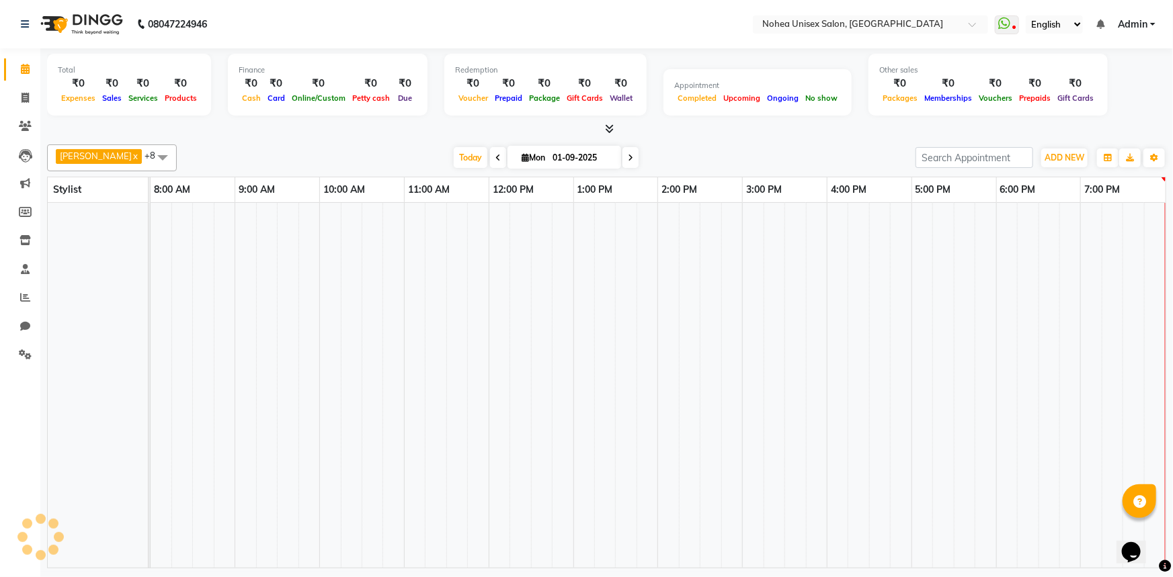
scroll to position [0, 194]
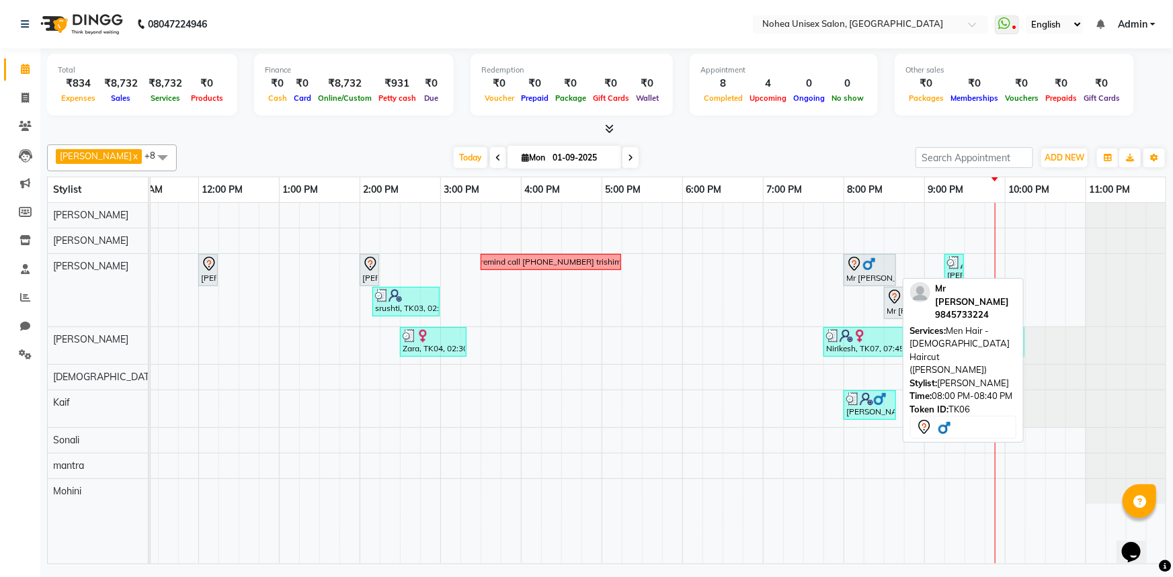
click at [876, 274] on div "Mr [PERSON_NAME], TK06, 08:00 PM-08:40 PM, Men Hair - [DEMOGRAPHIC_DATA] Haircu…" at bounding box center [870, 270] width 50 height 28
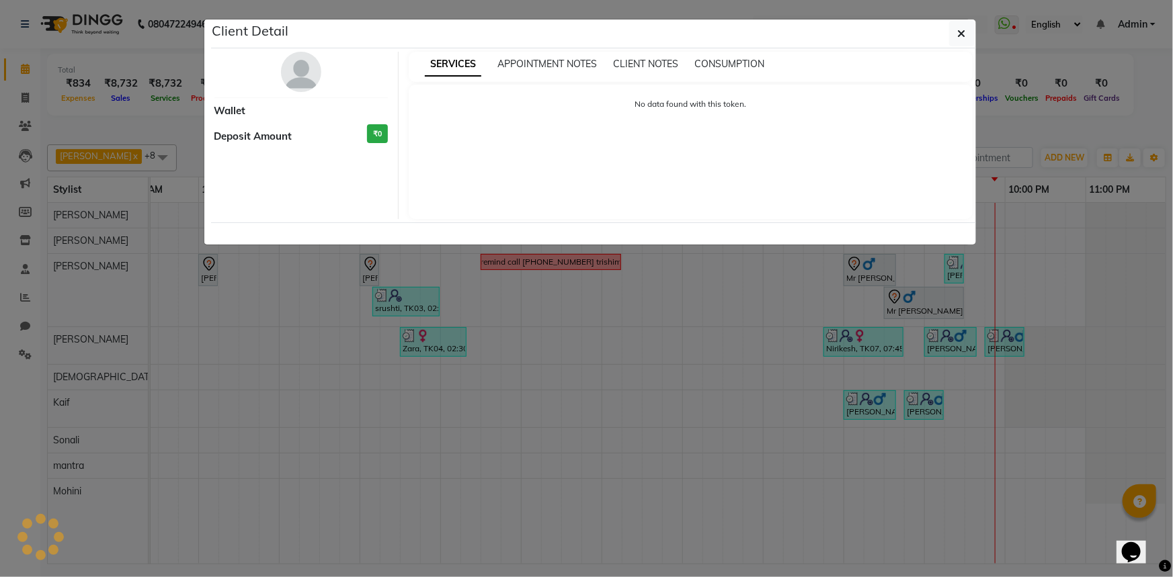
select select "7"
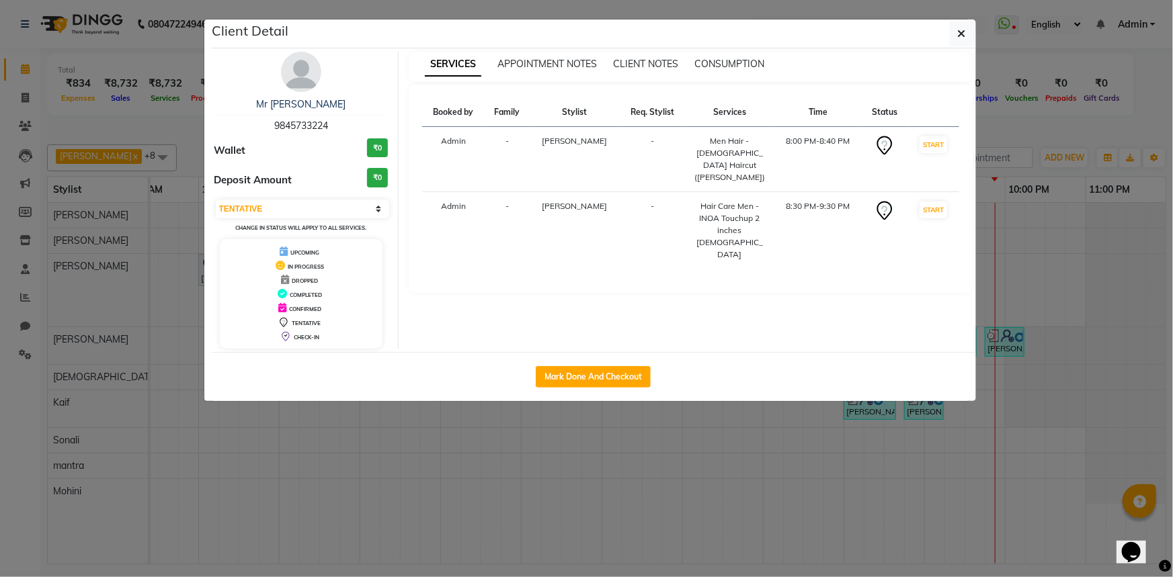
click at [878, 547] on ngb-modal-window "Client Detail Mr [PERSON_NAME] 9845733224 Wallet ₹0 Deposit Amount ₹0 Select IN…" at bounding box center [586, 288] width 1173 height 577
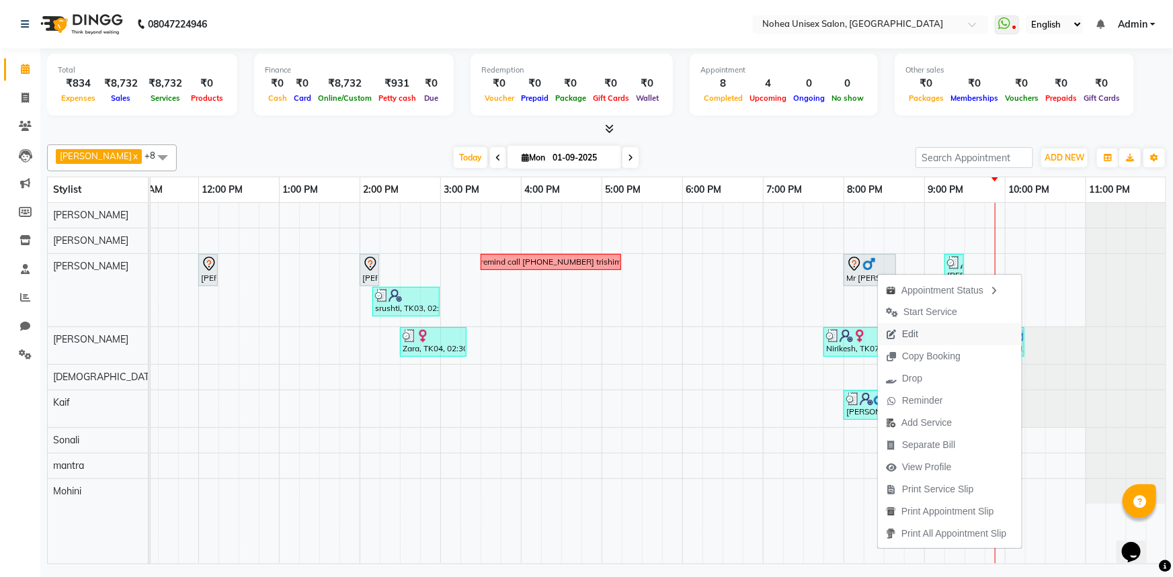
click at [913, 335] on span "Edit" at bounding box center [910, 334] width 16 height 14
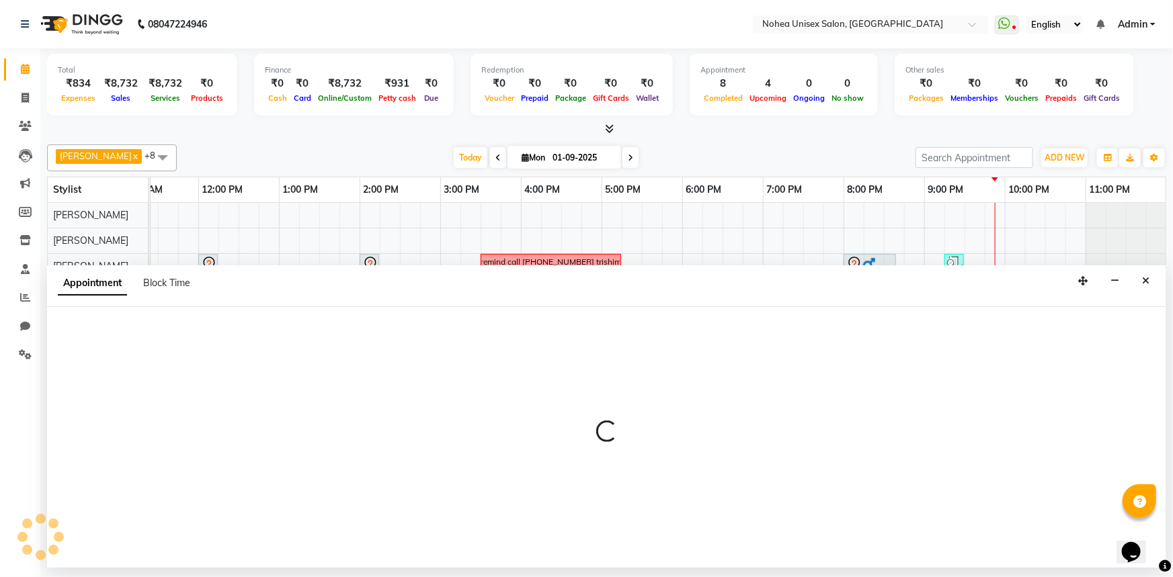
select select "tentative"
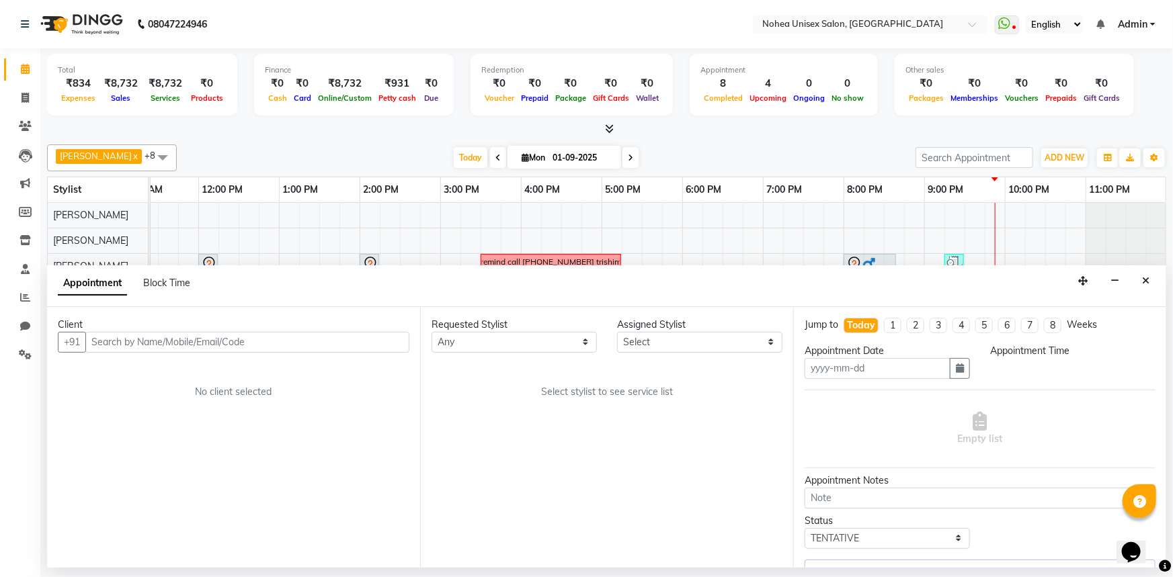
type input "01-09-2025"
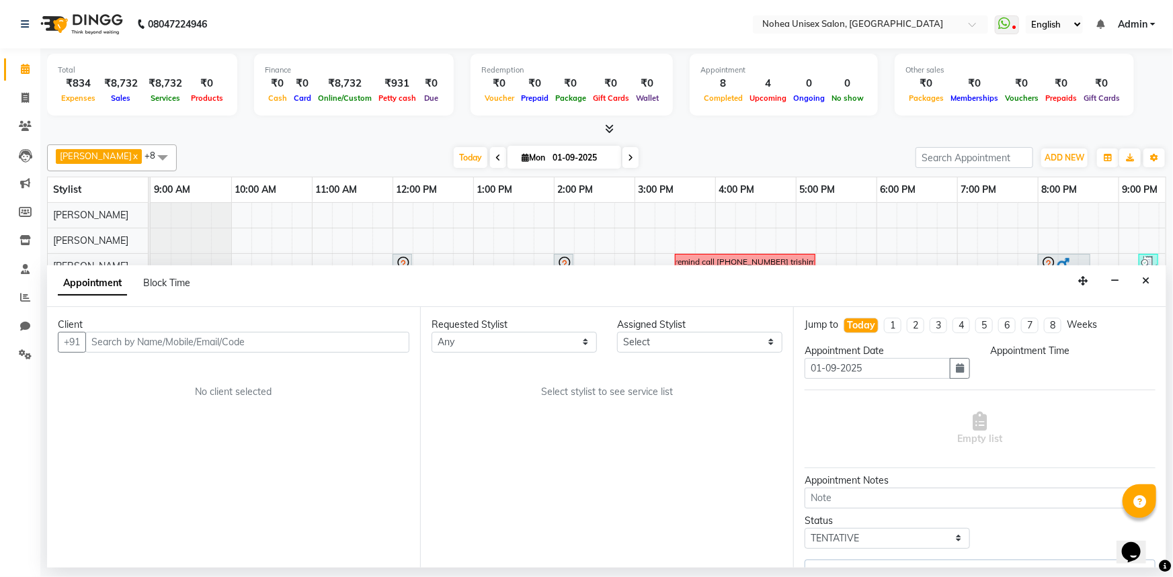
select select "80899"
select select "1200"
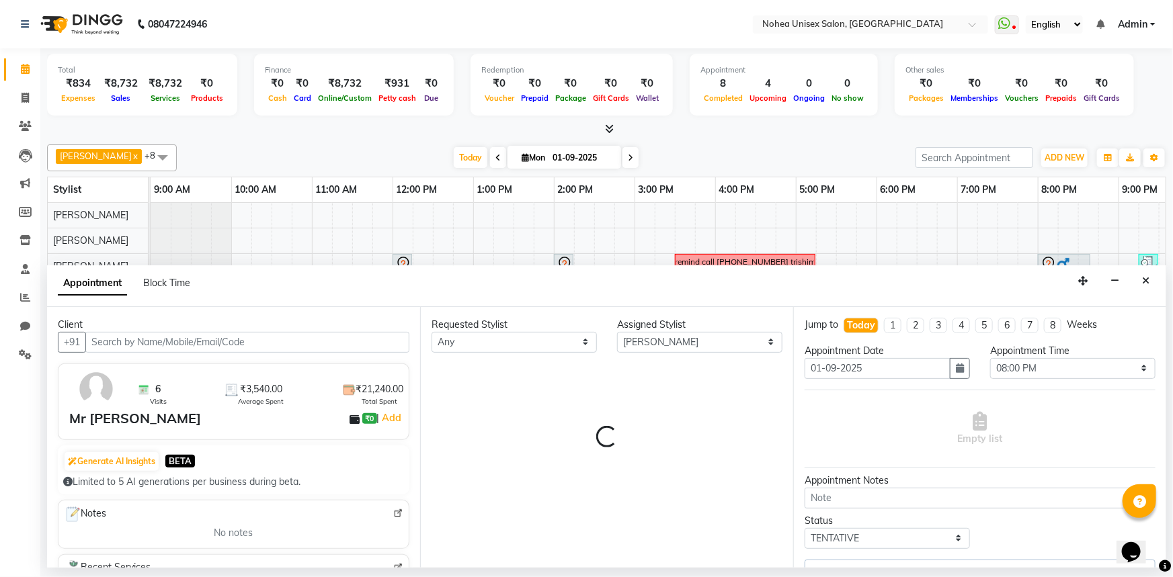
scroll to position [0, 194]
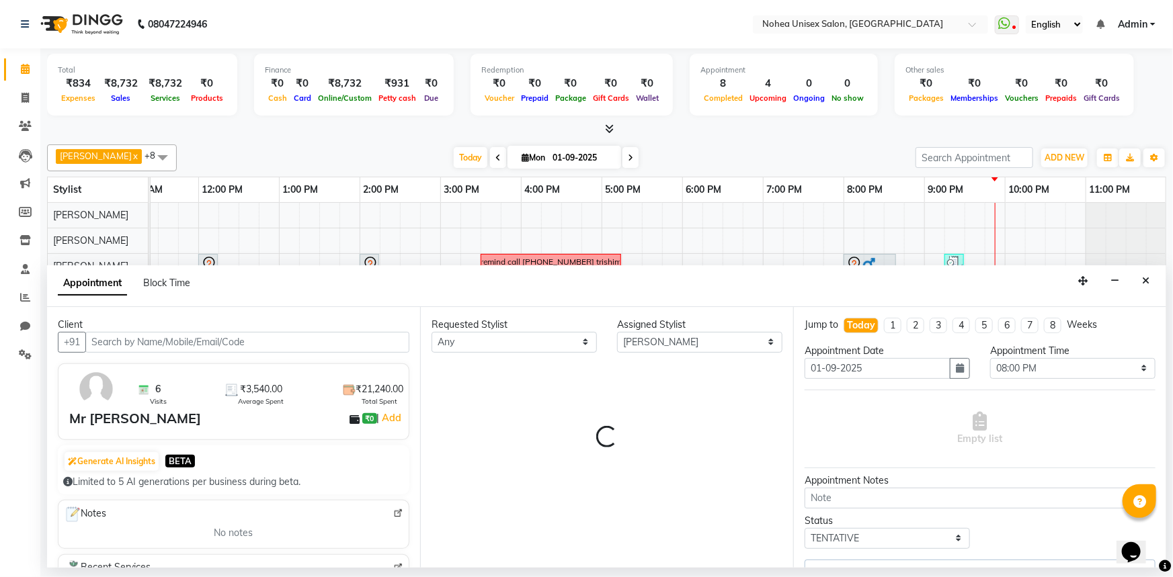
select select "4057"
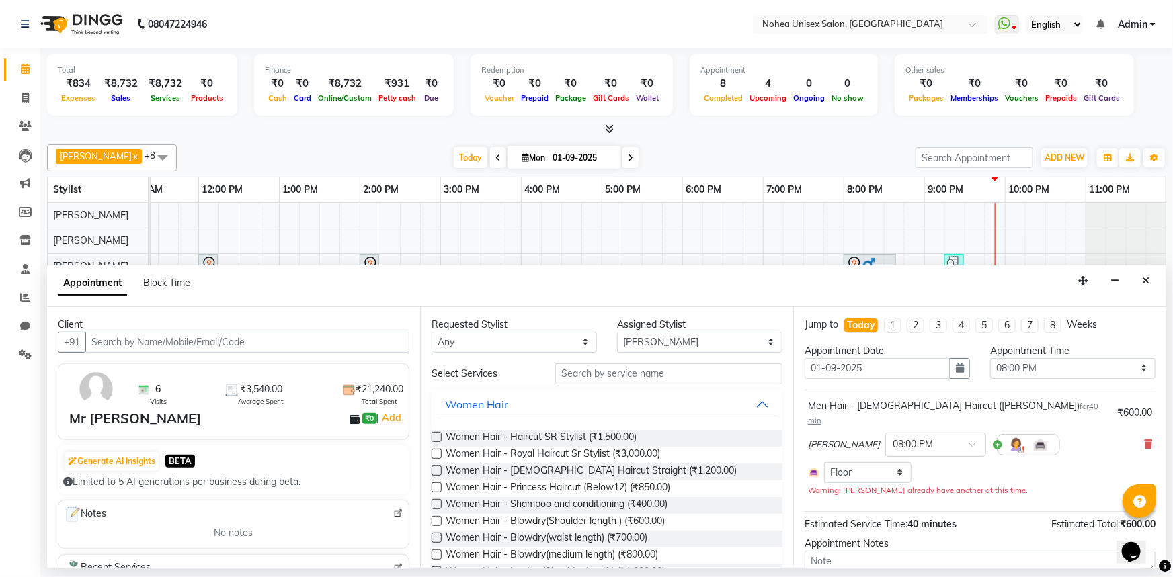
select select "4057"
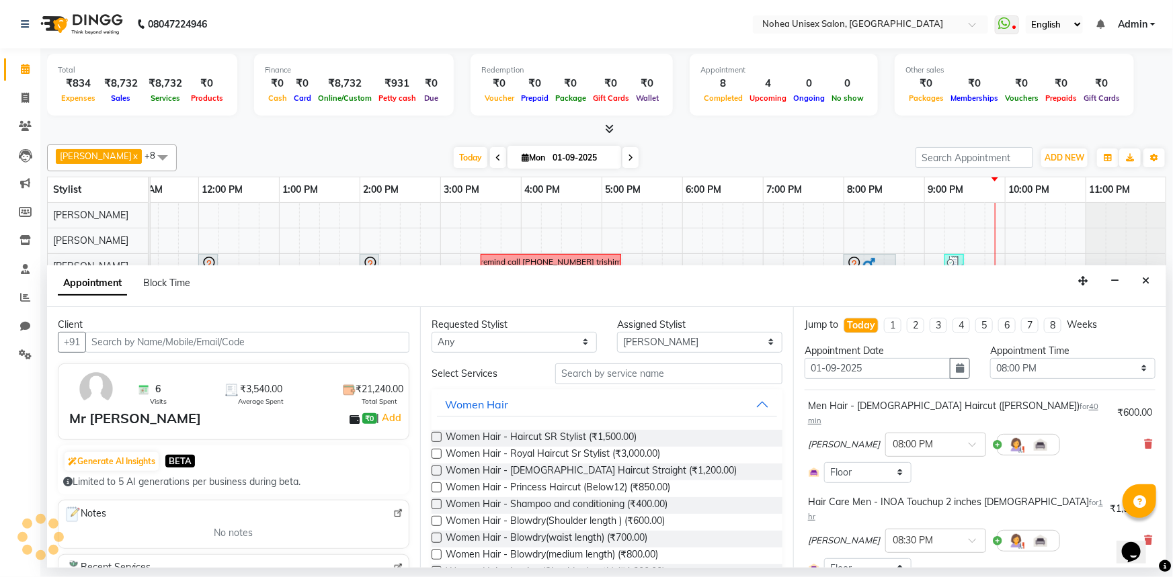
scroll to position [143, 0]
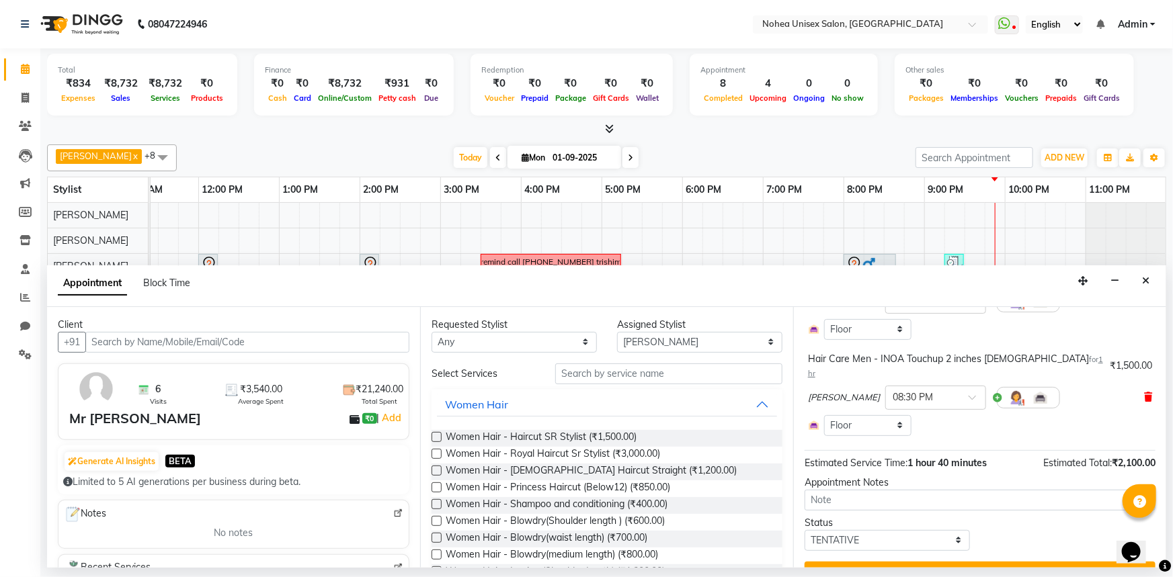
click at [1144, 392] on icon at bounding box center [1148, 396] width 8 height 9
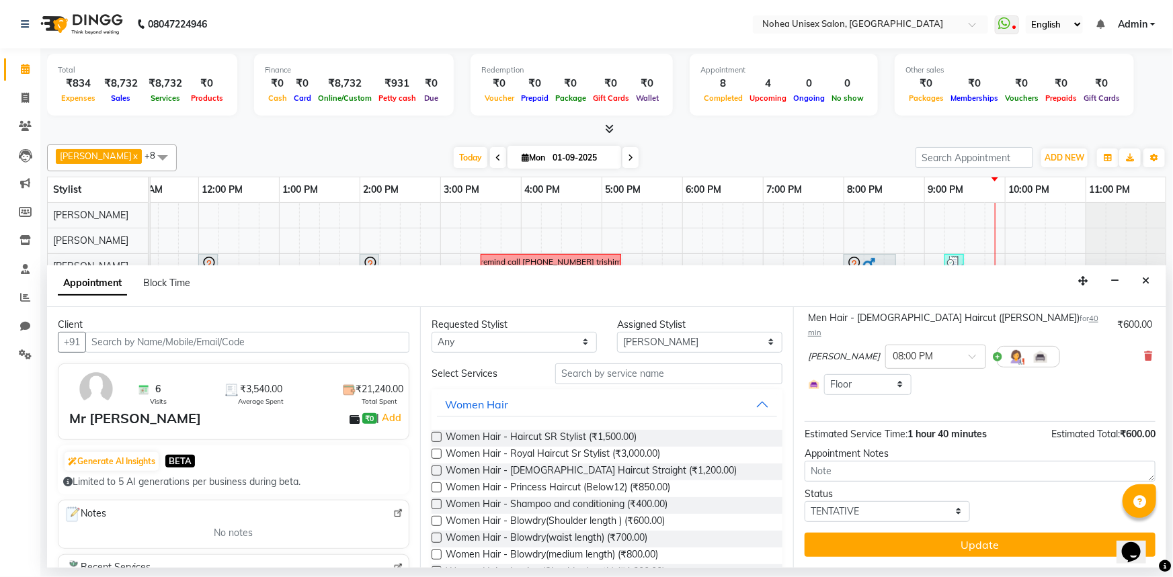
scroll to position [73, 0]
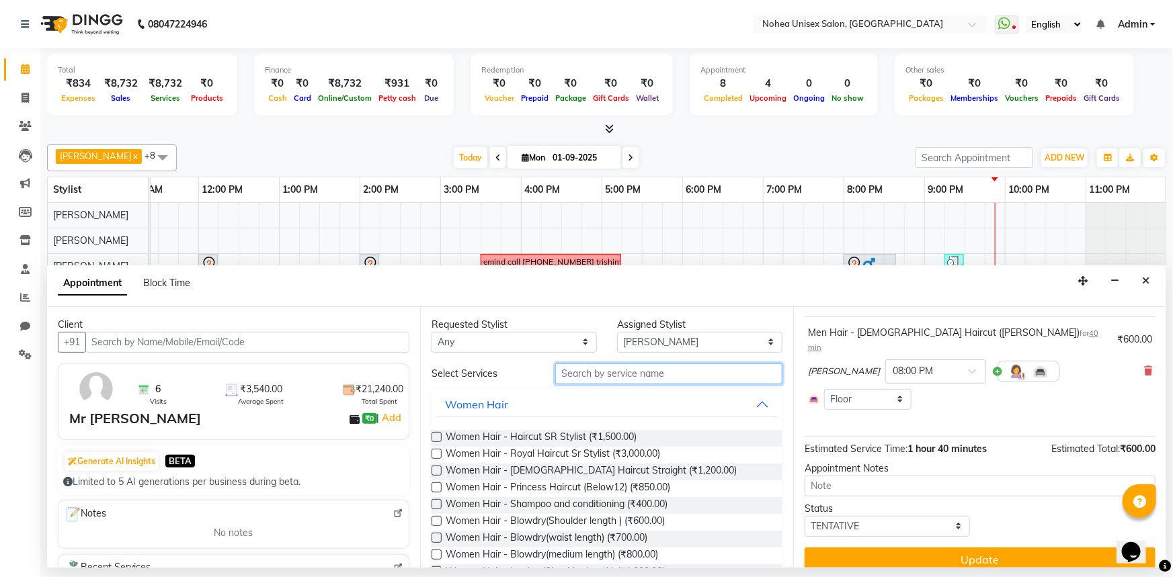
click at [678, 377] on input "text" at bounding box center [668, 374] width 227 height 21
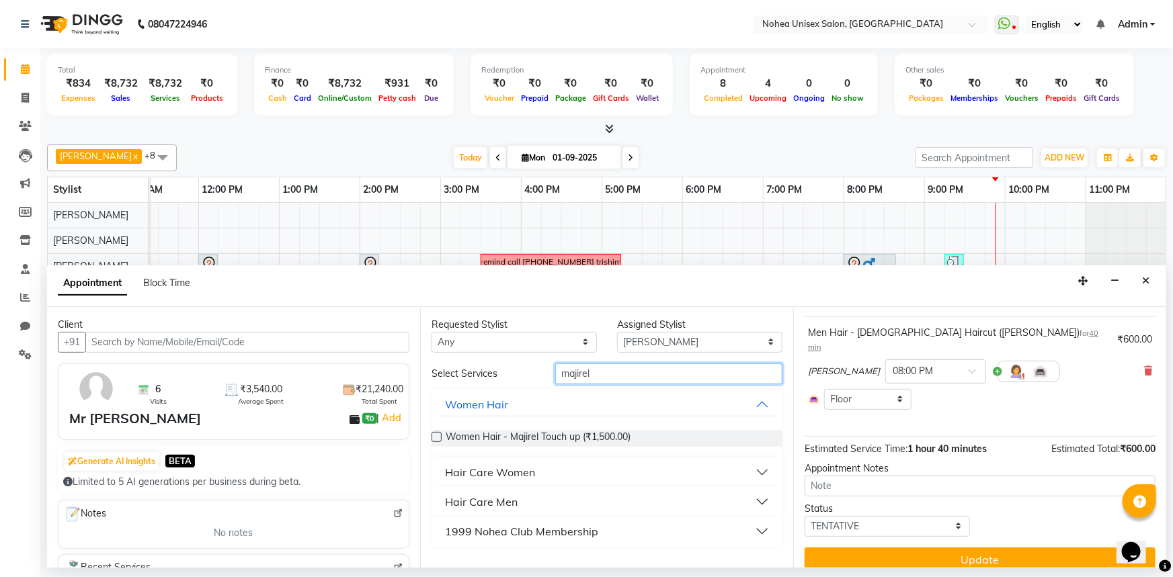
type input "majirel"
click at [510, 476] on div "Hair Care Women" at bounding box center [490, 472] width 90 height 16
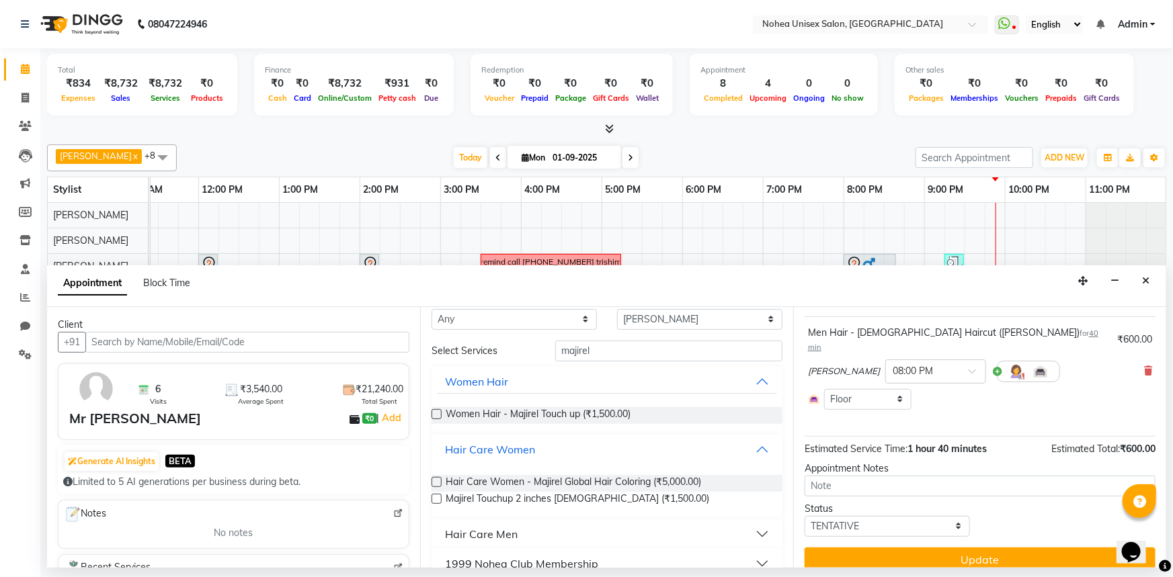
scroll to position [44, 0]
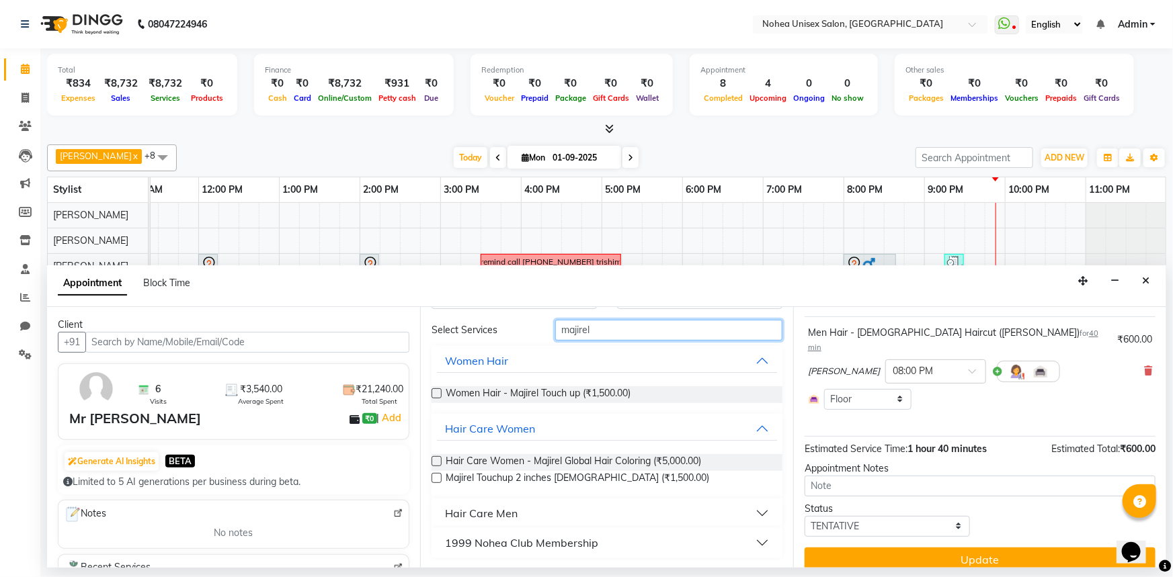
click at [608, 329] on input "majirel" at bounding box center [668, 330] width 227 height 21
click at [501, 516] on div "Hair Care Men" at bounding box center [481, 513] width 73 height 16
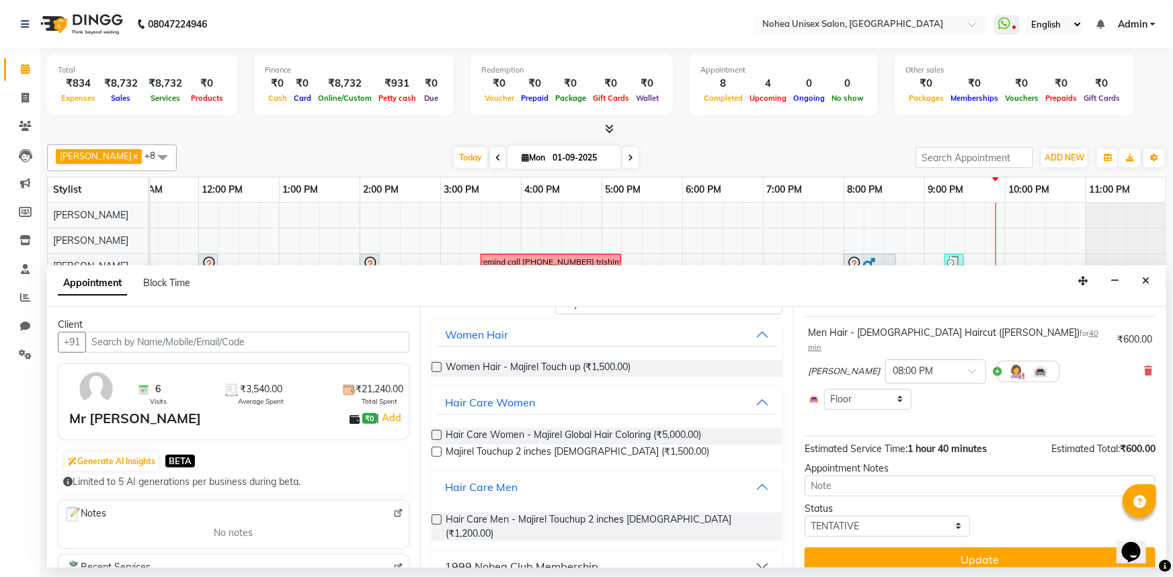
scroll to position [82, 0]
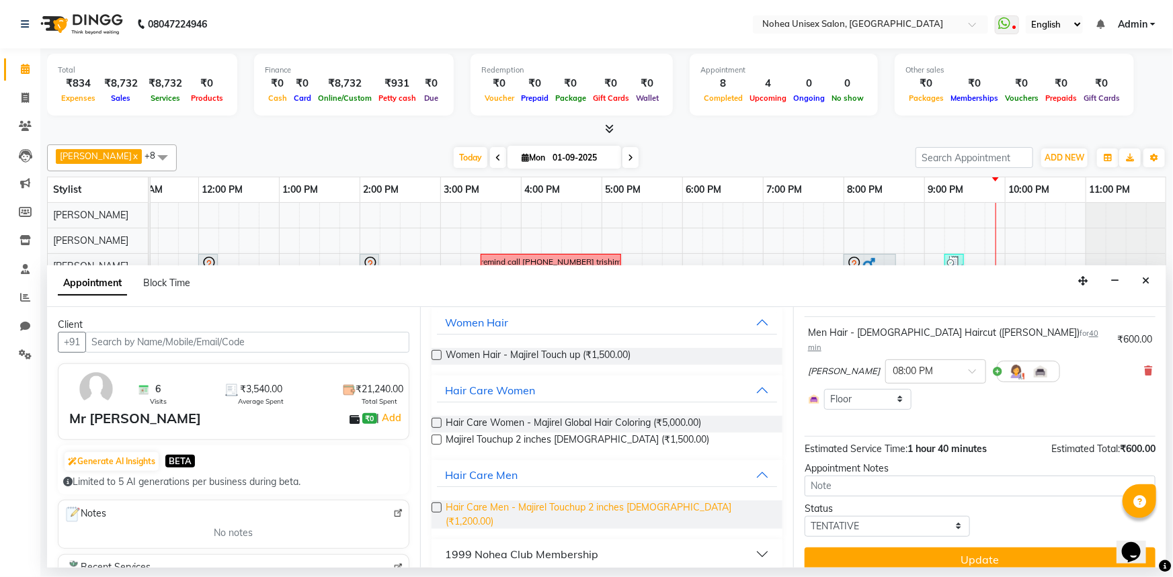
click at [629, 507] on span "Hair Care Men - Majirel Touchup 2 inches [DEMOGRAPHIC_DATA] (₹1,200.00)" at bounding box center [609, 515] width 326 height 28
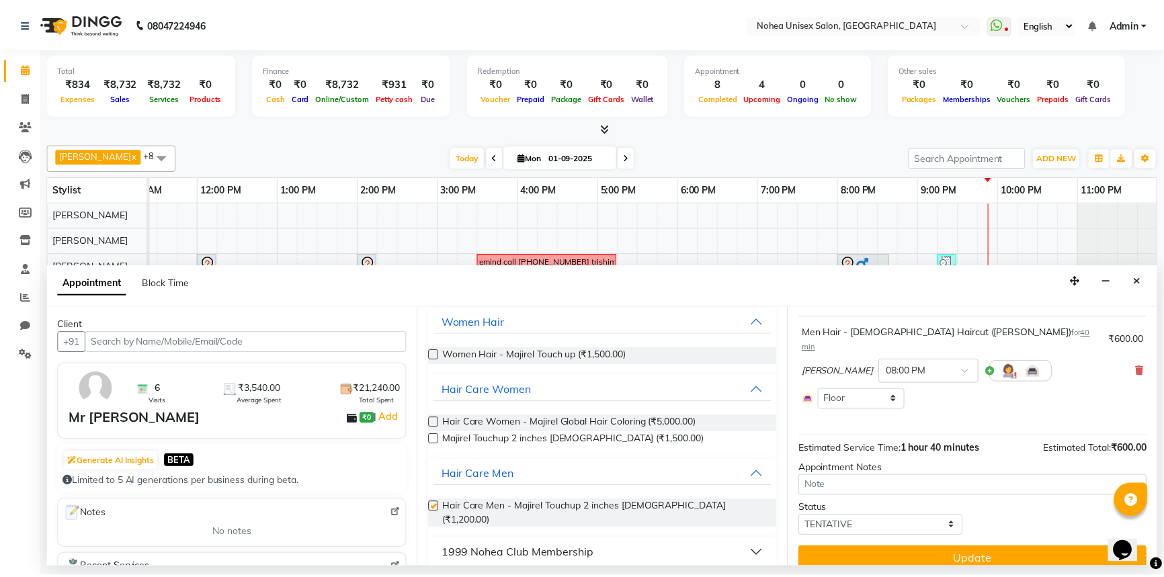
scroll to position [134, 0]
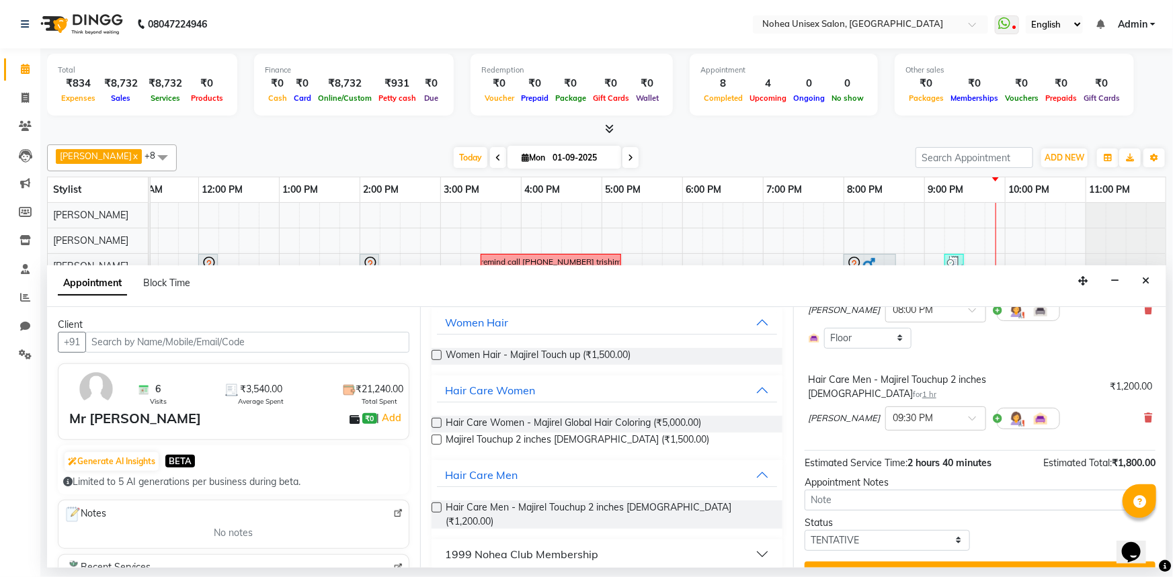
checkbox input "false"
click at [997, 562] on button "Update" at bounding box center [979, 574] width 351 height 24
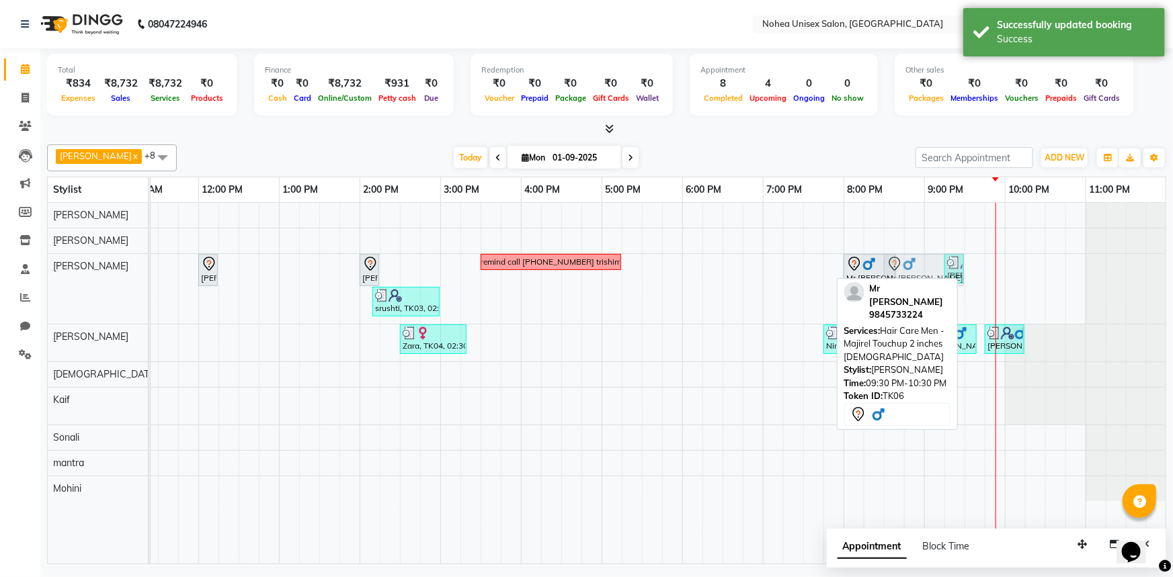
drag, startPoint x: 989, startPoint y: 273, endPoint x: 915, endPoint y: 286, distance: 75.1
click at [915, 286] on div "[PERSON_NAME] x [PERSON_NAME] x mantra x [PERSON_NAME] x Kaif x [PERSON_NAME] x…" at bounding box center [606, 351] width 1119 height 425
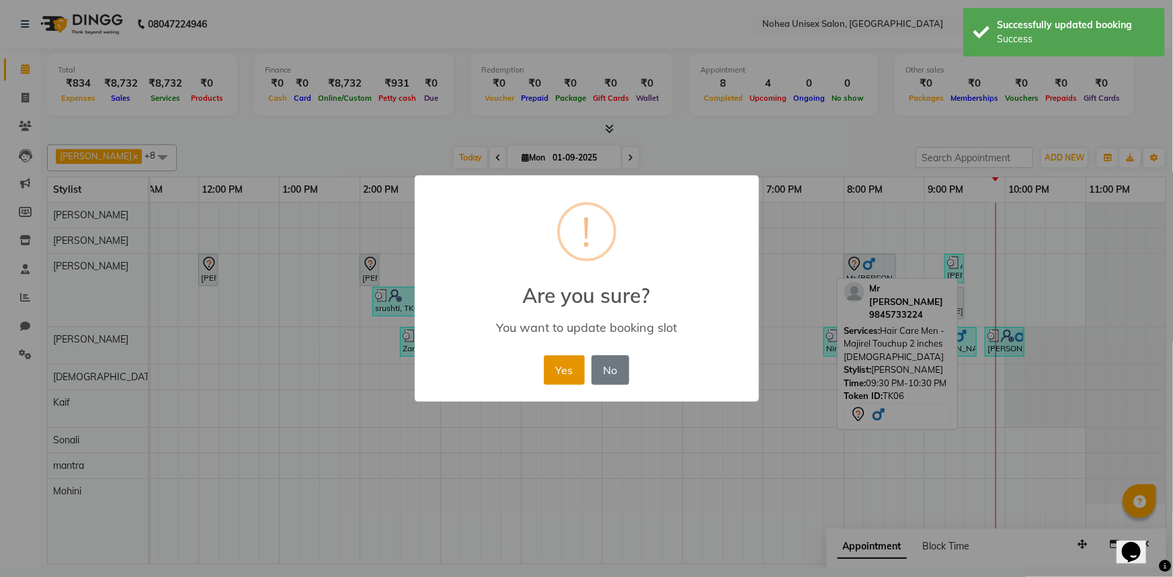
click at [558, 370] on button "Yes" at bounding box center [564, 371] width 41 height 30
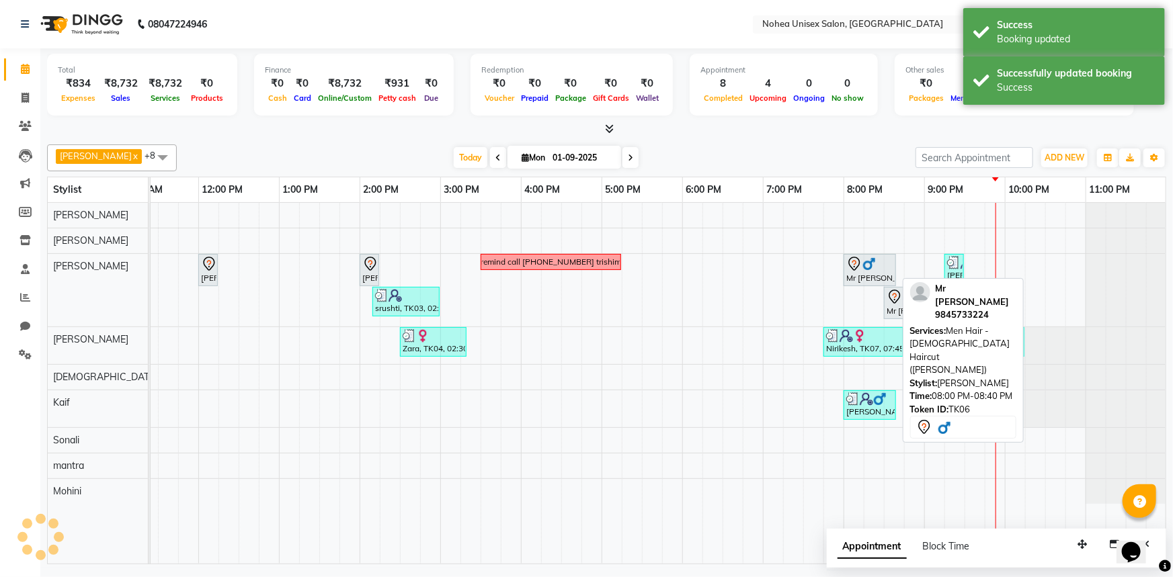
click at [854, 270] on div "Mr [PERSON_NAME], TK06, 08:00 PM-08:40 PM, Men Hair - [DEMOGRAPHIC_DATA] Haircu…" at bounding box center [870, 270] width 50 height 28
click at [854, 272] on div "Mr [PERSON_NAME], TK06, 08:00 PM-08:40 PM, Men Hair - [DEMOGRAPHIC_DATA] Haircu…" at bounding box center [870, 270] width 50 height 28
select select "7"
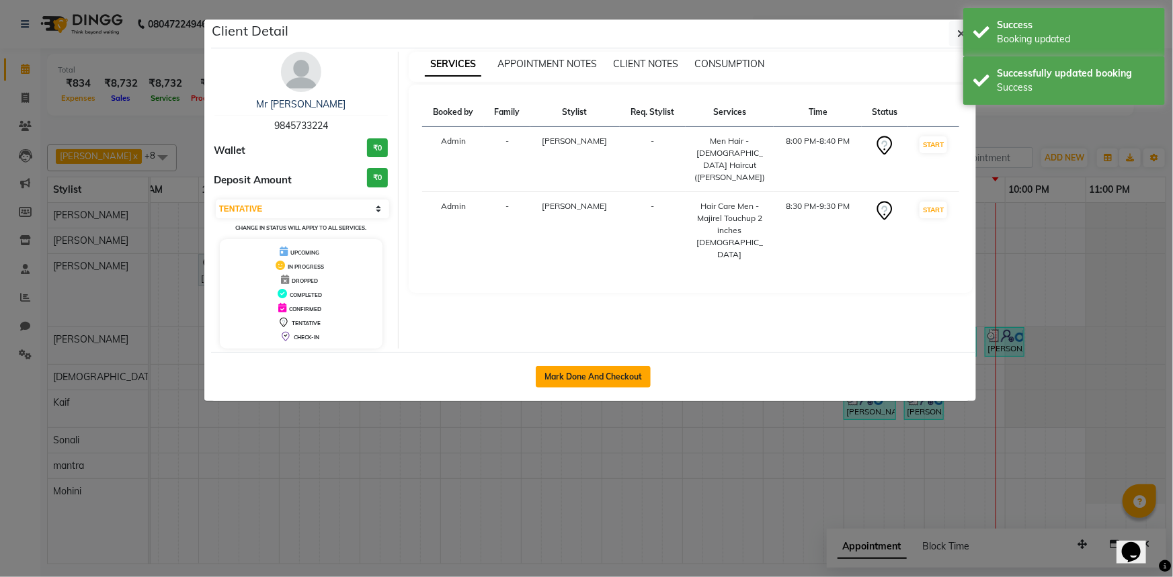
click at [614, 378] on button "Mark Done And Checkout" at bounding box center [593, 377] width 115 height 22
select select "service"
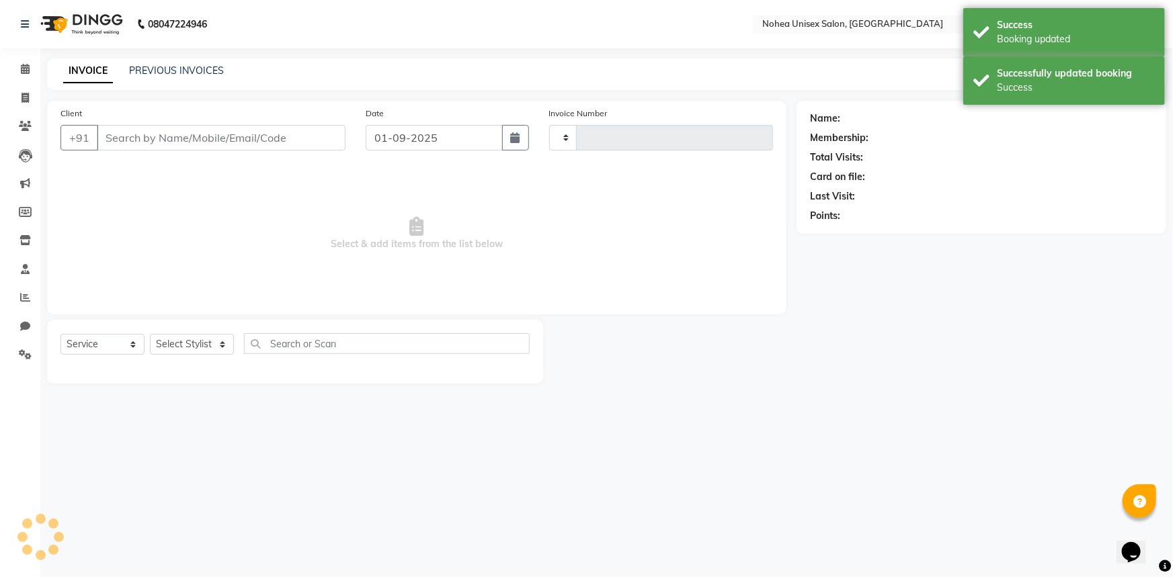
type input "2001"
select select "8009"
type input "9845733224"
select select "80899"
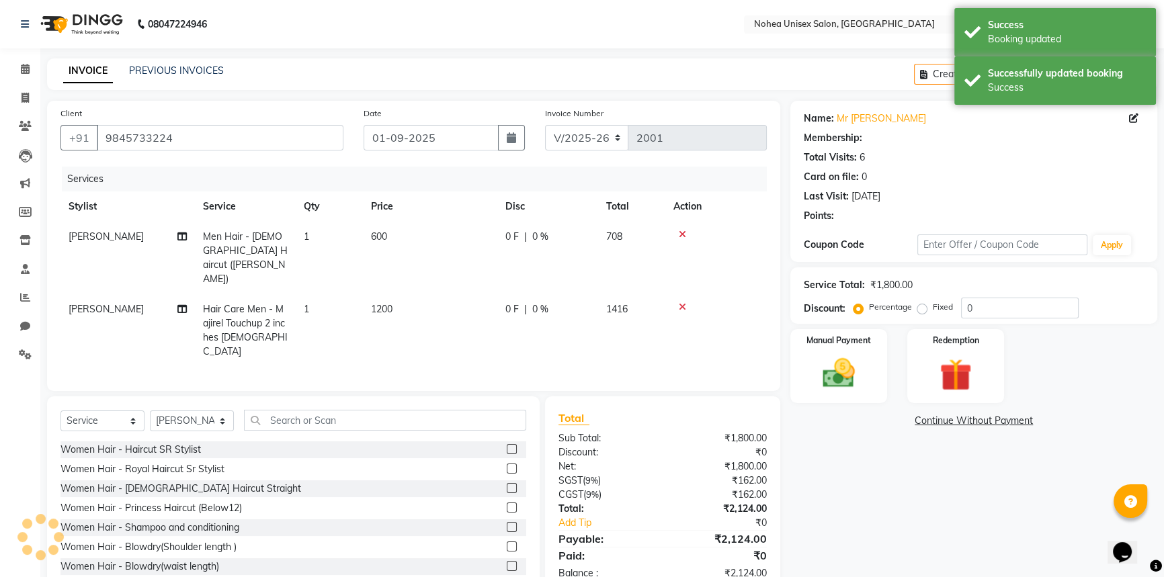
select select "1: Object"
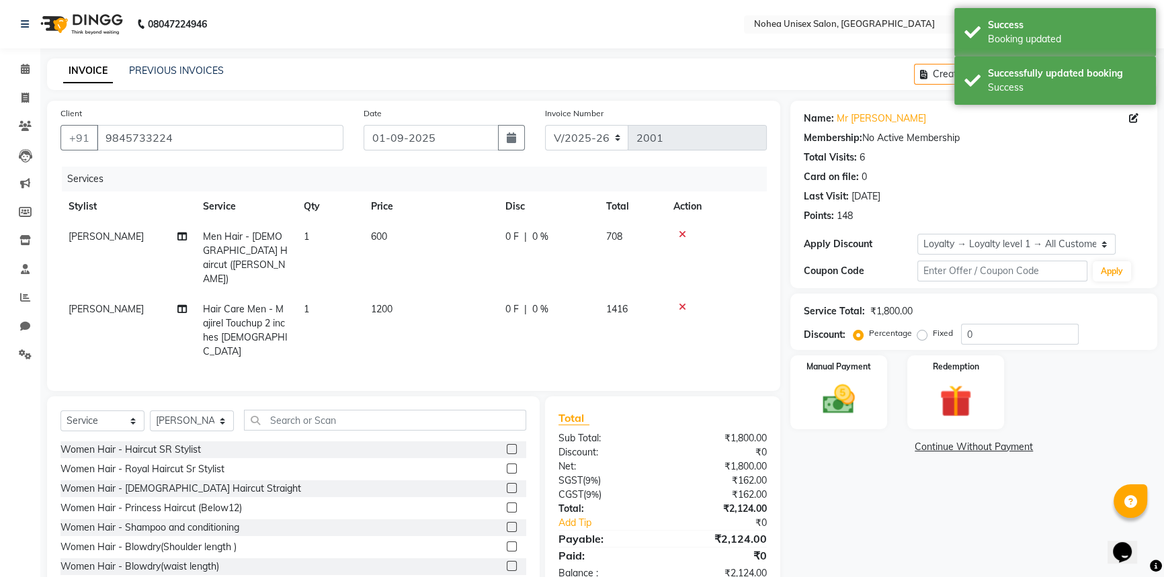
scroll to position [5, 0]
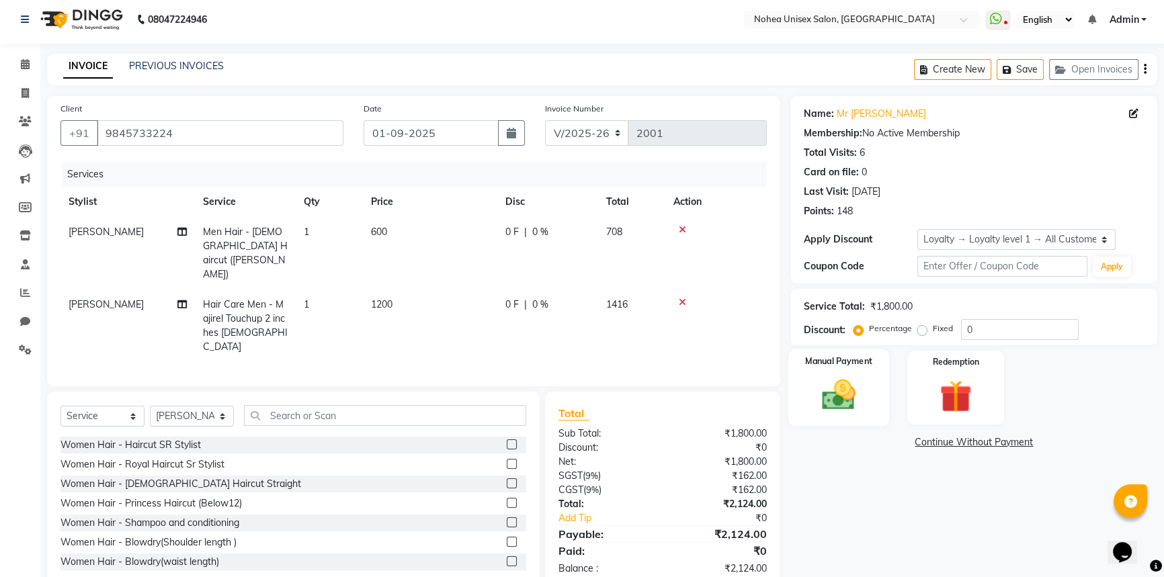
click at [839, 398] on img at bounding box center [839, 395] width 54 height 38
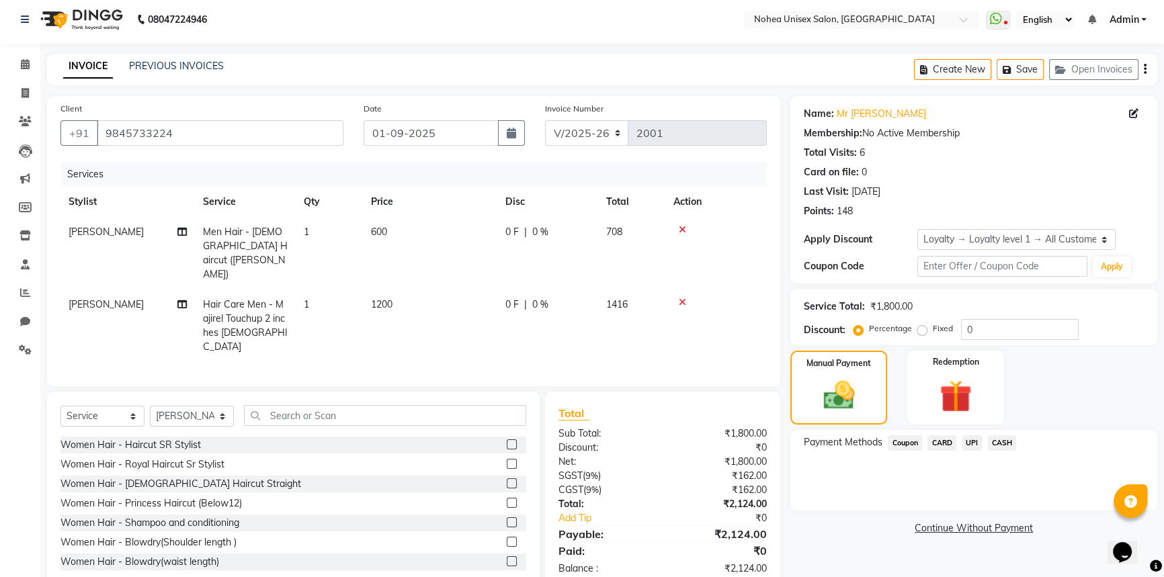
click at [974, 444] on span "UPI" at bounding box center [972, 442] width 21 height 15
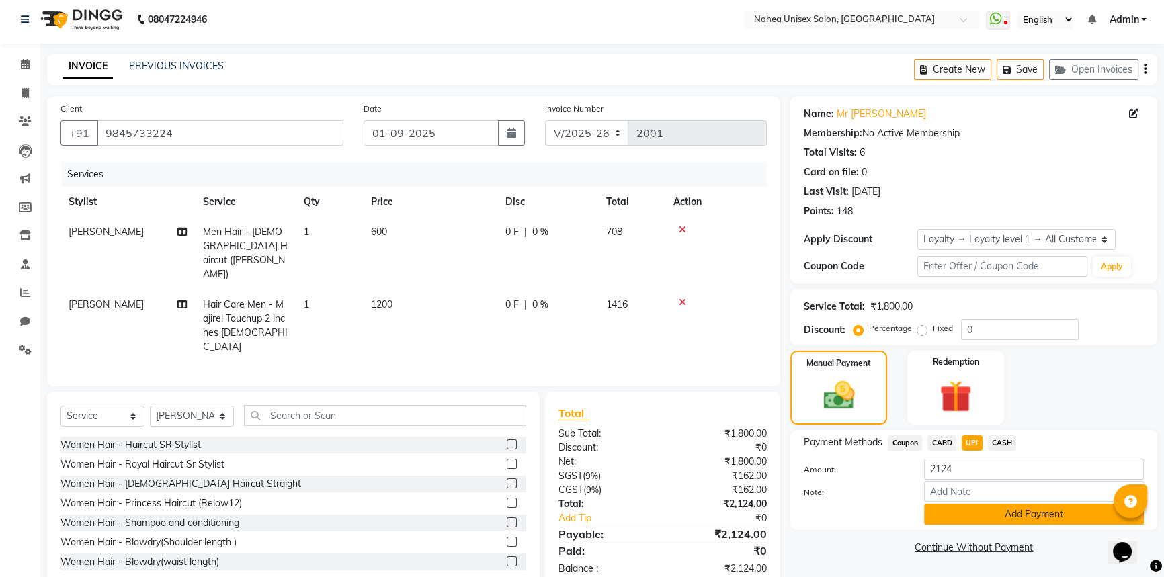
click at [962, 513] on button "Add Payment" at bounding box center [1034, 514] width 220 height 21
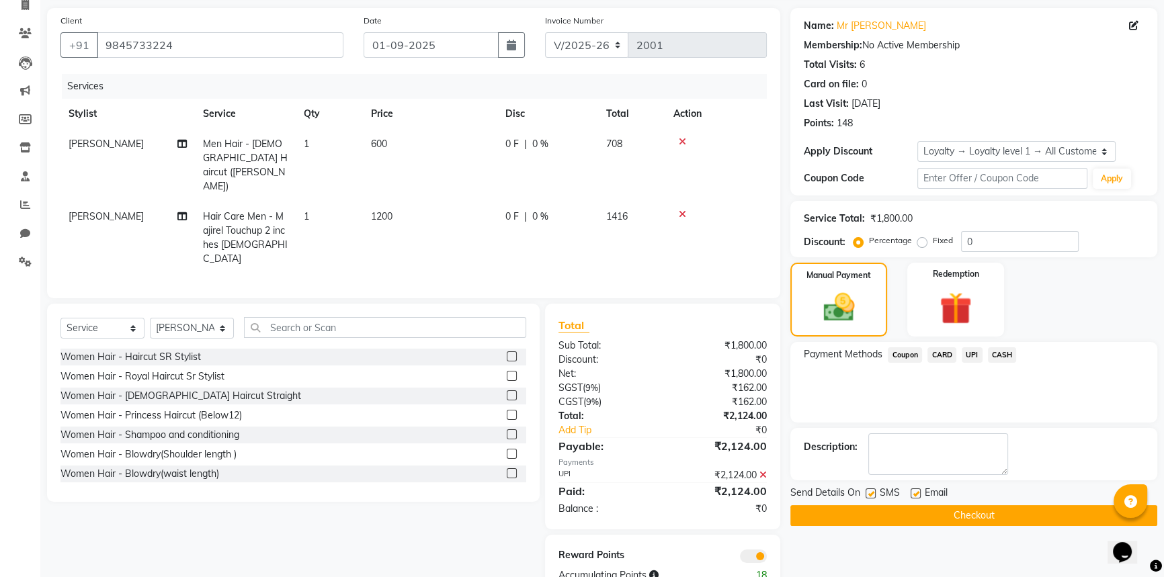
scroll to position [99, 0]
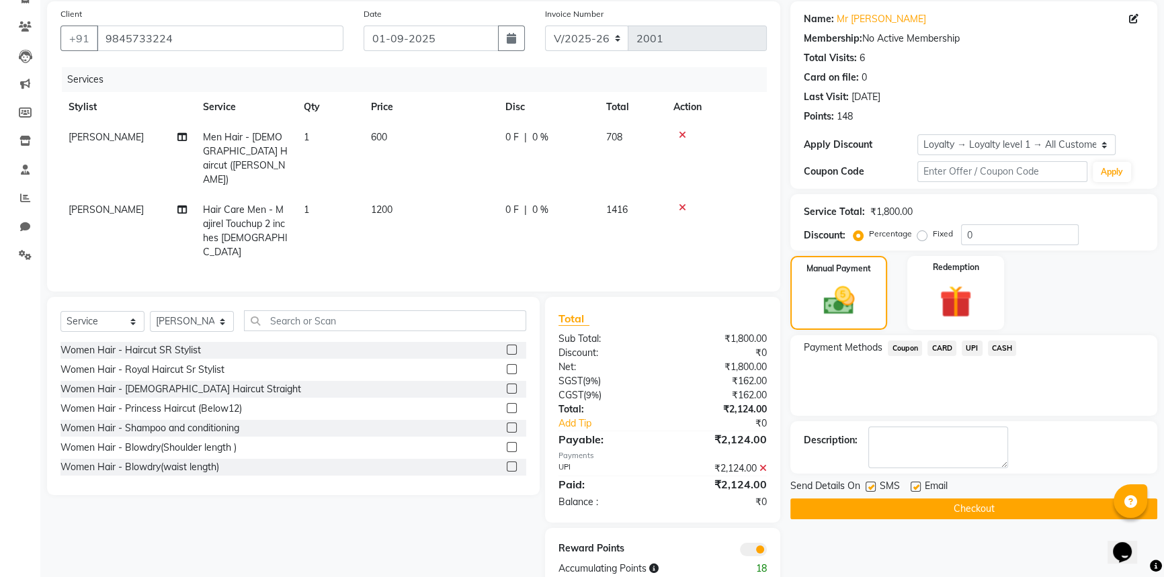
click at [917, 483] on label at bounding box center [916, 487] width 10 height 10
click at [917, 483] on input "checkbox" at bounding box center [915, 487] width 9 height 9
checkbox input "false"
click at [913, 505] on button "Checkout" at bounding box center [973, 509] width 367 height 21
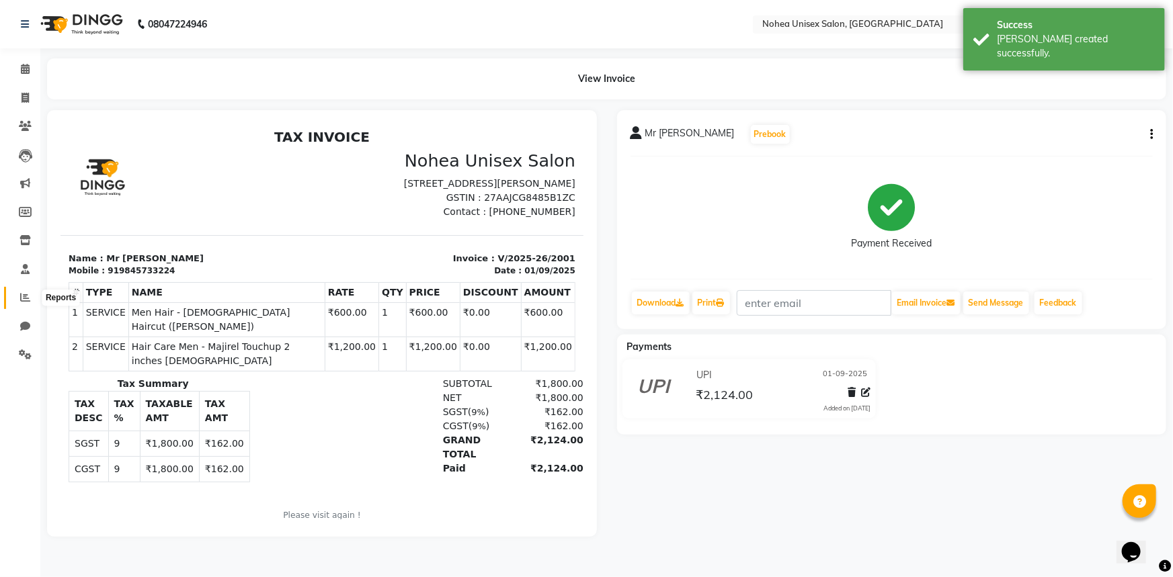
drag, startPoint x: 27, startPoint y: 300, endPoint x: 34, endPoint y: 304, distance: 7.5
click at [27, 300] on icon at bounding box center [25, 297] width 10 height 10
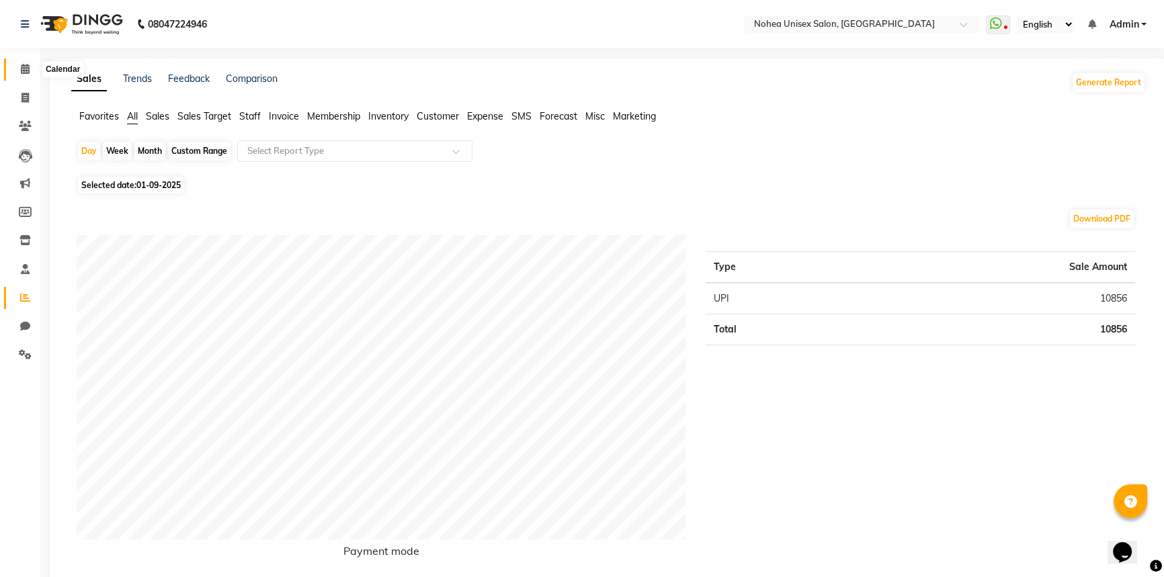
click at [27, 65] on icon at bounding box center [25, 69] width 9 height 10
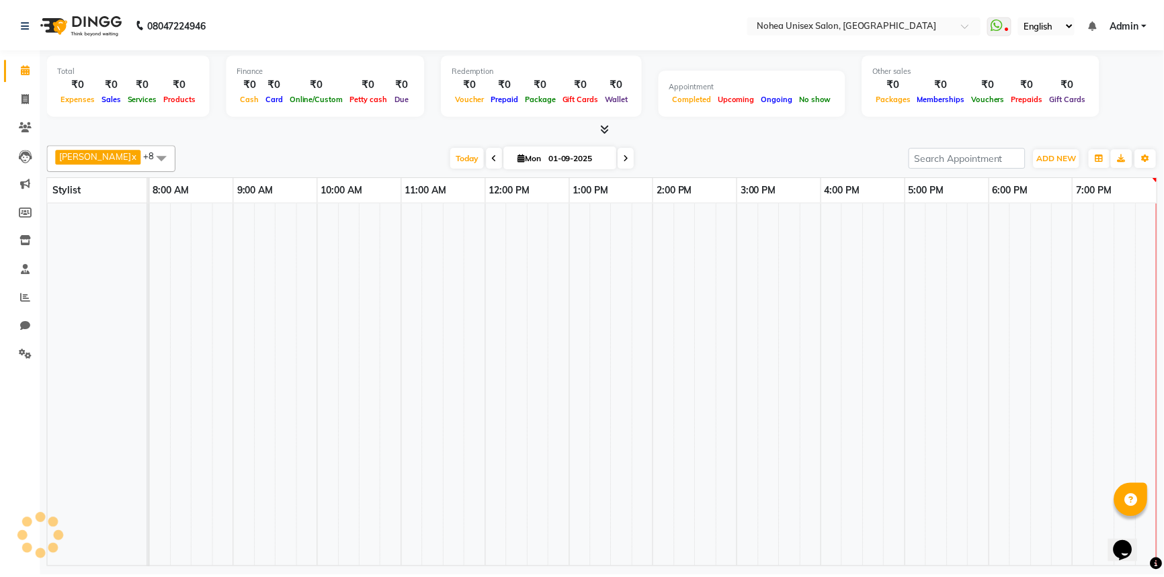
scroll to position [0, 194]
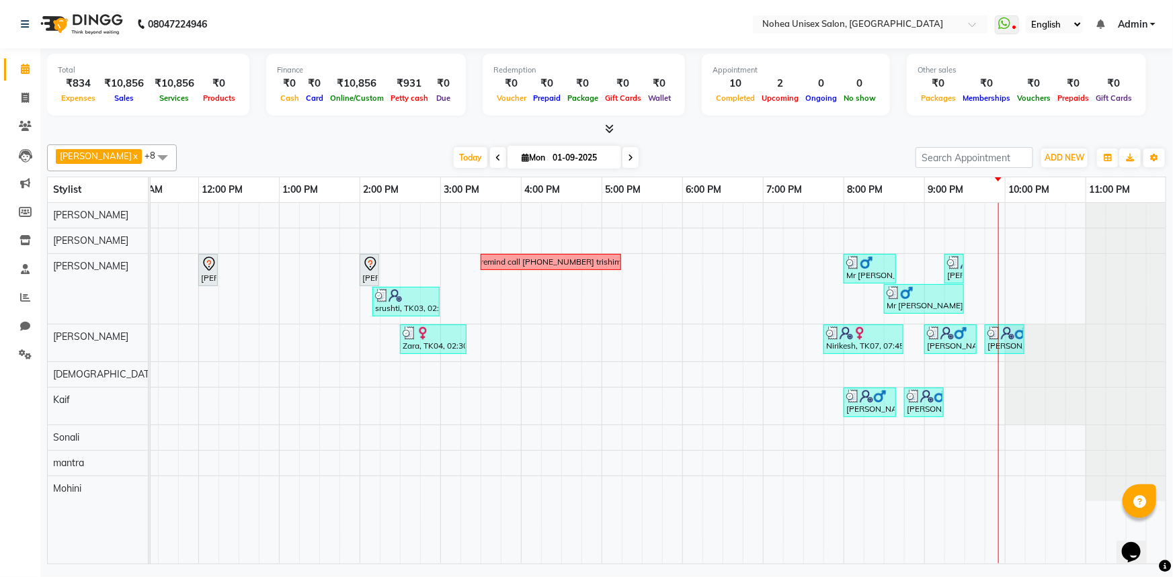
click at [610, 129] on icon at bounding box center [609, 129] width 9 height 10
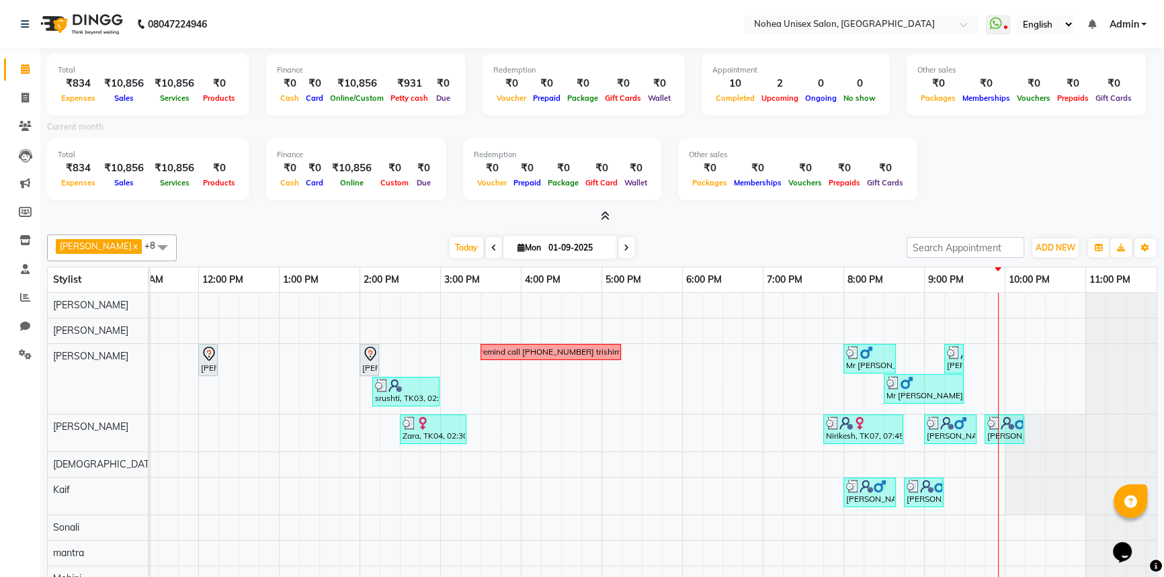
click at [602, 213] on icon at bounding box center [605, 216] width 9 height 10
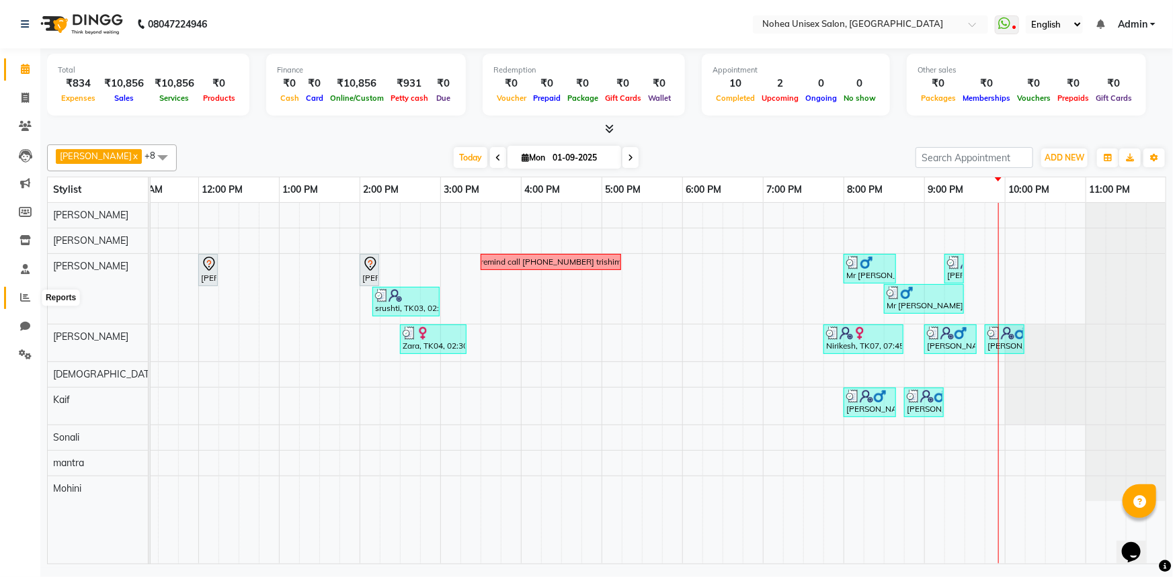
drag, startPoint x: 23, startPoint y: 302, endPoint x: 33, endPoint y: 302, distance: 10.1
click at [23, 302] on icon at bounding box center [25, 297] width 10 height 10
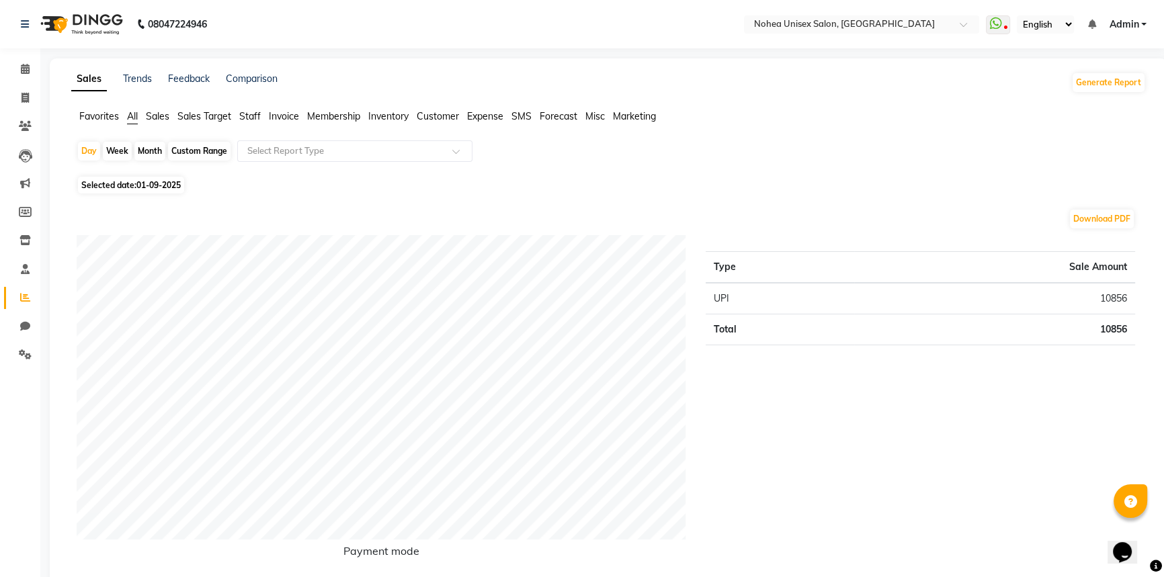
click at [257, 114] on span "Staff" at bounding box center [250, 116] width 22 height 12
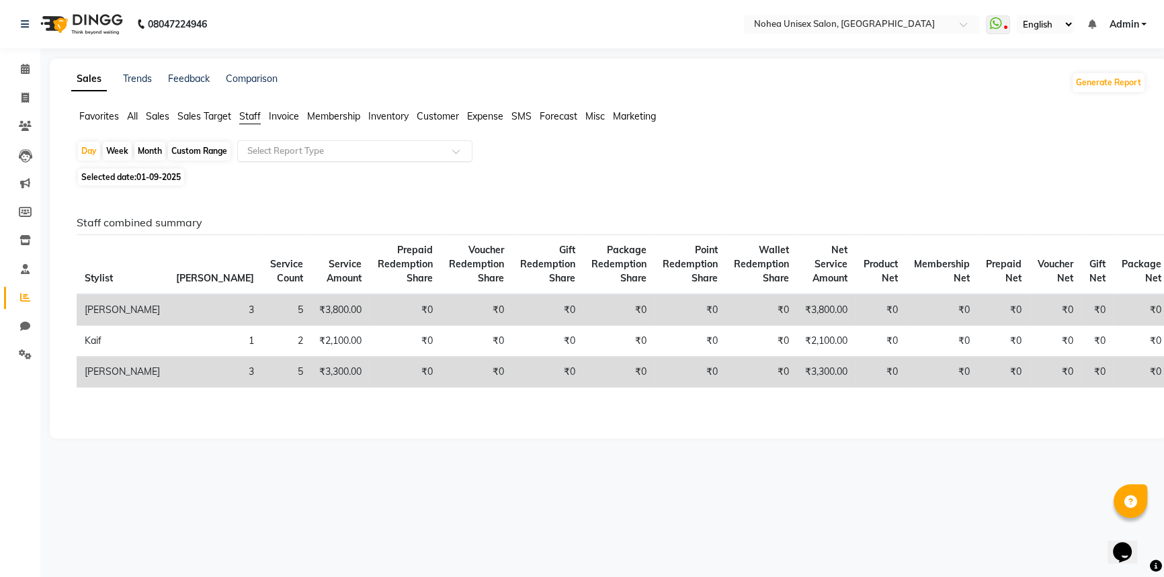
click at [287, 151] on input "text" at bounding box center [342, 150] width 194 height 13
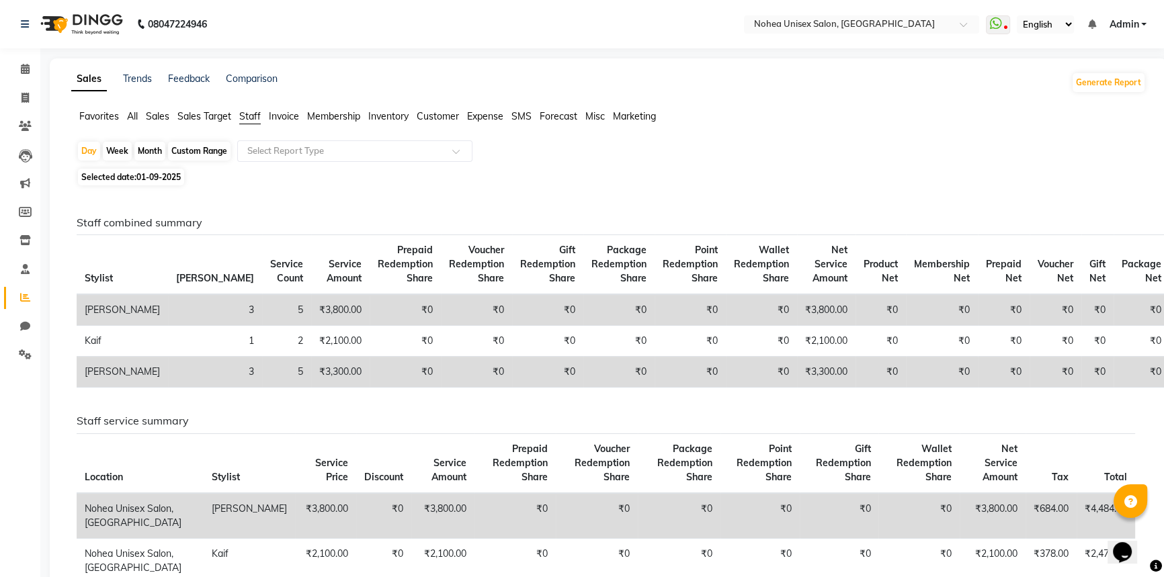
click at [151, 149] on div "Month" at bounding box center [149, 151] width 31 height 19
select select "9"
select select "2025"
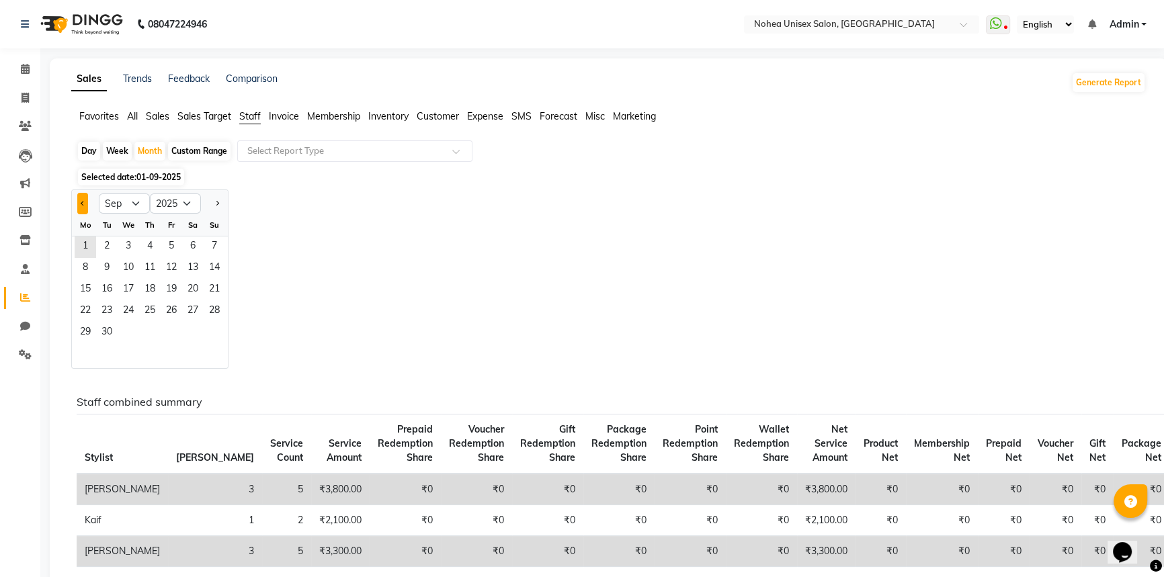
click at [81, 202] on span "Previous month" at bounding box center [83, 203] width 5 height 5
select select "8"
click at [175, 243] on span "1" at bounding box center [172, 248] width 22 height 22
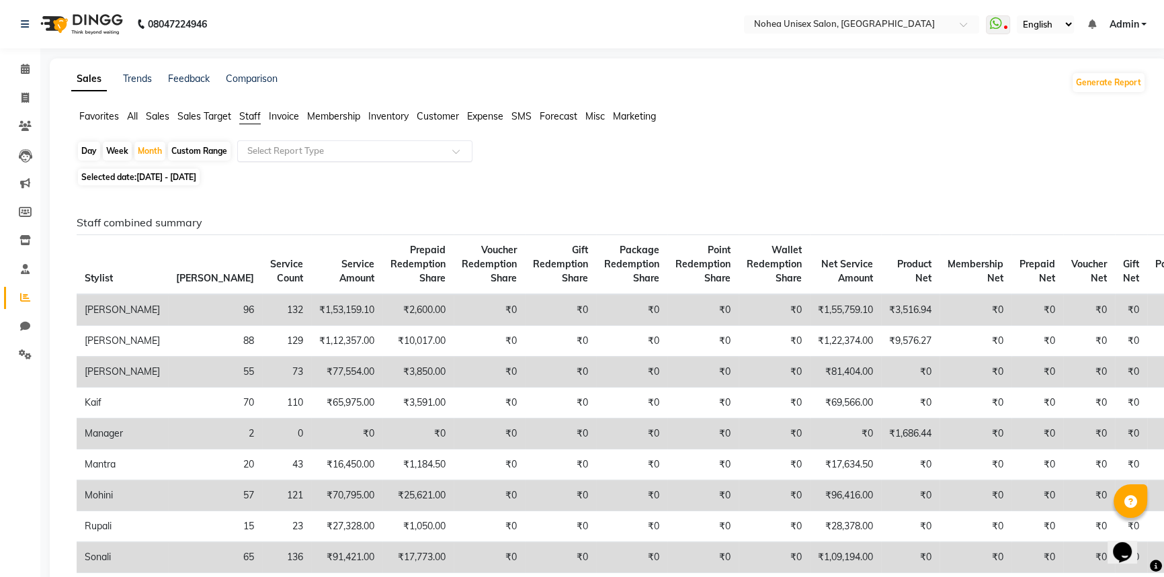
click at [354, 153] on input "text" at bounding box center [342, 150] width 194 height 13
click at [161, 114] on span "Sales" at bounding box center [158, 116] width 24 height 12
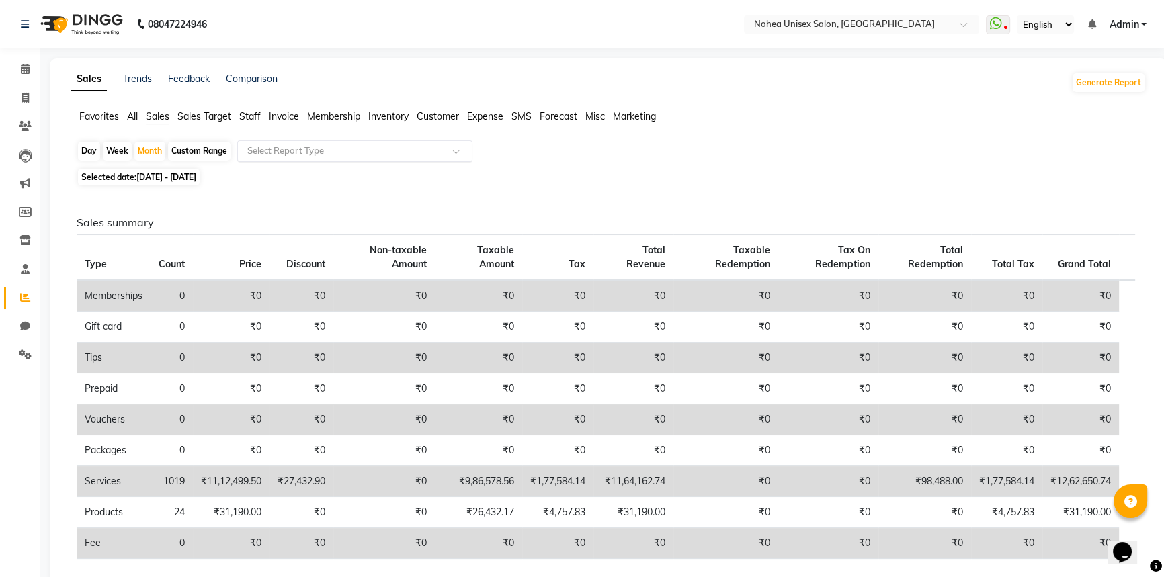
click at [315, 149] on input "text" at bounding box center [342, 150] width 194 height 13
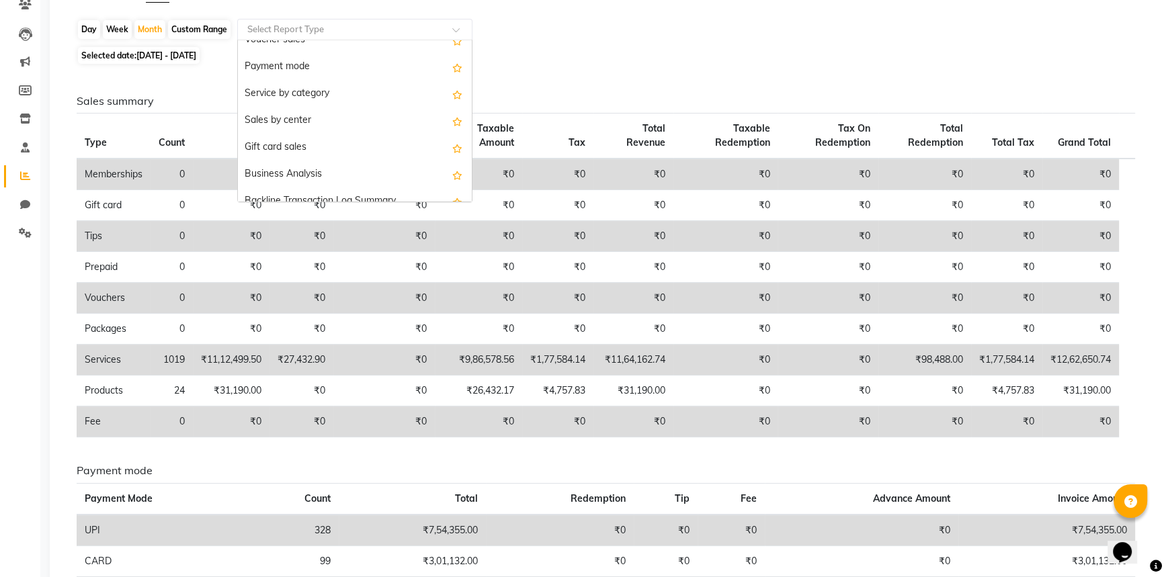
scroll to position [210, 0]
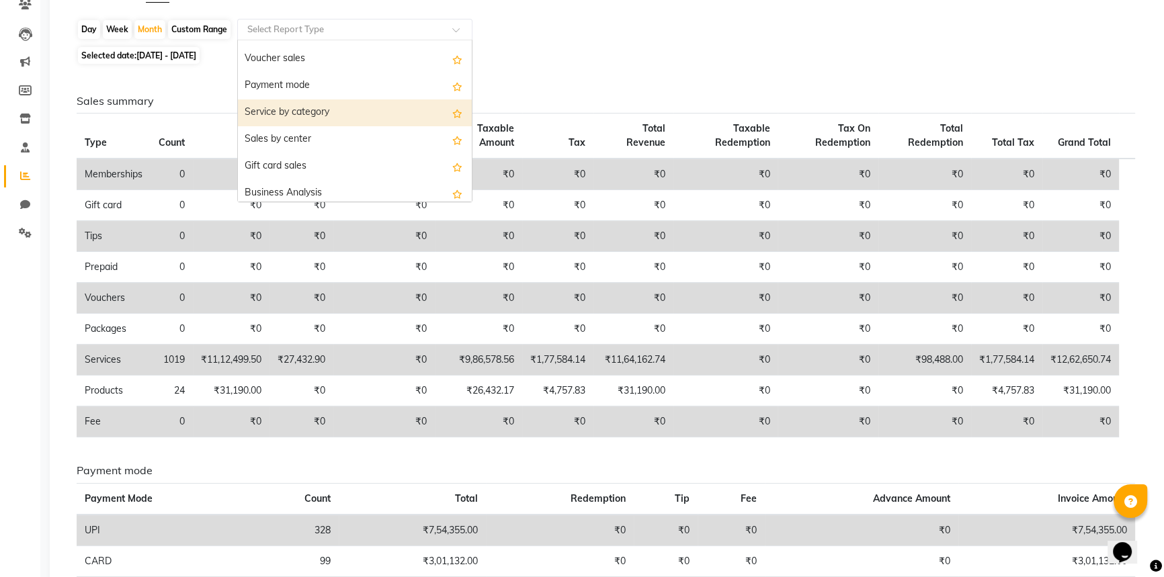
click at [366, 110] on div "Service by category" at bounding box center [355, 112] width 234 height 27
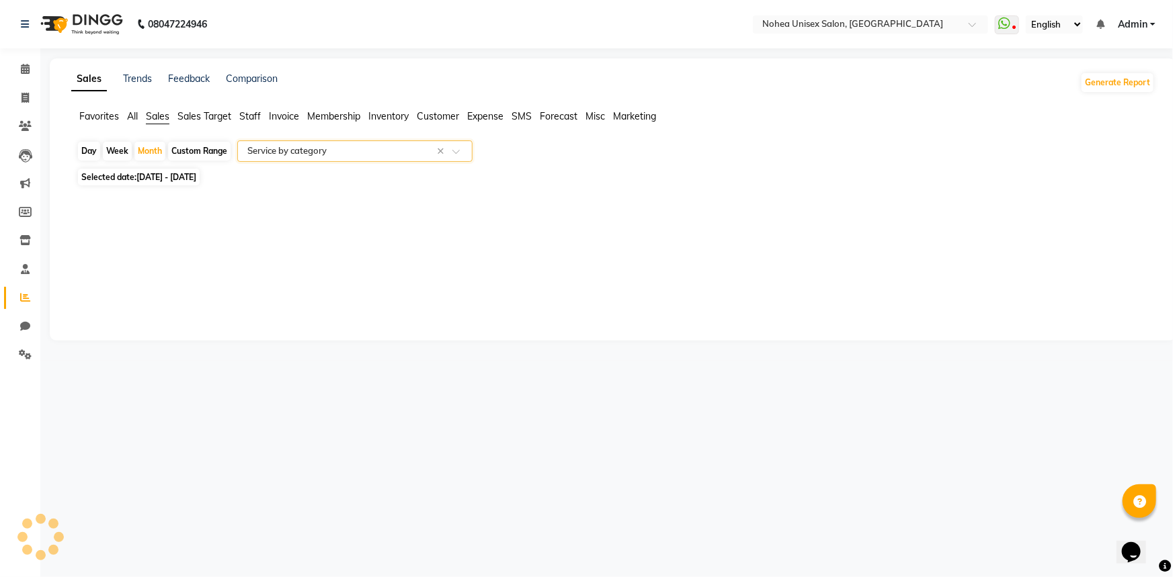
select select "full_report"
select select "csv"
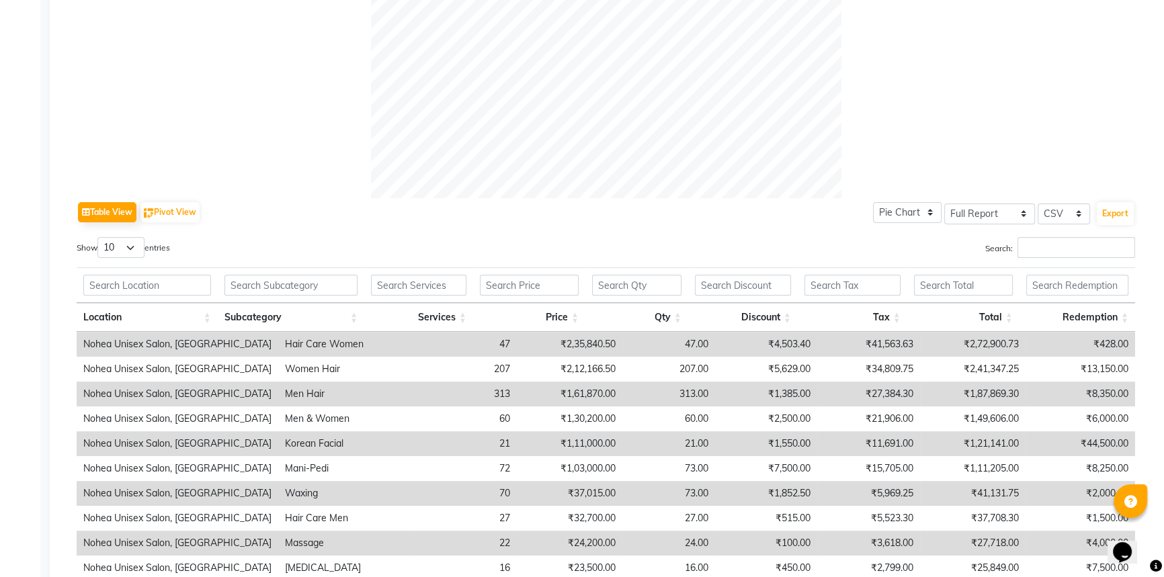
scroll to position [550, 0]
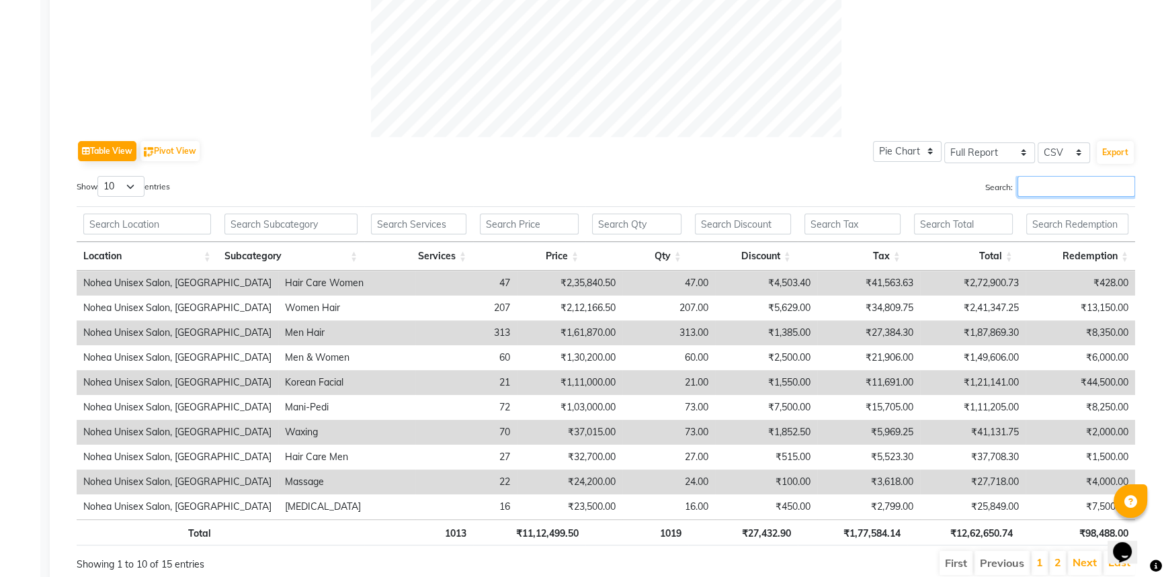
click at [1040, 182] on input "Search:" at bounding box center [1076, 186] width 118 height 21
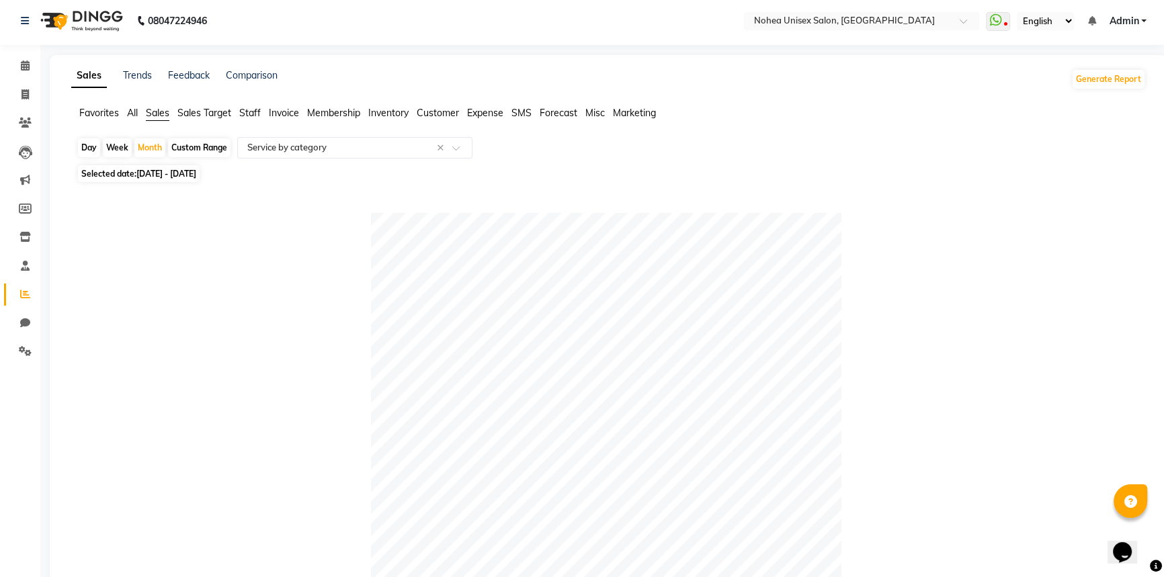
scroll to position [0, 0]
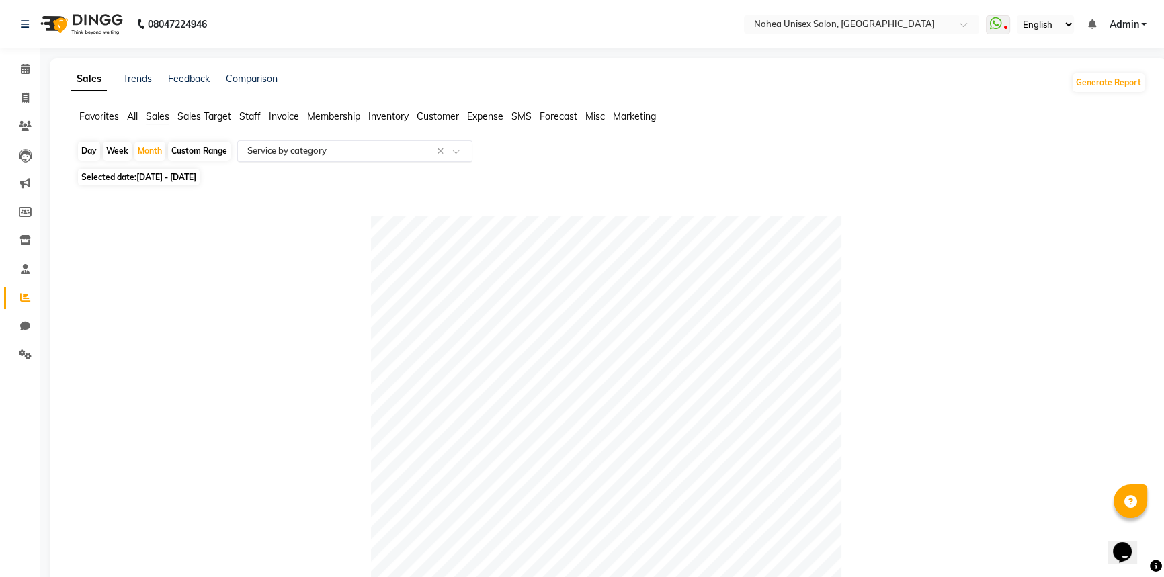
type input "spa"
click at [304, 153] on input "text" at bounding box center [342, 150] width 194 height 13
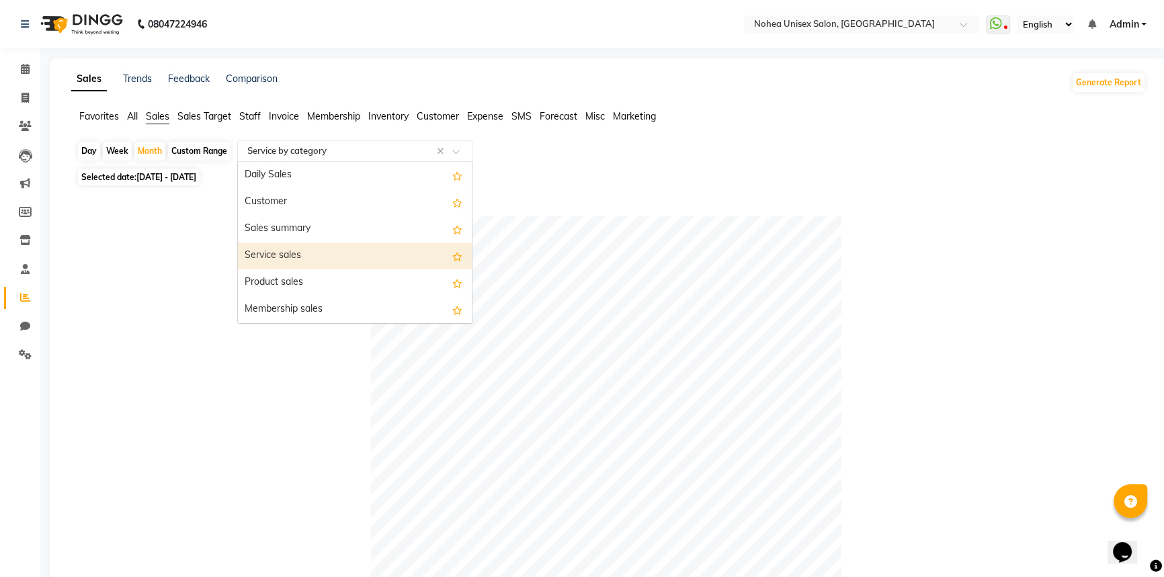
click at [304, 262] on div "Service sales" at bounding box center [355, 256] width 234 height 27
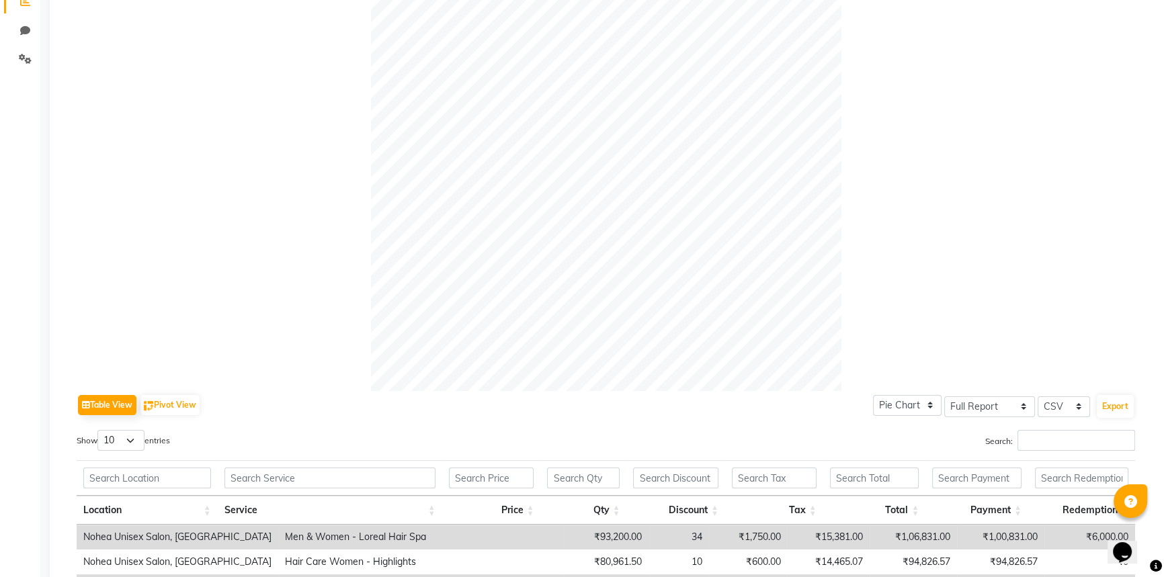
scroll to position [113, 0]
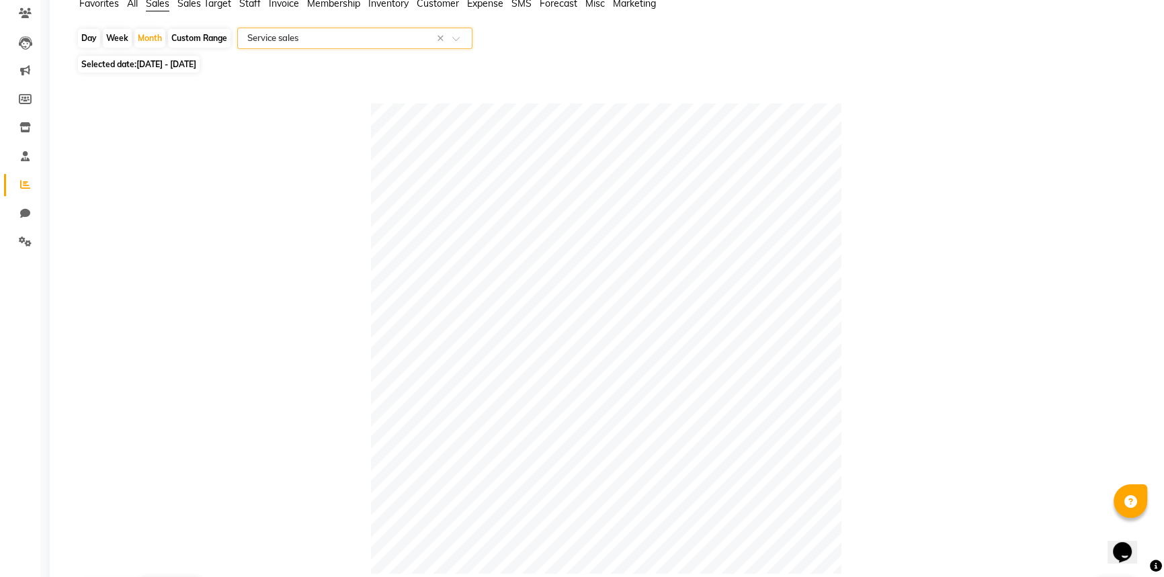
click at [287, 40] on input "text" at bounding box center [342, 38] width 194 height 13
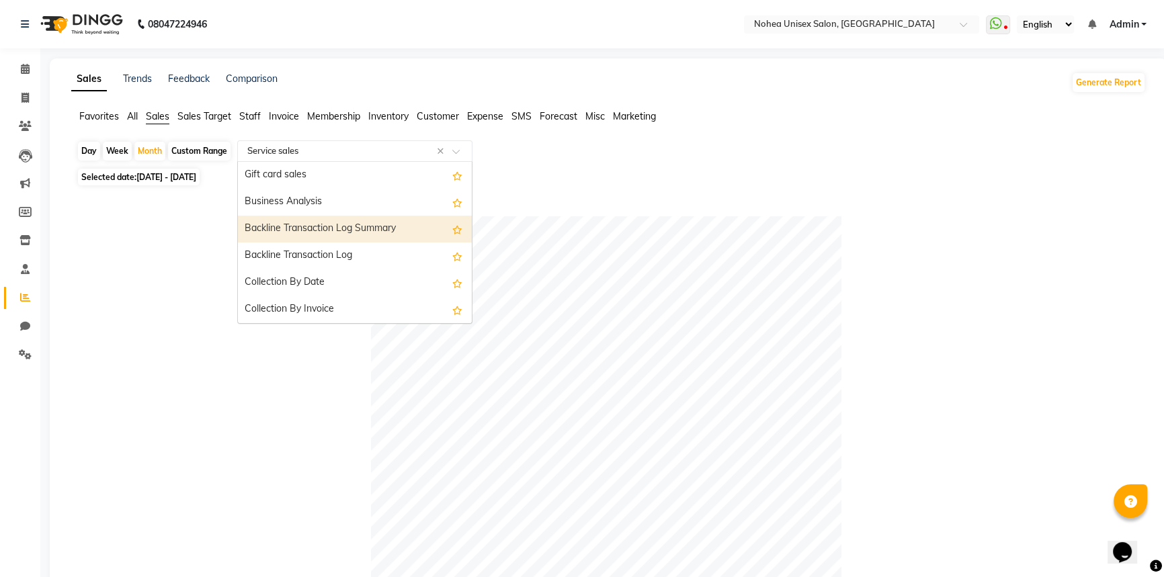
scroll to position [200, 0]
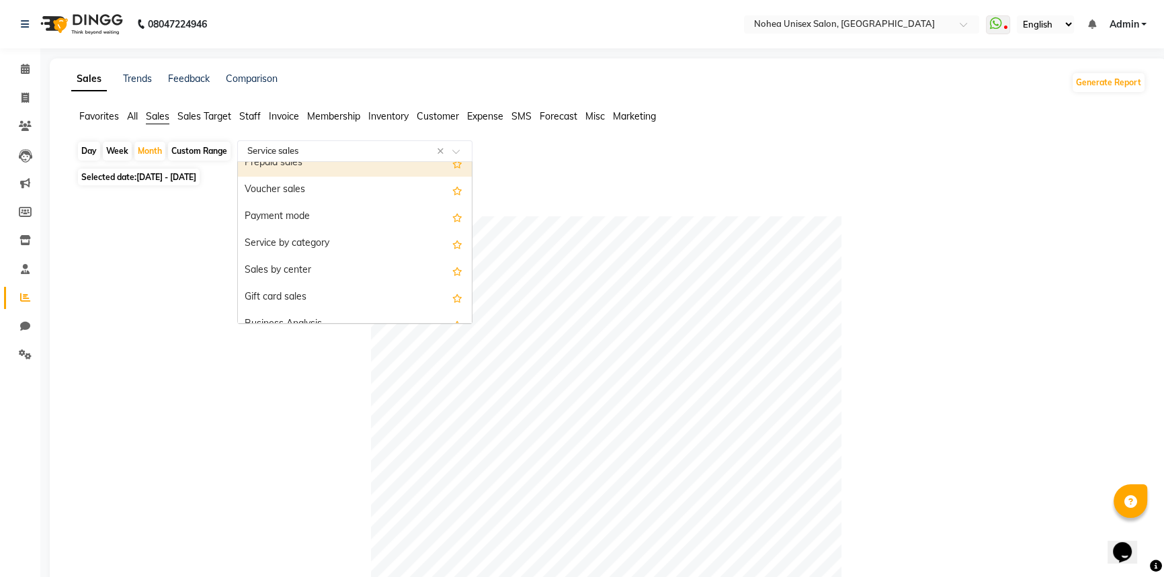
click at [250, 113] on span "Staff" at bounding box center [250, 116] width 22 height 12
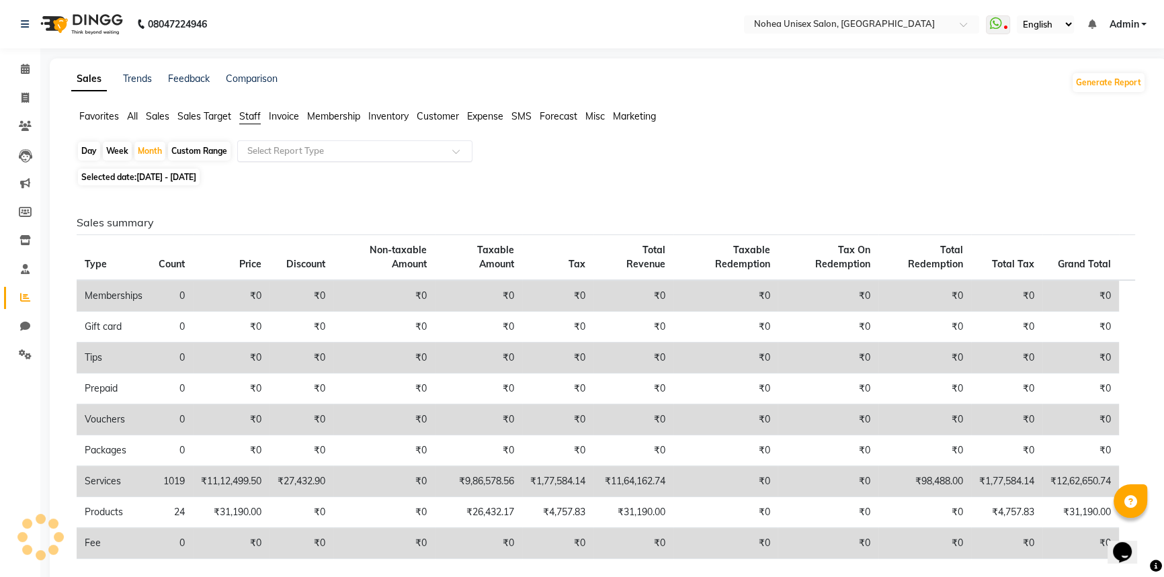
click at [303, 147] on input "text" at bounding box center [342, 150] width 194 height 13
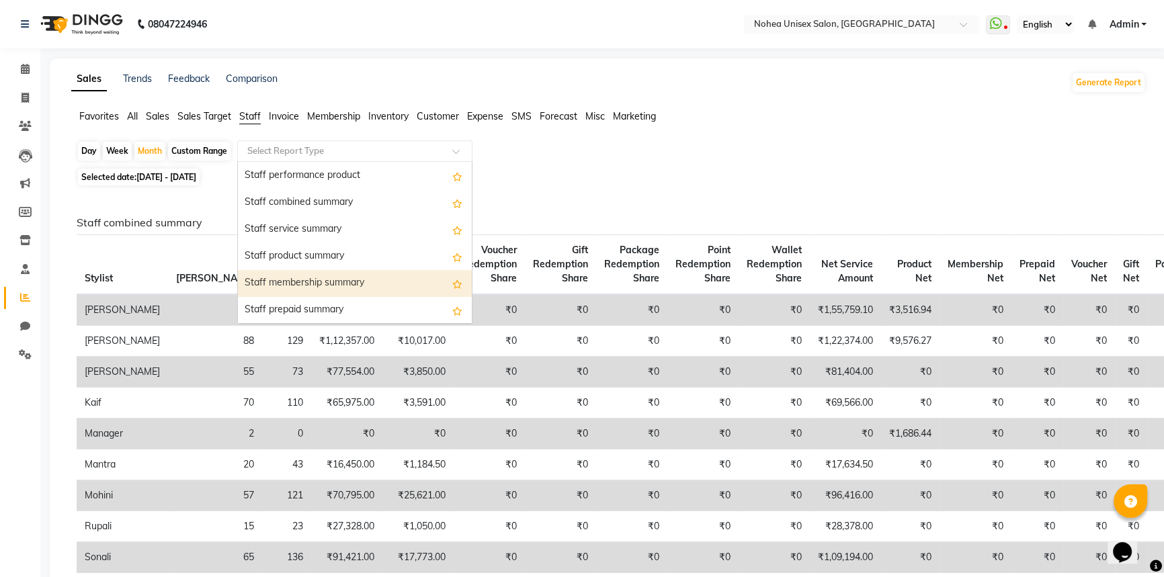
scroll to position [247, 0]
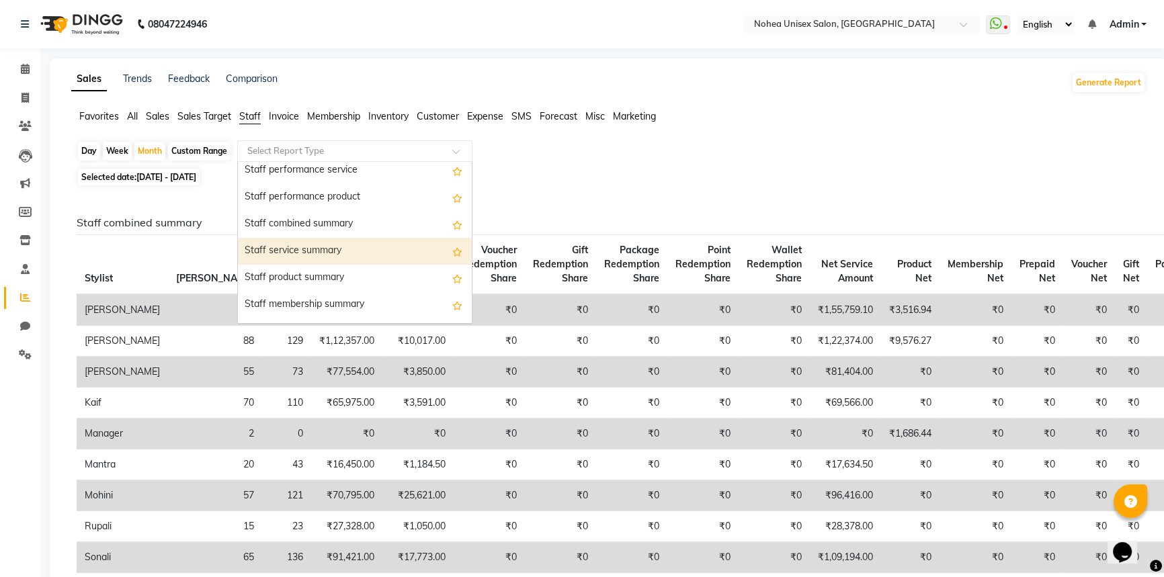
click at [299, 249] on div "Staff service summary" at bounding box center [355, 251] width 234 height 27
select select "full_report"
select select "csv"
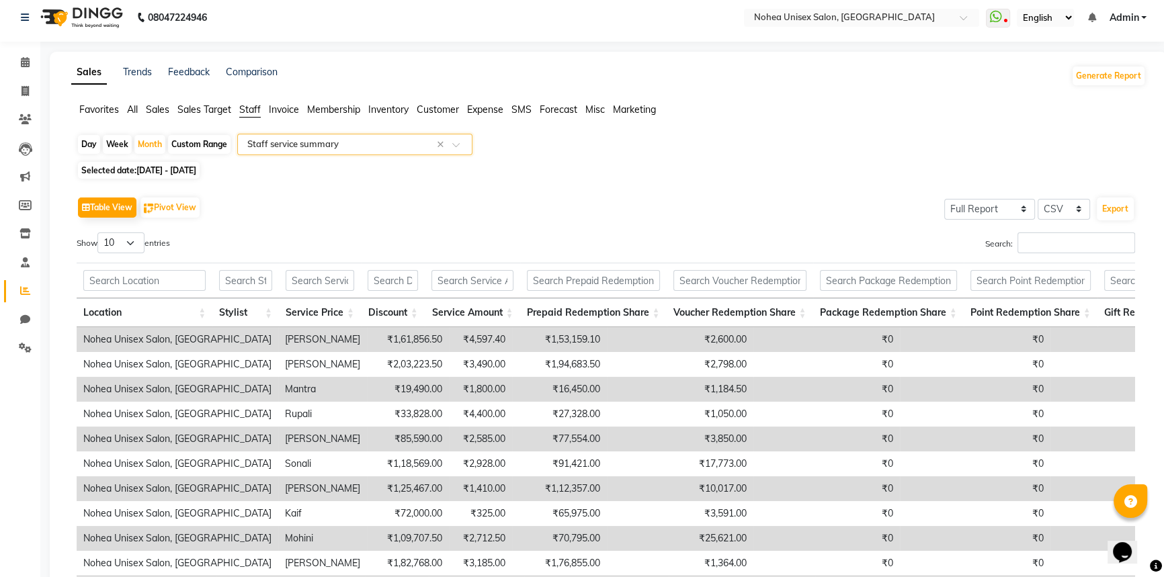
scroll to position [0, 0]
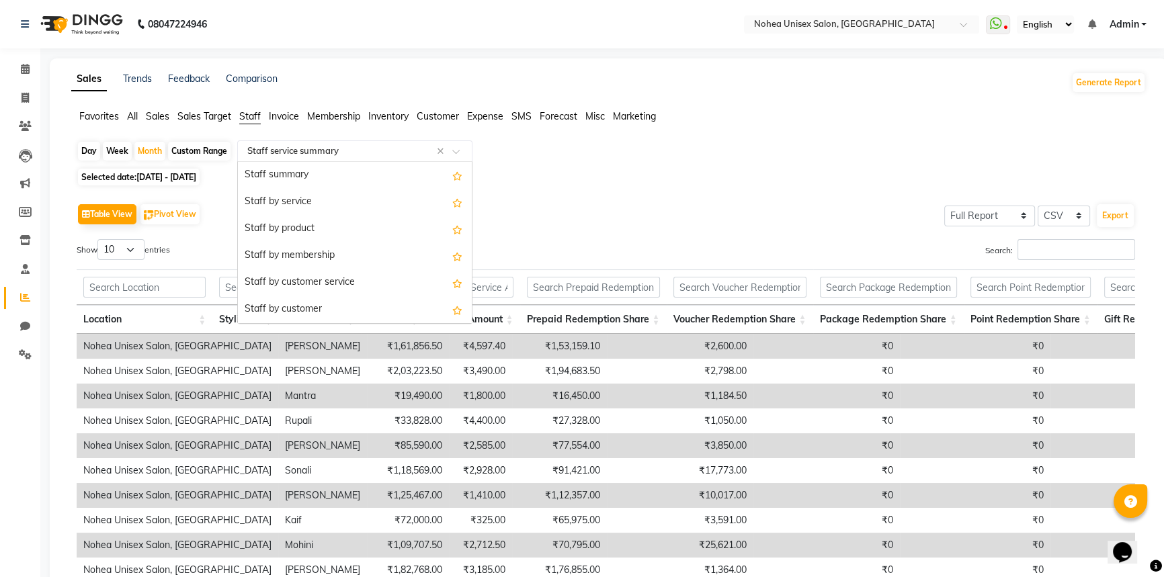
click at [306, 157] on div "× Staff service summary" at bounding box center [292, 150] width 91 height 13
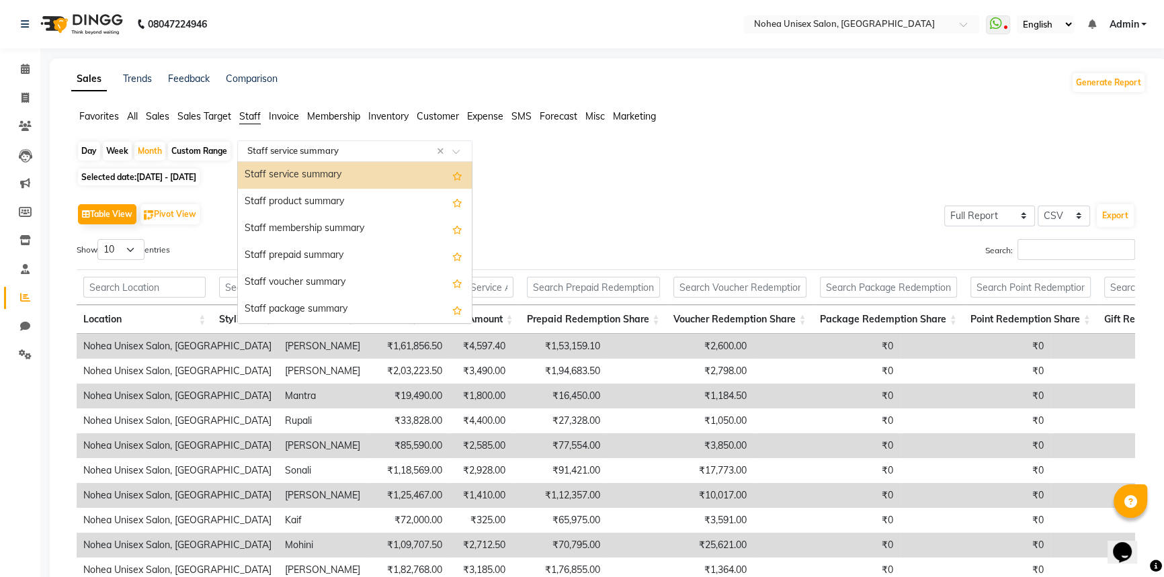
click at [131, 114] on span "All" at bounding box center [132, 116] width 11 height 12
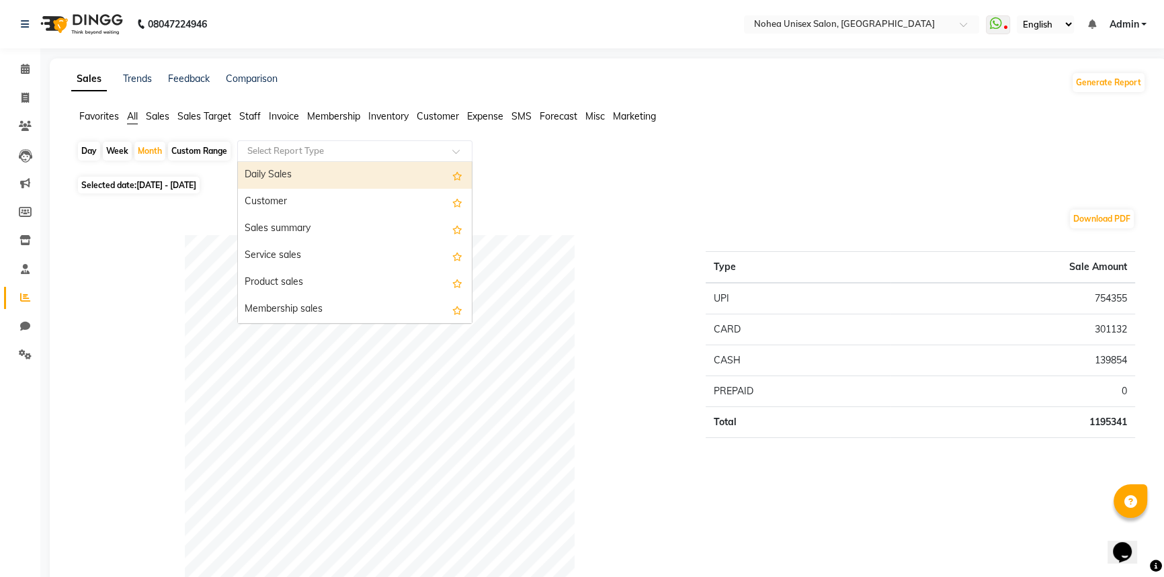
click at [329, 154] on input "text" at bounding box center [342, 150] width 194 height 13
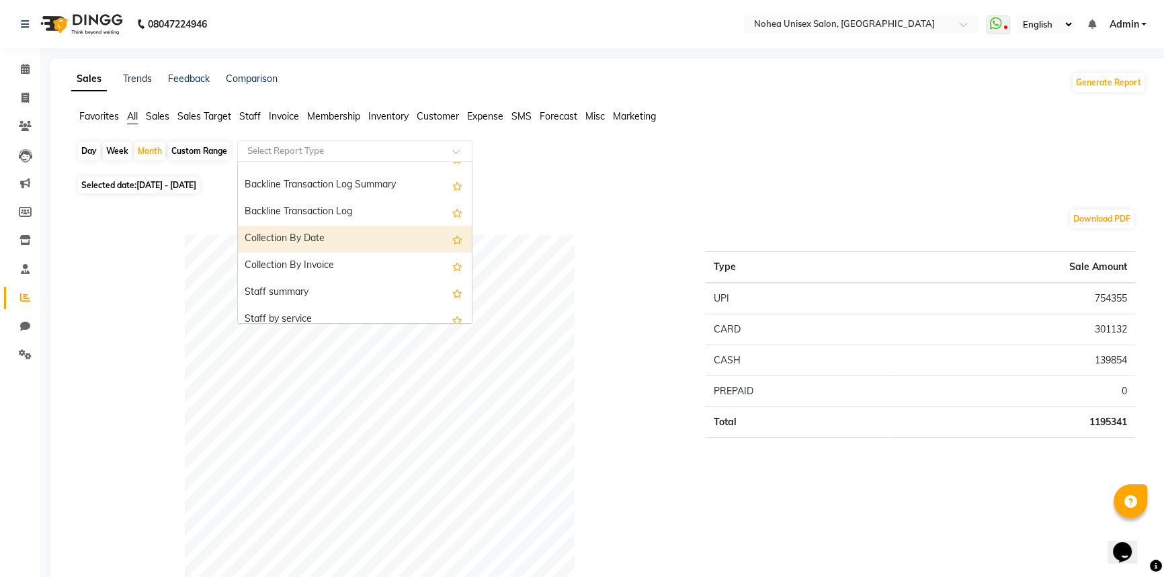
scroll to position [427, 0]
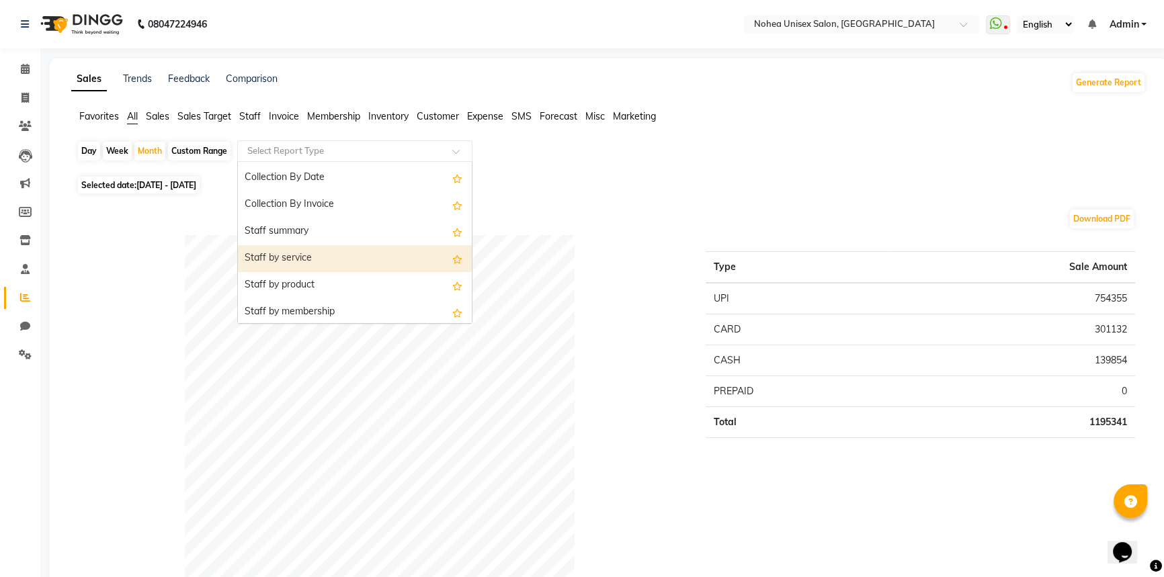
click at [304, 259] on div "Staff by service" at bounding box center [355, 258] width 234 height 27
select select "full_report"
select select "csv"
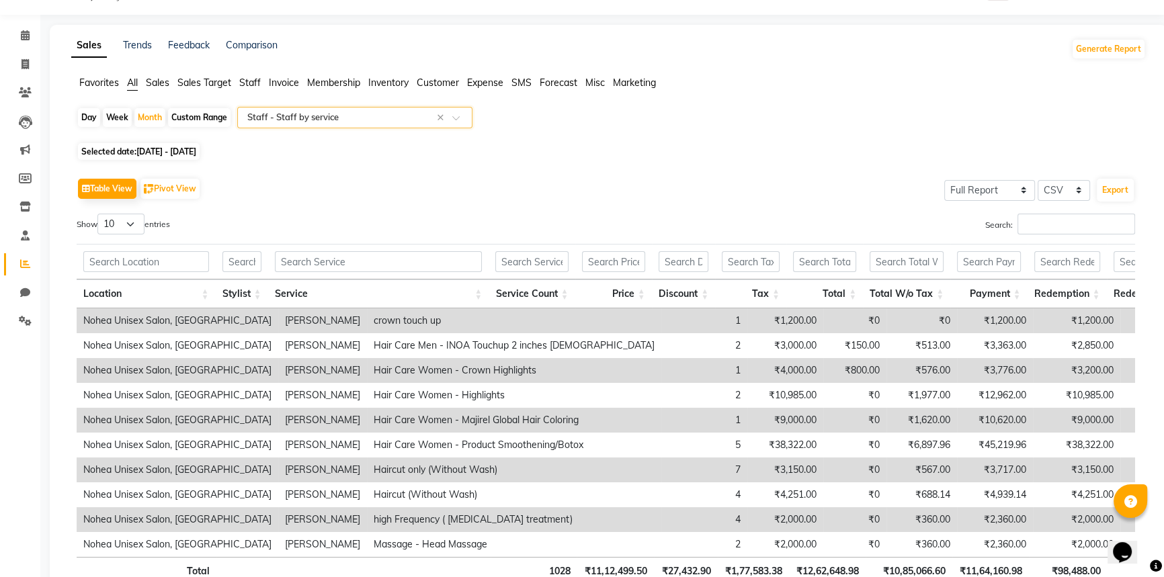
scroll to position [60, 0]
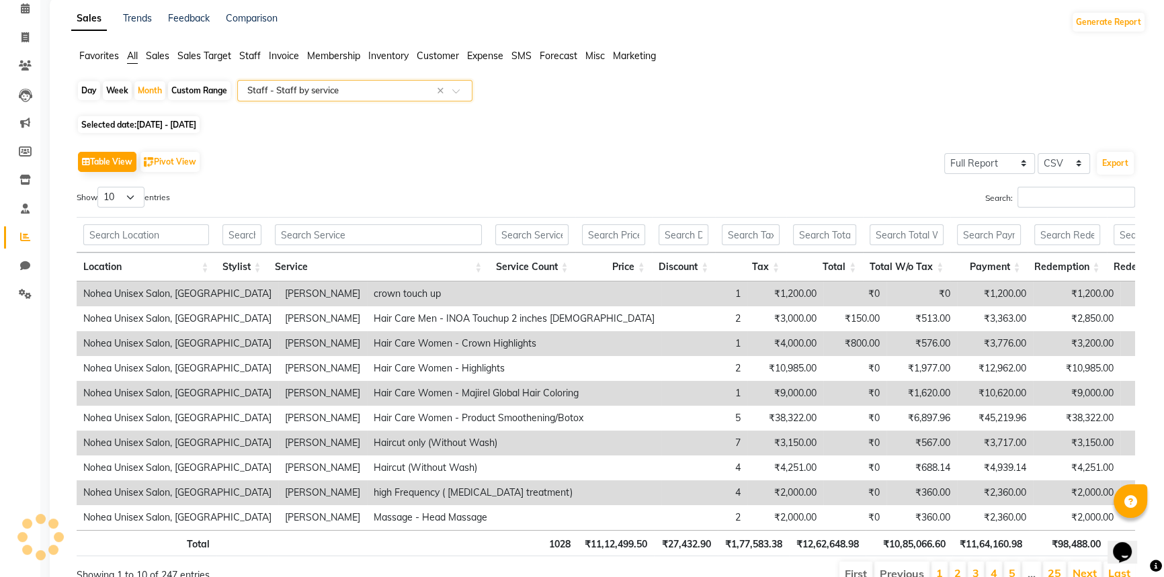
click at [317, 95] on input "text" at bounding box center [342, 90] width 194 height 13
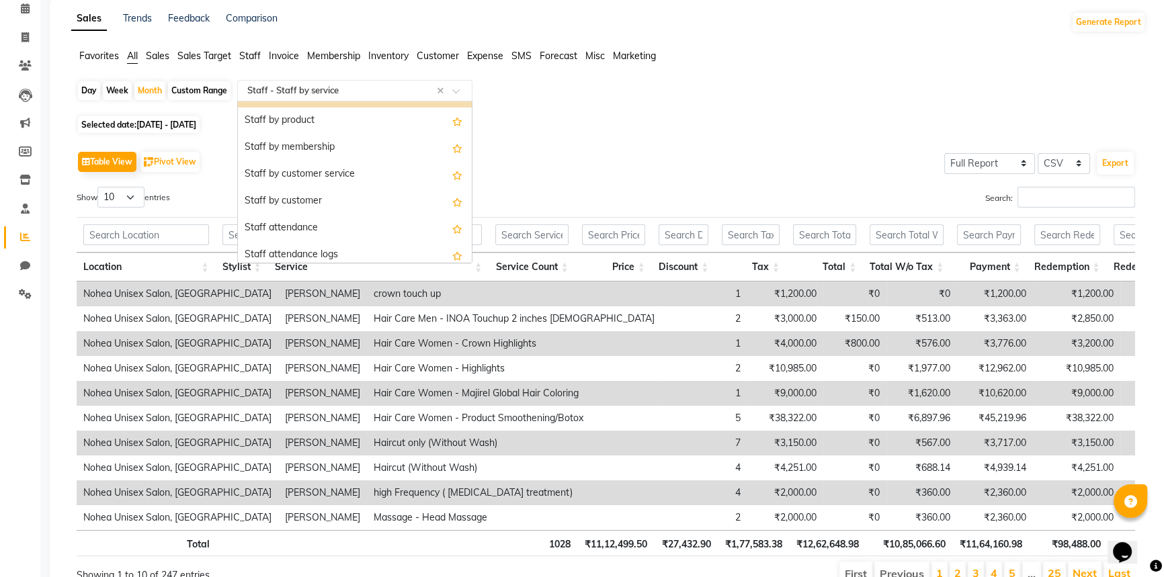
scroll to position [511, 0]
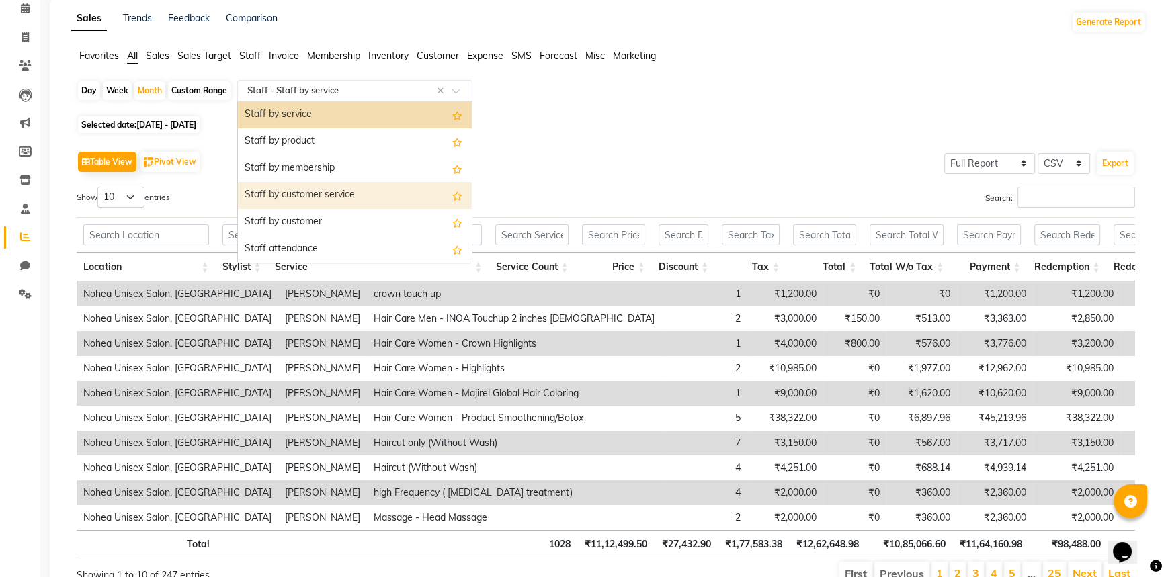
click at [304, 187] on div "Staff by customer service" at bounding box center [355, 195] width 234 height 27
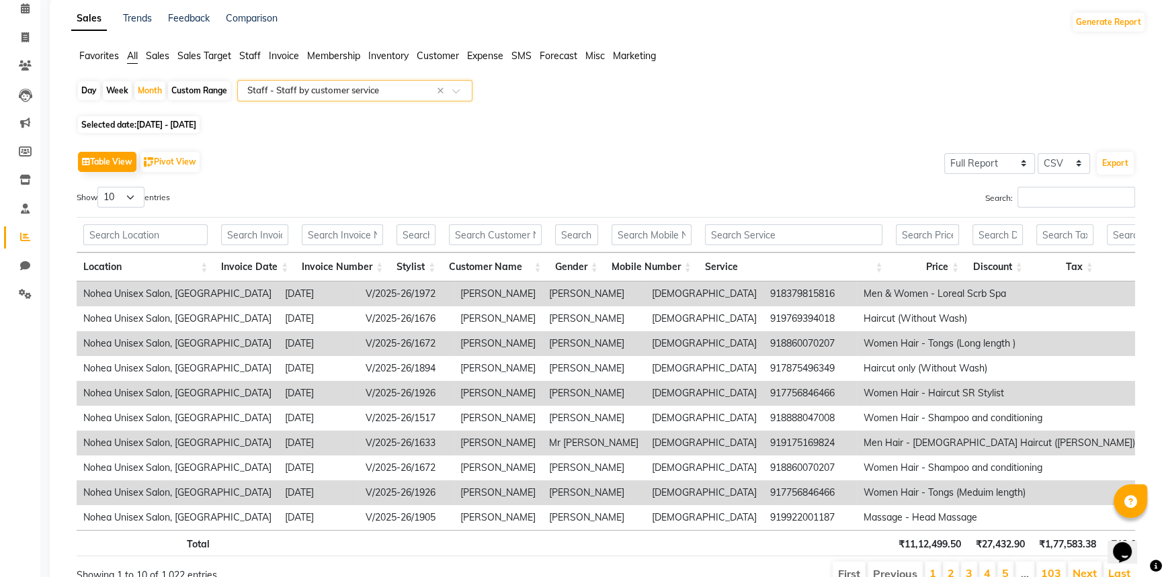
scroll to position [60, 0]
click at [1045, 198] on input "Search:" at bounding box center [1076, 197] width 118 height 21
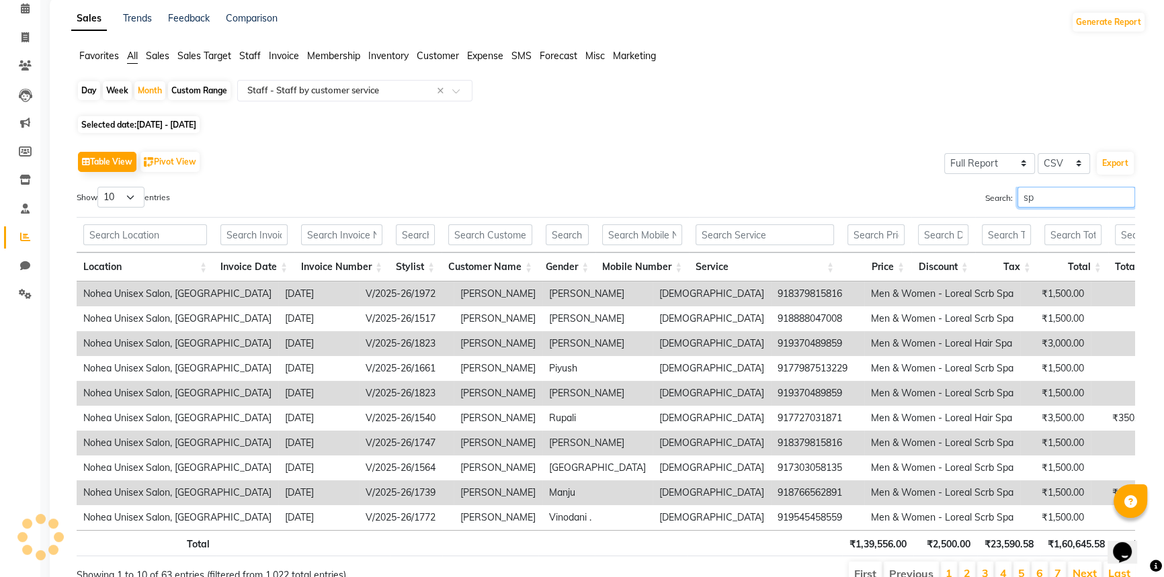
type input "sp"
click at [127, 198] on select "10 25 50 100" at bounding box center [120, 197] width 47 height 21
select select "100"
click at [99, 187] on select "10 25 50 100" at bounding box center [120, 197] width 47 height 21
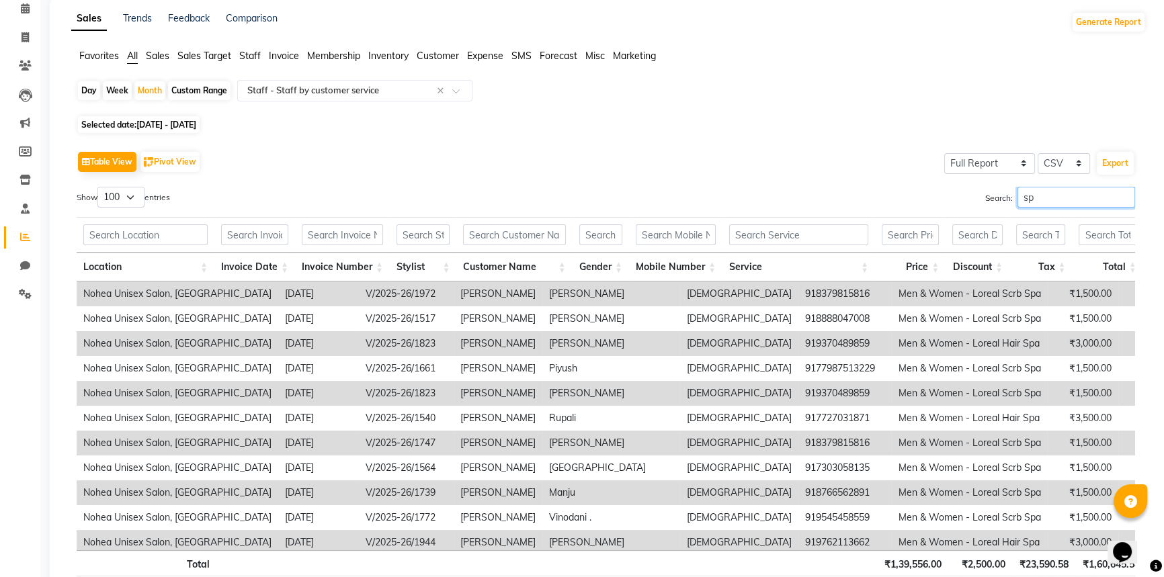
click at [1050, 202] on input "sp" at bounding box center [1076, 197] width 118 height 21
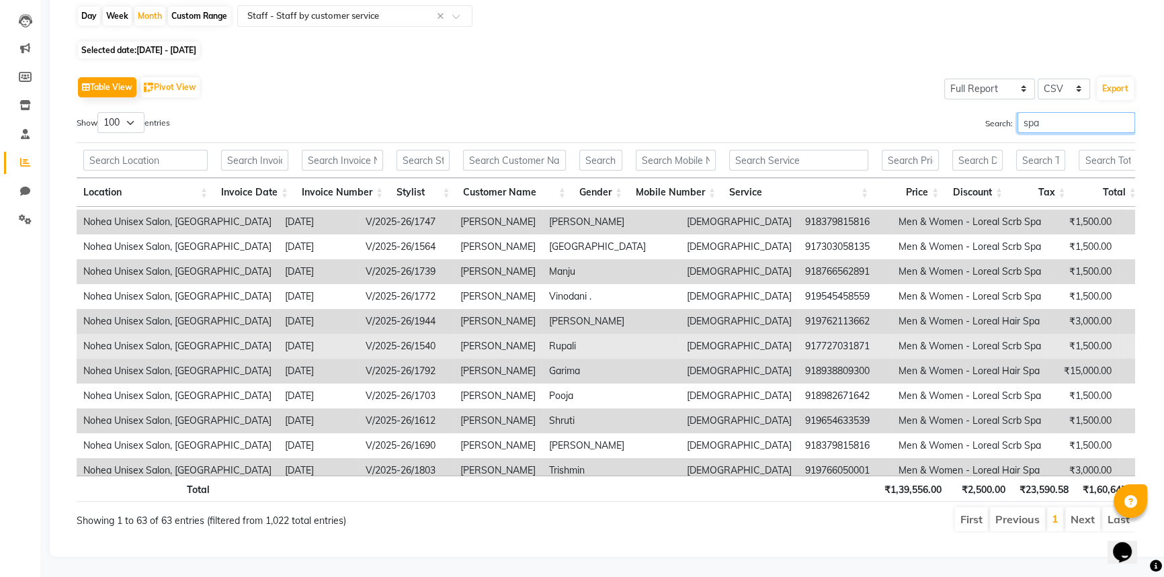
scroll to position [85, 0]
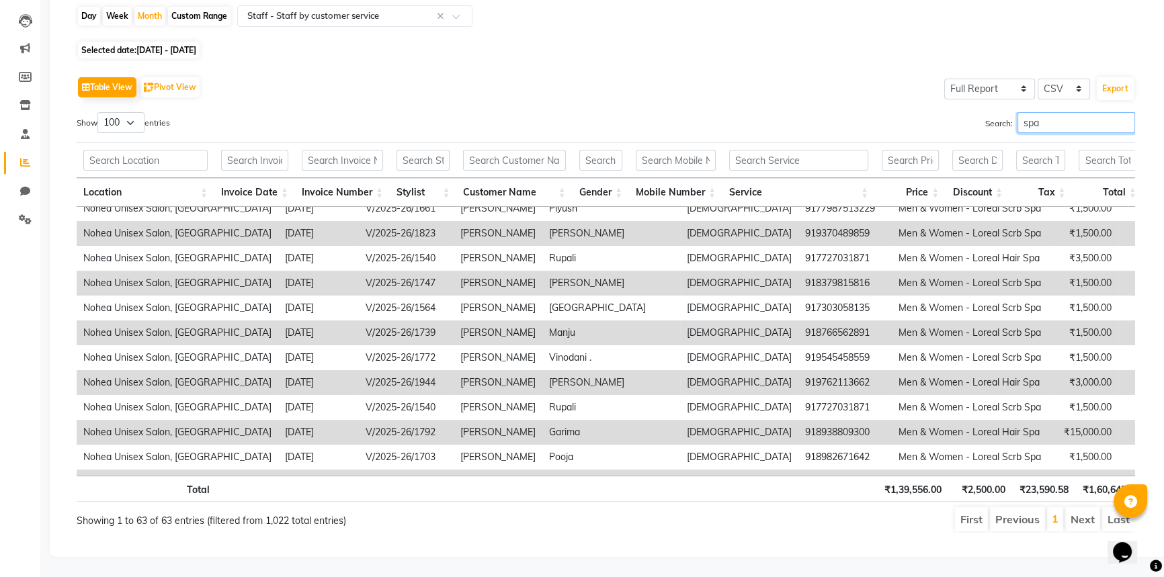
type input "spa"
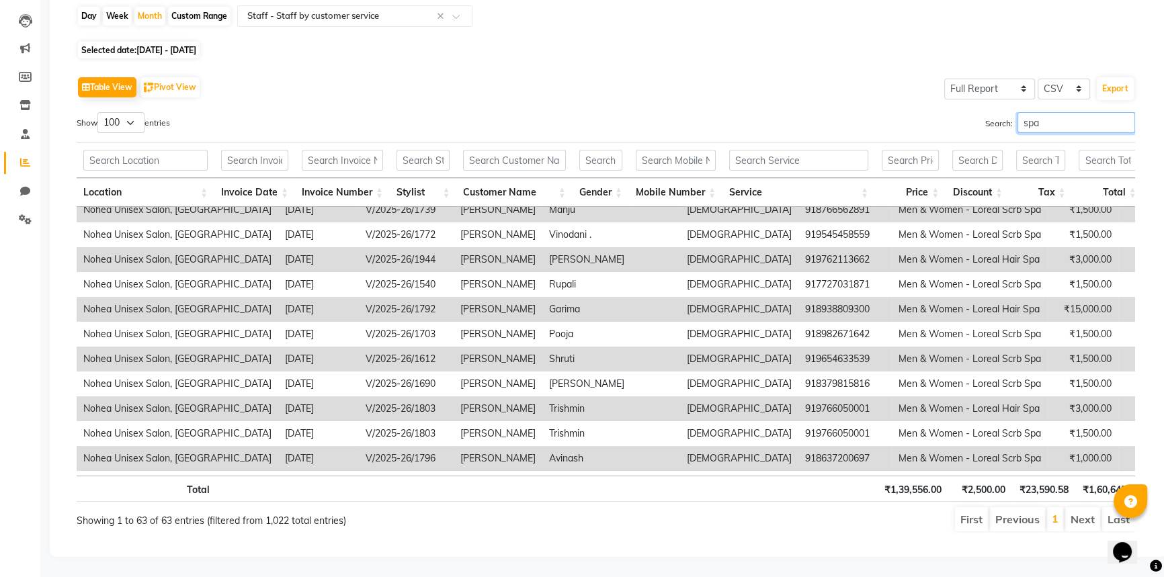
scroll to position [208, 0]
drag, startPoint x: 464, startPoint y: 301, endPoint x: 497, endPoint y: 305, distance: 33.8
click at [542, 305] on td "Garima" at bounding box center [611, 310] width 138 height 25
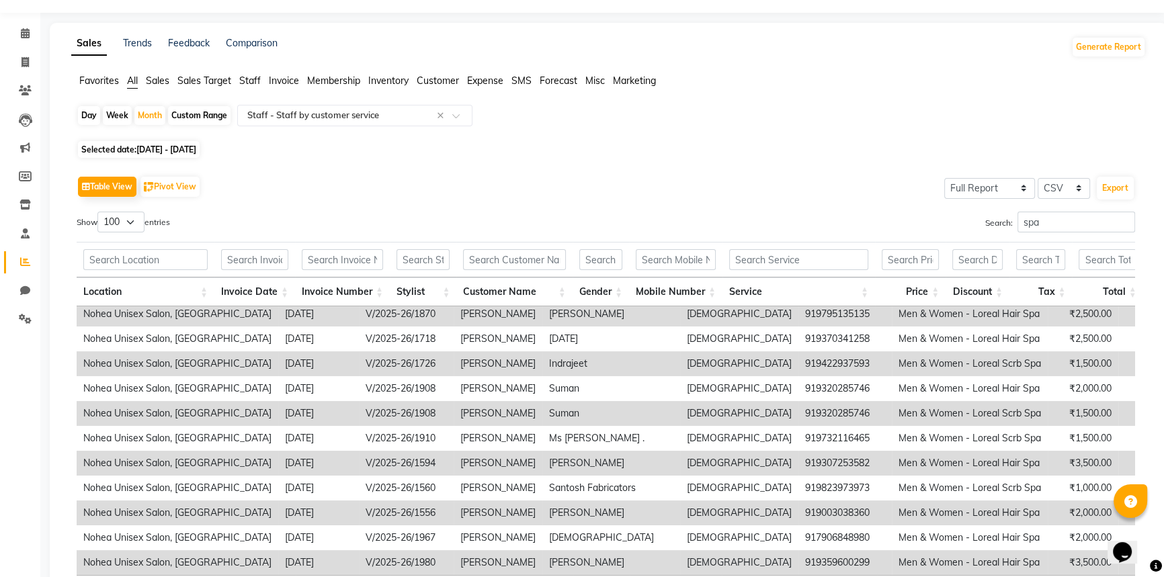
scroll to position [0, 0]
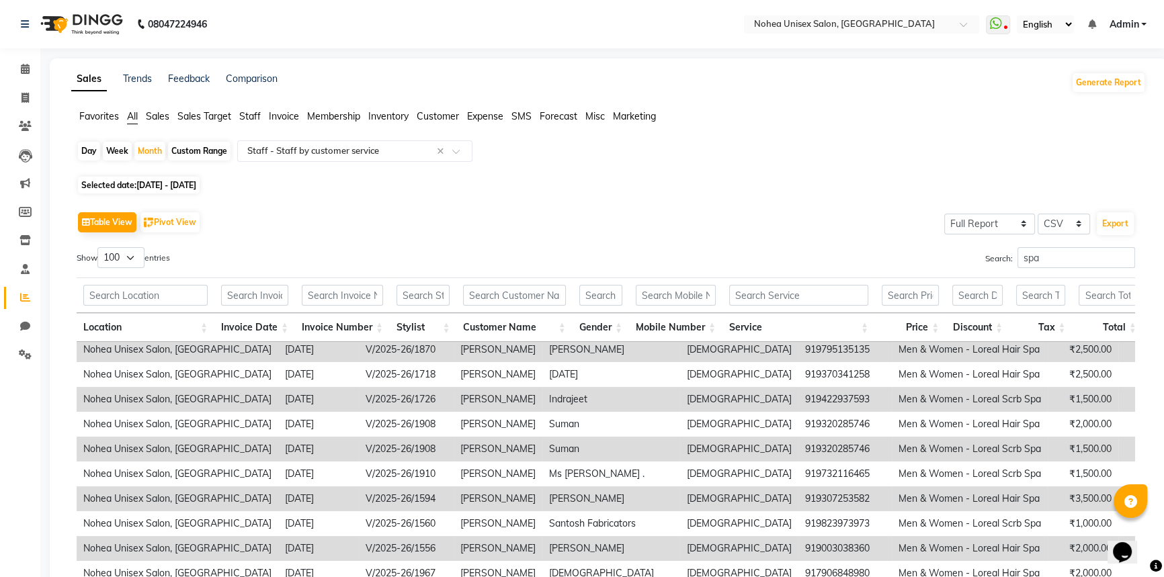
click at [246, 115] on span "Staff" at bounding box center [250, 116] width 22 height 12
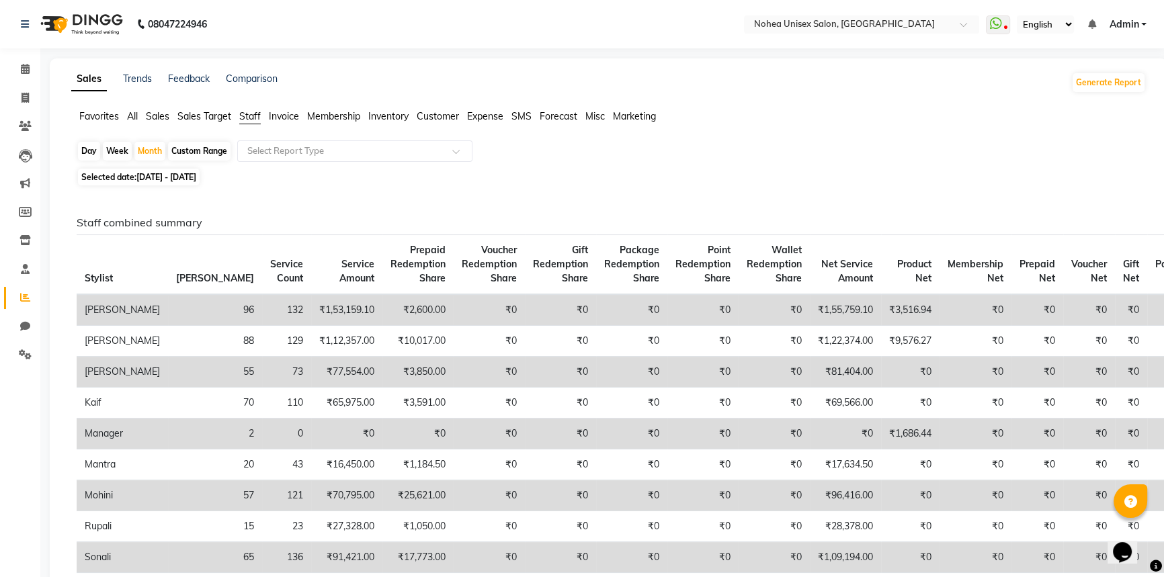
click at [25, 288] on link "Reports" at bounding box center [20, 298] width 32 height 22
click at [25, 65] on icon at bounding box center [25, 69] width 9 height 10
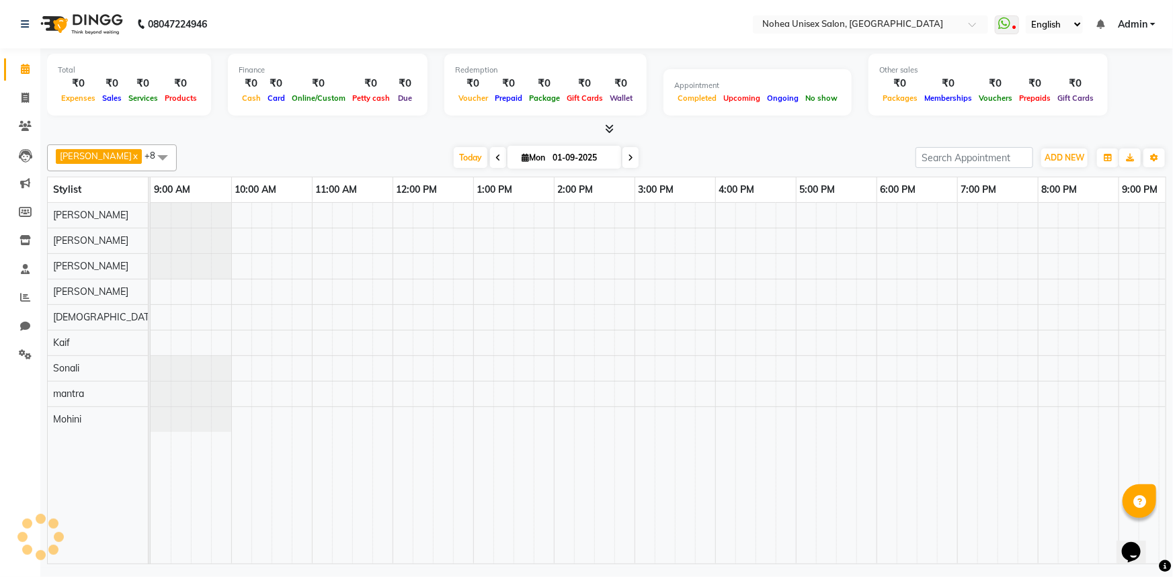
scroll to position [0, 194]
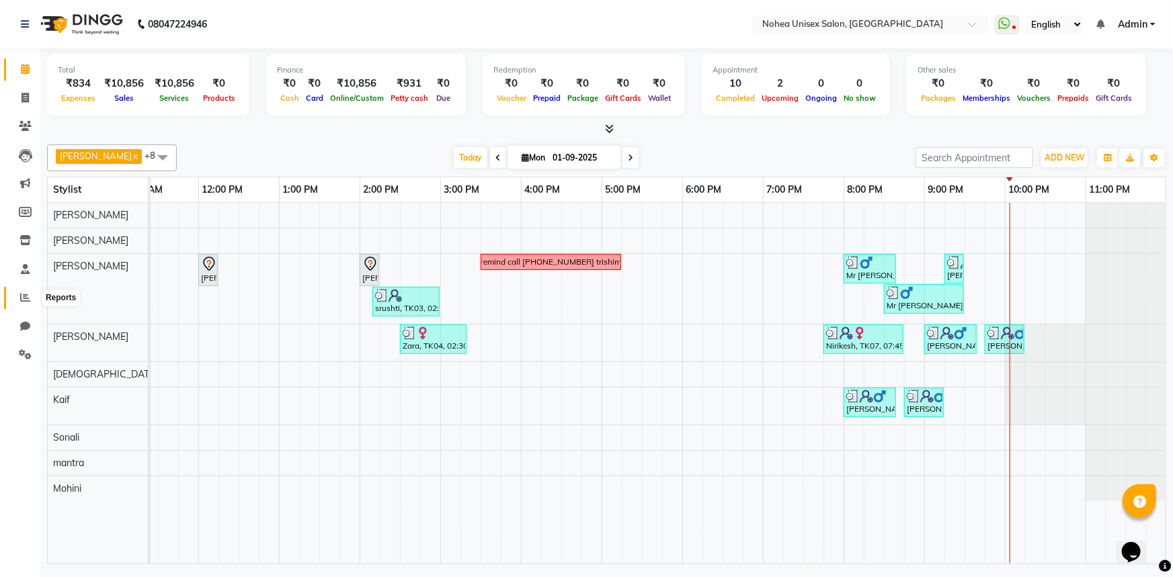
click at [27, 293] on icon at bounding box center [25, 297] width 10 height 10
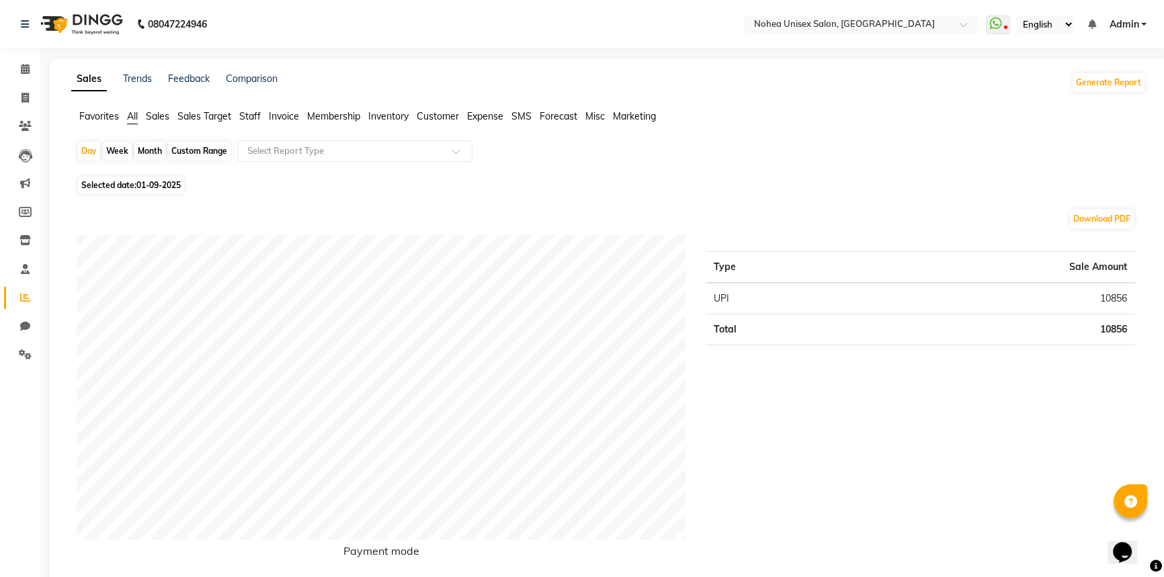
click at [251, 119] on span "Staff" at bounding box center [250, 116] width 22 height 12
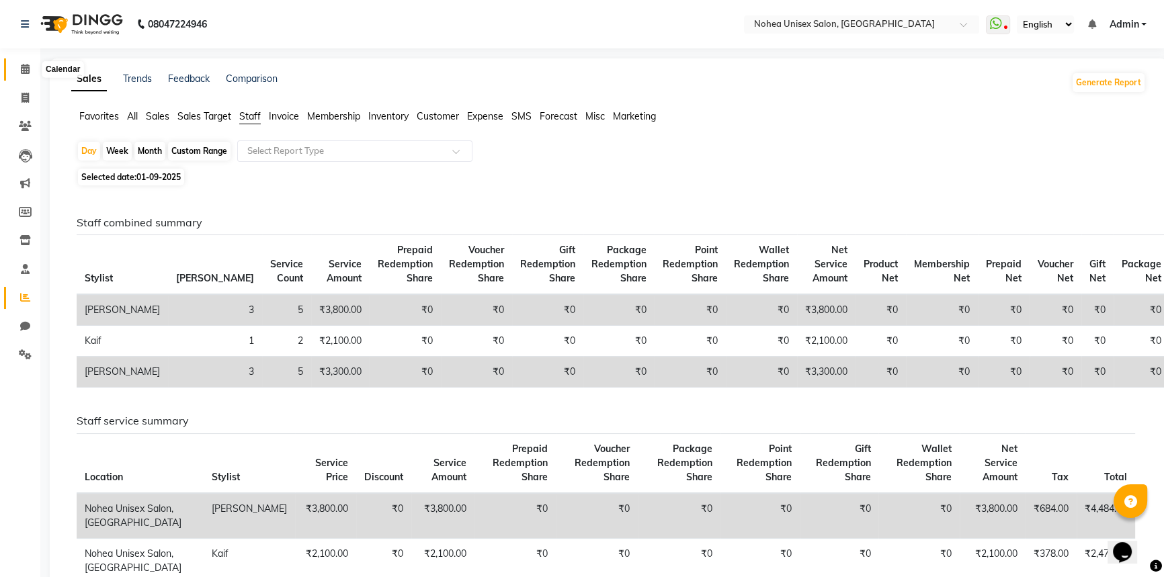
click at [19, 62] on span at bounding box center [25, 69] width 24 height 15
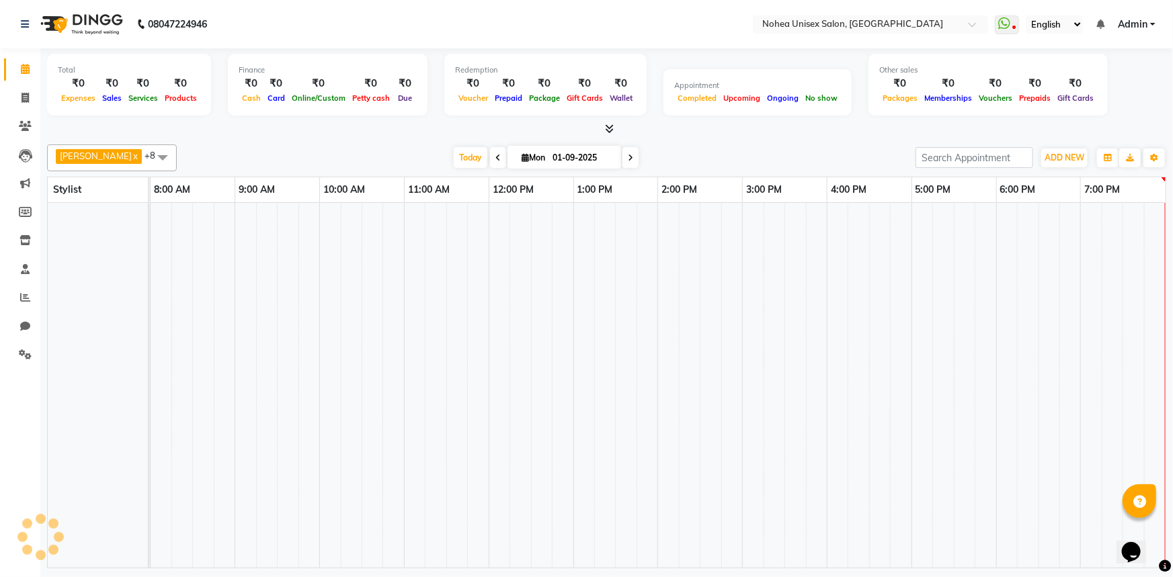
scroll to position [0, 194]
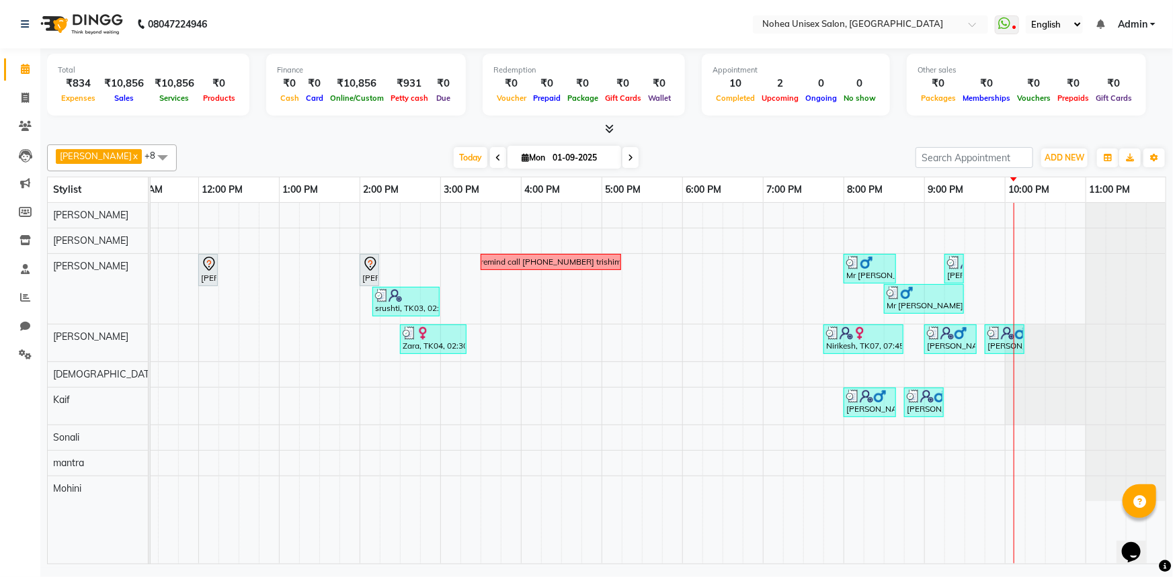
click at [605, 124] on icon at bounding box center [609, 129] width 9 height 10
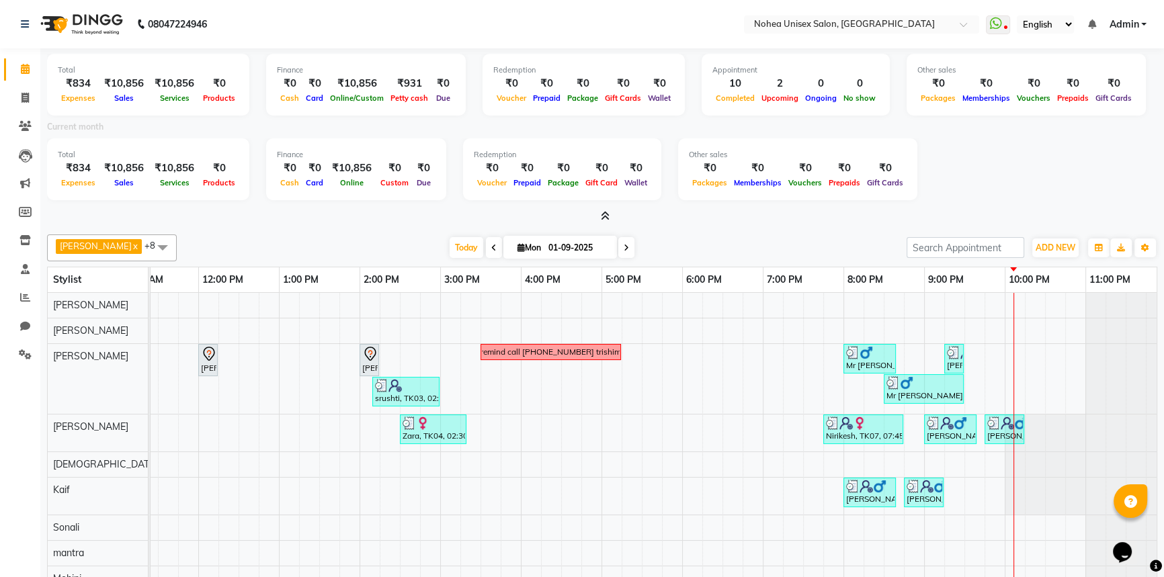
click at [606, 212] on icon at bounding box center [605, 216] width 9 height 10
